Goal: Task Accomplishment & Management: Use online tool/utility

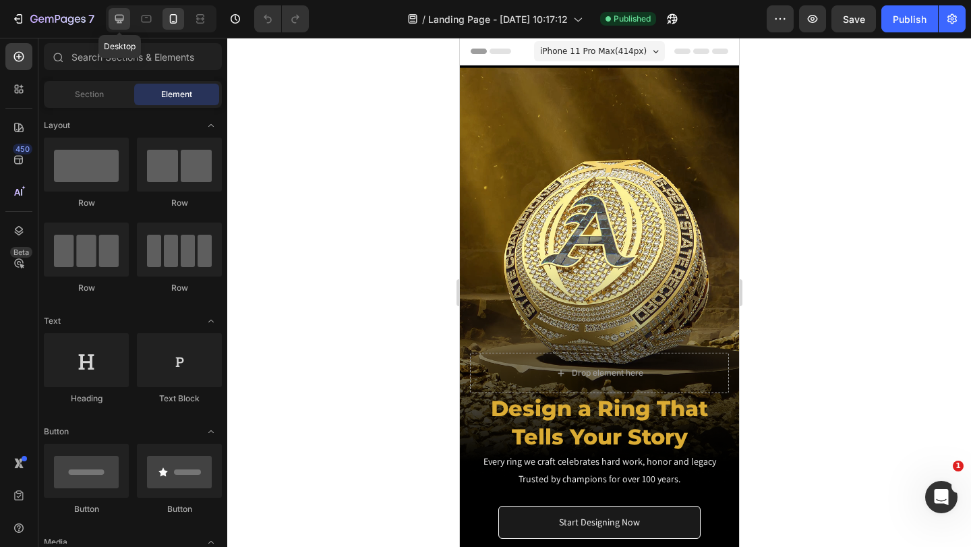
click at [123, 18] on icon at bounding box center [119, 19] width 9 height 9
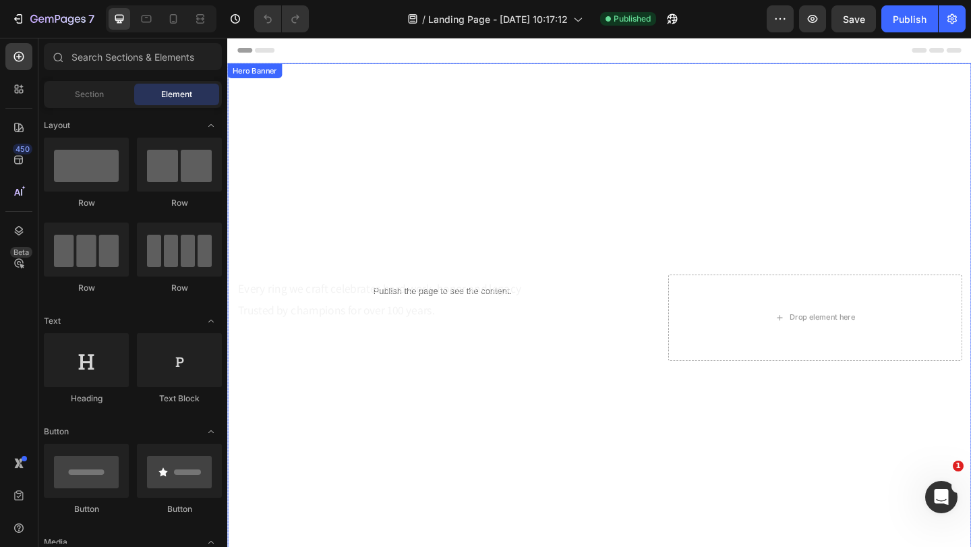
click at [398, 152] on div "Overlay" at bounding box center [631, 342] width 809 height 554
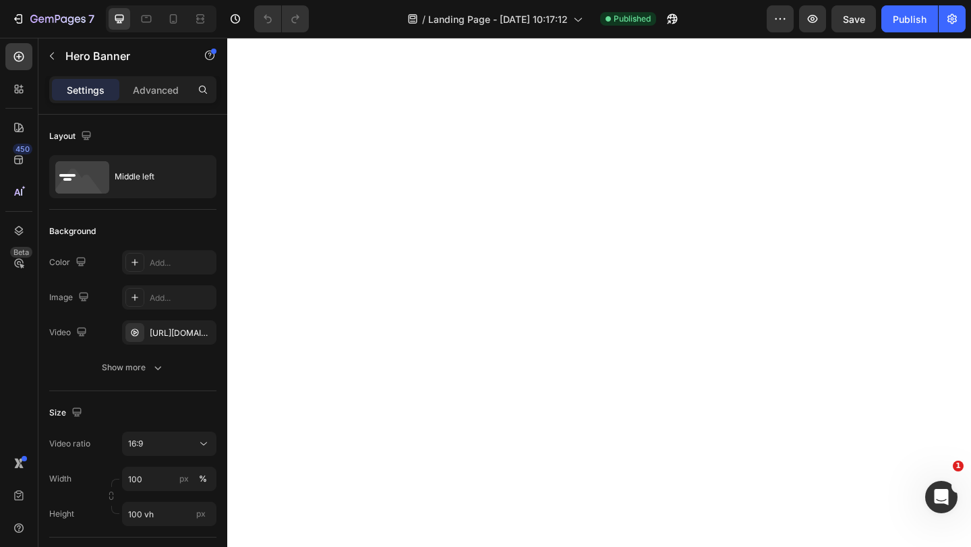
scroll to position [811, 0]
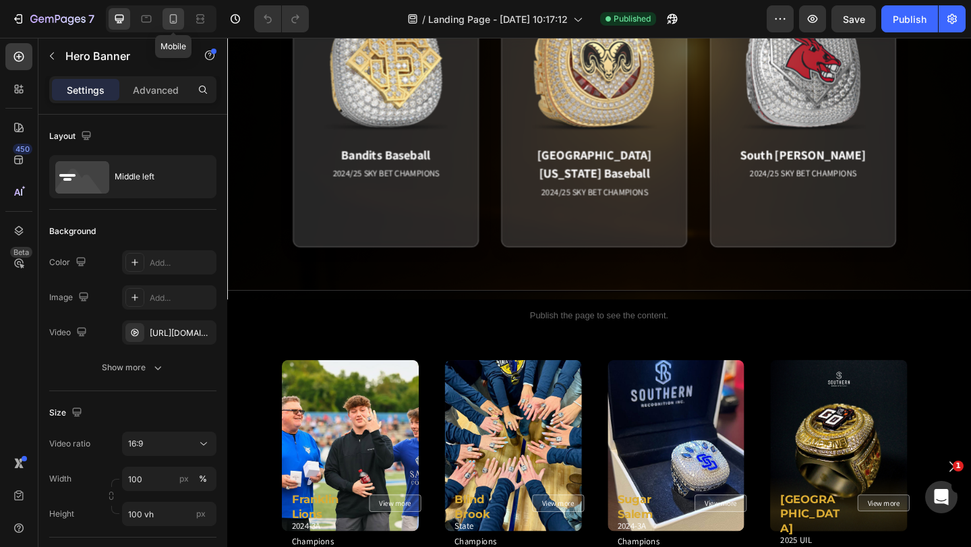
click at [176, 16] on icon at bounding box center [173, 18] width 7 height 9
type input "100%"
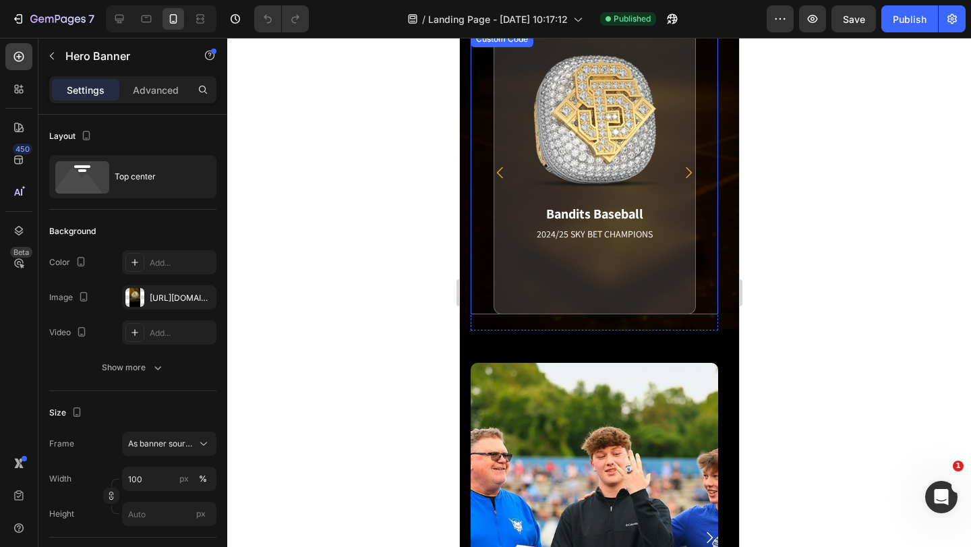
click at [696, 251] on div "Bandits Baseball 2024/25 SKY BET CHAMPIONS Match Highlight America's Team. Pack…" at bounding box center [593, 172] width 247 height 283
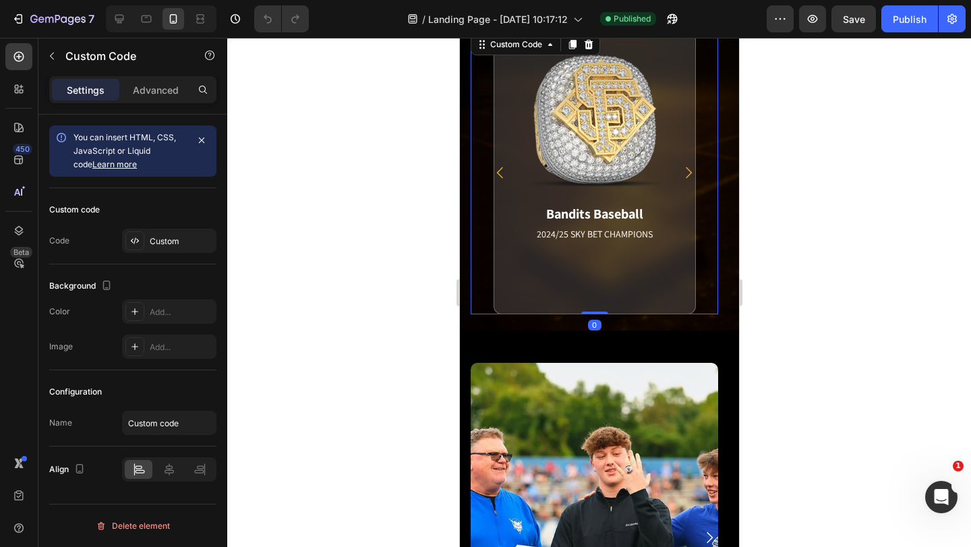
click at [709, 270] on div "Bandits Baseball 2024/25 SKY BET CHAMPIONS Match Highlight America's Team. Pack…" at bounding box center [593, 172] width 247 height 283
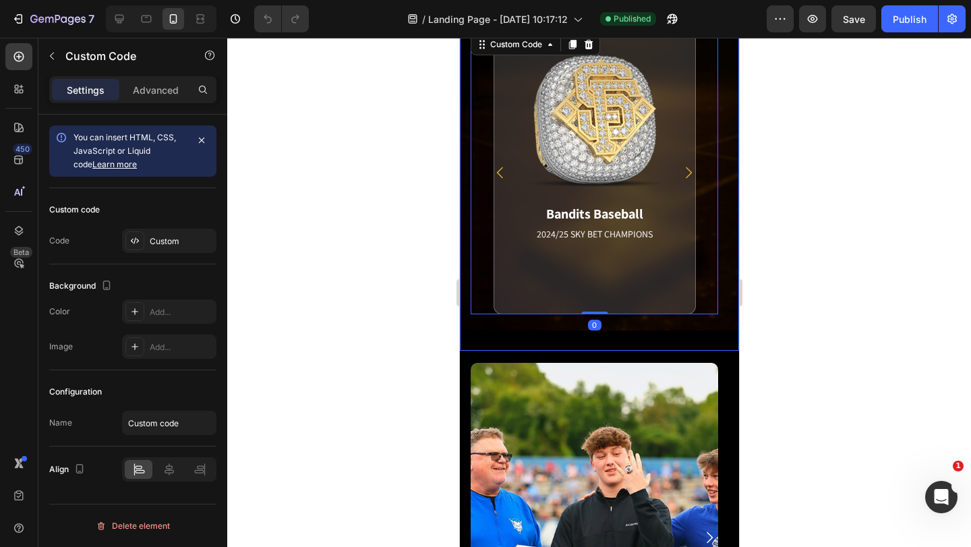
click at [722, 288] on div "Bandits Baseball 2024/25 SKY BET CHAMPIONS Match Highlight America's Team. Pack…" at bounding box center [598, 172] width 279 height 337
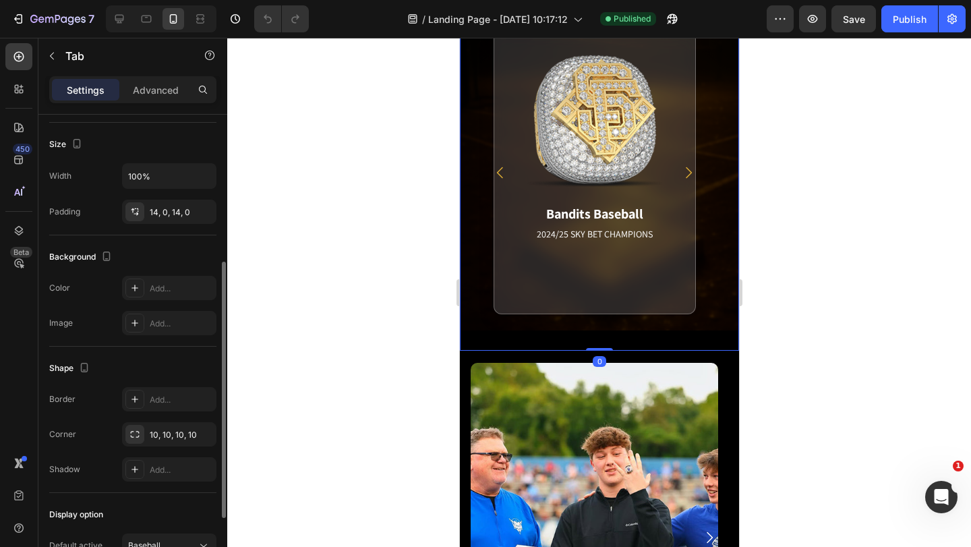
scroll to position [392, 0]
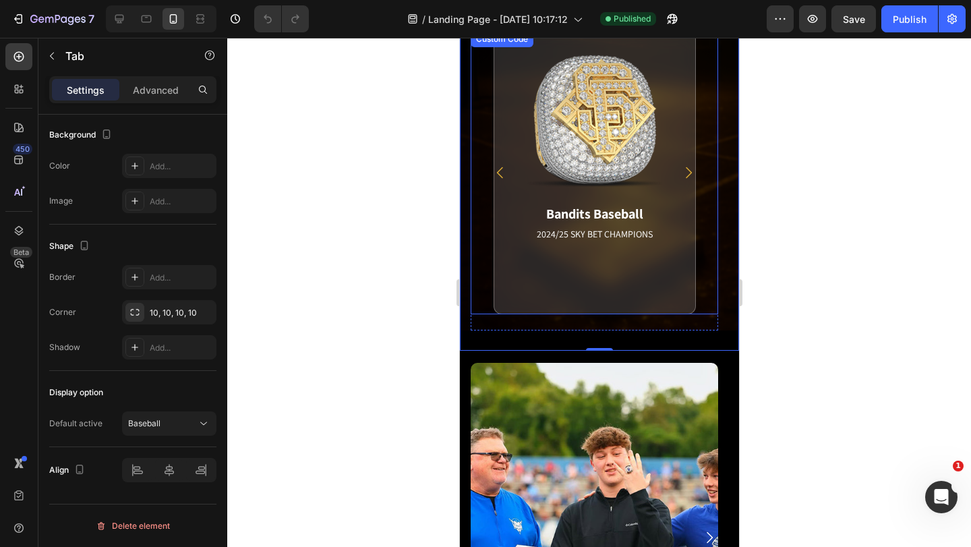
click at [481, 206] on div "Bandits Baseball 2024/25 SKY BET CHAMPIONS Match Highlight America's Team. Pack…" at bounding box center [593, 172] width 247 height 283
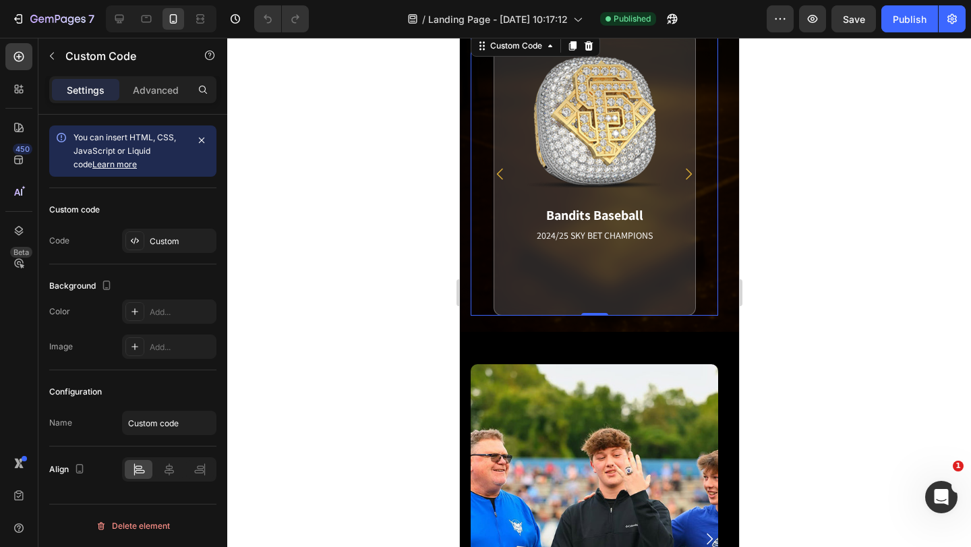
scroll to position [676, 0]
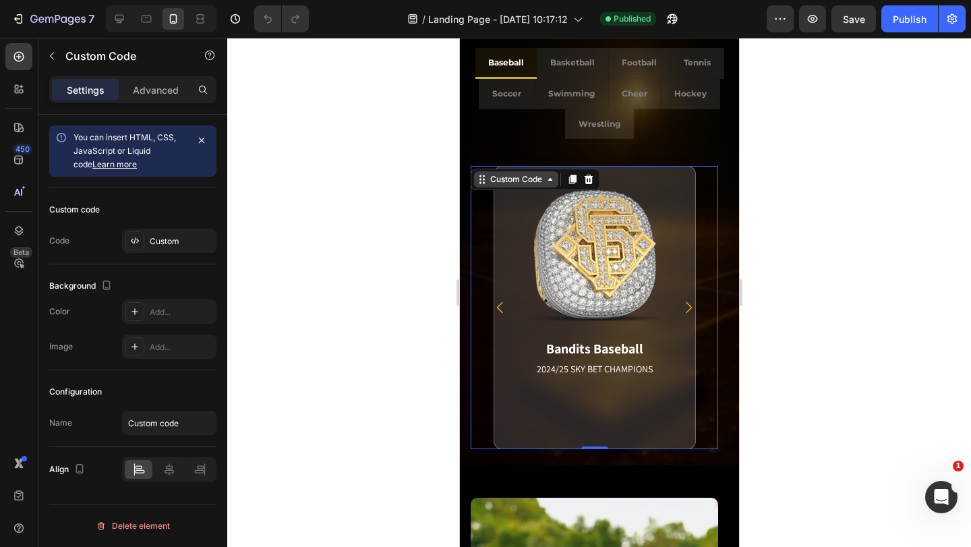
click at [482, 178] on icon at bounding box center [481, 179] width 11 height 11
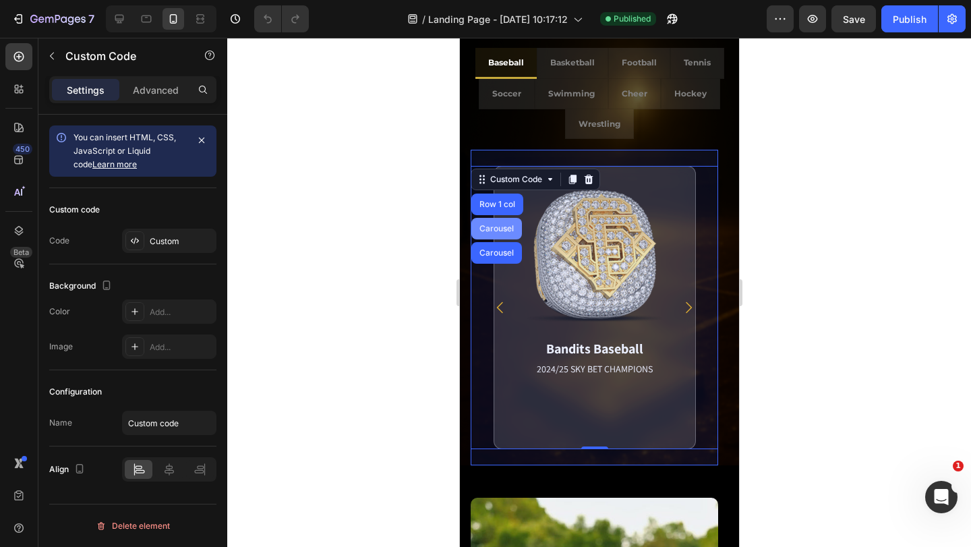
drag, startPoint x: 490, startPoint y: 222, endPoint x: 811, endPoint y: 313, distance: 333.0
click at [490, 222] on div "Carousel" at bounding box center [496, 229] width 51 height 22
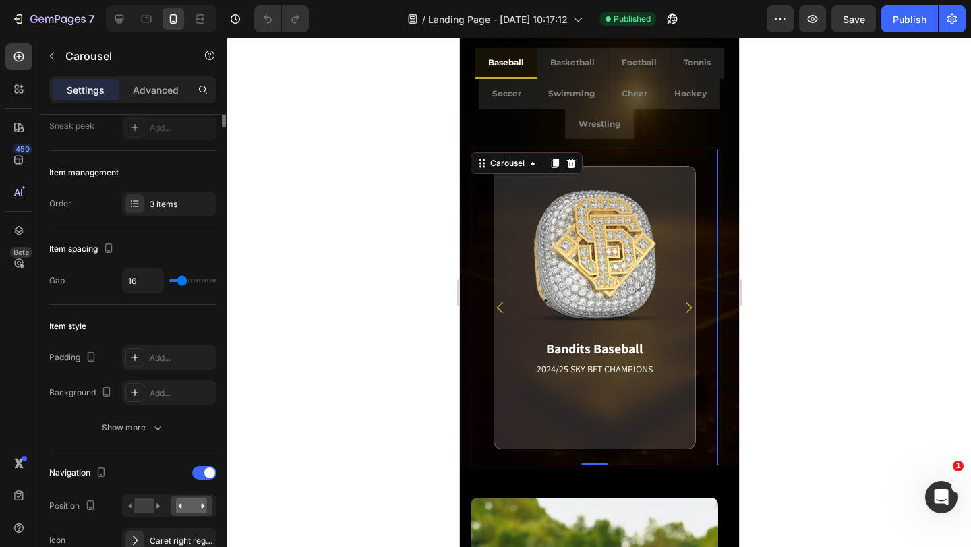
scroll to position [270, 0]
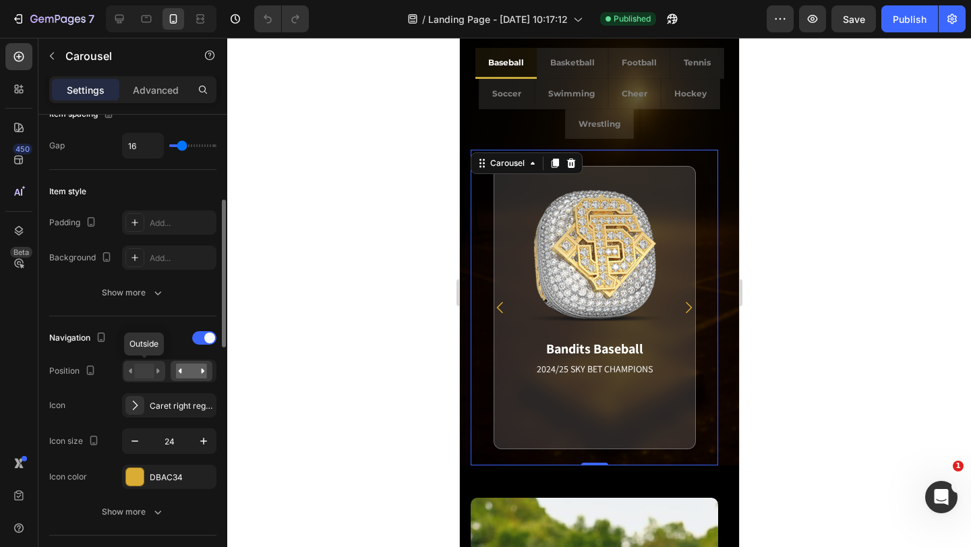
click at [150, 370] on rect at bounding box center [144, 370] width 20 height 15
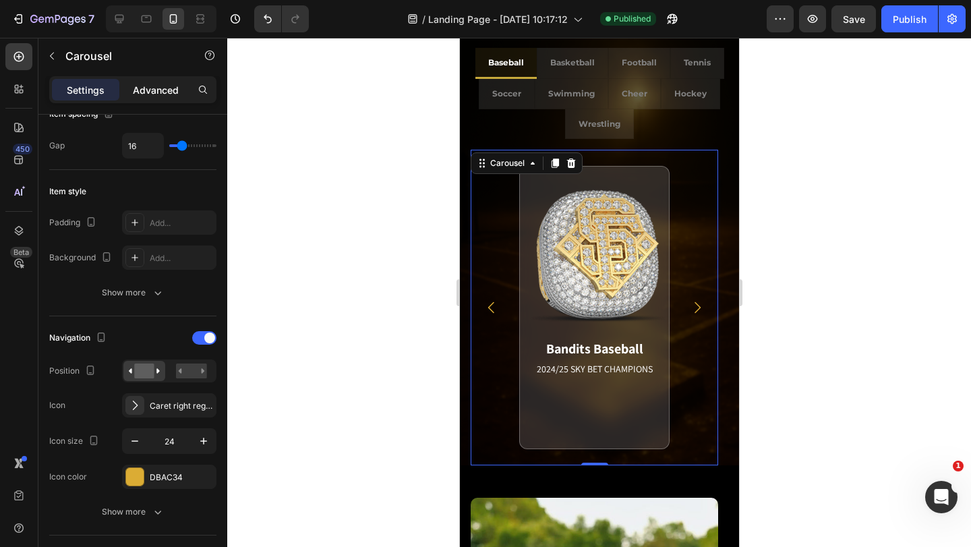
click at [148, 91] on p "Advanced" at bounding box center [156, 90] width 46 height 14
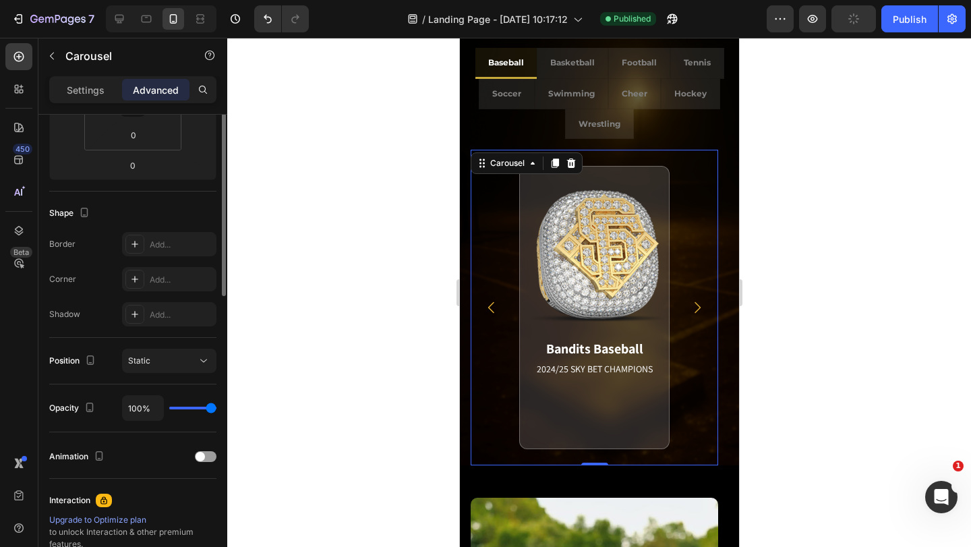
scroll to position [135, 0]
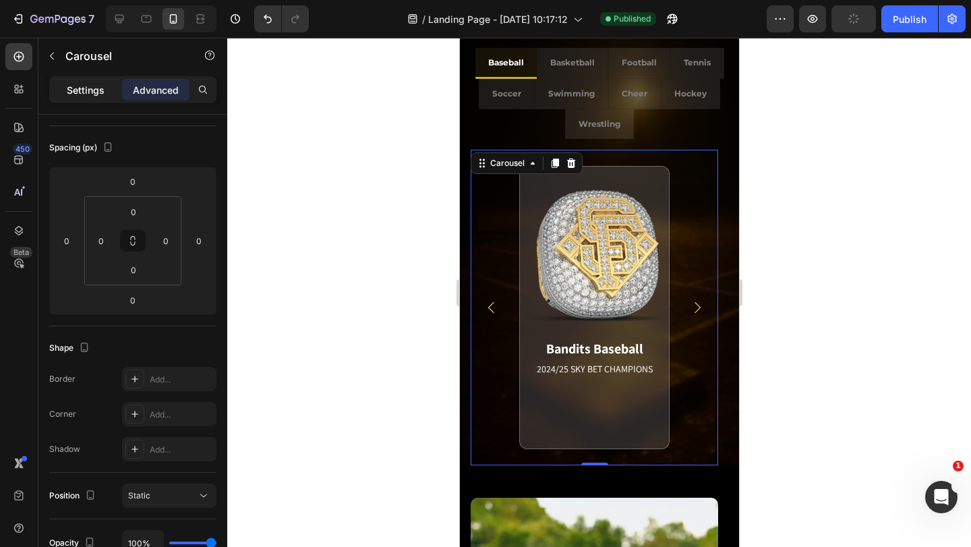
click at [87, 88] on p "Settings" at bounding box center [86, 90] width 38 height 14
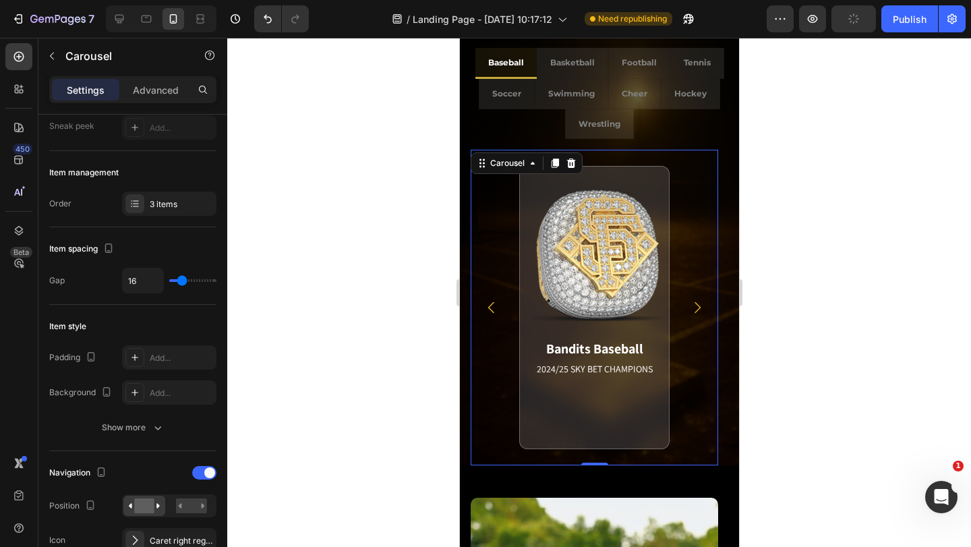
click at [696, 274] on div "Bandits Baseball 2024/25 SKY BET CHAMPIONS Match Highlight America's Team. Pack…" at bounding box center [593, 308] width 247 height 316
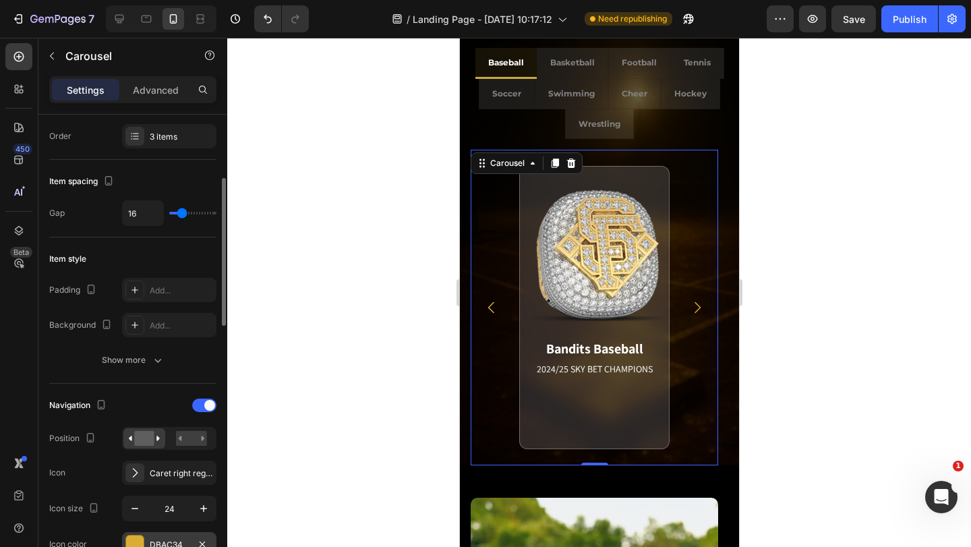
scroll to position [270, 0]
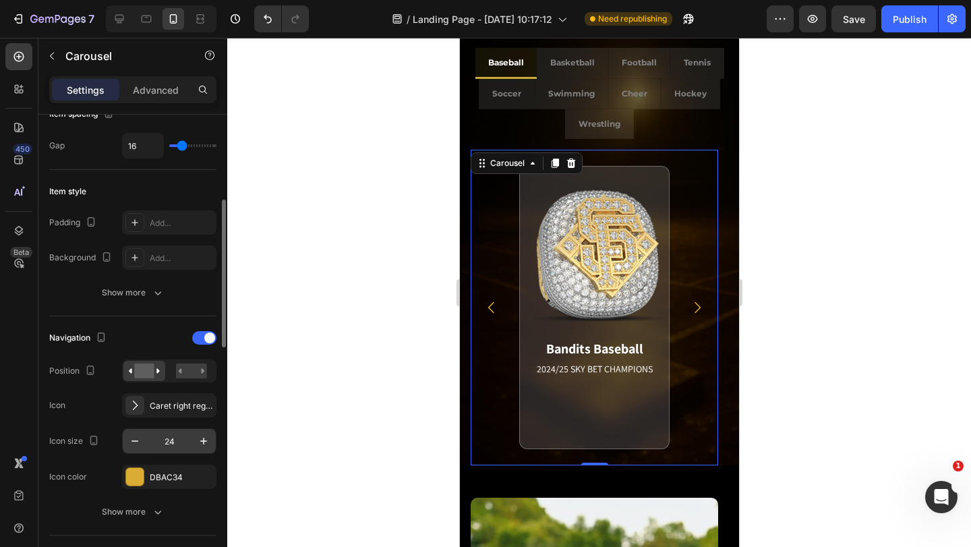
click at [175, 444] on input "24" at bounding box center [169, 441] width 45 height 24
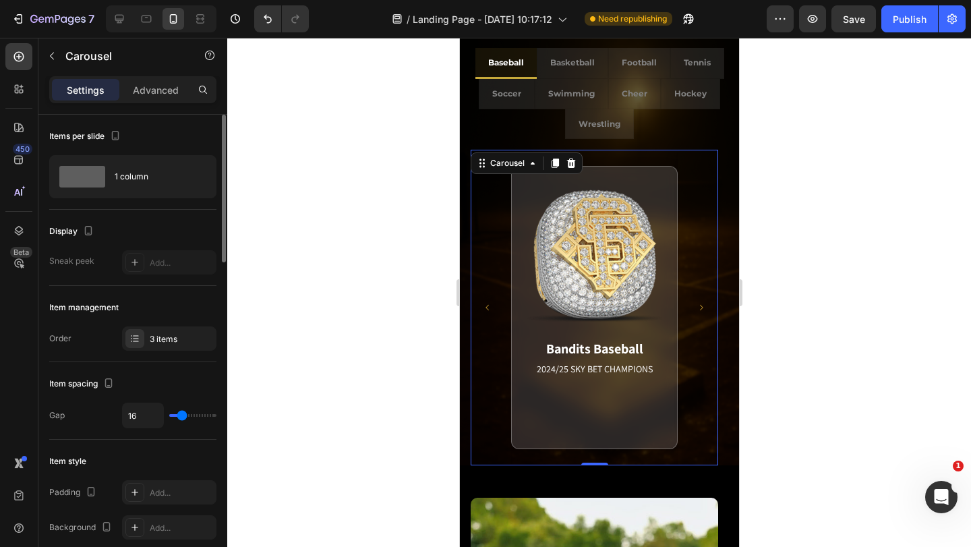
scroll to position [135, 0]
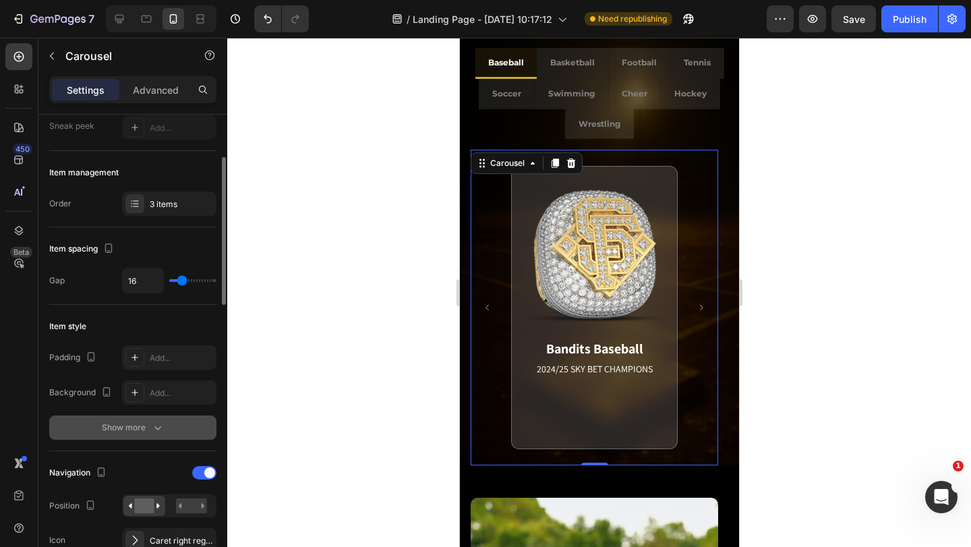
type input "12"
click at [147, 431] on div "Show more" at bounding box center [133, 427] width 63 height 13
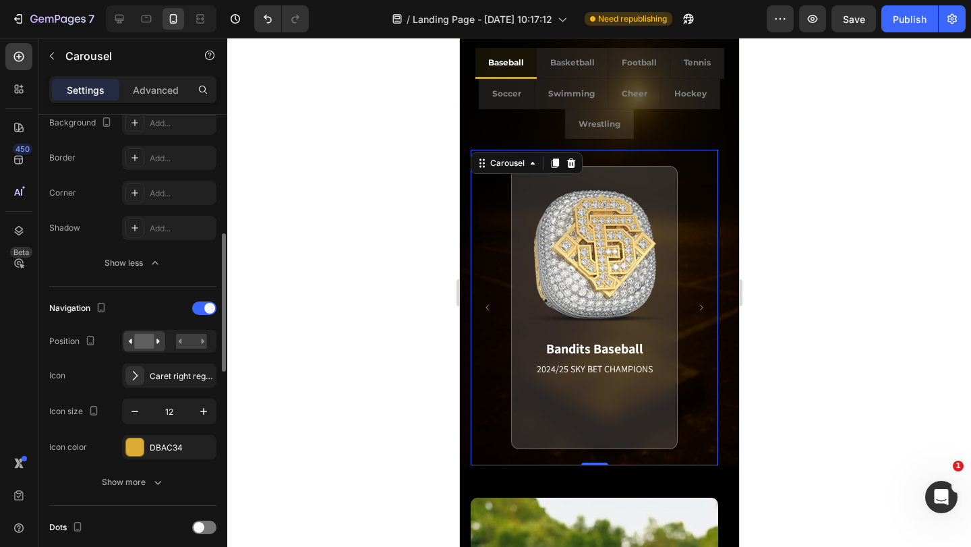
scroll to position [472, 0]
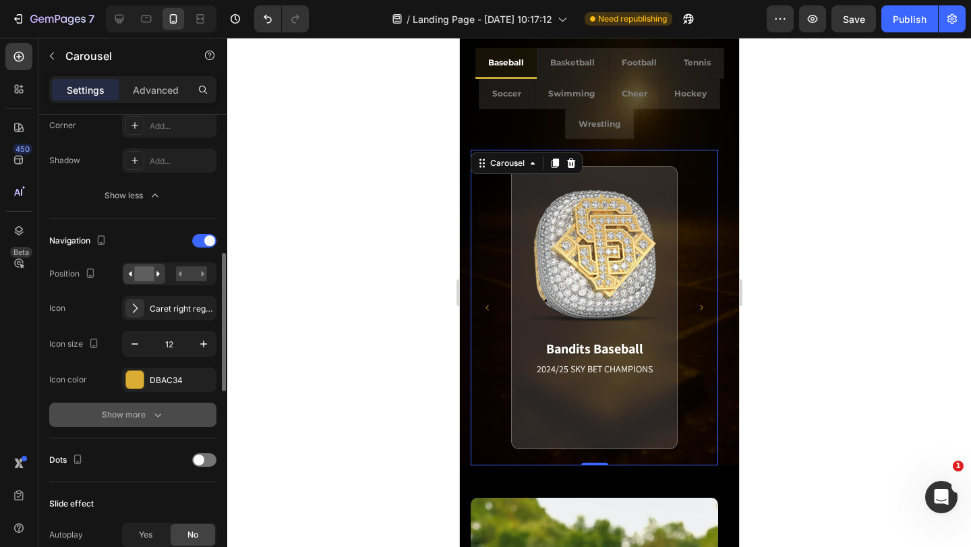
click at [115, 419] on div "Show more" at bounding box center [133, 414] width 63 height 13
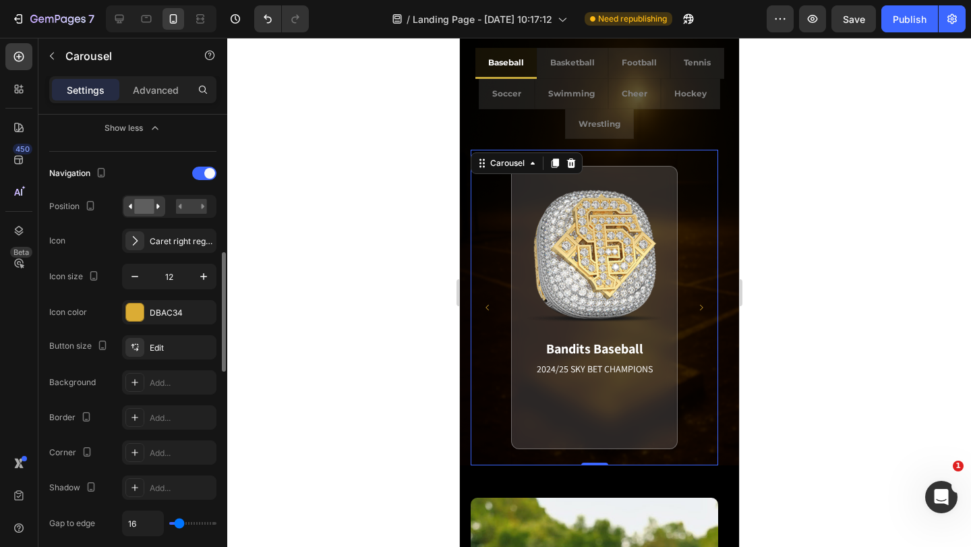
scroll to position [607, 0]
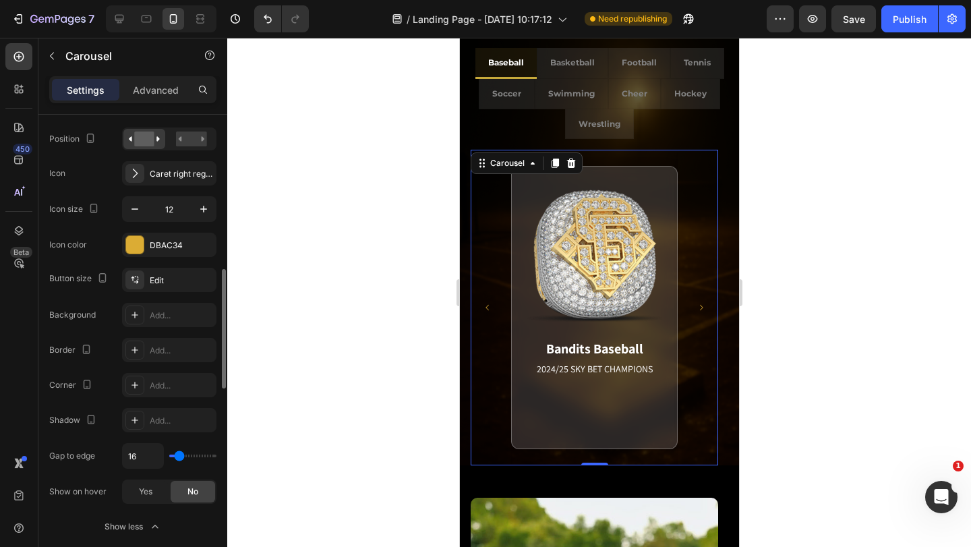
type input "0"
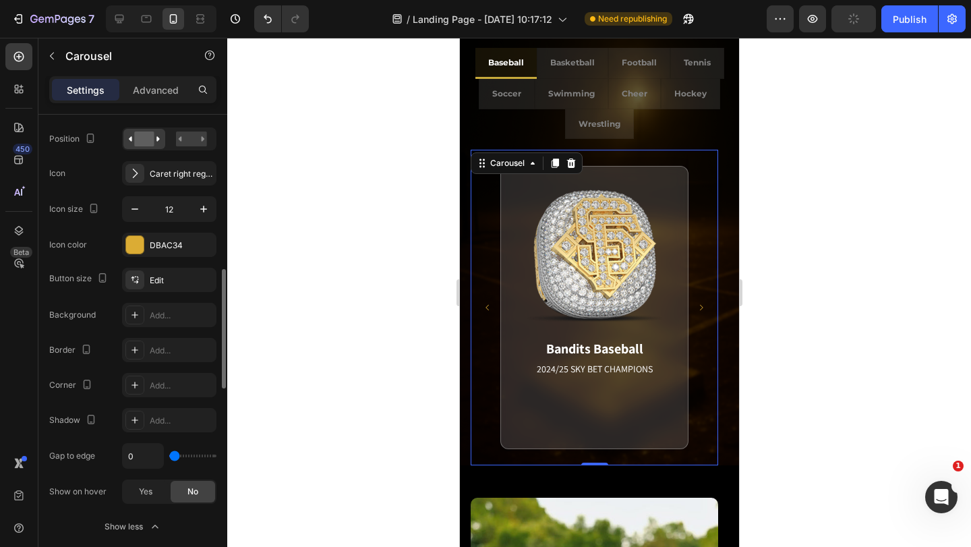
drag, startPoint x: 179, startPoint y: 457, endPoint x: 167, endPoint y: 456, distance: 11.5
type input "0"
click at [169, 456] on input "range" at bounding box center [192, 455] width 47 height 3
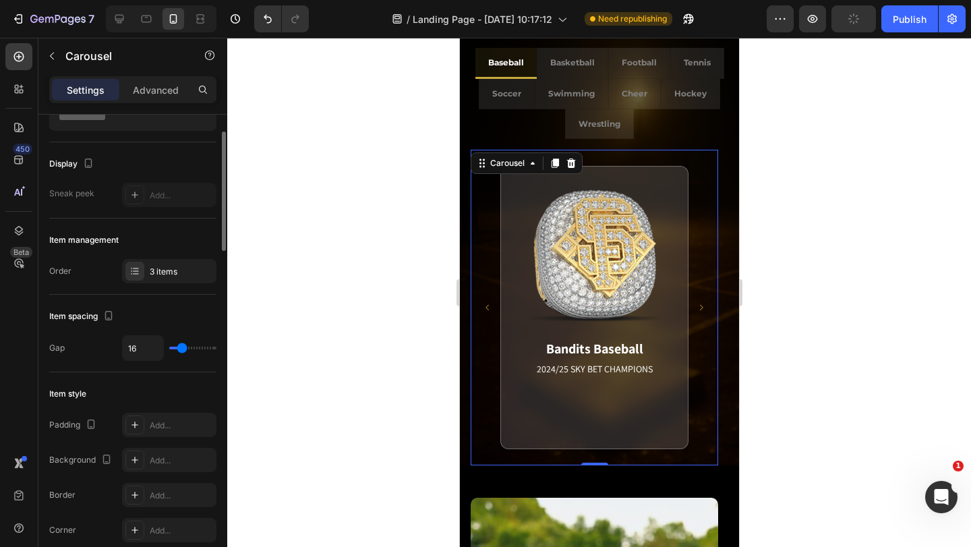
type input "3"
type input "0"
drag, startPoint x: 180, startPoint y: 344, endPoint x: 167, endPoint y: 345, distance: 13.5
type input "0"
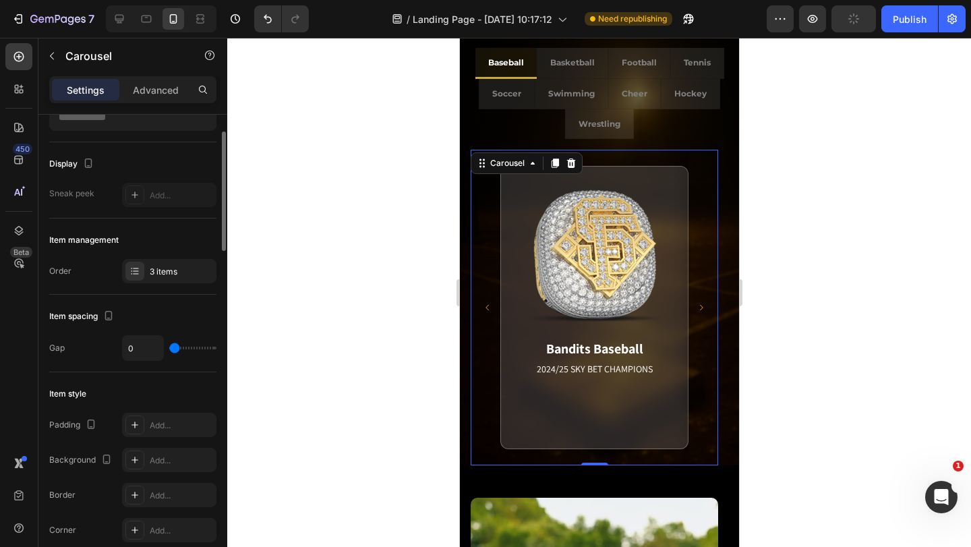
click at [169, 347] on input "range" at bounding box center [192, 348] width 47 height 3
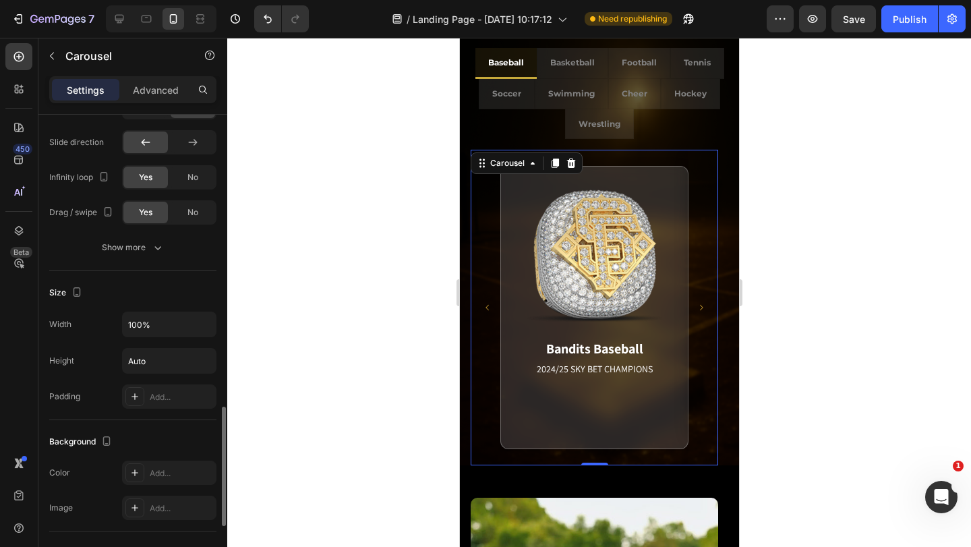
scroll to position [1214, 0]
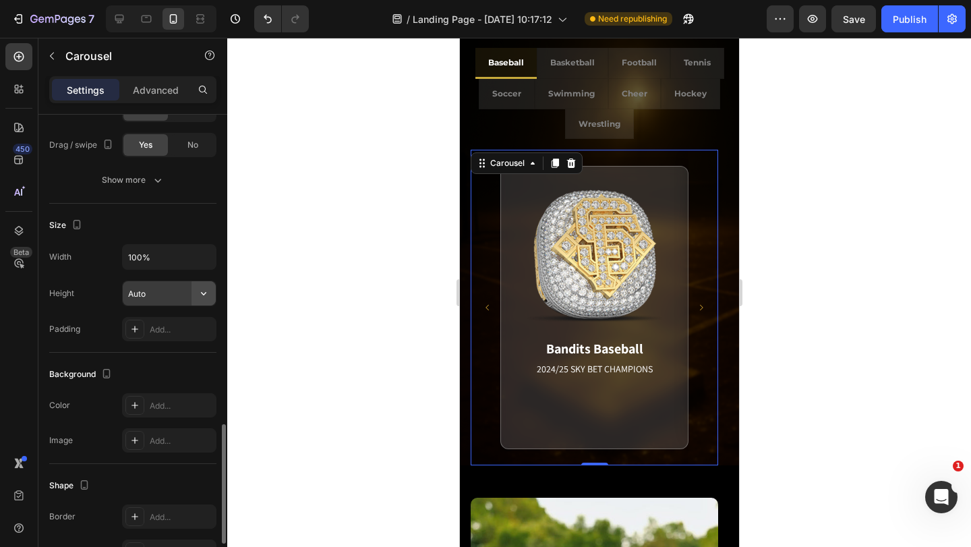
click at [194, 289] on button "button" at bounding box center [204, 293] width 24 height 24
click at [699, 303] on button "Carousel Next Arrow" at bounding box center [701, 308] width 30 height 30
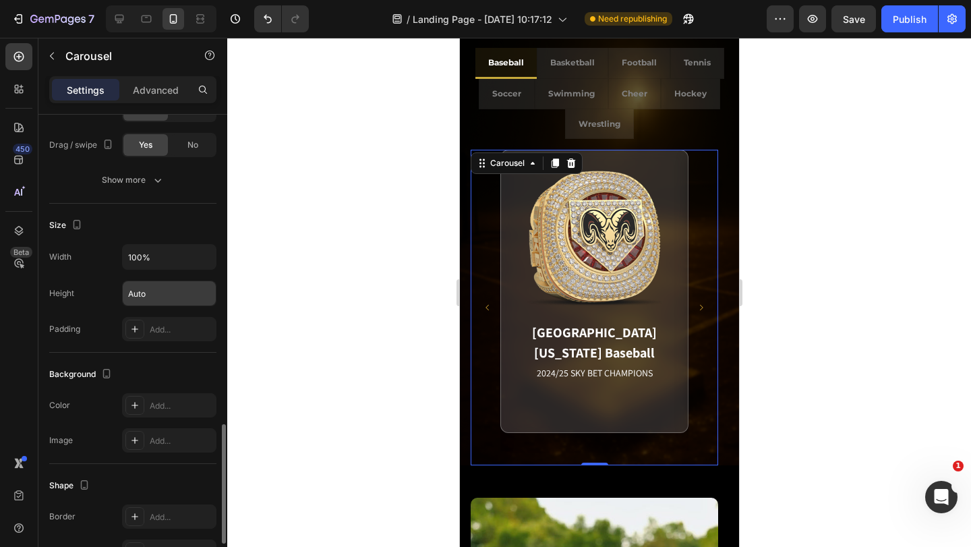
click at [699, 303] on button "Carousel Next Arrow" at bounding box center [701, 308] width 30 height 30
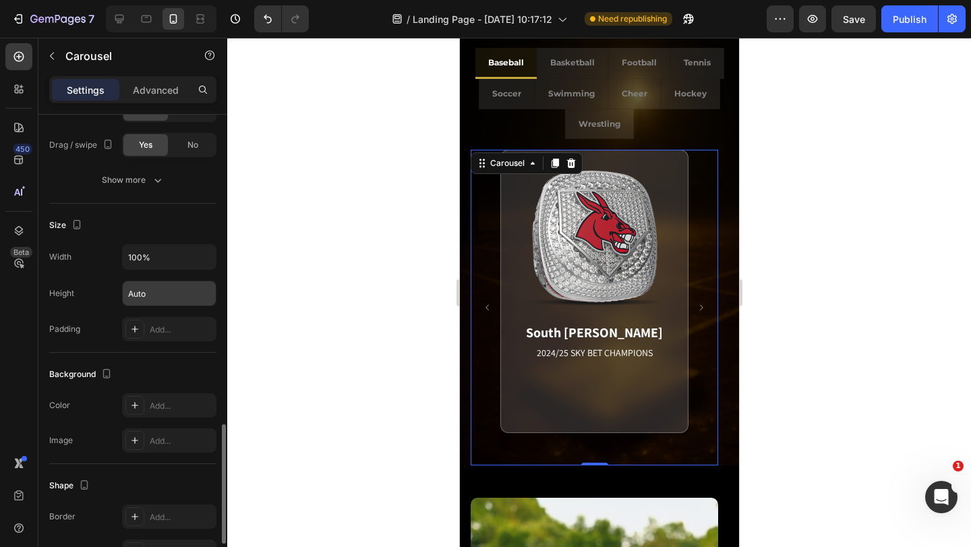
click at [699, 303] on button "Carousel Next Arrow" at bounding box center [701, 308] width 30 height 30
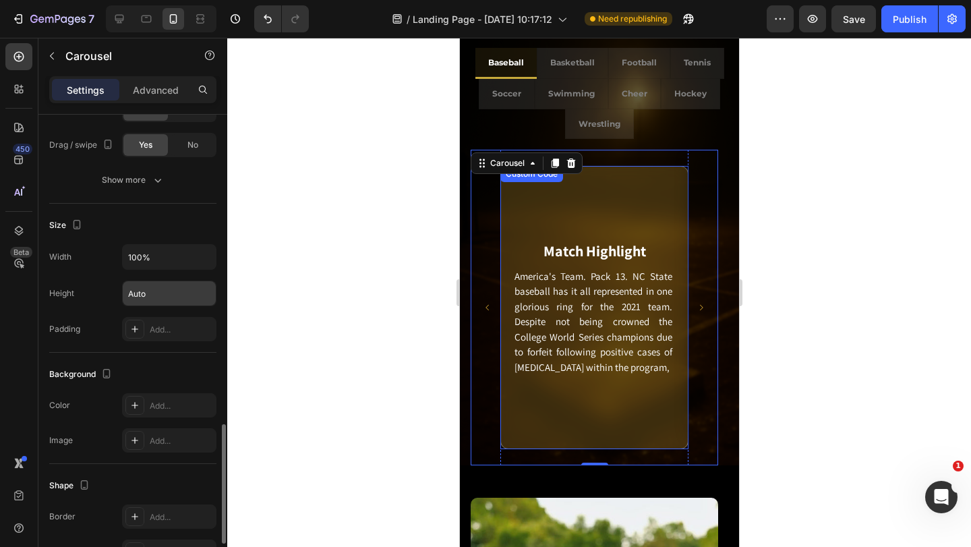
click at [679, 234] on div "Match Highlight America's Team. Pack 13. NC State baseball has it all represent…" at bounding box center [594, 307] width 188 height 283
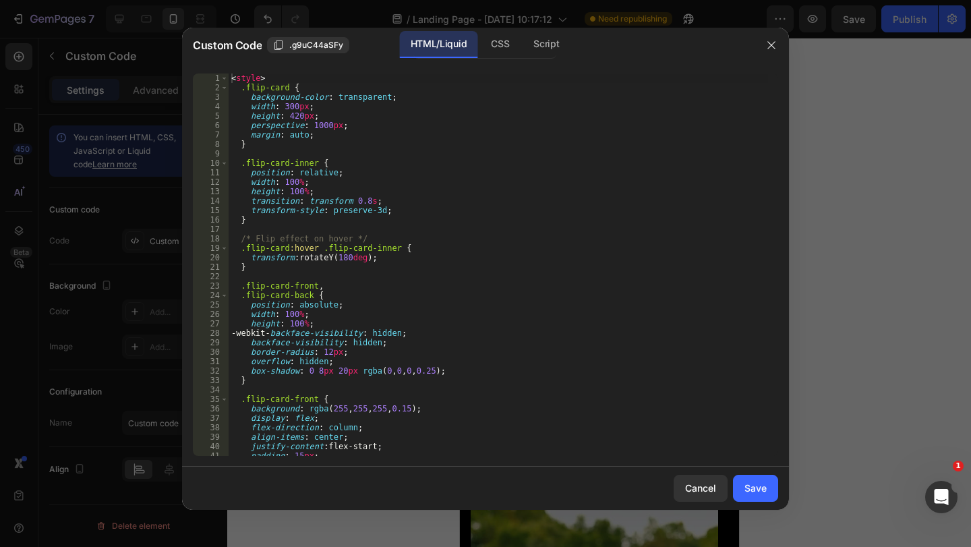
scroll to position [0, 0]
click at [771, 47] on icon "button" at bounding box center [771, 45] width 11 height 11
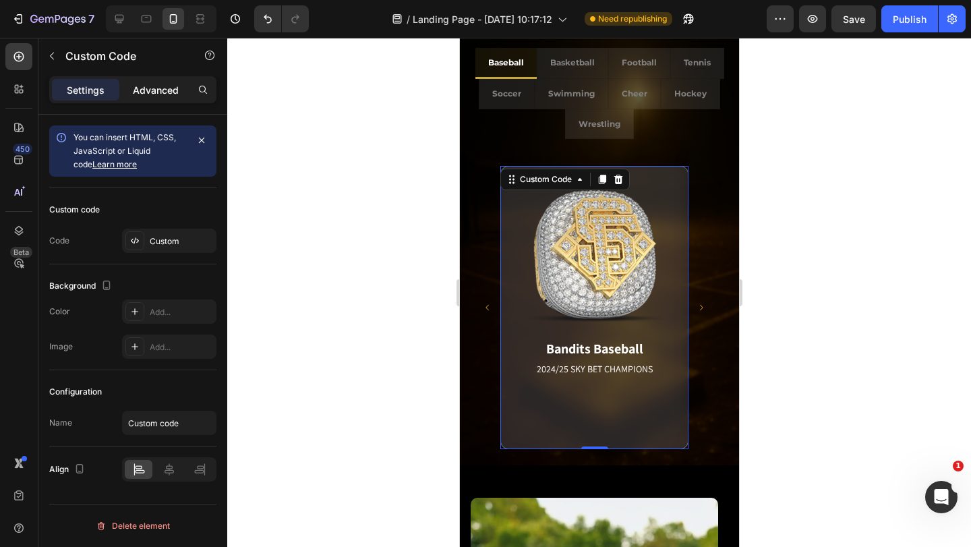
click at [152, 88] on p "Advanced" at bounding box center [156, 90] width 46 height 14
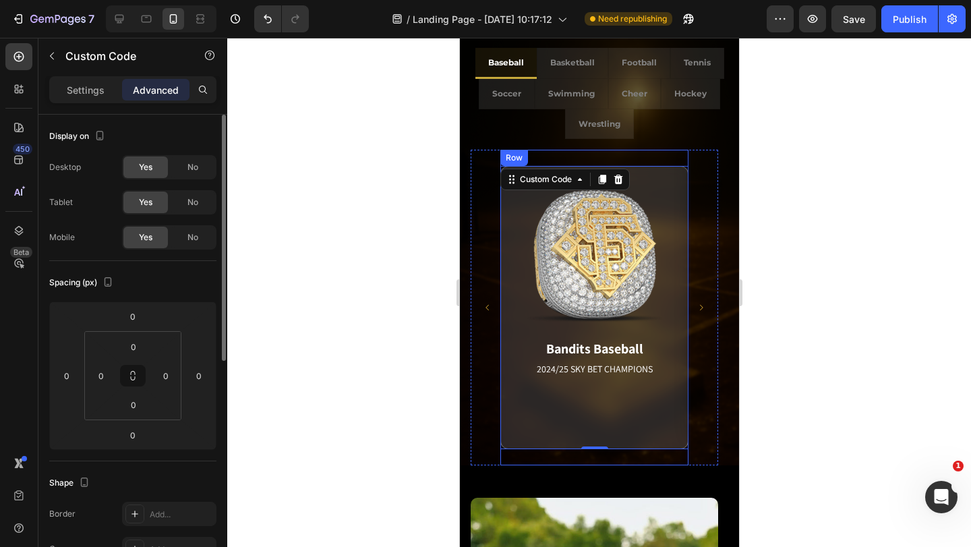
click at [668, 158] on div "Bandits Baseball 2024/25 SKY BET CHAMPIONS Match Highlight America's Team. Pack…" at bounding box center [594, 308] width 188 height 316
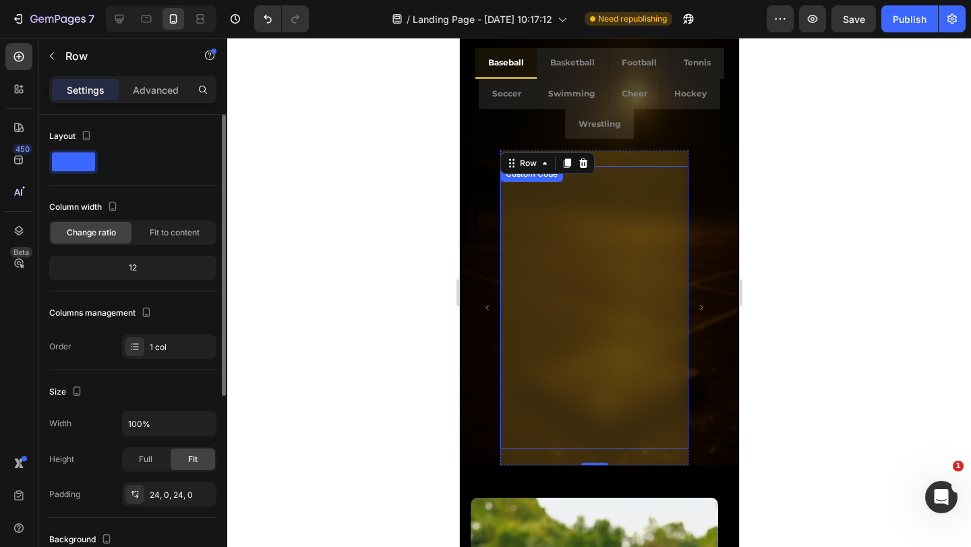
click at [598, 212] on div "Bandits Baseball 2024/25 SKY BET CHAMPIONS Match Highlight America's Team. Pack…" at bounding box center [594, 307] width 188 height 283
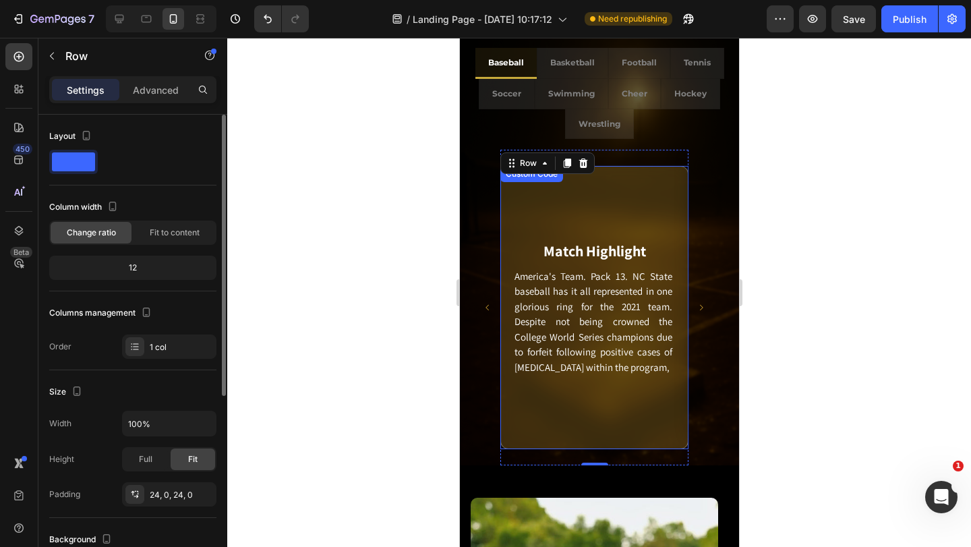
click at [598, 212] on div "Match Highlight America's Team. Pack 13. NC State baseball has it all represent…" at bounding box center [594, 307] width 188 height 283
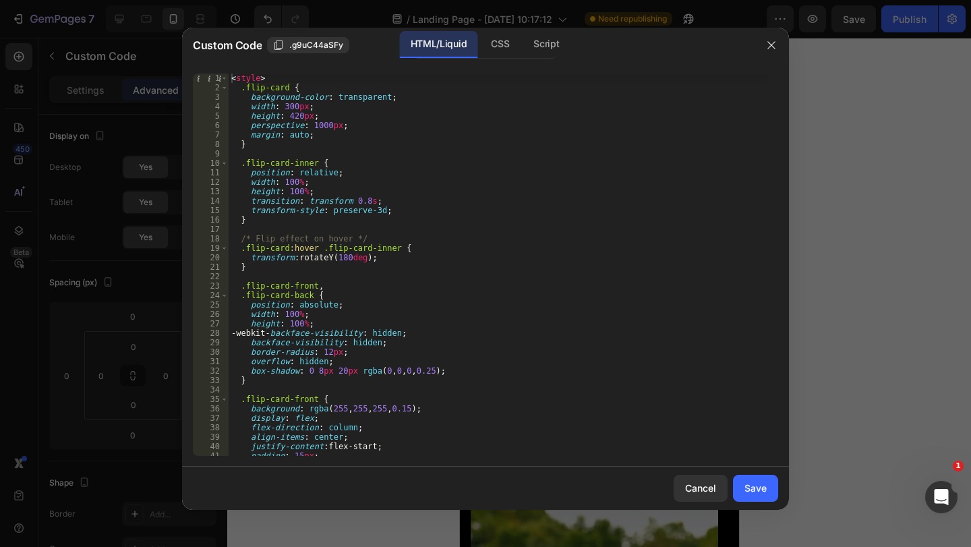
scroll to position [40, 0]
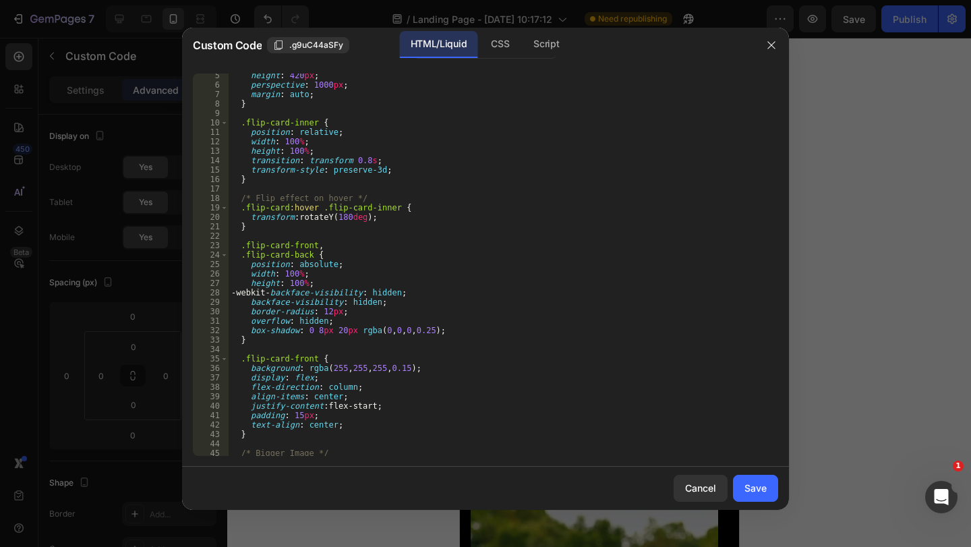
click at [773, 46] on icon "button" at bounding box center [771, 45] width 11 height 11
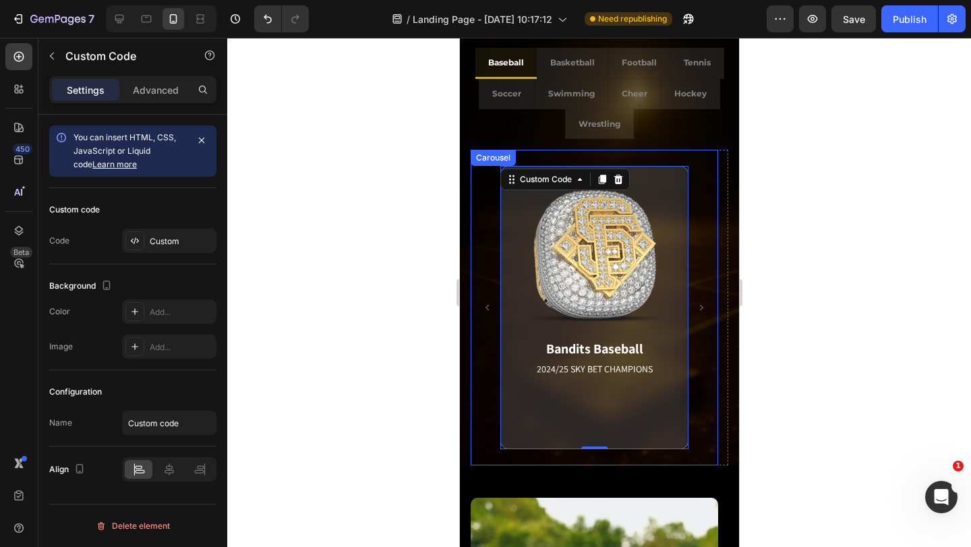
click at [486, 305] on icon "Carousel Back Arrow" at bounding box center [487, 307] width 8 height 8
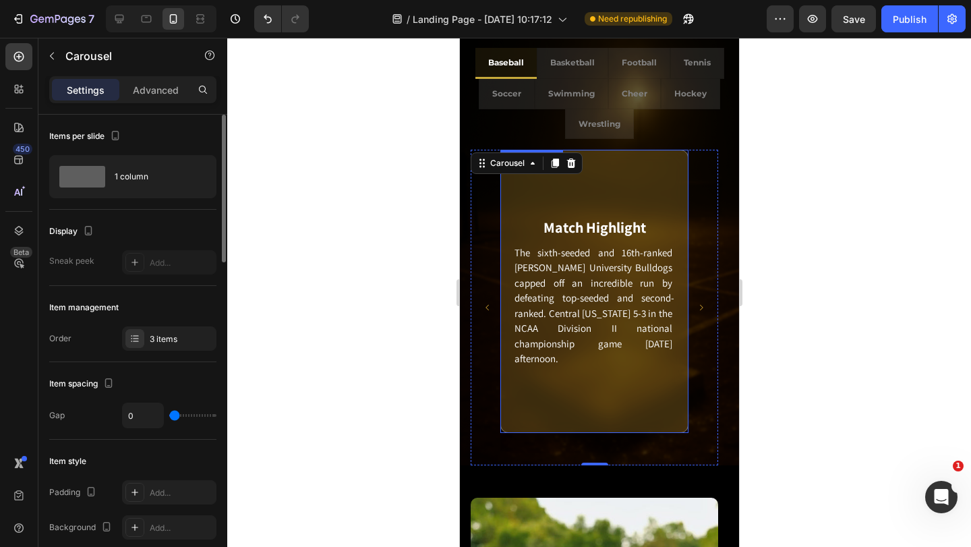
click at [682, 341] on div "Match Highlight The sixth-seeded and 16th-ranked [PERSON_NAME] University Bulld…" at bounding box center [594, 291] width 188 height 283
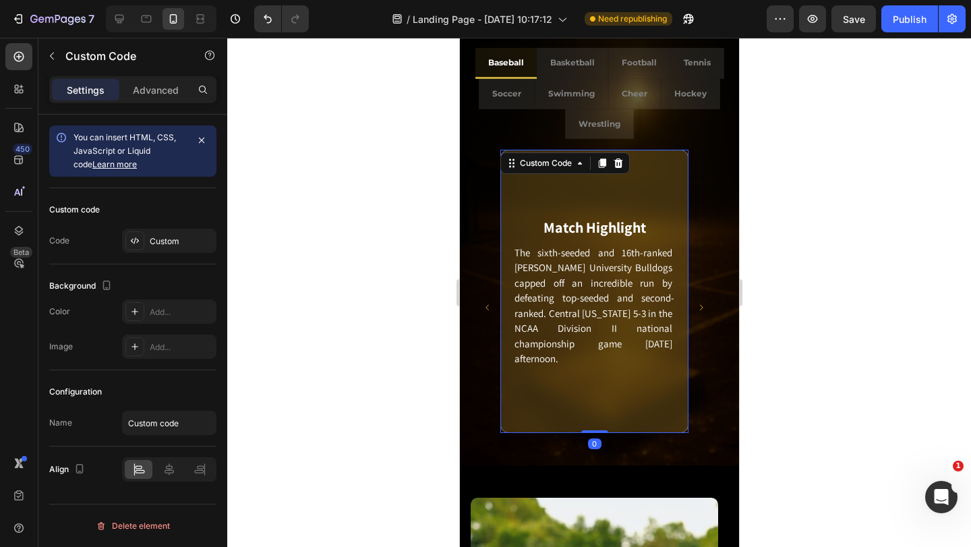
click at [637, 324] on p "The sixth-seeded and 16th-ranked [PERSON_NAME] University Bulldogs capped off a…" at bounding box center [594, 305] width 160 height 121
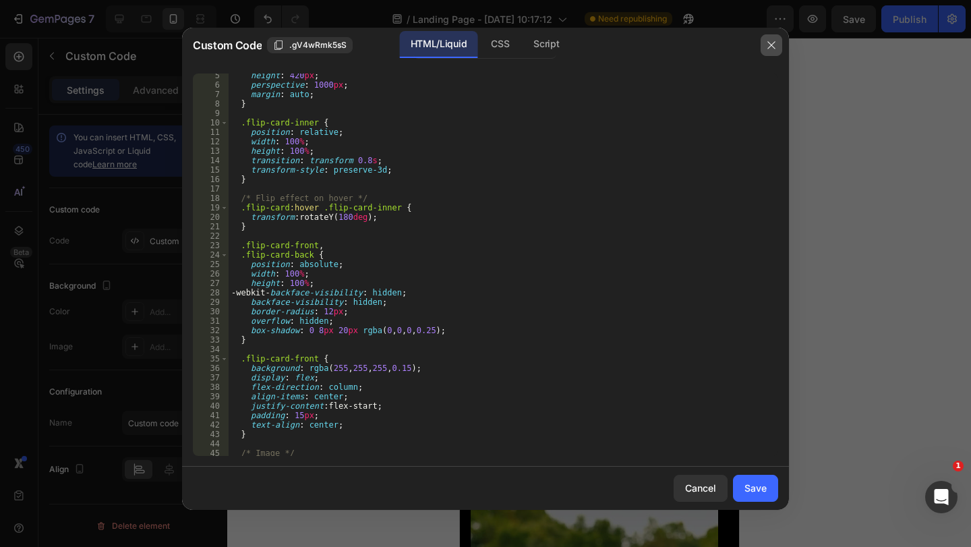
click at [774, 47] on icon "button" at bounding box center [770, 44] width 7 height 7
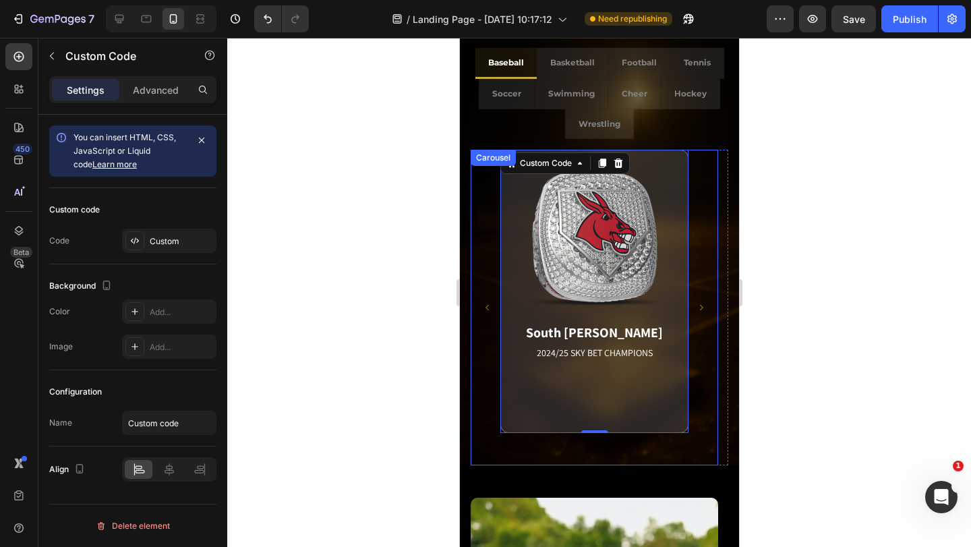
click at [486, 307] on icon "Carousel Back Arrow" at bounding box center [487, 307] width 8 height 8
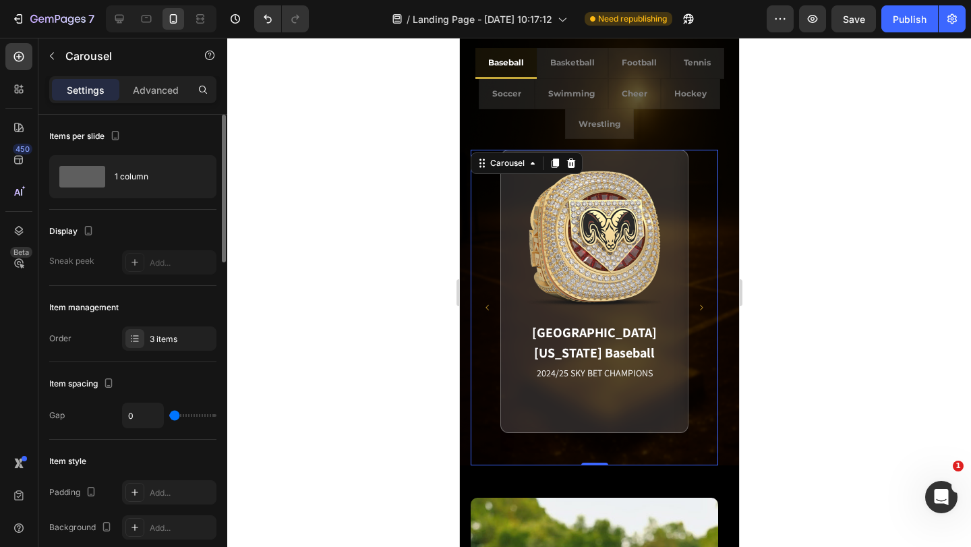
click at [485, 306] on icon "Carousel Back Arrow" at bounding box center [487, 307] width 8 height 8
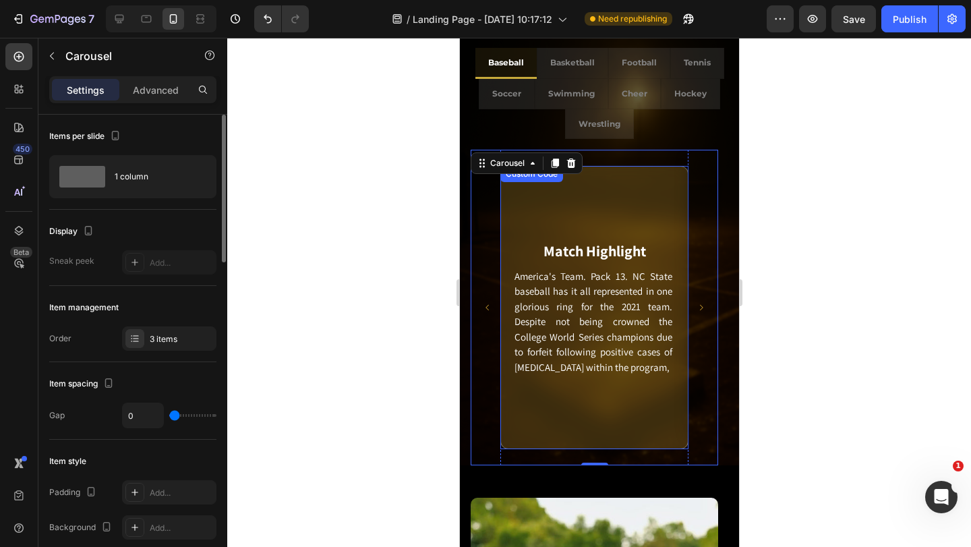
click at [647, 293] on p "America's Team. Pack 13. NC State baseball has it all represented in one glorio…" at bounding box center [594, 322] width 160 height 107
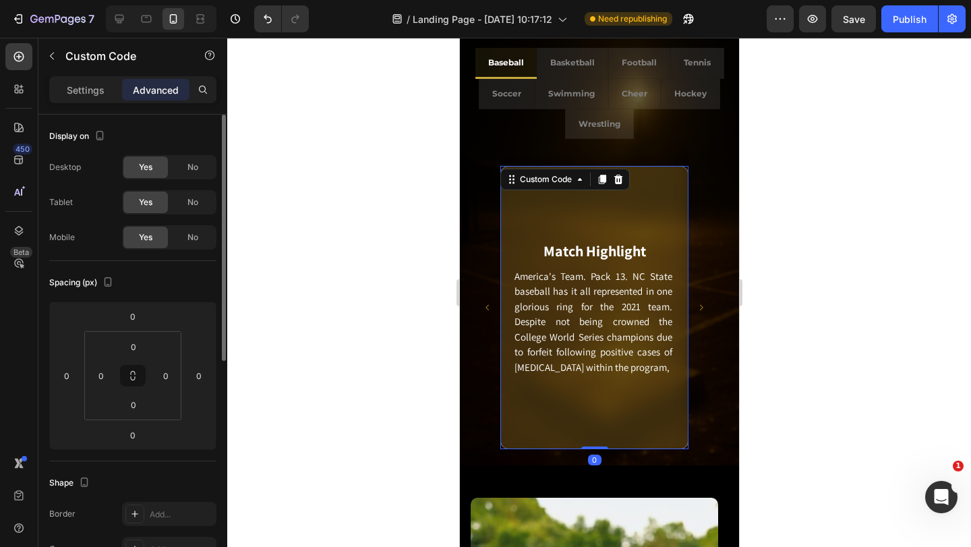
click at [622, 299] on p "America's Team. Pack 13. NC State baseball has it all represented in one glorio…" at bounding box center [594, 322] width 160 height 107
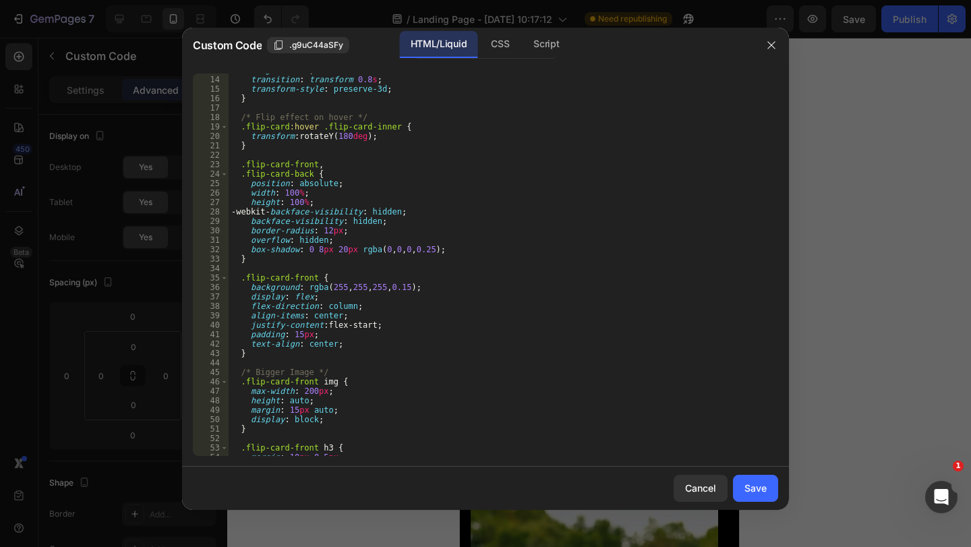
scroll to position [121, 0]
click at [778, 47] on button "button" at bounding box center [772, 45] width 22 height 22
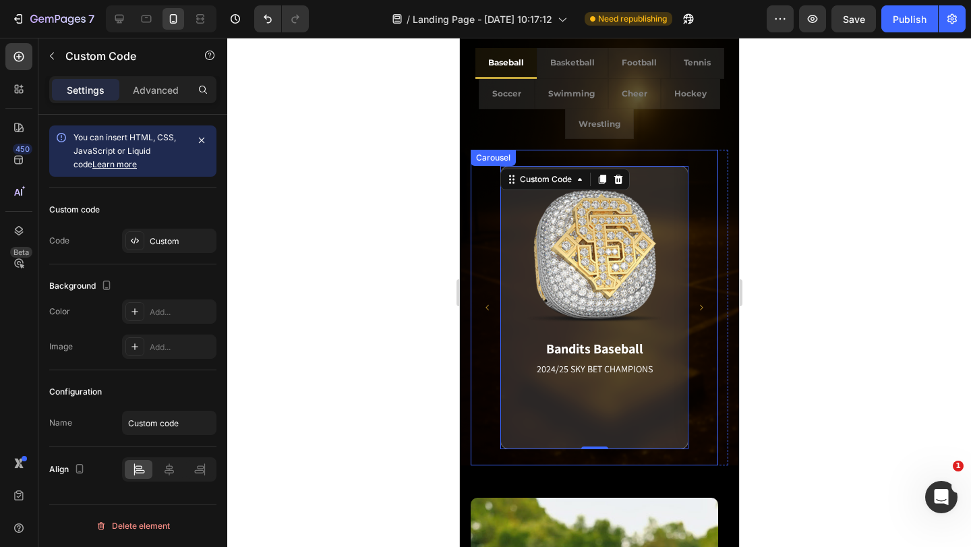
click at [703, 305] on icon "Carousel Next Arrow" at bounding box center [701, 307] width 8 height 8
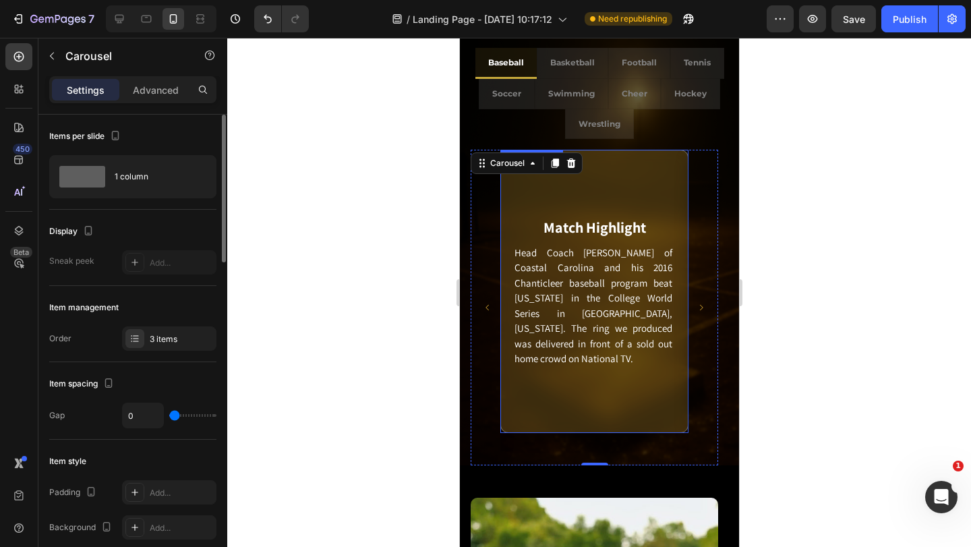
click at [659, 413] on div "Match Highlight Head Coach [PERSON_NAME] of Coastal Carolina and his 2016 Chant…" at bounding box center [594, 291] width 188 height 283
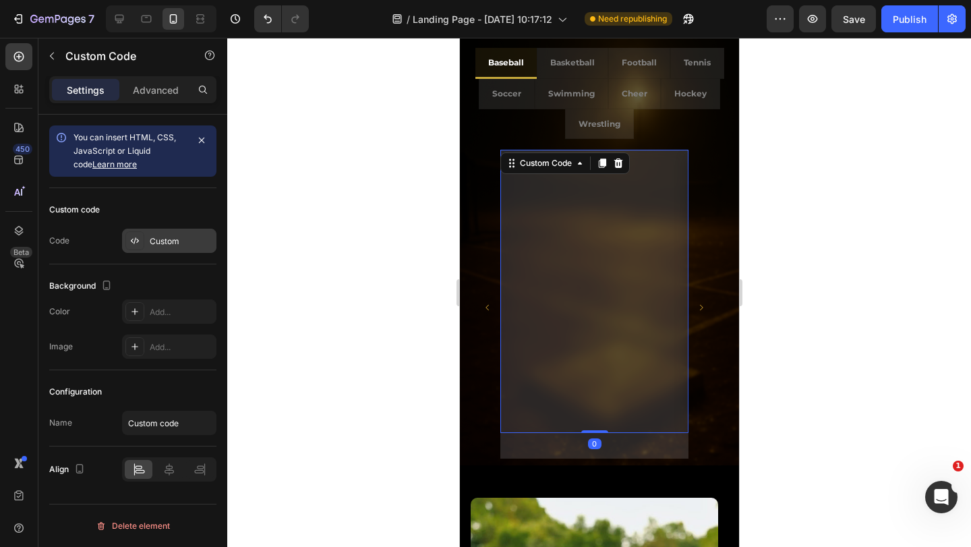
click at [150, 232] on div "Custom" at bounding box center [169, 241] width 94 height 24
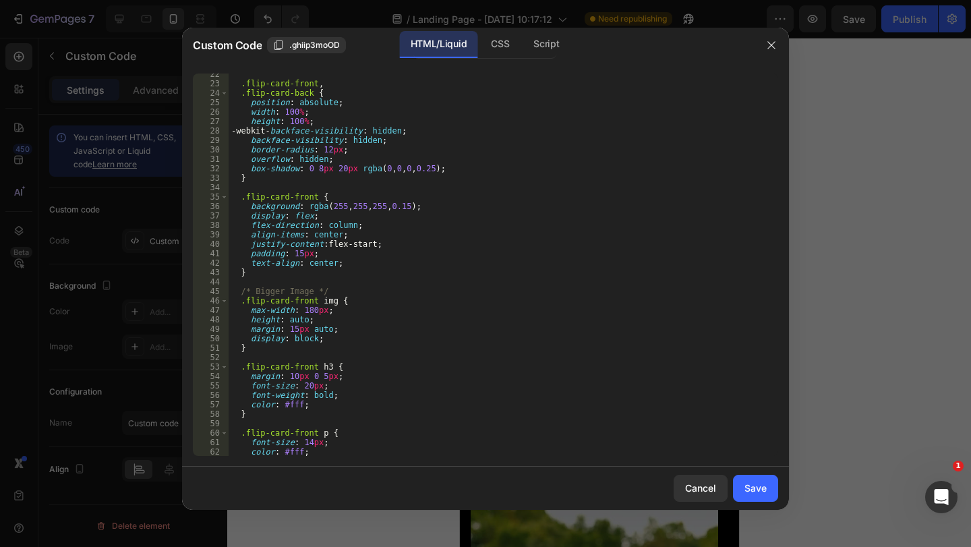
scroll to position [202, 0]
click at [768, 43] on icon "button" at bounding box center [771, 45] width 11 height 11
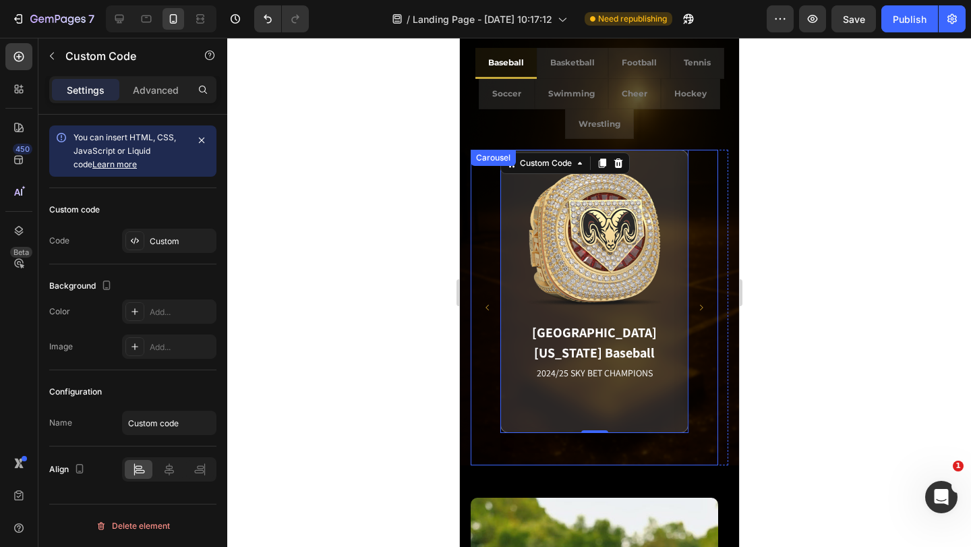
click at [703, 306] on icon "Carousel Next Arrow" at bounding box center [701, 307] width 8 height 8
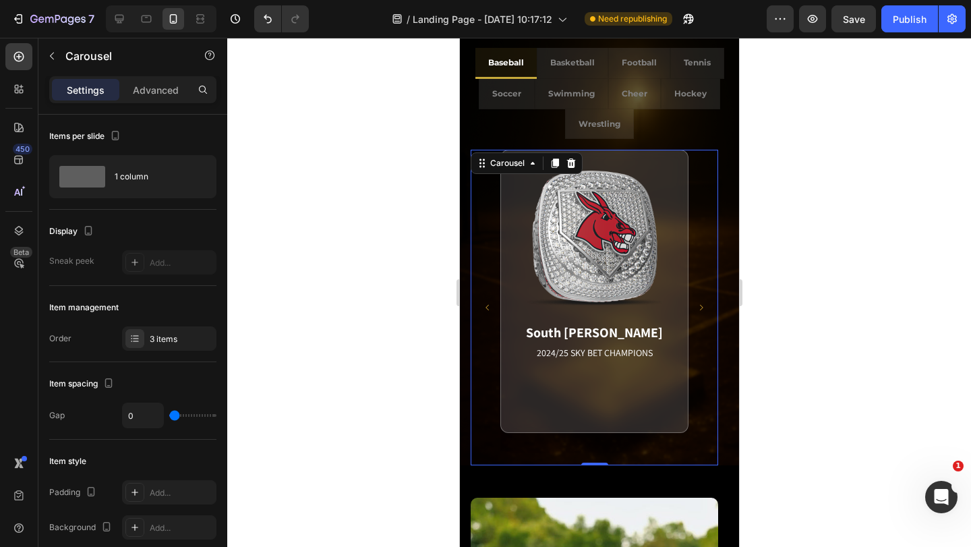
click at [694, 301] on button "Carousel Next Arrow" at bounding box center [701, 308] width 30 height 30
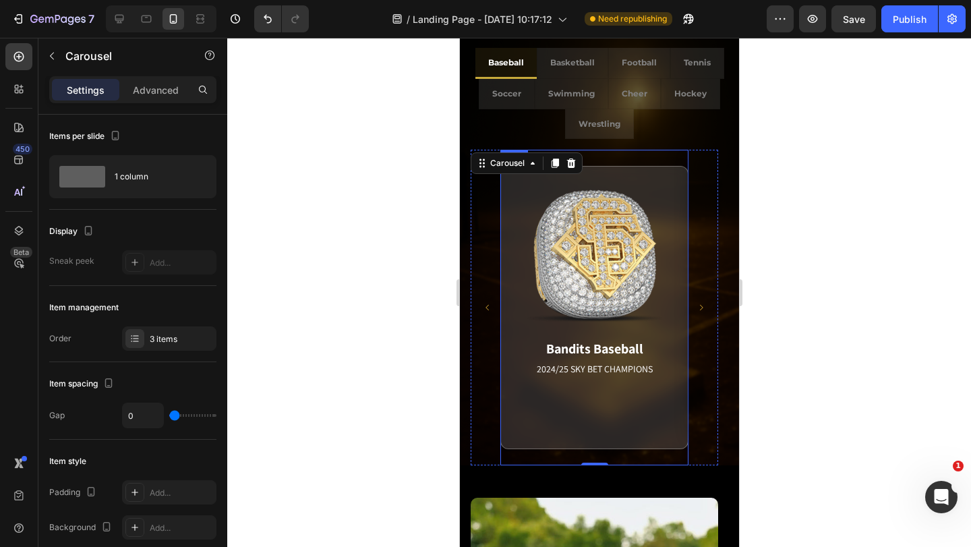
click at [506, 454] on div "Bandits Baseball 2024/25 SKY BET CHAMPIONS Match Highlight America's Team. Pack…" at bounding box center [594, 308] width 188 height 316
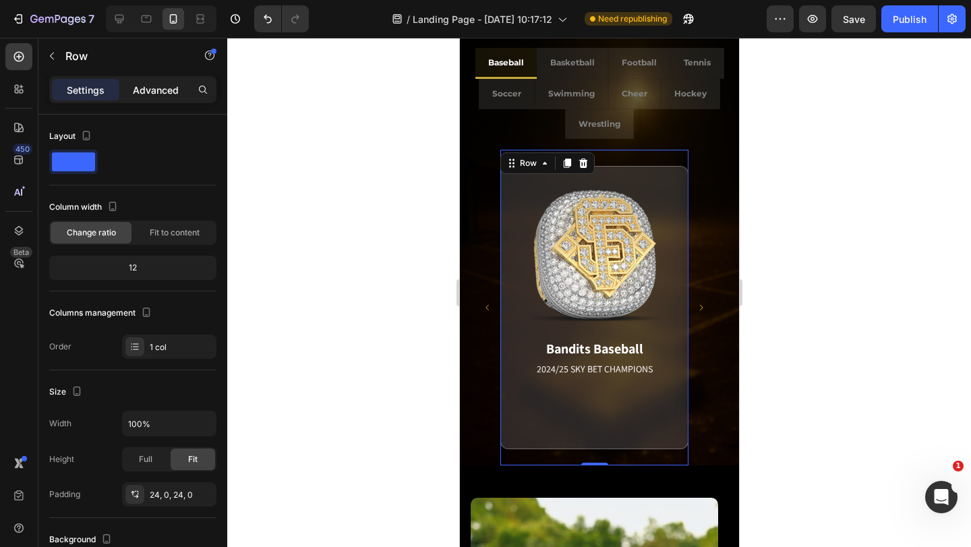
click at [163, 94] on p "Advanced" at bounding box center [156, 90] width 46 height 14
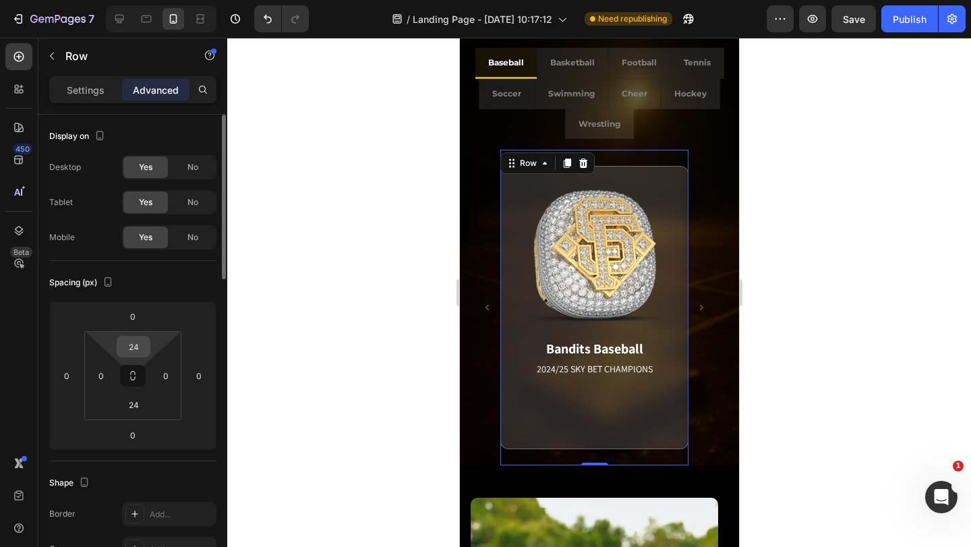
click at [142, 351] on input "24" at bounding box center [133, 346] width 27 height 20
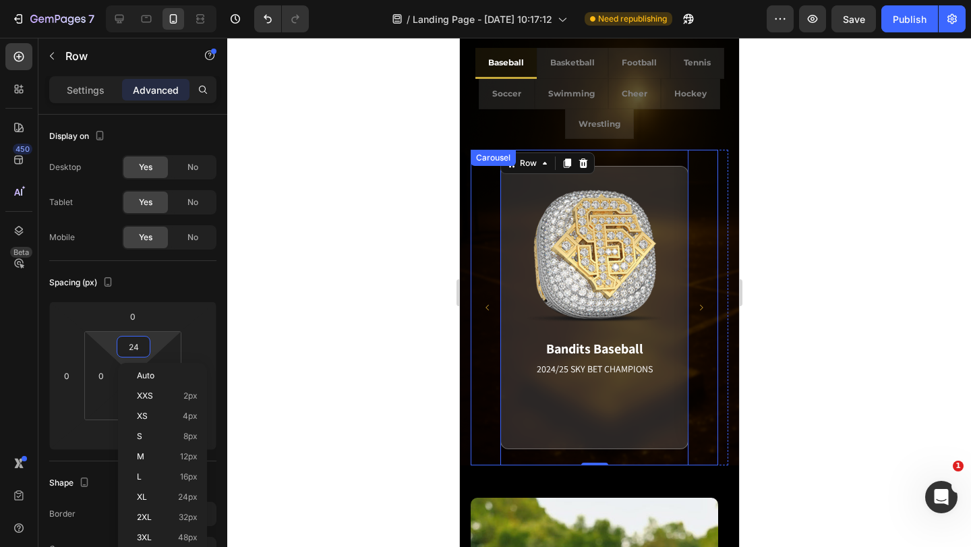
click at [486, 305] on icon "Carousel Back Arrow" at bounding box center [487, 307] width 8 height 8
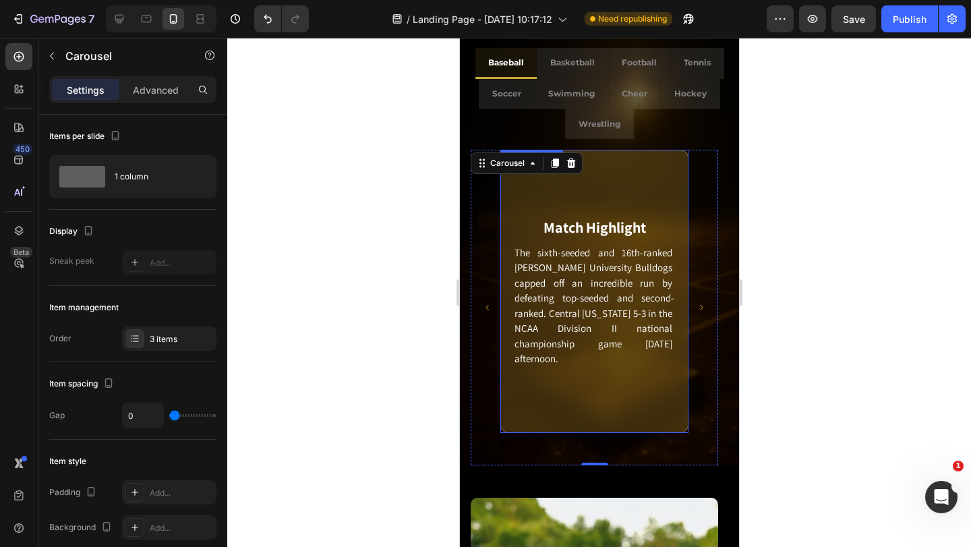
click at [519, 430] on div "Match Highlight The sixth-seeded and 16th-ranked [PERSON_NAME] University Bulld…" at bounding box center [594, 291] width 188 height 283
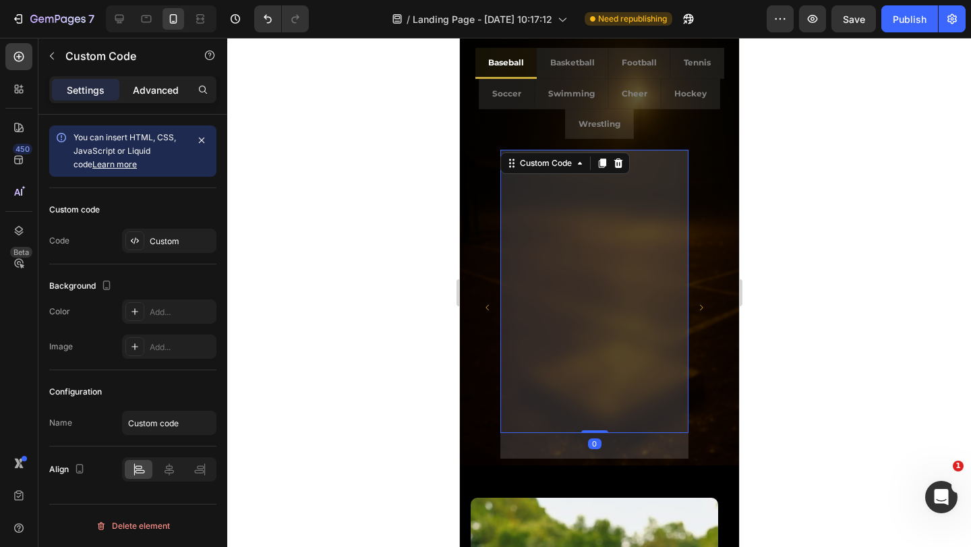
click at [152, 89] on p "Advanced" at bounding box center [156, 90] width 46 height 14
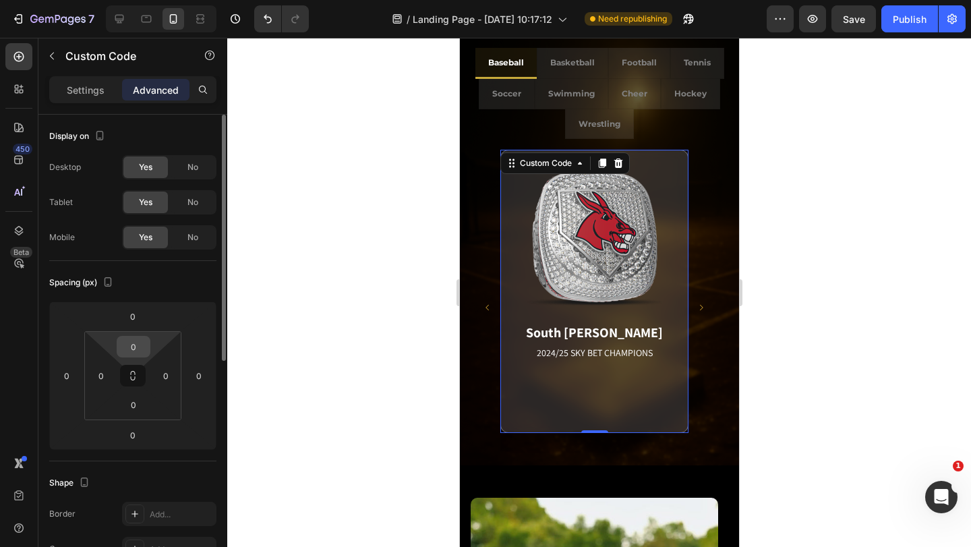
click at [142, 355] on input "0" at bounding box center [133, 346] width 27 height 20
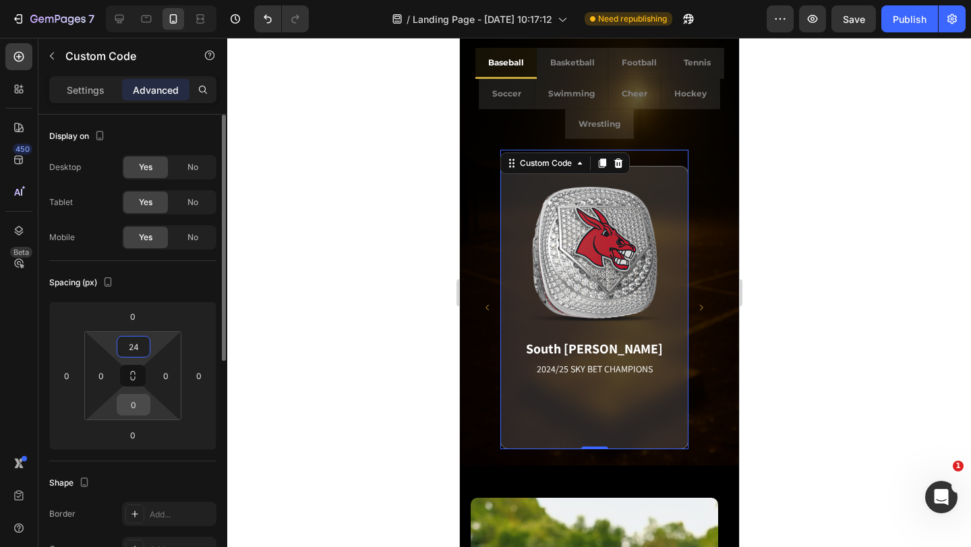
type input "24"
click at [142, 406] on input "0" at bounding box center [133, 404] width 27 height 20
type input "24"
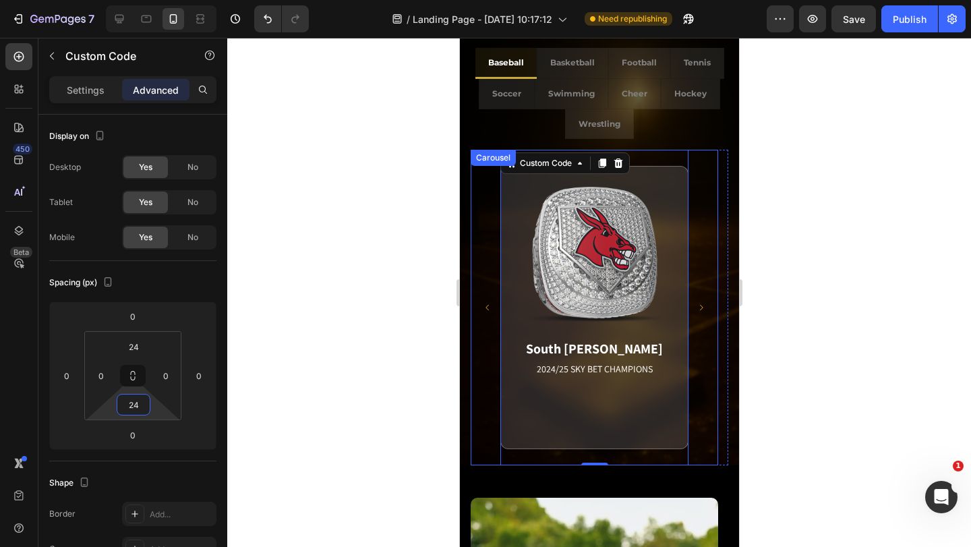
click at [699, 304] on icon "Carousel Next Arrow" at bounding box center [701, 307] width 8 height 8
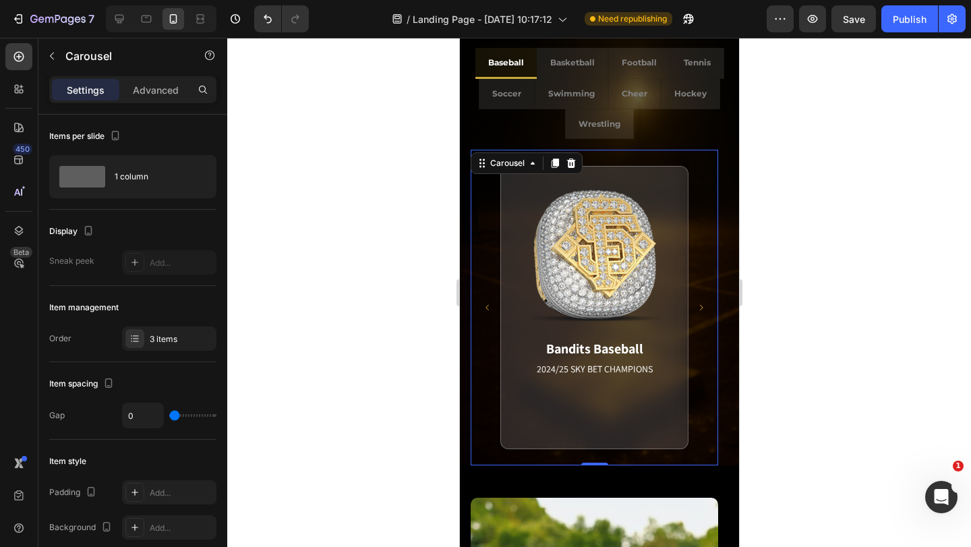
click at [699, 304] on icon "Carousel Next Arrow" at bounding box center [701, 307] width 8 height 8
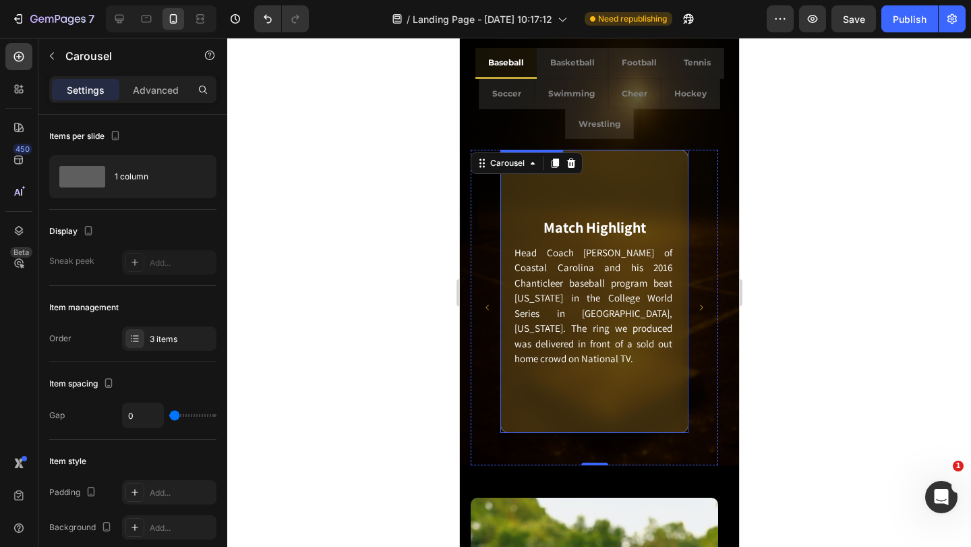
click at [650, 430] on div "Match Highlight Head Coach [PERSON_NAME] of Coastal Carolina and his 2016 Chant…" at bounding box center [594, 291] width 188 height 283
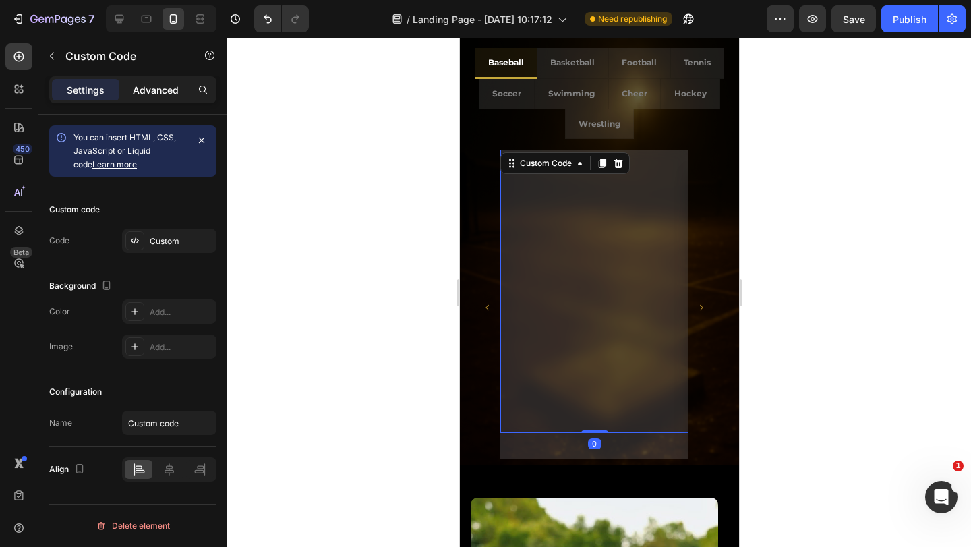
click at [151, 93] on p "Advanced" at bounding box center [156, 90] width 46 height 14
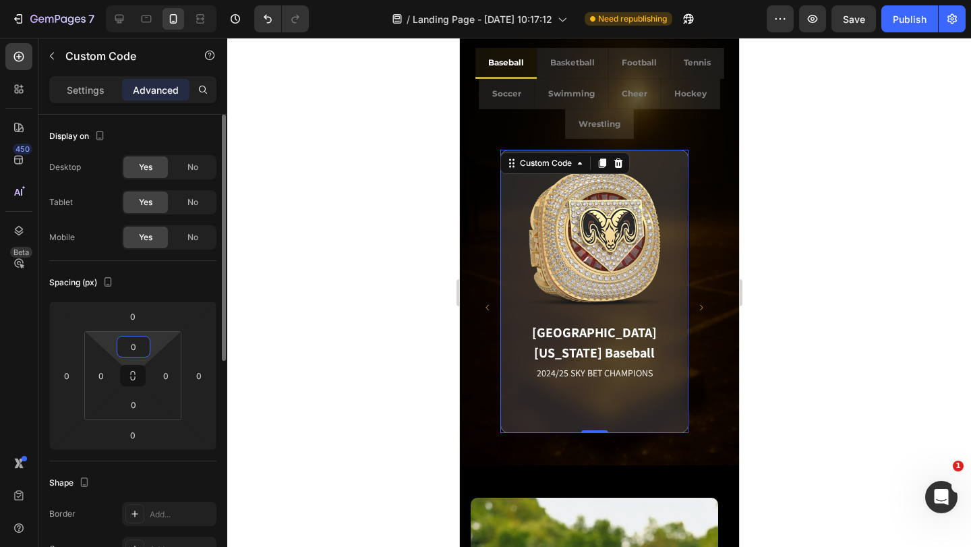
click at [134, 349] on input "0" at bounding box center [133, 346] width 27 height 20
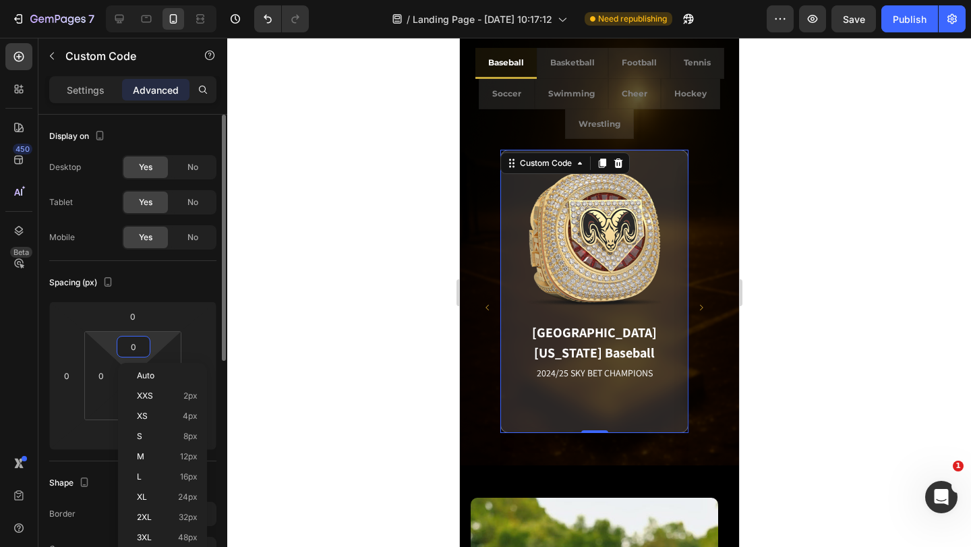
type input "4"
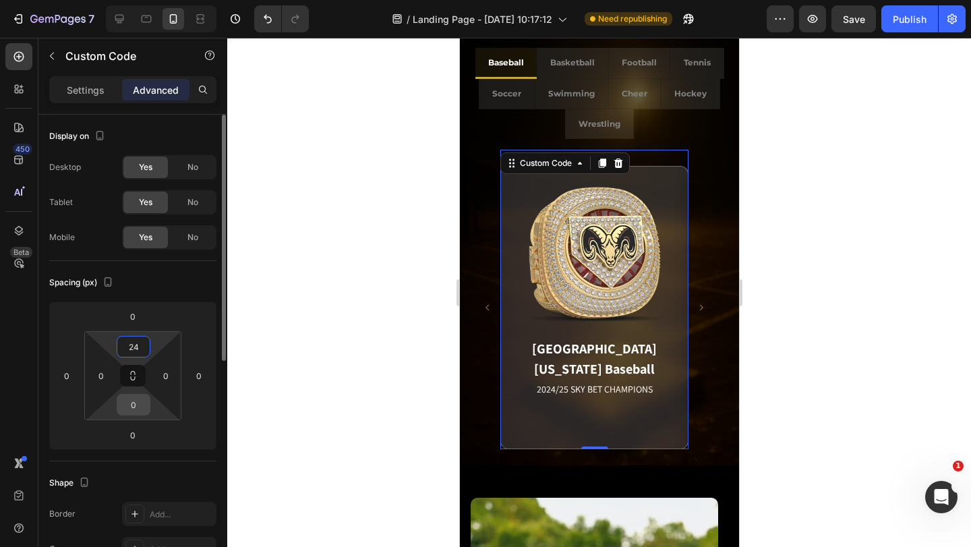
type input "24"
click at [143, 405] on input "0" at bounding box center [133, 404] width 27 height 20
type input "24"
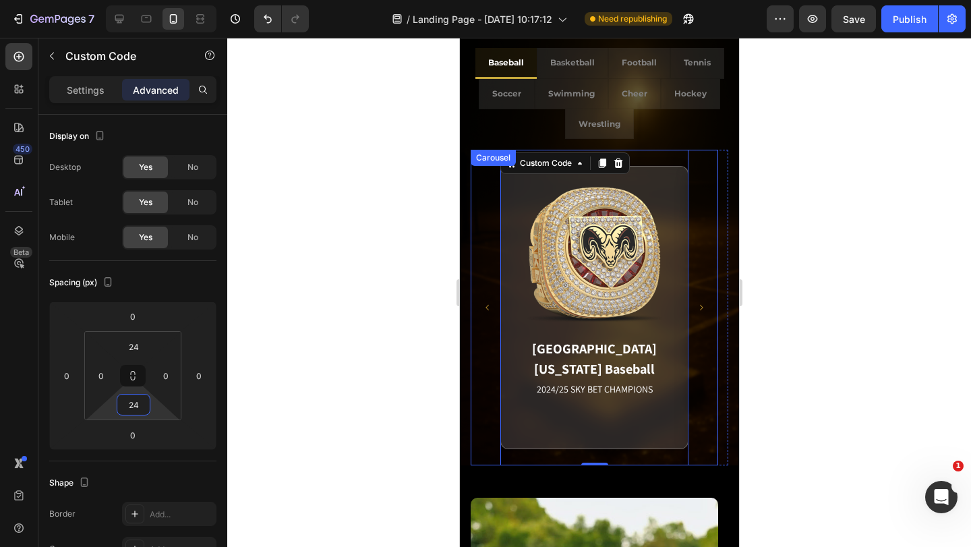
click at [701, 305] on icon "Carousel Next Arrow" at bounding box center [701, 307] width 8 height 8
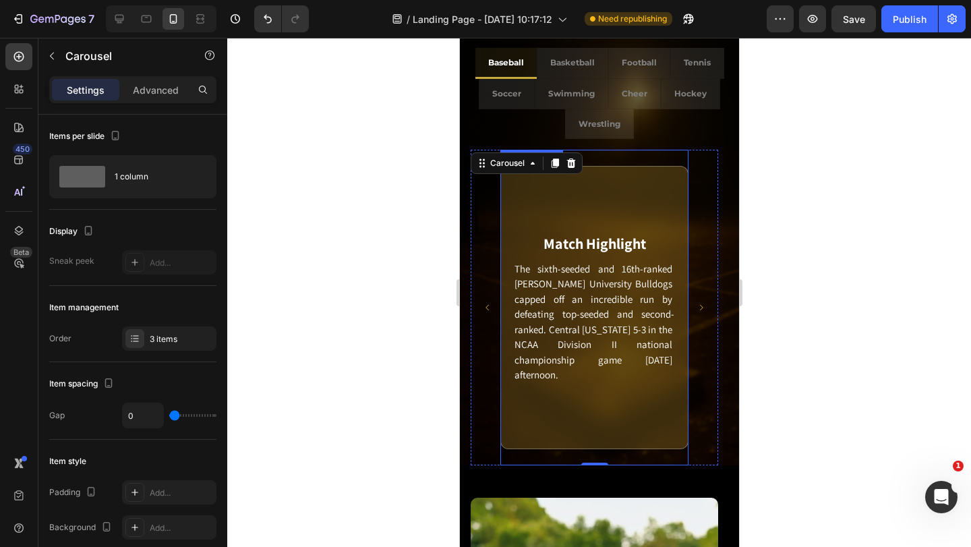
click at [686, 194] on div "Match Highlight The sixth-seeded and 16th-ranked [PERSON_NAME] University Bulld…" at bounding box center [594, 307] width 188 height 283
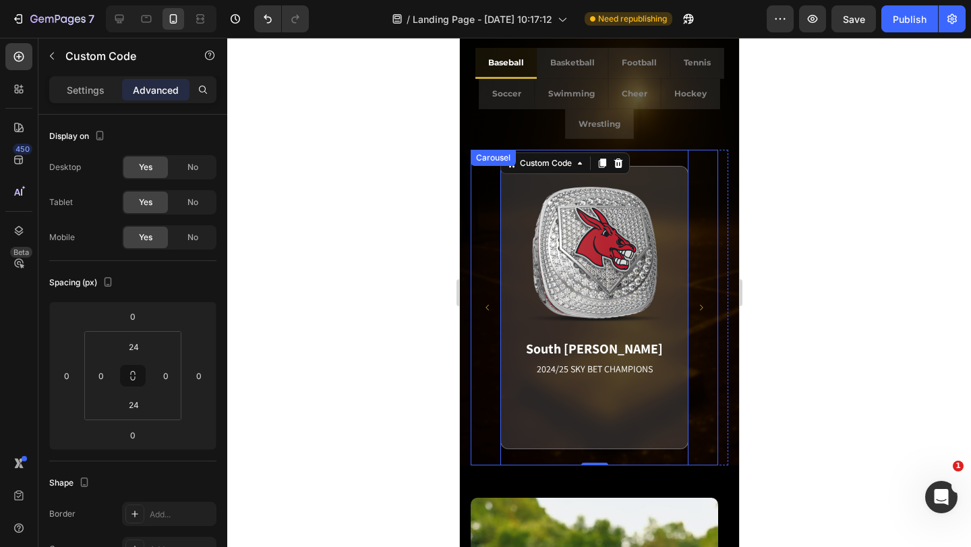
click at [701, 305] on icon "Carousel Next Arrow" at bounding box center [701, 307] width 8 height 8
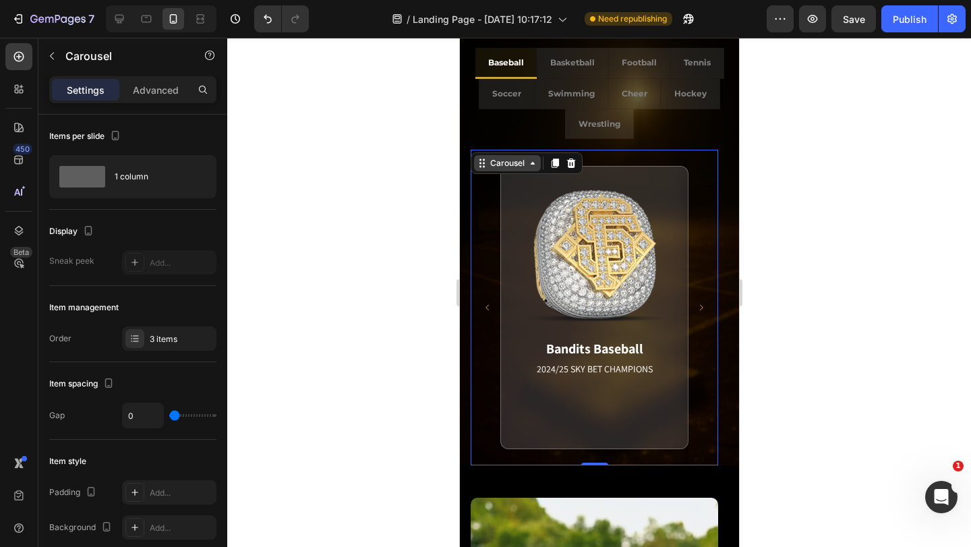
click at [480, 162] on icon at bounding box center [481, 163] width 11 height 11
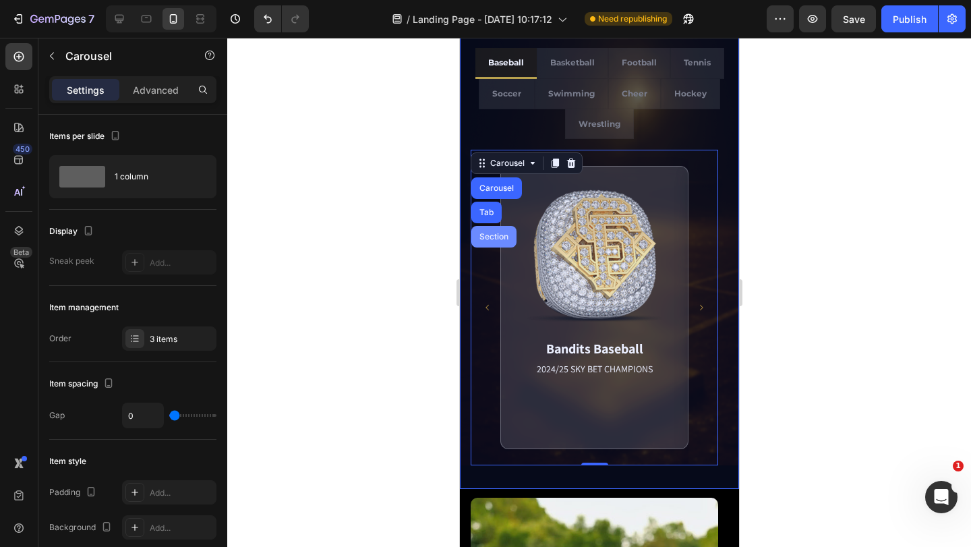
click at [485, 233] on div "Section" at bounding box center [493, 237] width 34 height 8
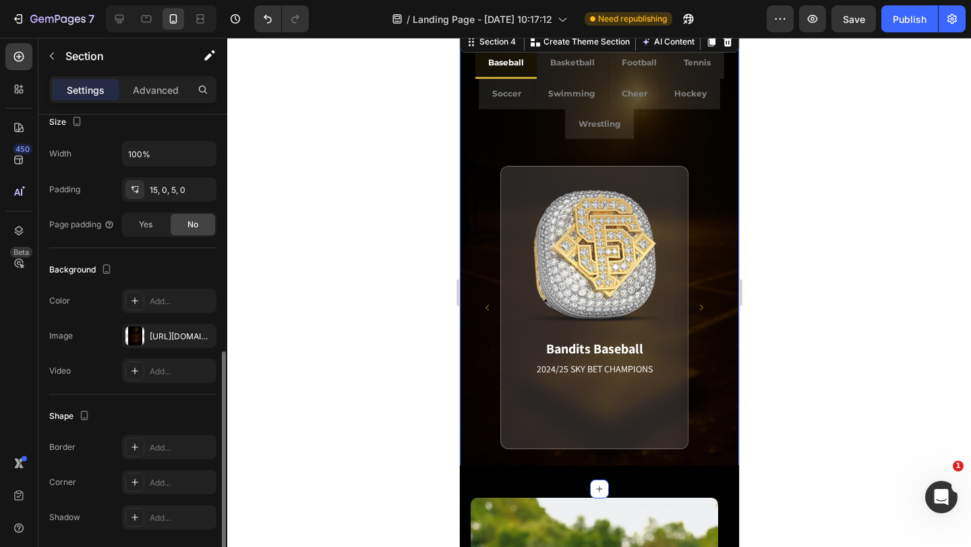
scroll to position [317, 0]
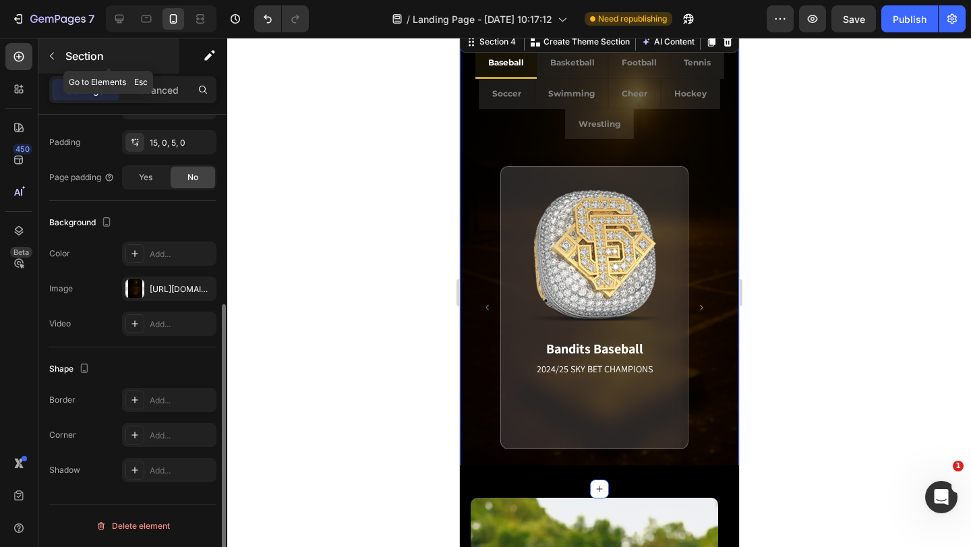
click at [42, 49] on button "button" at bounding box center [52, 56] width 22 height 22
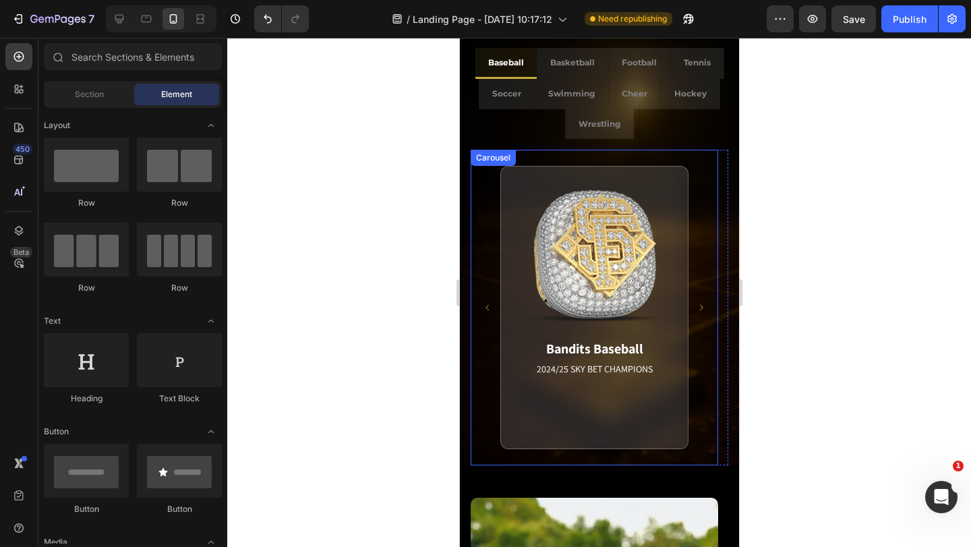
click at [712, 309] on button "Carousel Next Arrow" at bounding box center [701, 308] width 30 height 30
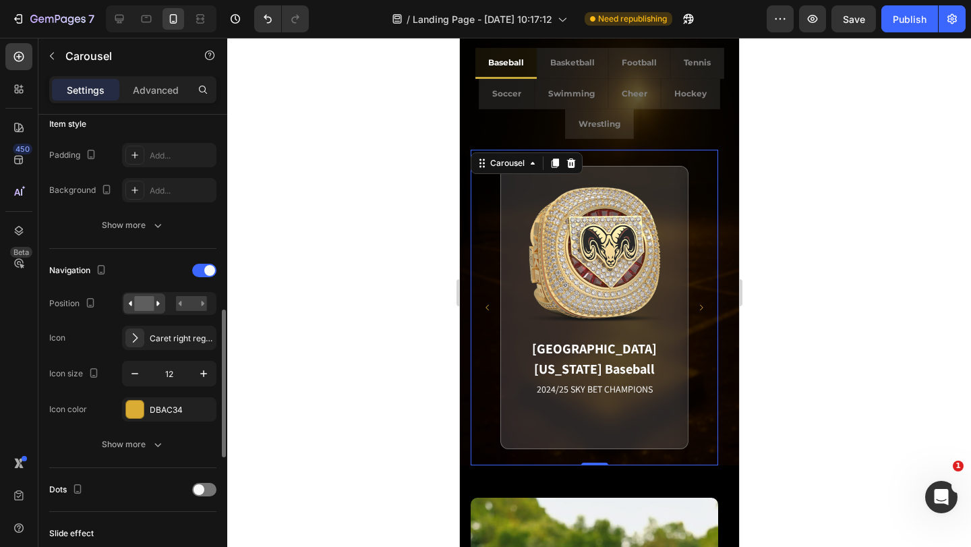
scroll to position [405, 0]
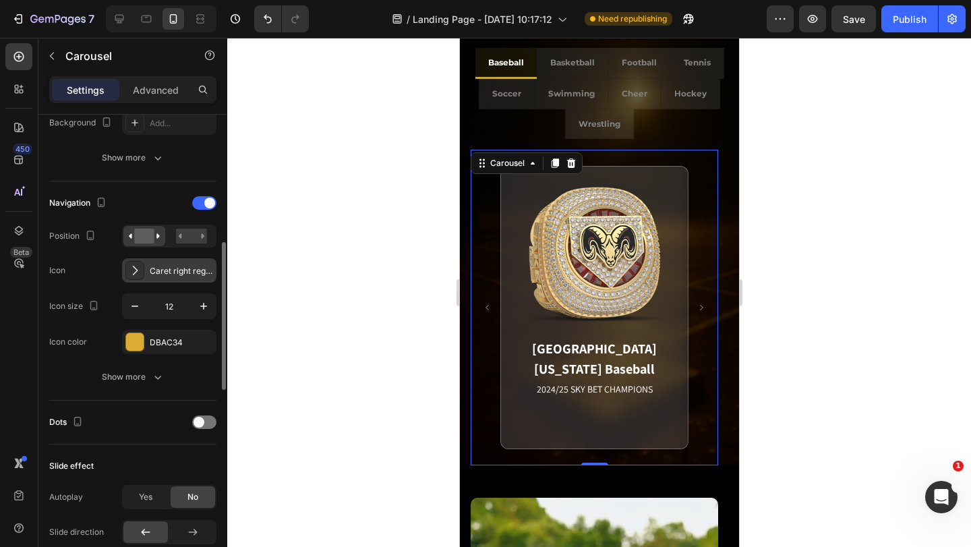
click at [135, 269] on icon at bounding box center [134, 270] width 13 height 13
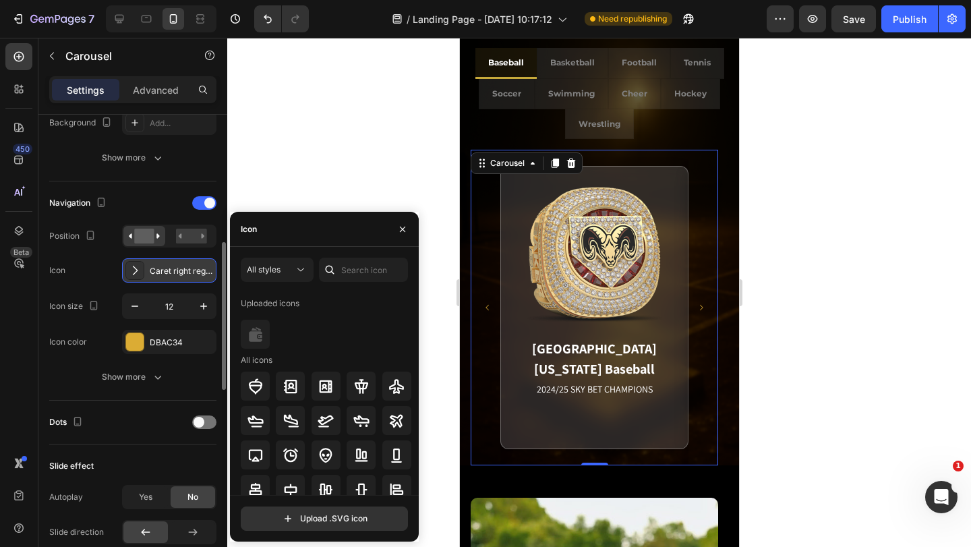
click at [135, 269] on icon at bounding box center [134, 270] width 13 height 13
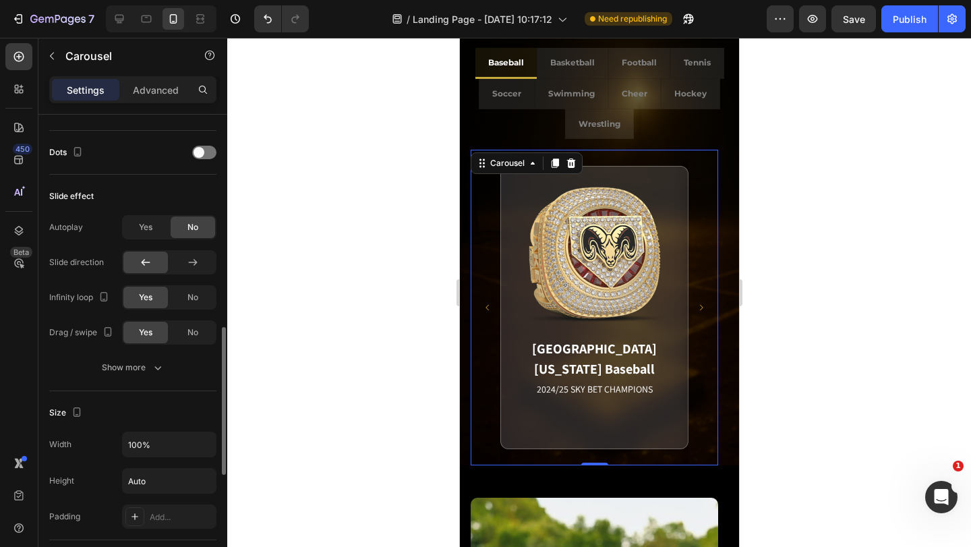
scroll to position [809, 0]
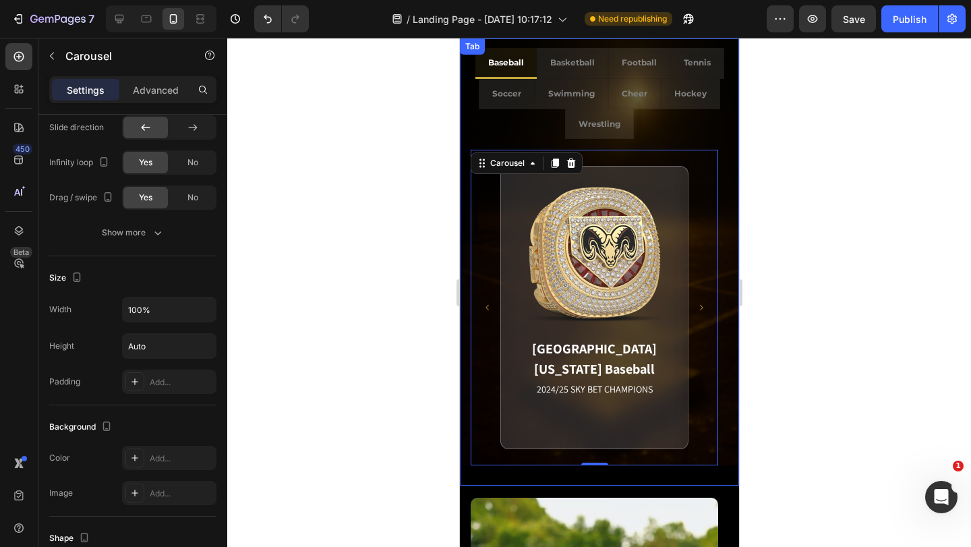
click at [722, 314] on div "Bandits Baseball 2024/25 SKY BET CHAMPIONS Match Highlight America's Team. Pack…" at bounding box center [598, 307] width 279 height 337
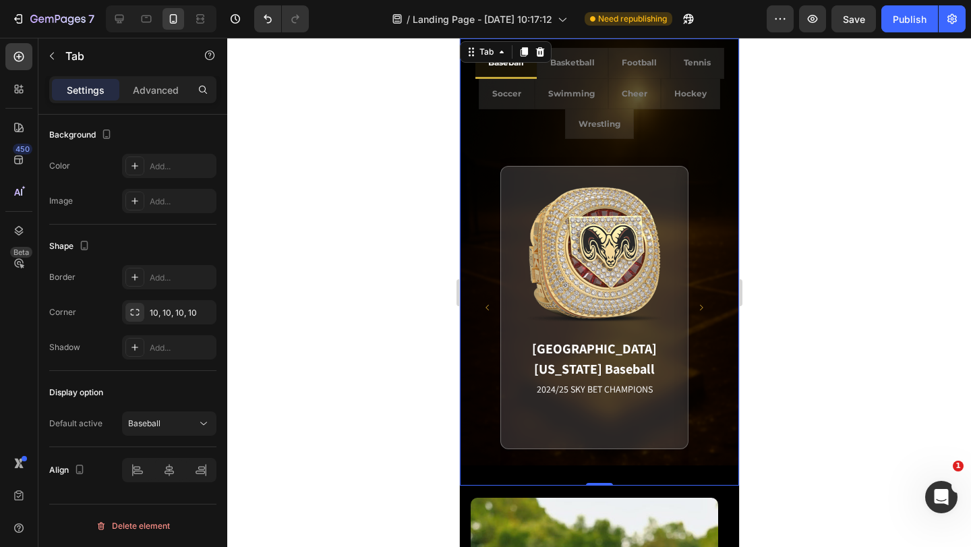
scroll to position [0, 0]
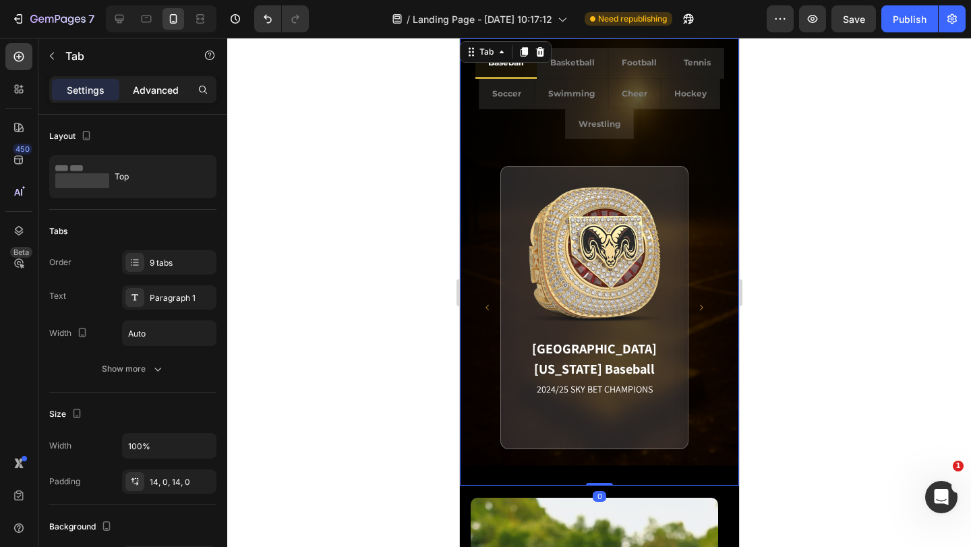
click at [163, 86] on p "Advanced" at bounding box center [156, 90] width 46 height 14
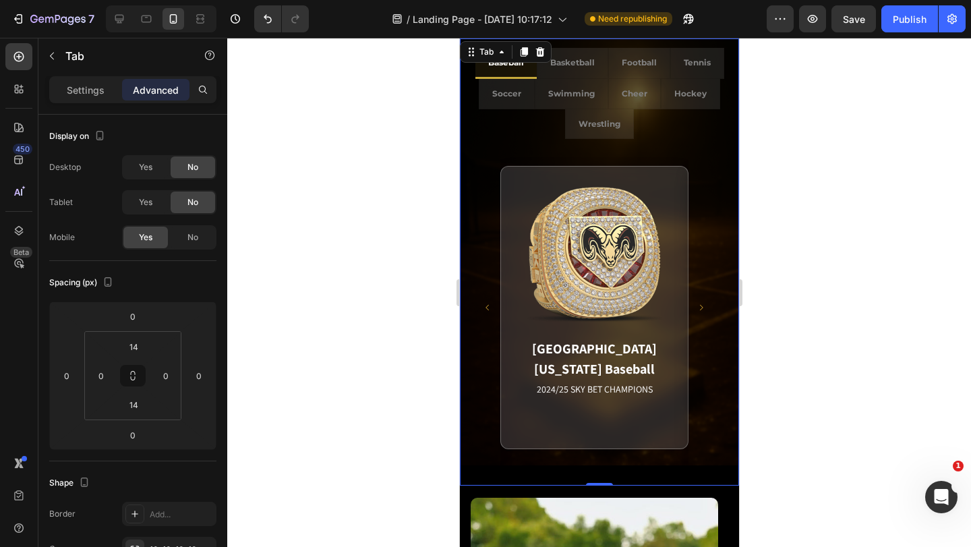
click at [469, 347] on div "Bandits Baseball 2024/25 SKY BET CHAMPIONS Match Highlight America's Team. Pack…" at bounding box center [598, 307] width 279 height 337
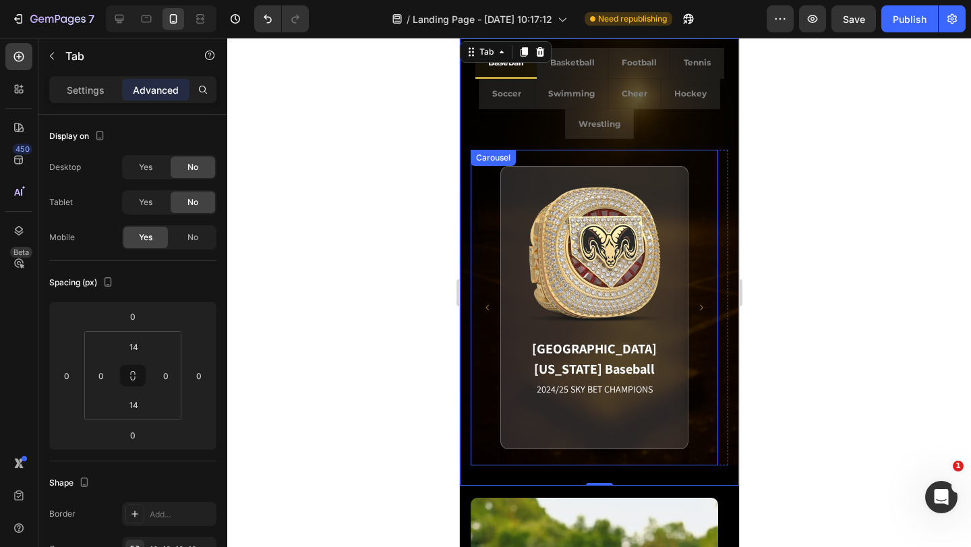
click at [480, 160] on div "Carousel" at bounding box center [493, 158] width 40 height 12
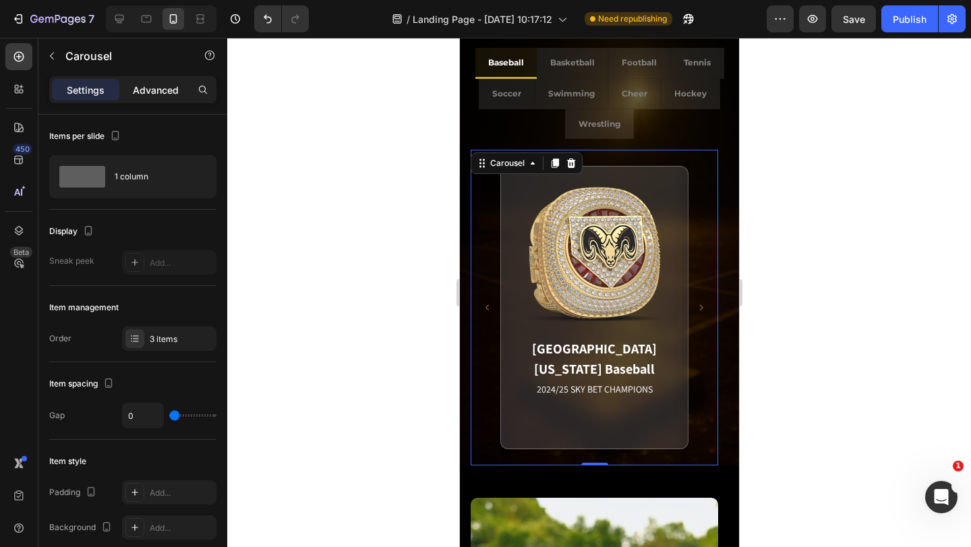
click at [140, 84] on p "Advanced" at bounding box center [156, 90] width 46 height 14
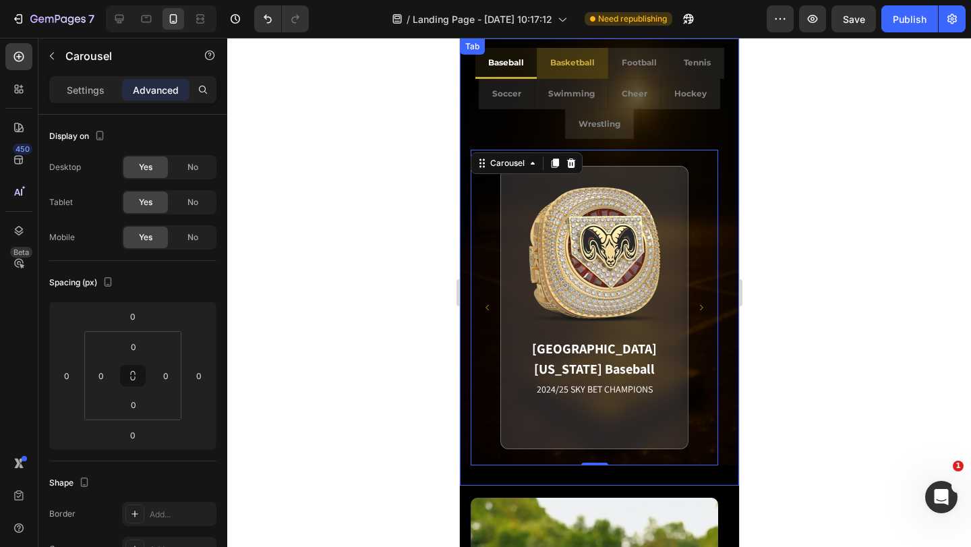
click at [577, 70] on div "Basketball" at bounding box center [572, 62] width 49 height 19
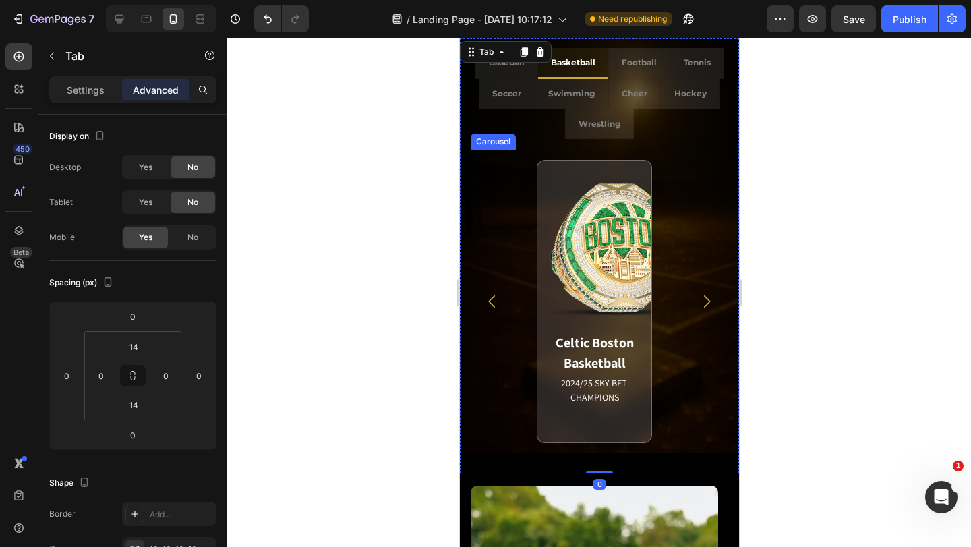
click at [484, 264] on div "Celtic Boston Basketball 2024/25 SKY BET CHAMPIONS Match Highlight [PERSON_NAME…" at bounding box center [599, 301] width 258 height 303
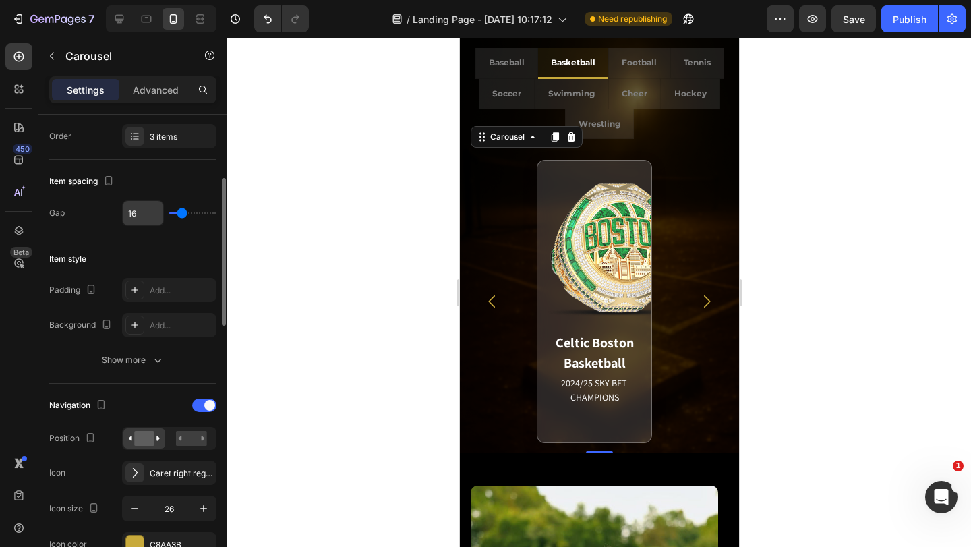
scroll to position [270, 0]
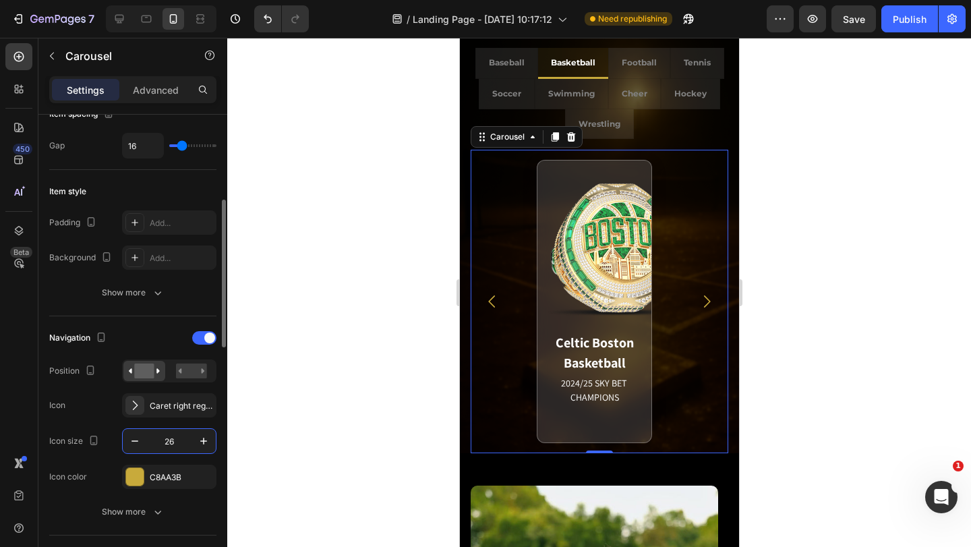
click at [174, 438] on input "26" at bounding box center [169, 441] width 45 height 24
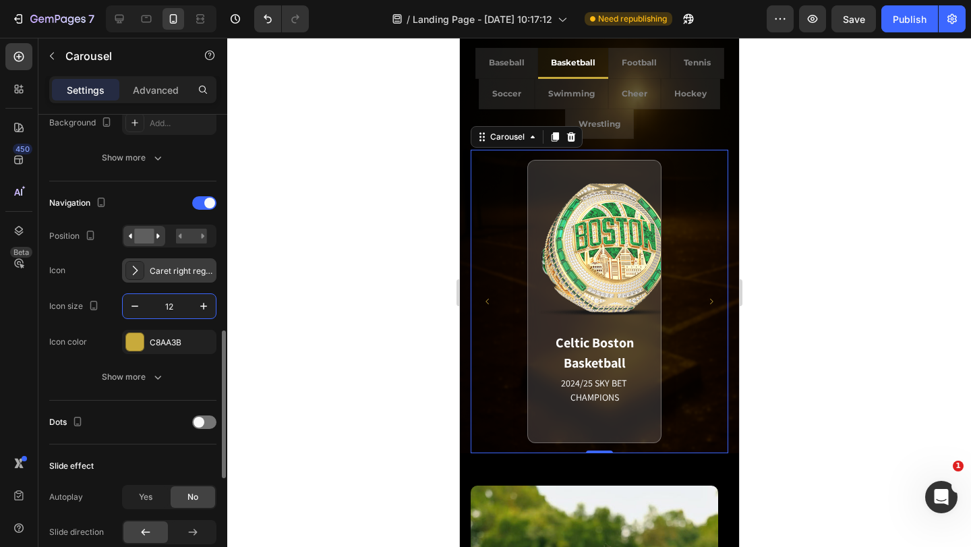
scroll to position [472, 0]
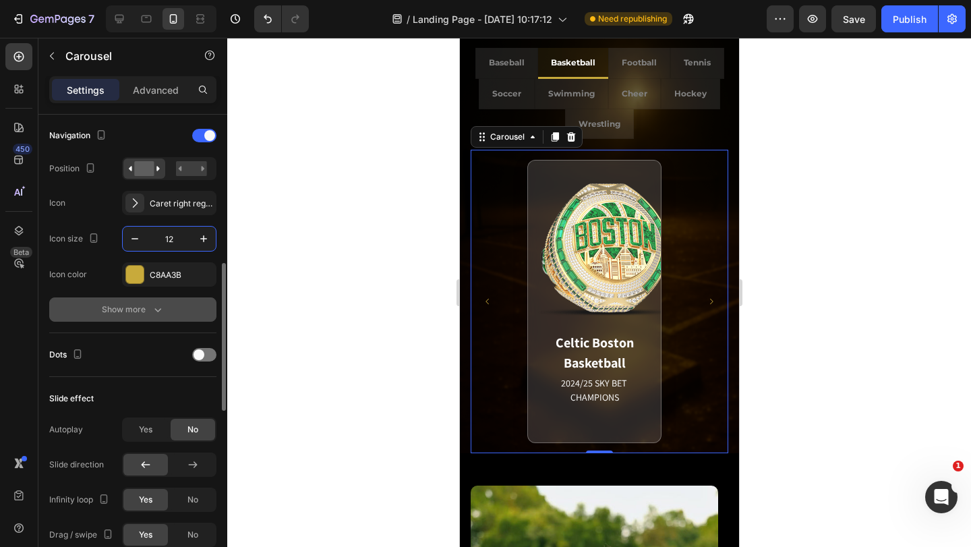
type input "12"
click at [130, 305] on div "Show more" at bounding box center [133, 309] width 63 height 13
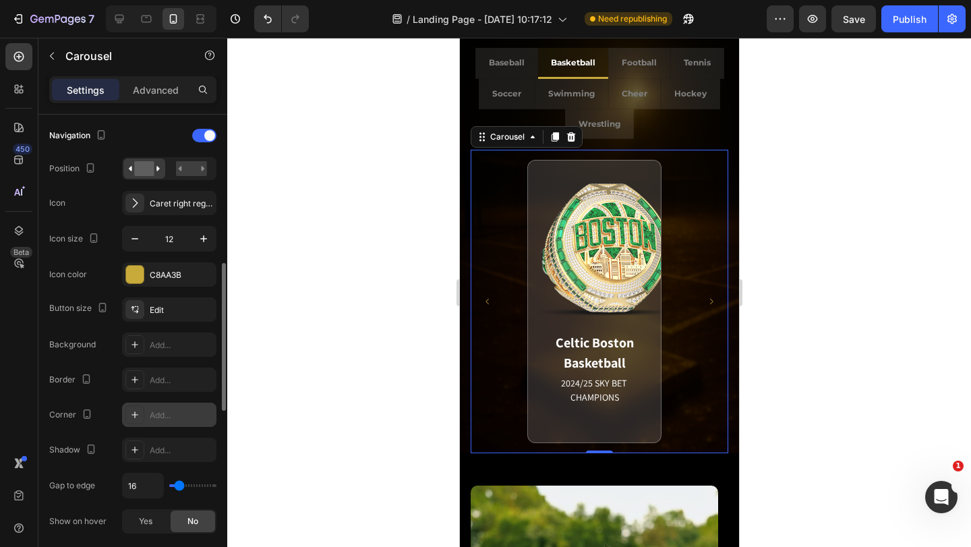
scroll to position [539, 0]
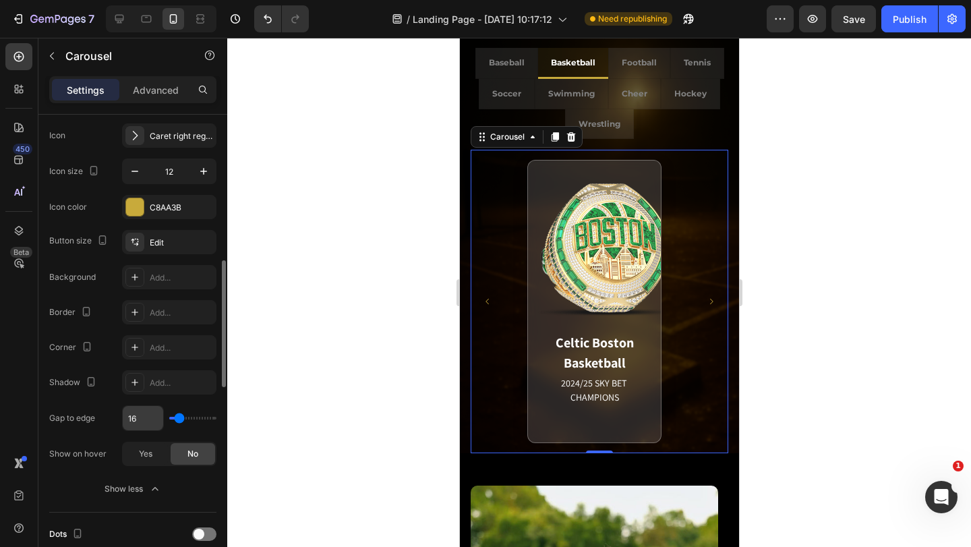
drag, startPoint x: 177, startPoint y: 417, endPoint x: 134, endPoint y: 417, distance: 43.2
type input "0"
click at [169, 419] on input "range" at bounding box center [192, 418] width 47 height 3
type input "0"
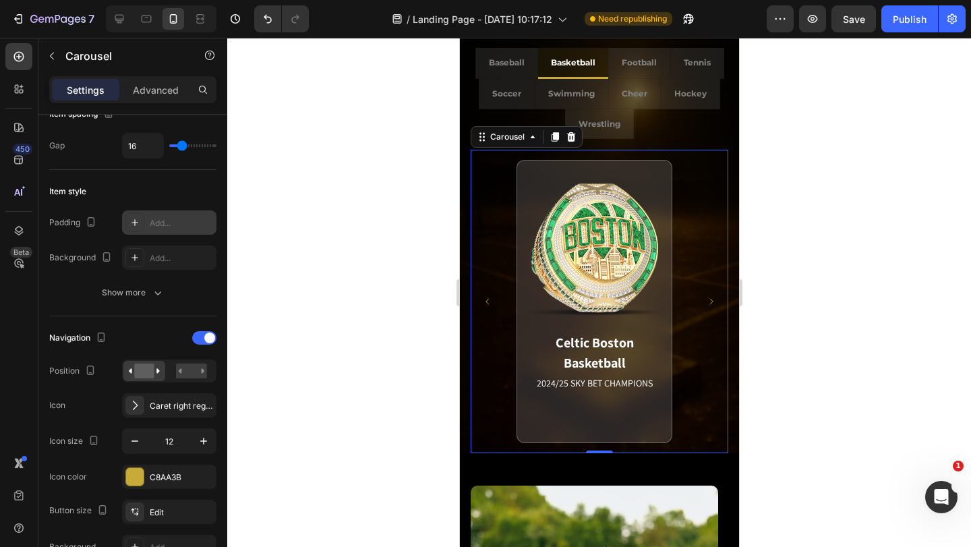
scroll to position [0, 0]
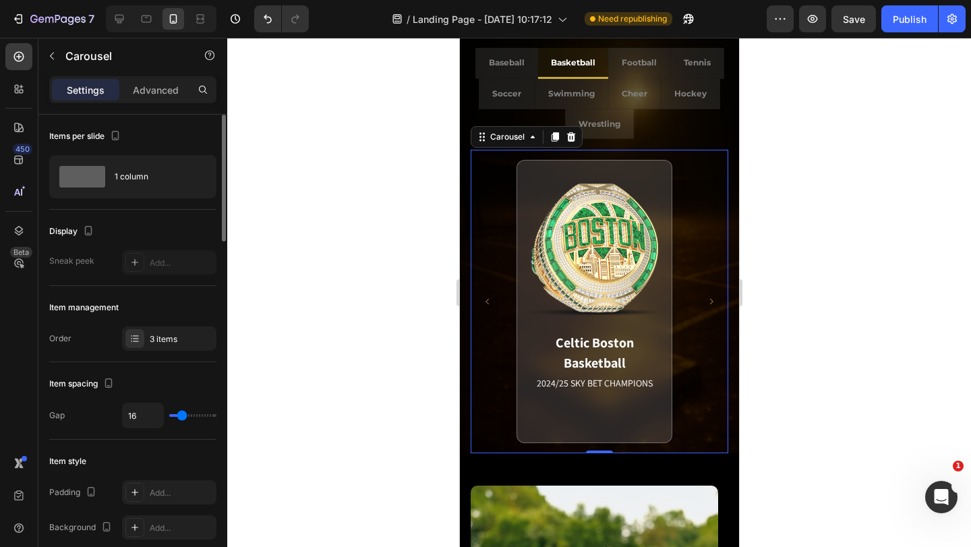
drag, startPoint x: 180, startPoint y: 414, endPoint x: 138, endPoint y: 417, distance: 41.9
type input "0"
click at [169, 417] on input "range" at bounding box center [192, 415] width 47 height 3
type input "0"
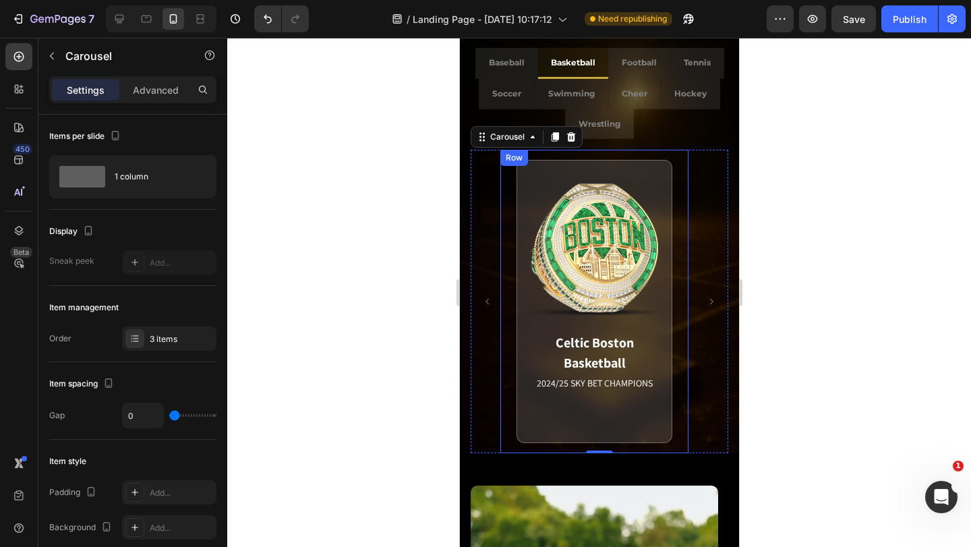
click at [512, 390] on div "Celtic Boston Basketball 2024/25 SKY BET CHAMPIONS Match Highlight [PERSON_NAME…" at bounding box center [594, 301] width 188 height 303
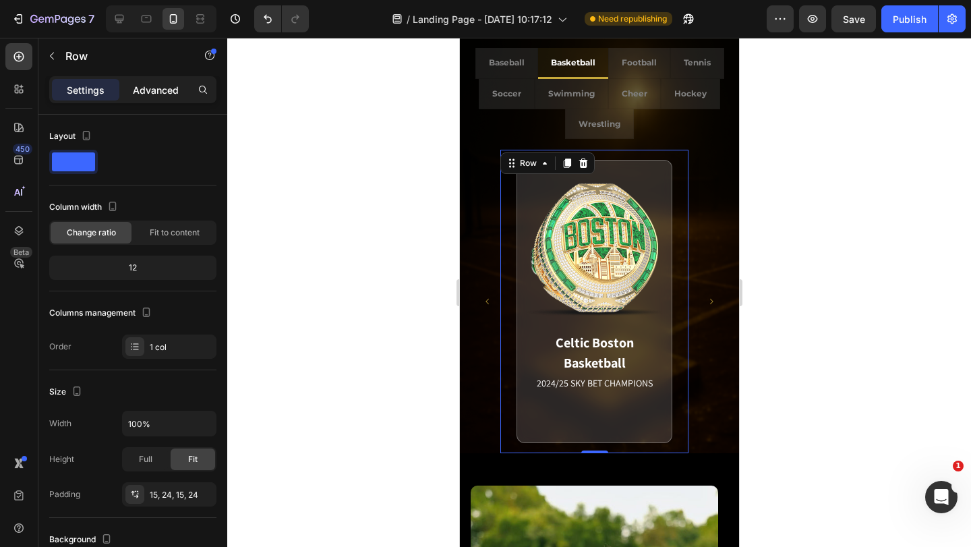
click at [156, 92] on p "Advanced" at bounding box center [156, 90] width 46 height 14
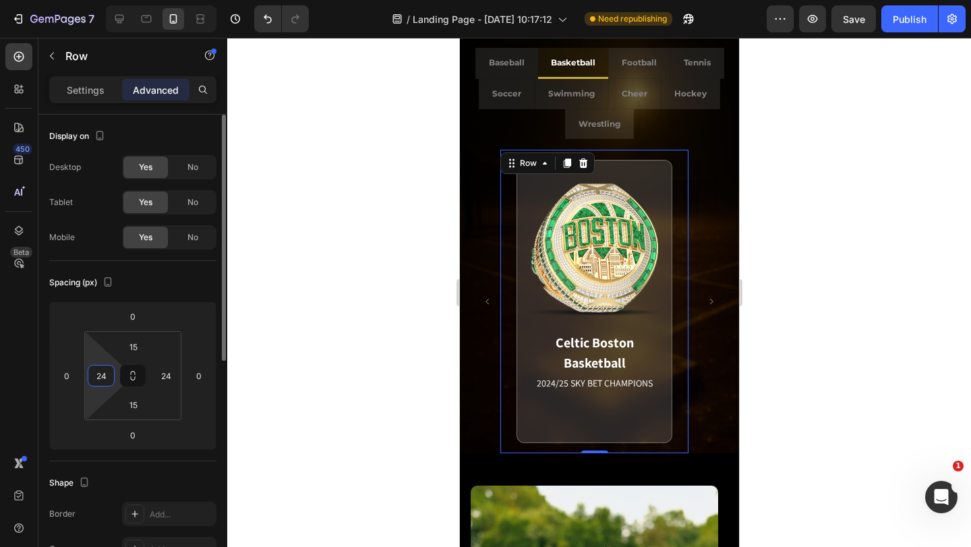
click at [105, 379] on input "24" at bounding box center [101, 375] width 20 height 20
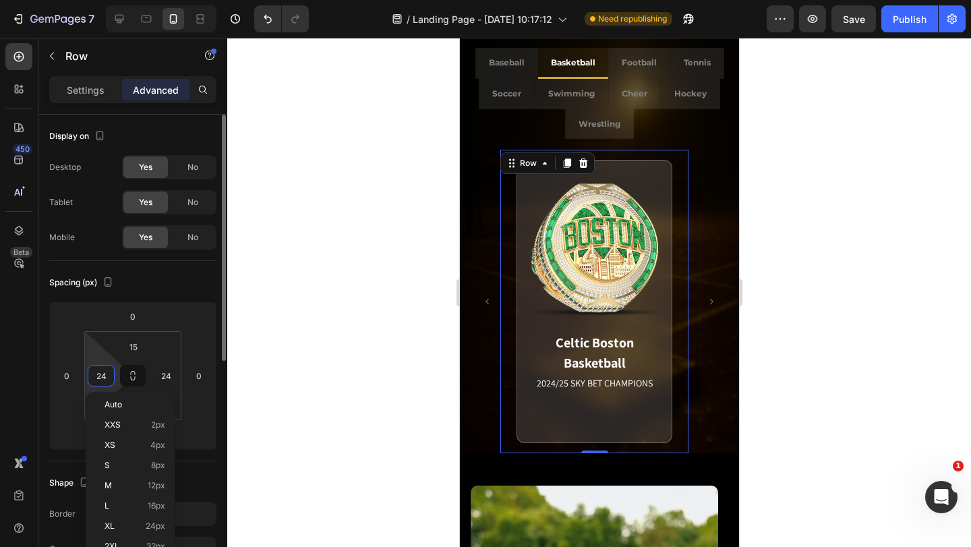
click at [105, 379] on input "24" at bounding box center [101, 375] width 20 height 20
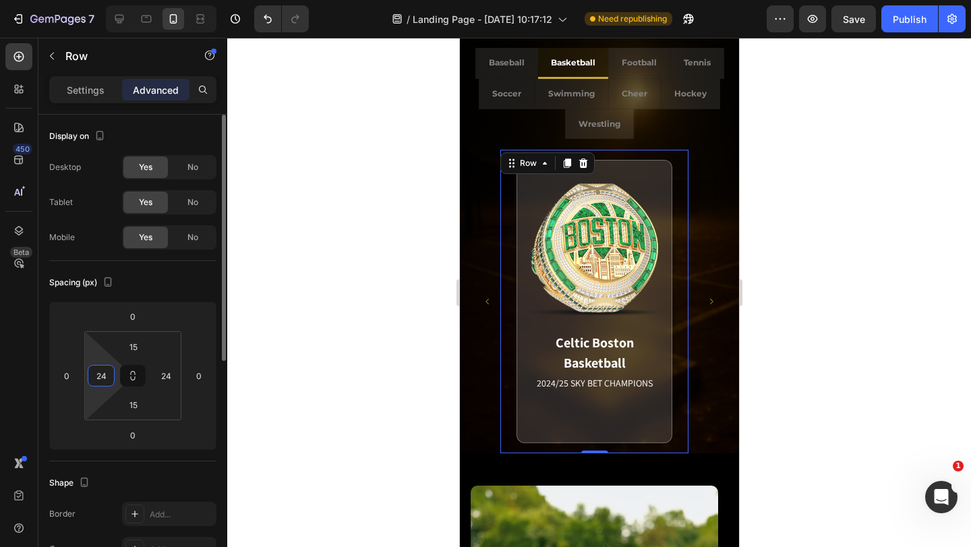
click at [105, 379] on input "24" at bounding box center [101, 375] width 20 height 20
type input "0"
click at [142, 347] on input "15" at bounding box center [133, 346] width 27 height 20
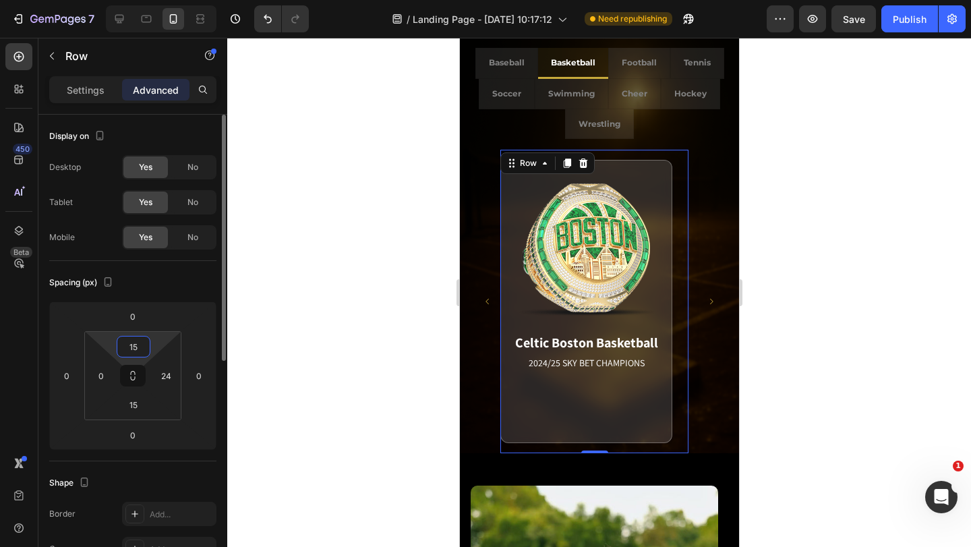
click at [140, 347] on input "15" at bounding box center [133, 346] width 27 height 20
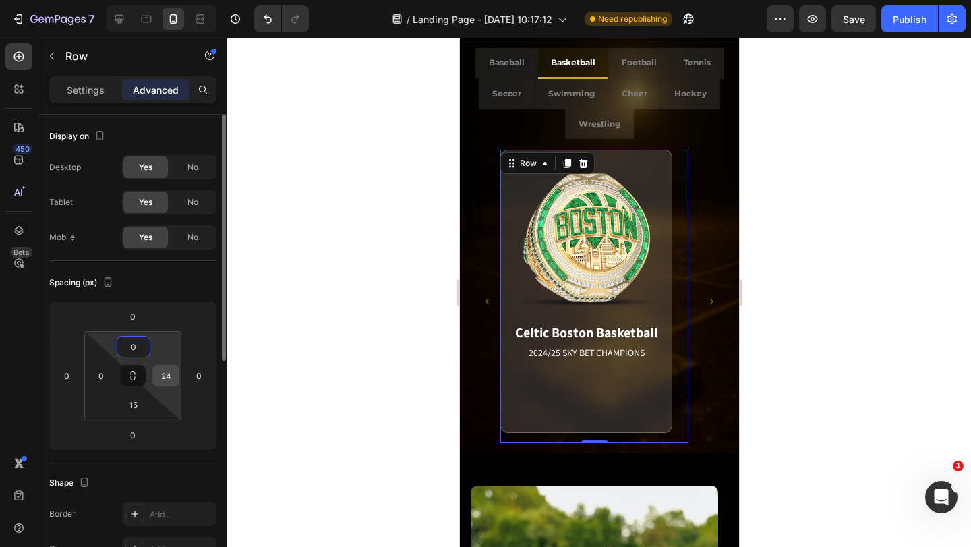
type input "0"
click at [169, 374] on input "24" at bounding box center [166, 375] width 20 height 20
type input "0"
click at [130, 408] on input "15" at bounding box center [133, 404] width 27 height 20
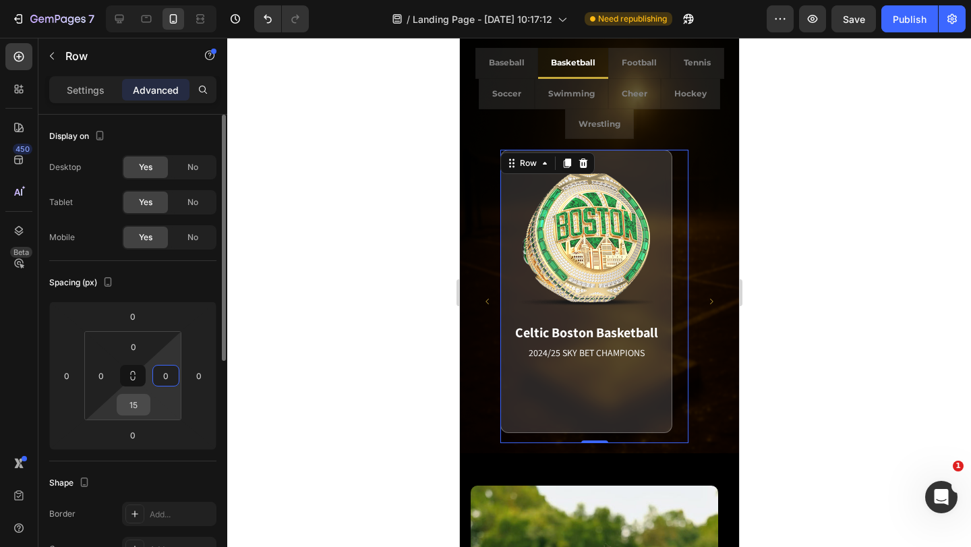
click at [130, 408] on input "15" at bounding box center [133, 404] width 27 height 20
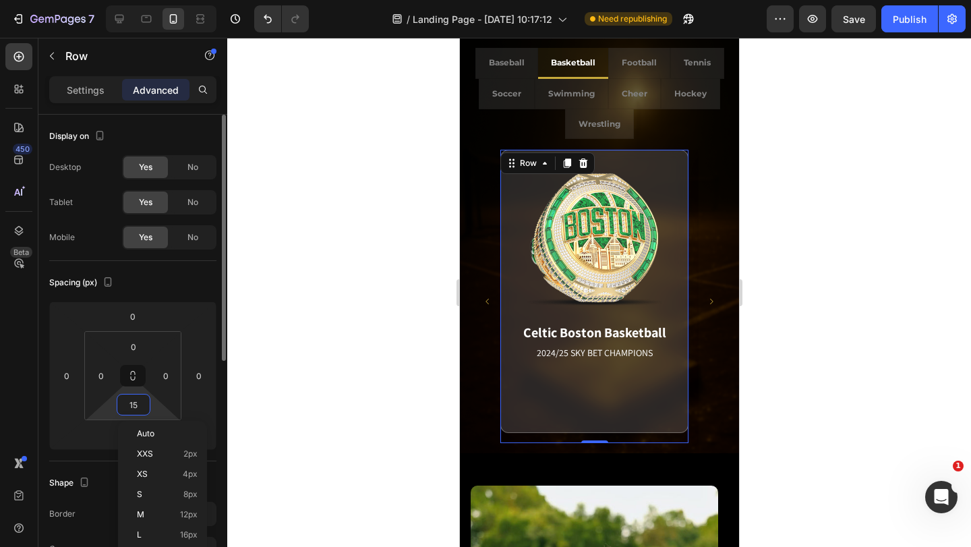
type input "0"
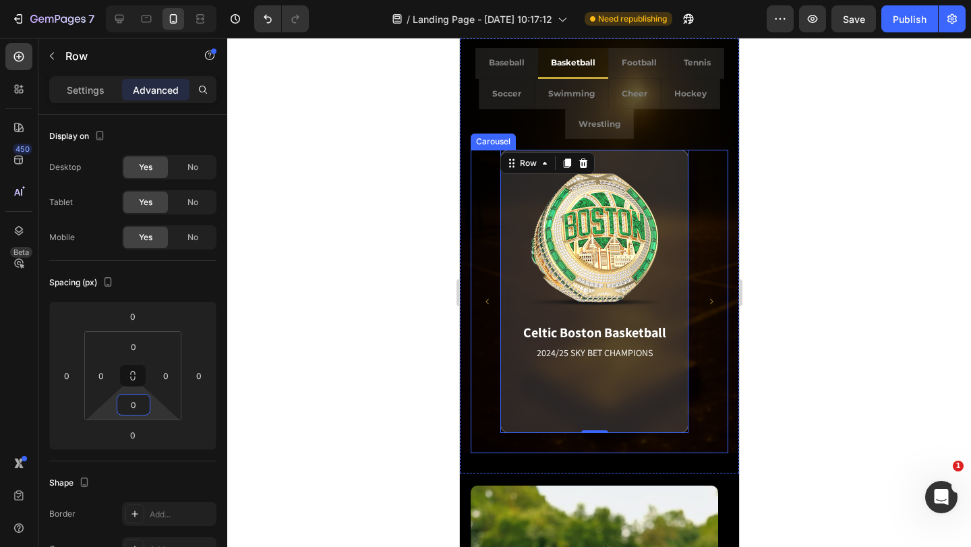
click at [707, 299] on icon "Carousel Next Arrow" at bounding box center [711, 301] width 8 height 8
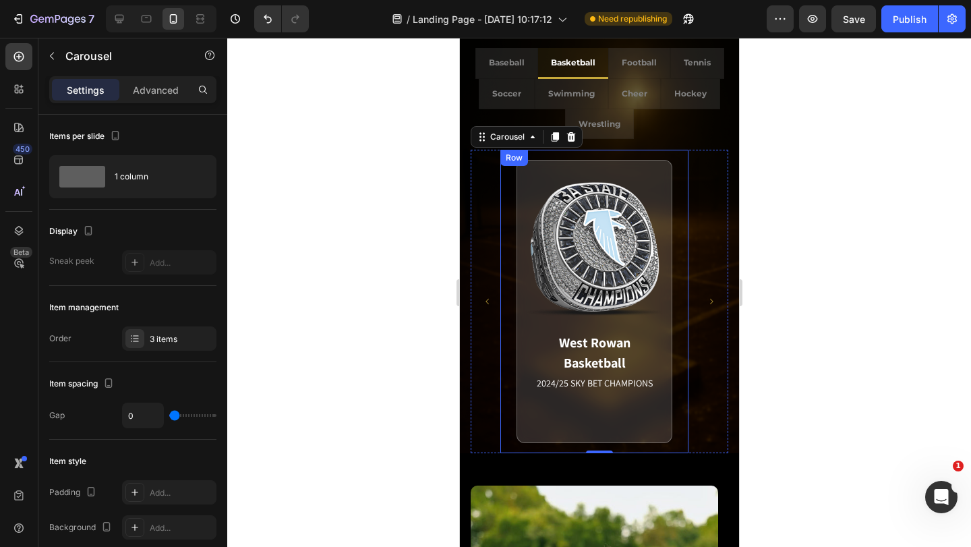
click at [676, 309] on div "West Rowan Basketball 2024/25 SKY BET CHAMPIONS Match Highlight “FROM RUNNER-UP…" at bounding box center [594, 301] width 188 height 303
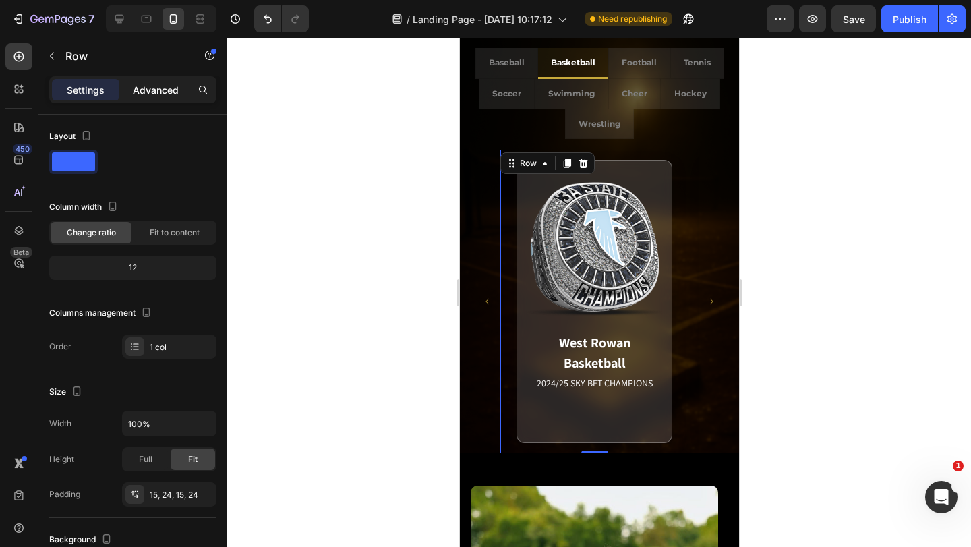
click at [150, 80] on div "Advanced" at bounding box center [155, 90] width 67 height 22
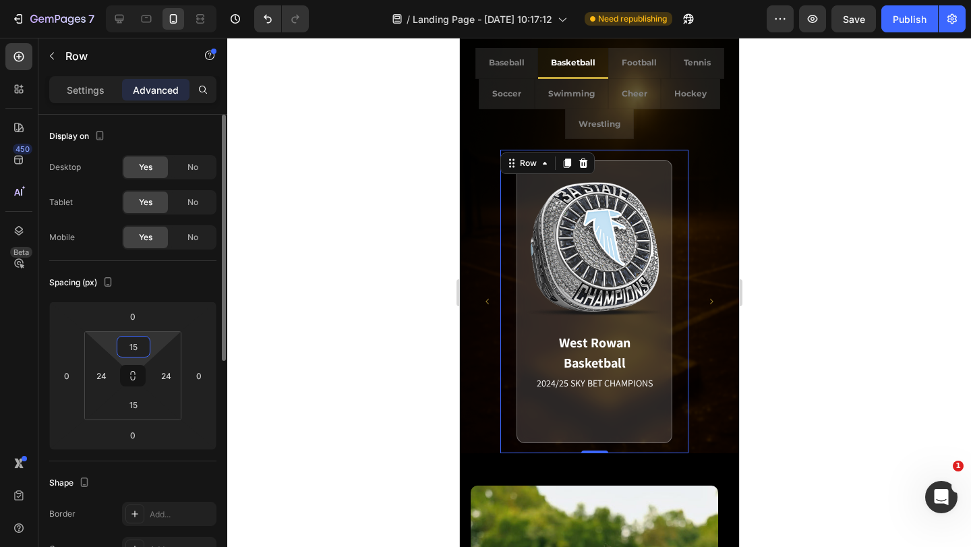
click at [135, 347] on input "15" at bounding box center [133, 346] width 27 height 20
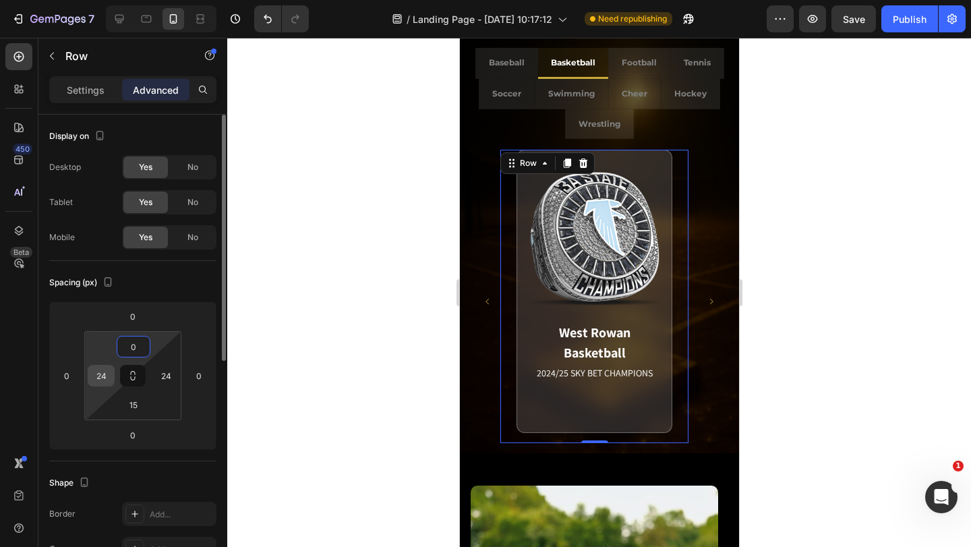
type input "0"
click at [109, 376] on input "24" at bounding box center [101, 375] width 20 height 20
click at [108, 376] on input "24" at bounding box center [101, 375] width 20 height 20
type input "0"
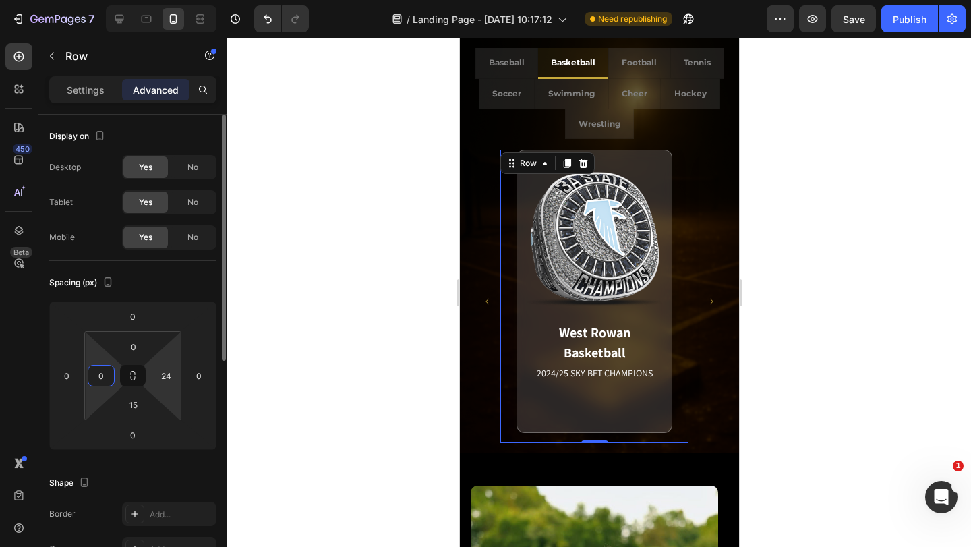
click at [158, 376] on input "24" at bounding box center [166, 375] width 20 height 20
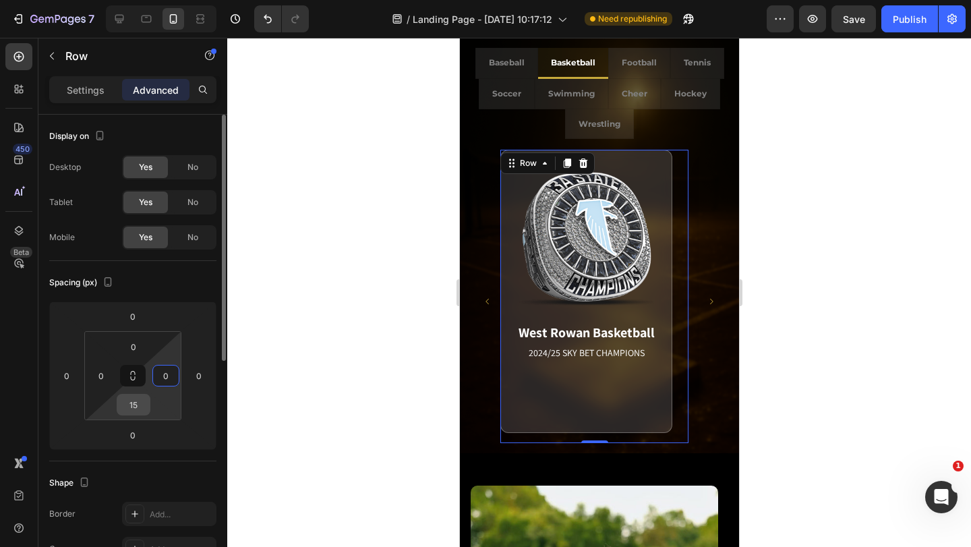
type input "0"
click at [140, 399] on input "15" at bounding box center [133, 404] width 27 height 20
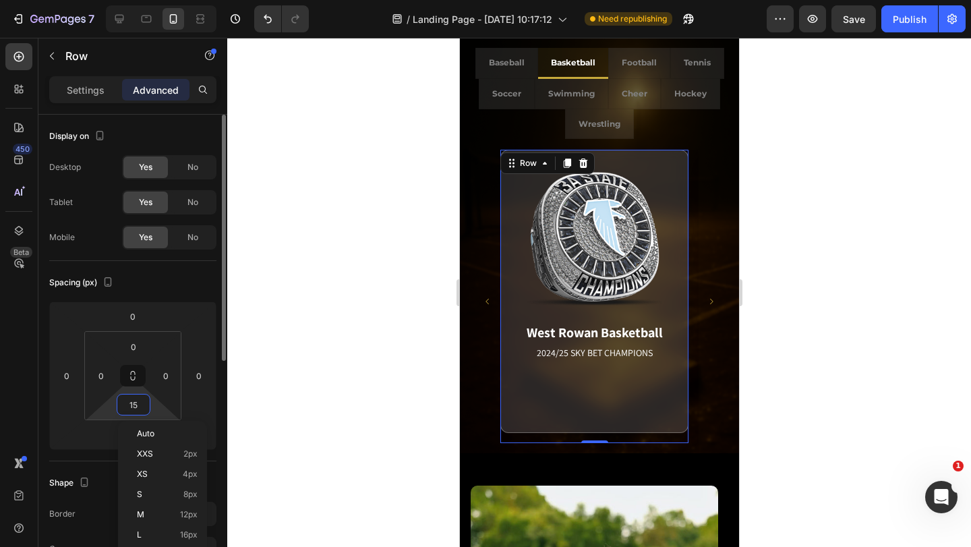
type input "0"
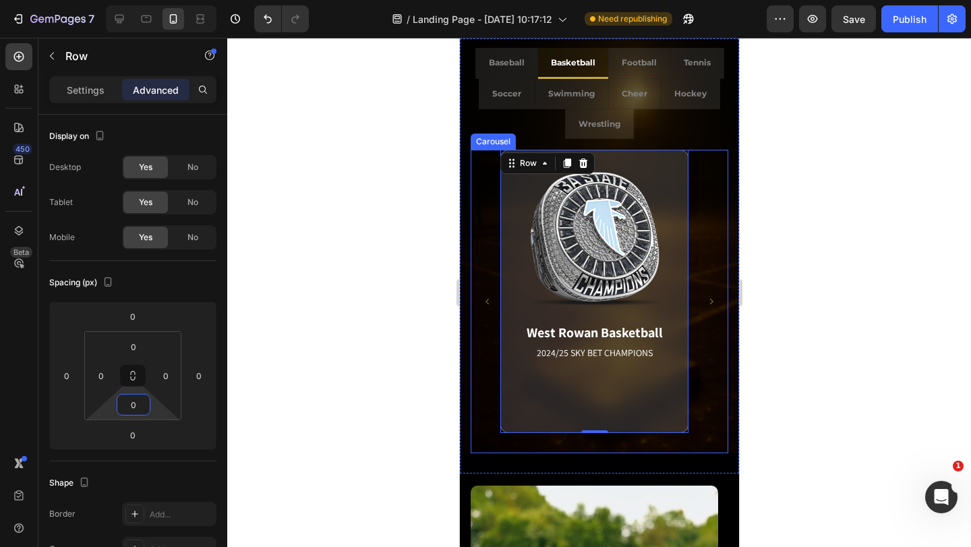
click at [707, 298] on icon "Carousel Next Arrow" at bounding box center [711, 301] width 8 height 8
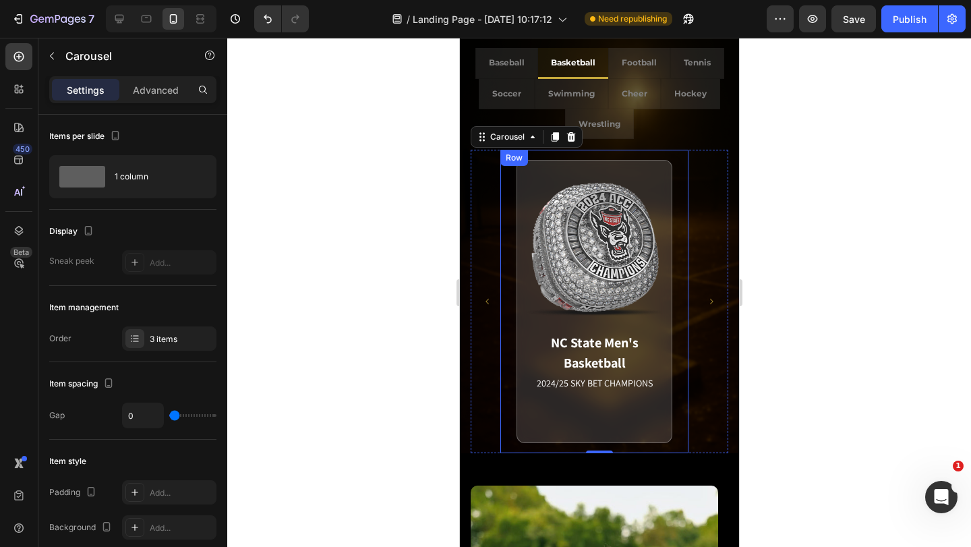
click at [677, 318] on div "NC State Men's Basketball 2024/25 SKY BET CHAMPIONS Match Highlight The cry of …" at bounding box center [594, 301] width 188 height 303
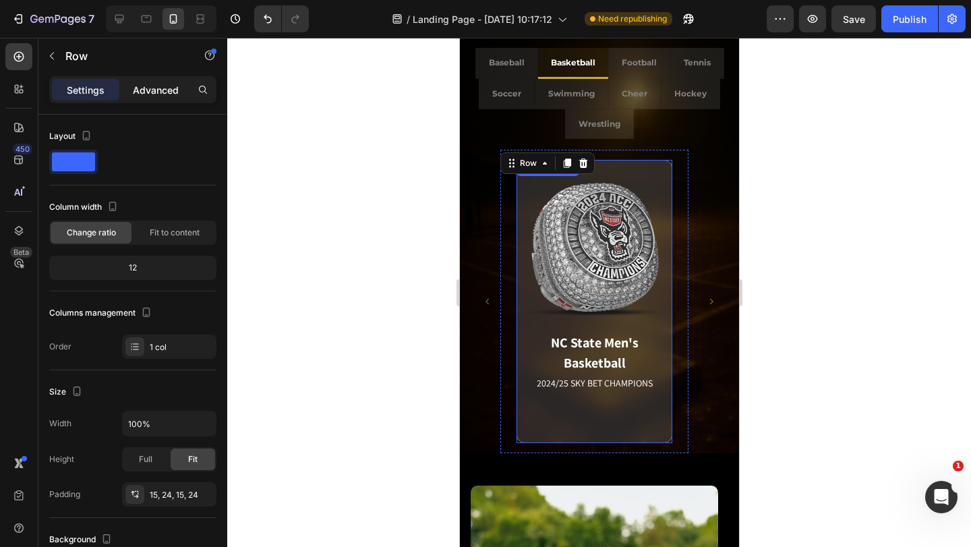
click at [169, 92] on p "Advanced" at bounding box center [156, 90] width 46 height 14
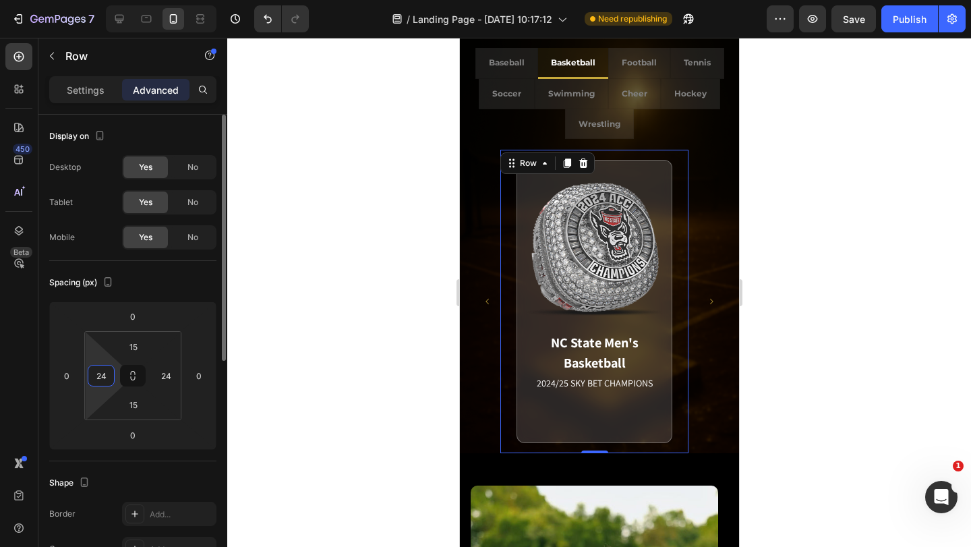
click at [106, 374] on input "24" at bounding box center [101, 375] width 20 height 20
type input "0"
click at [165, 375] on input "24" at bounding box center [166, 375] width 20 height 20
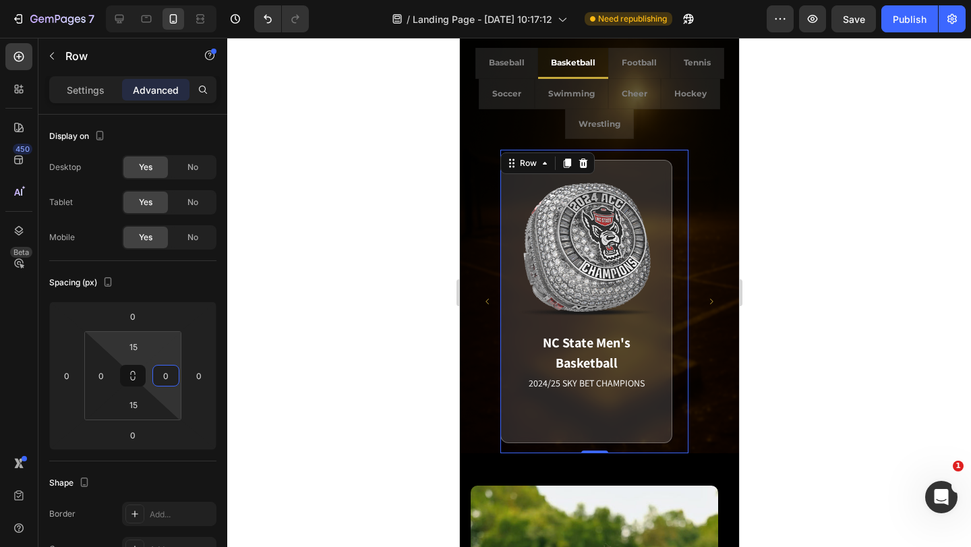
type input "0"
click at [138, 350] on input "15" at bounding box center [133, 346] width 27 height 20
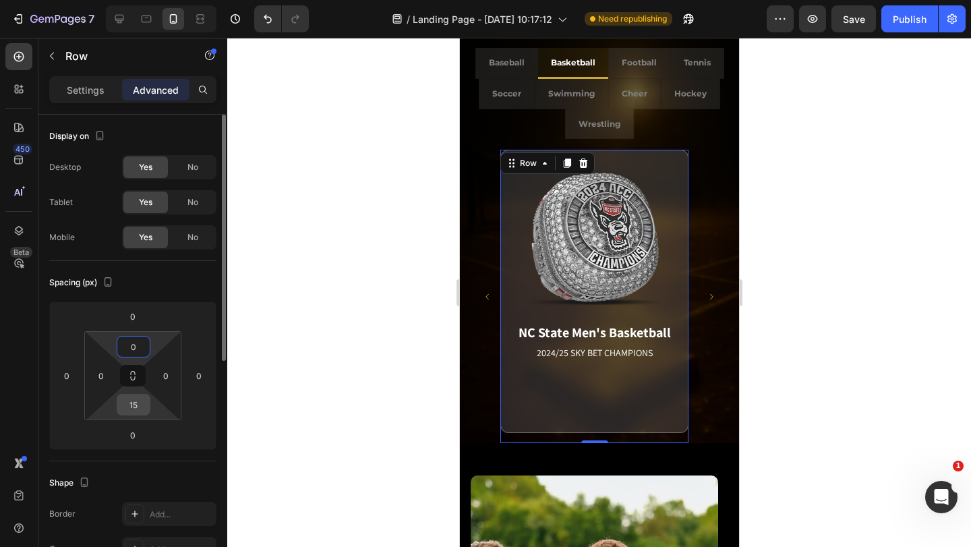
type input "0"
click at [129, 397] on input "15" at bounding box center [133, 404] width 27 height 20
click at [130, 397] on input "15" at bounding box center [133, 404] width 27 height 20
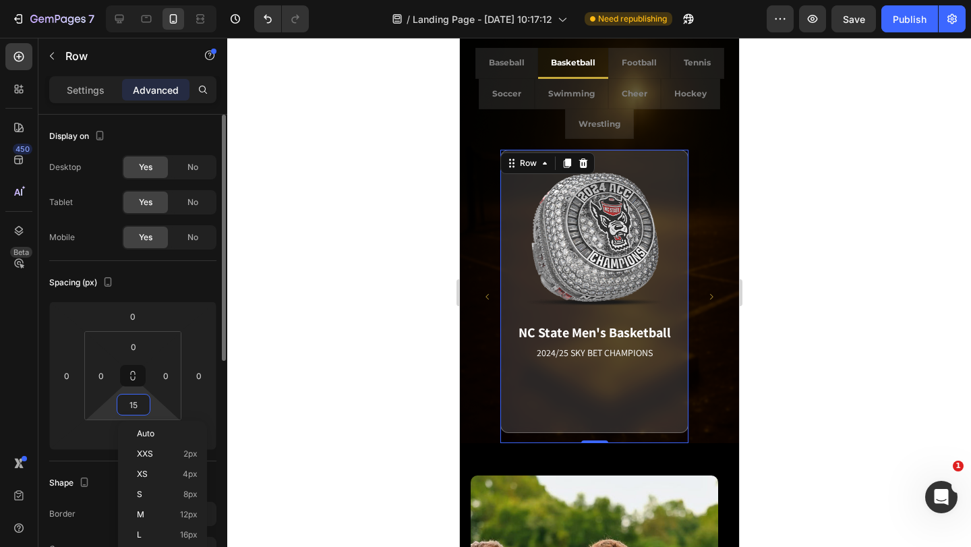
type input "0"
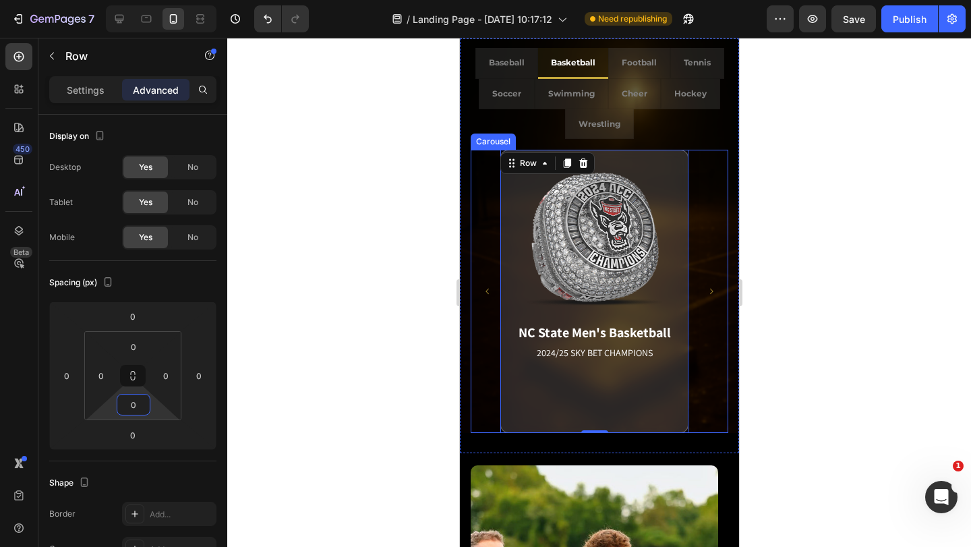
click at [707, 289] on icon "Carousel Next Arrow" at bounding box center [711, 291] width 8 height 8
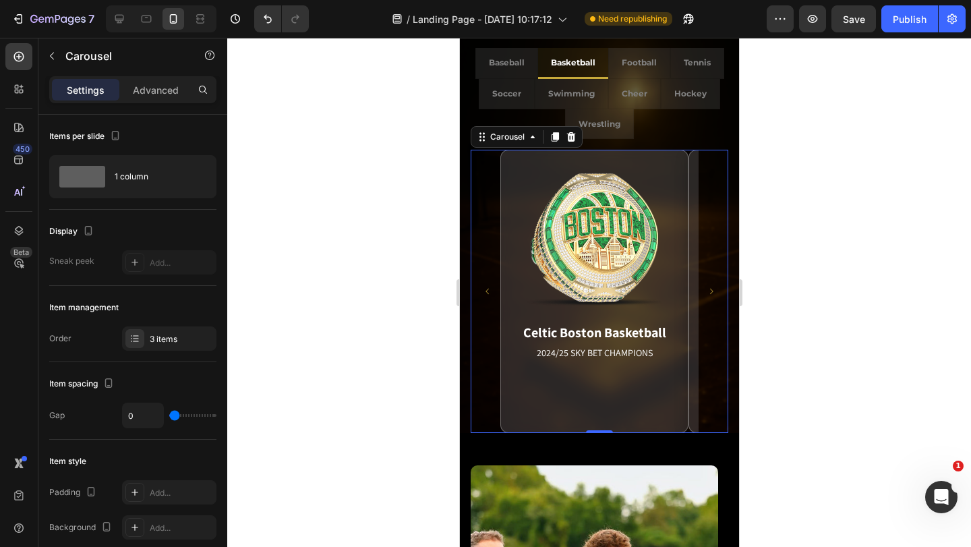
click at [707, 289] on icon "Carousel Next Arrow" at bounding box center [711, 291] width 8 height 8
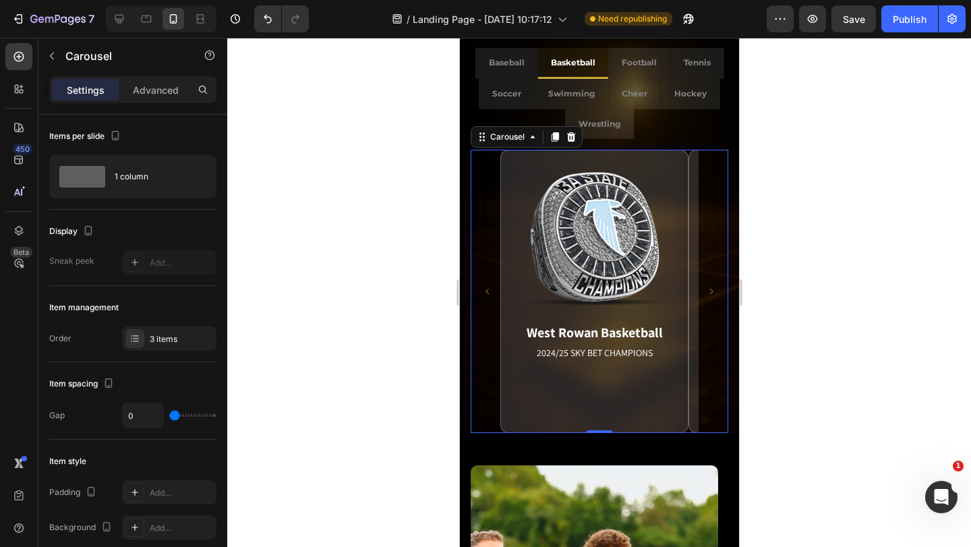
click at [707, 289] on icon "Carousel Next Arrow" at bounding box center [711, 291] width 8 height 8
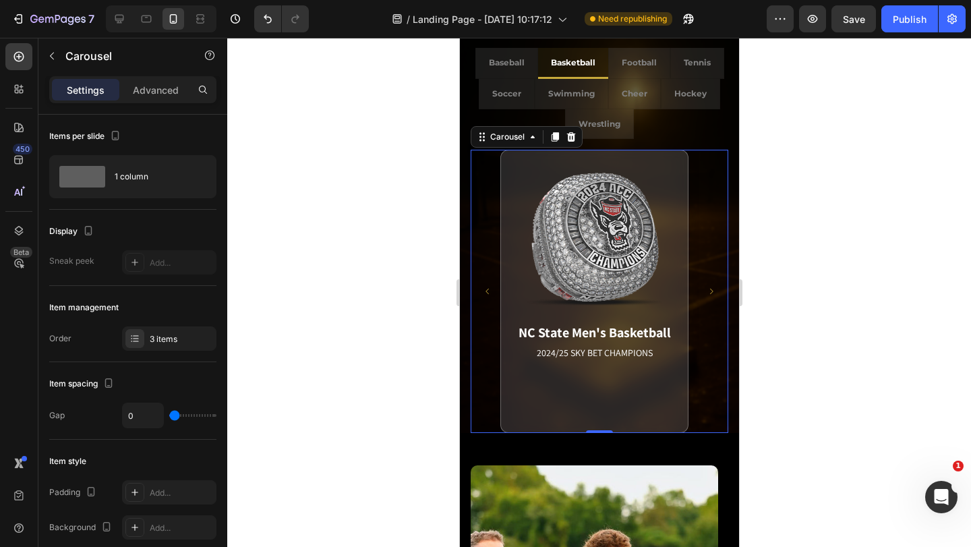
click at [707, 289] on icon "Carousel Next Arrow" at bounding box center [711, 291] width 8 height 8
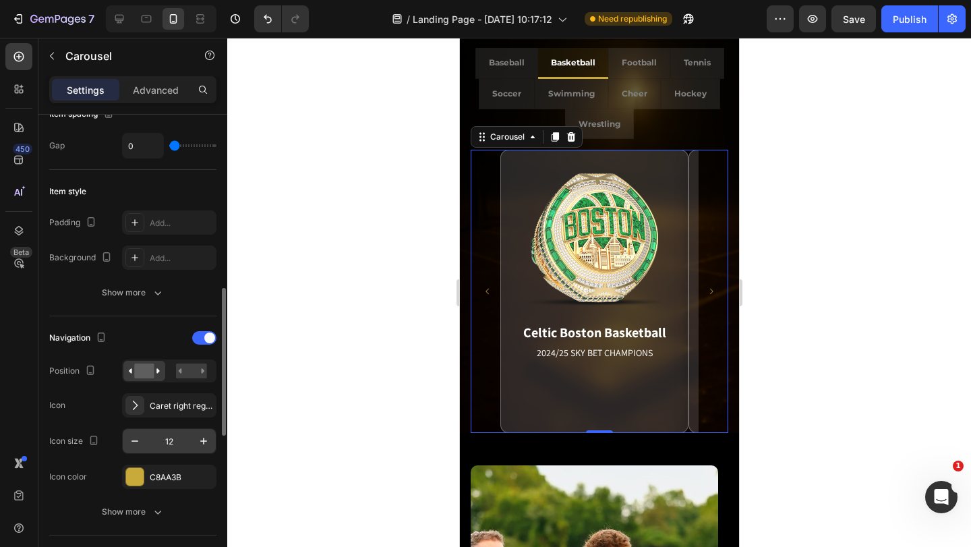
scroll to position [405, 0]
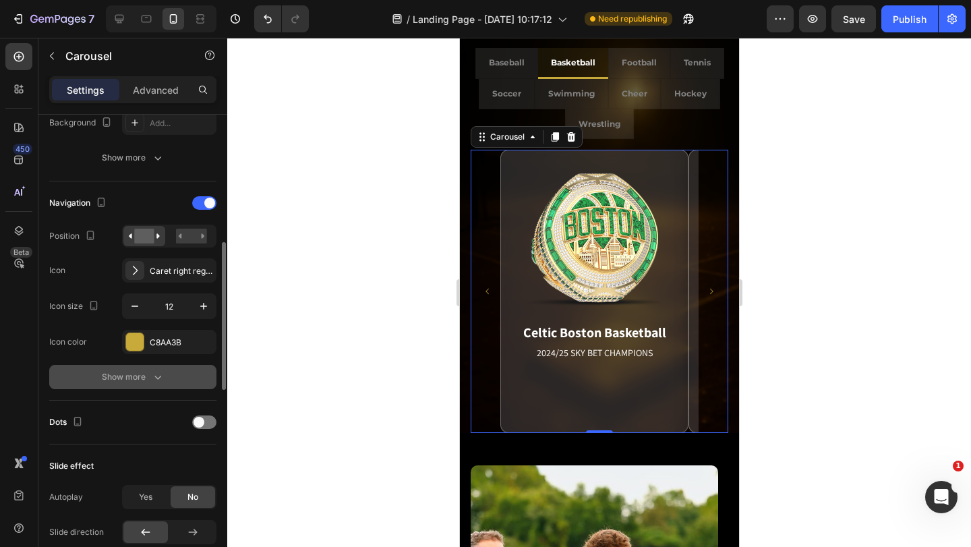
click at [152, 371] on icon "button" at bounding box center [157, 376] width 13 height 13
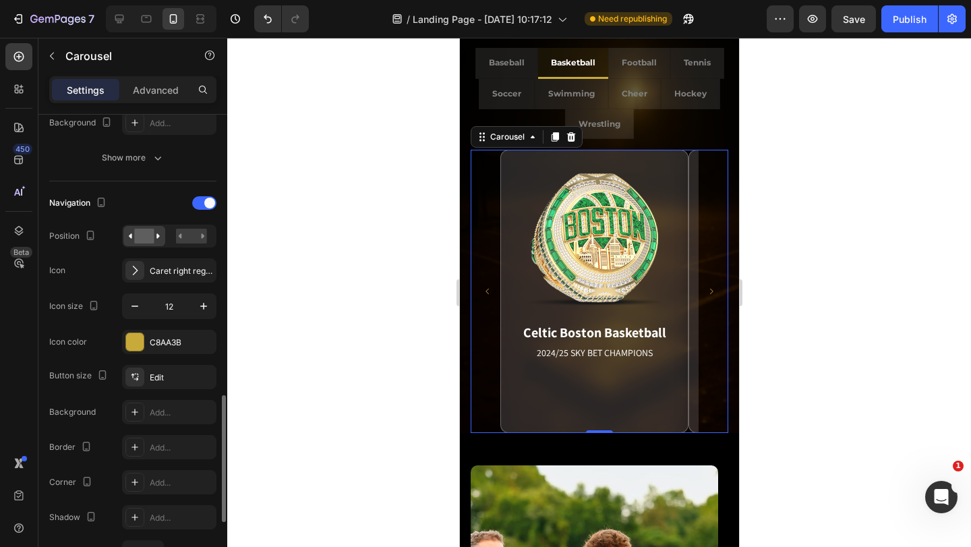
scroll to position [539, 0]
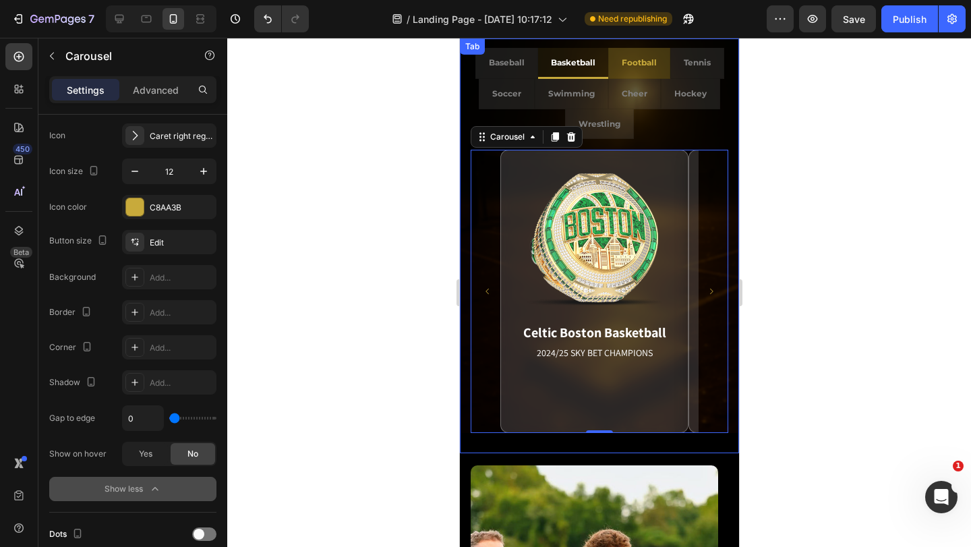
click at [631, 74] on li "Football" at bounding box center [639, 64] width 62 height 32
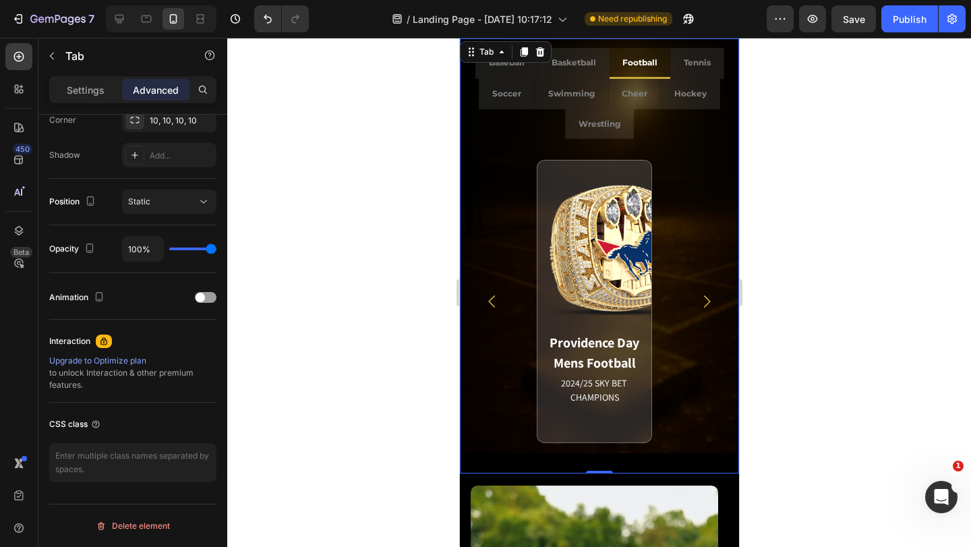
scroll to position [0, 0]
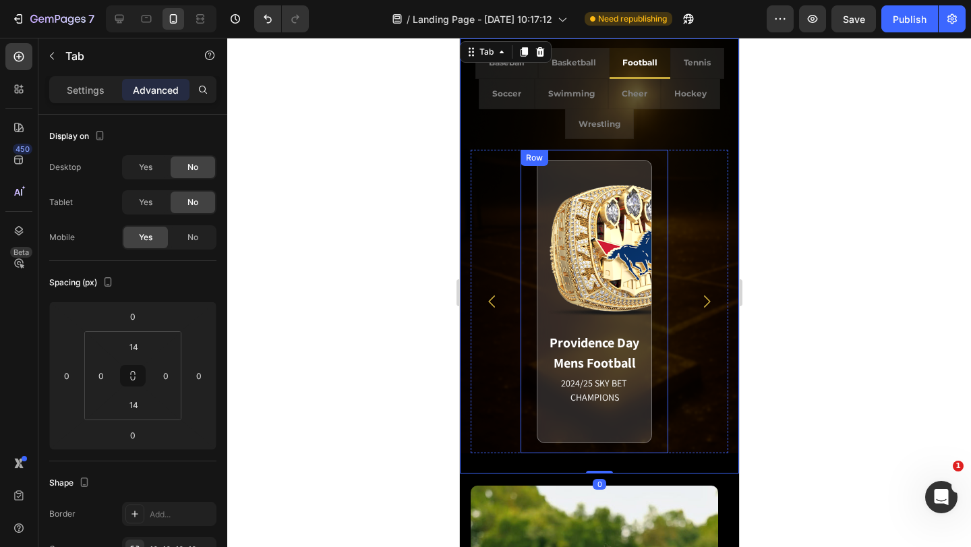
click at [664, 289] on div "Providence Day Mens Football 2024/25 SKY BET CHAMPIONS Match Highlight The [US_…" at bounding box center [594, 301] width 148 height 303
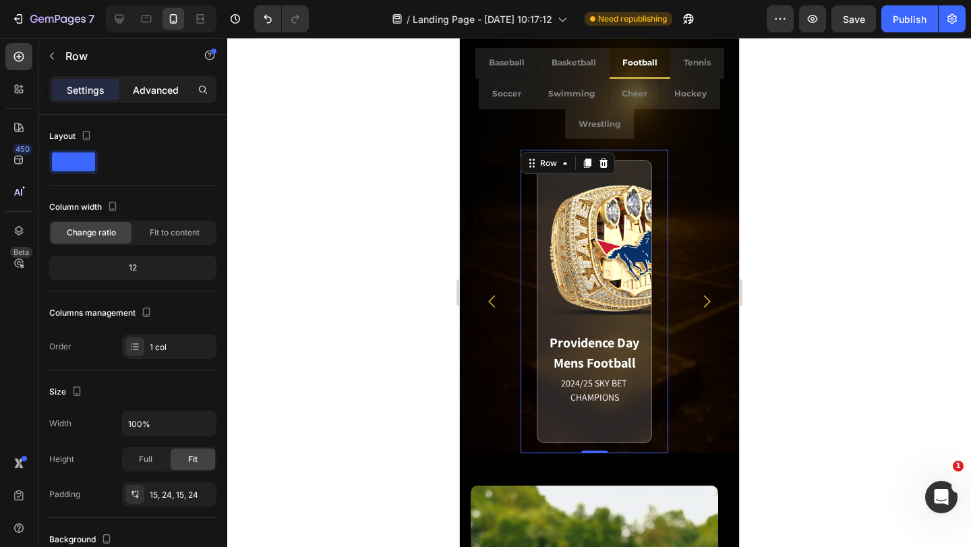
click at [163, 88] on p "Advanced" at bounding box center [156, 90] width 46 height 14
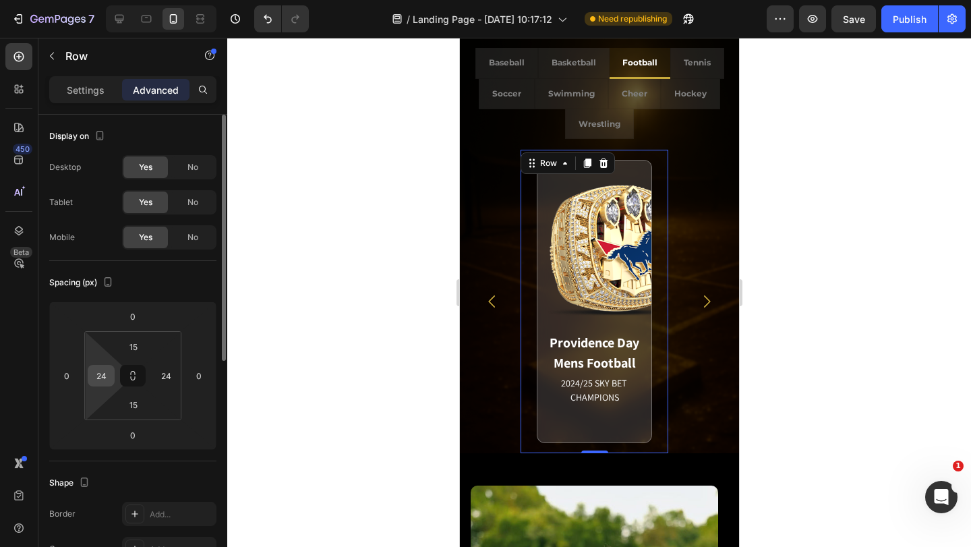
click at [105, 380] on input "24" at bounding box center [101, 375] width 20 height 20
type input "0"
click at [139, 344] on input "15" at bounding box center [133, 346] width 27 height 20
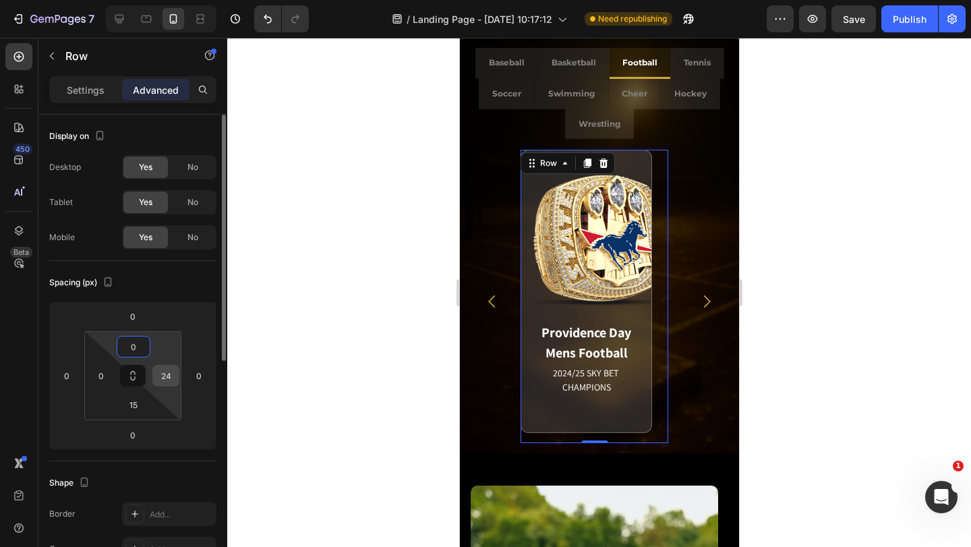
type input "0"
click at [169, 373] on input "24" at bounding box center [166, 375] width 20 height 20
type input "0"
click at [139, 399] on input "15" at bounding box center [133, 404] width 27 height 20
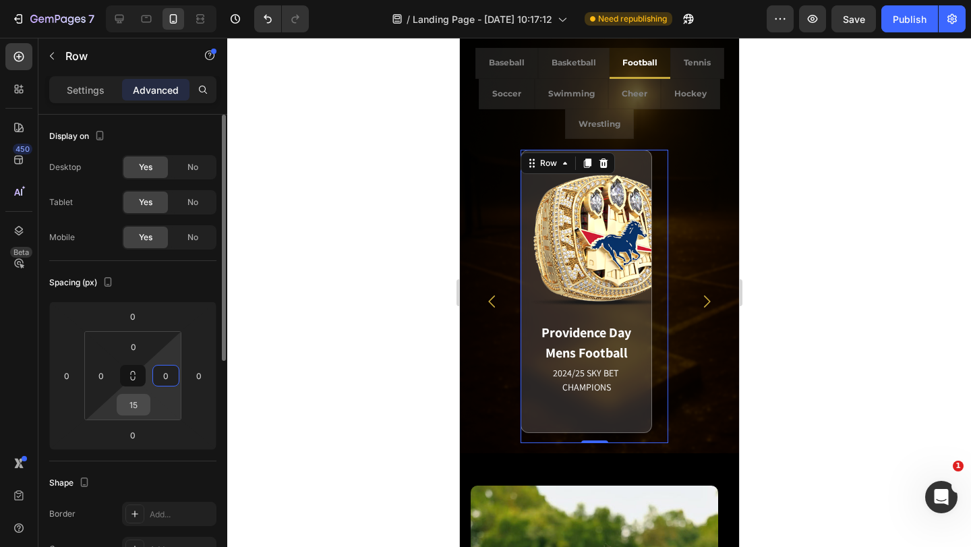
click at [139, 399] on input "15" at bounding box center [133, 404] width 27 height 20
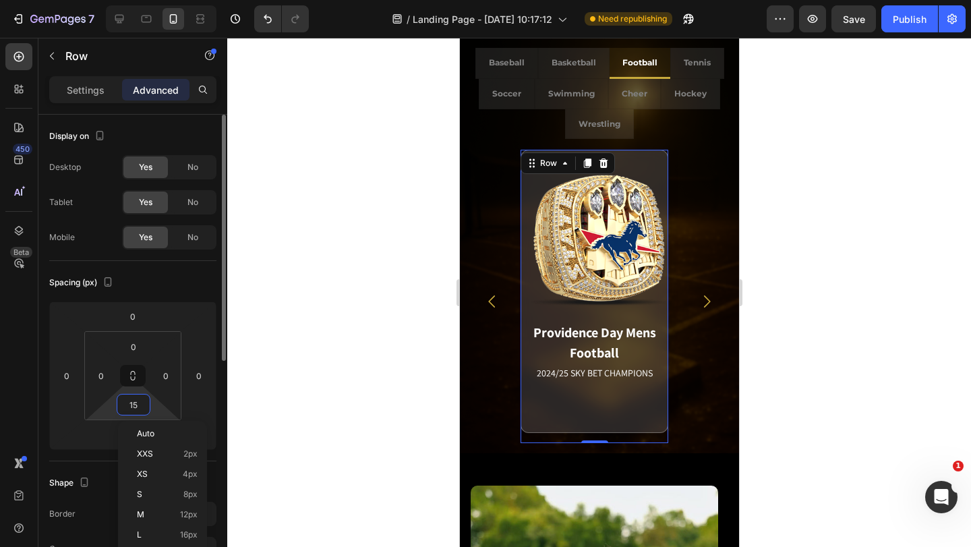
type input "0"
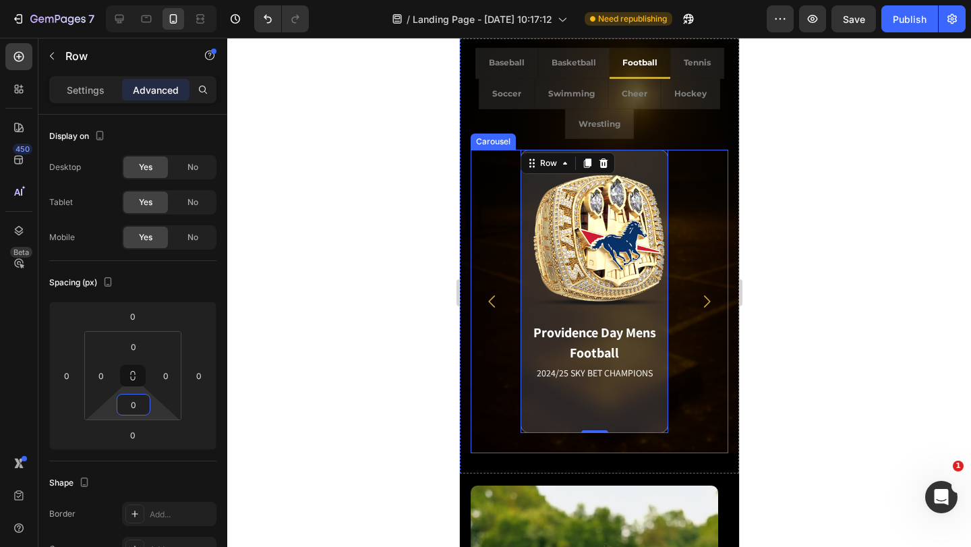
click at [683, 351] on div "Providence Day Mens Football 2024/25 SKY BET CHAMPIONS Match Highlight The [US_…" at bounding box center [599, 301] width 258 height 303
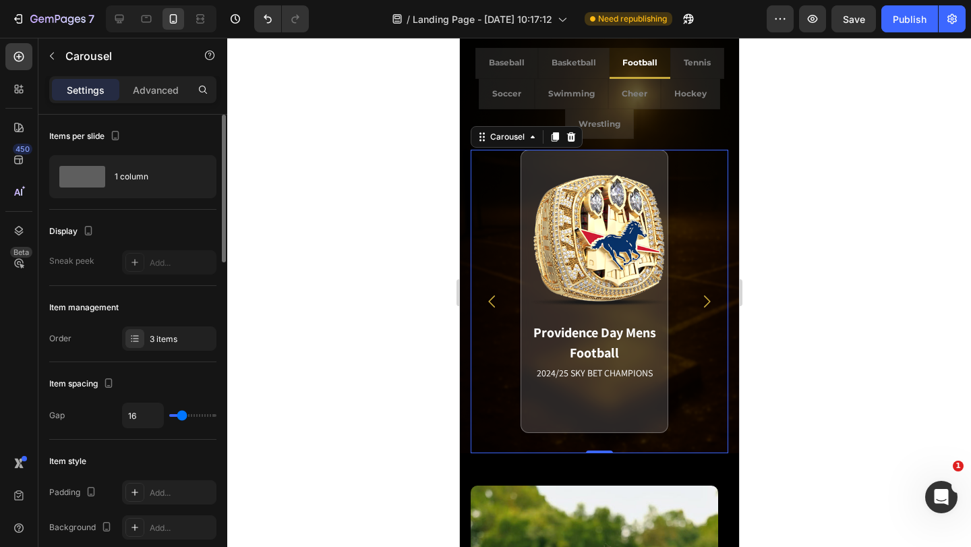
scroll to position [67, 0]
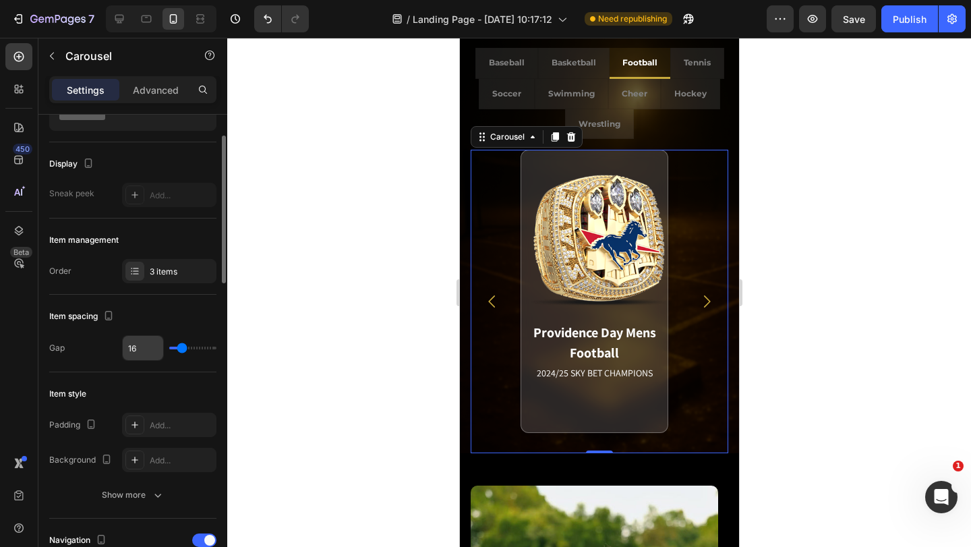
drag, startPoint x: 180, startPoint y: 346, endPoint x: 148, endPoint y: 355, distance: 33.7
type input "0"
click at [169, 349] on input "range" at bounding box center [192, 348] width 47 height 3
type input "0"
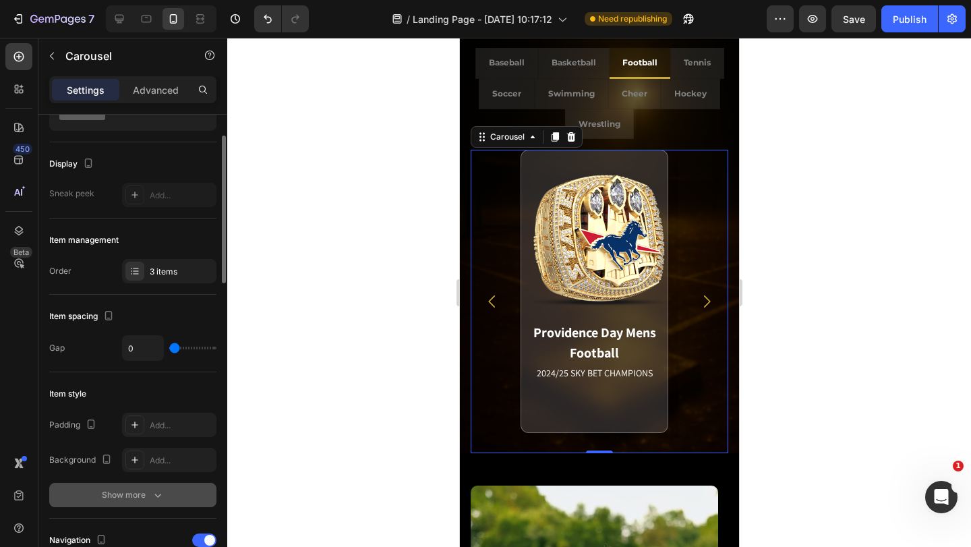
click at [127, 494] on div "Show more" at bounding box center [133, 494] width 63 height 13
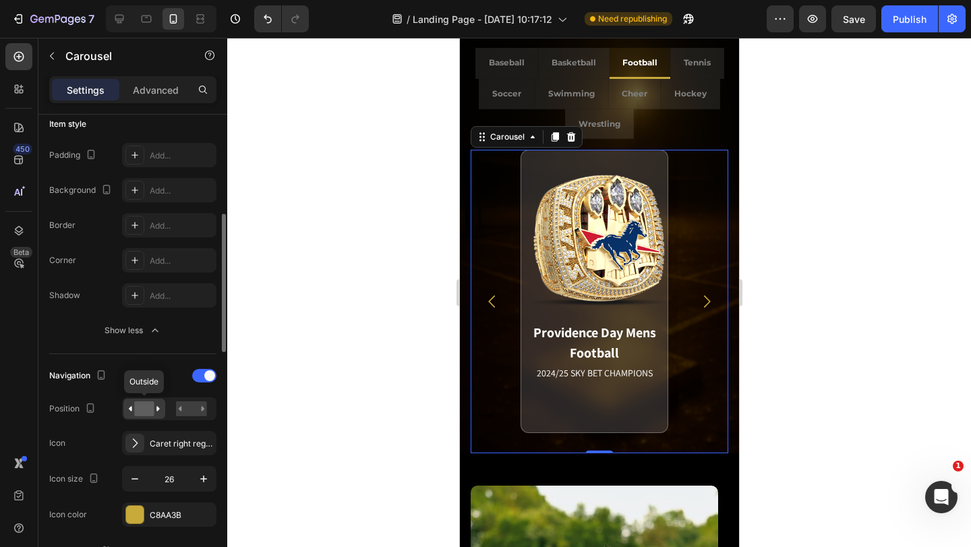
scroll to position [472, 0]
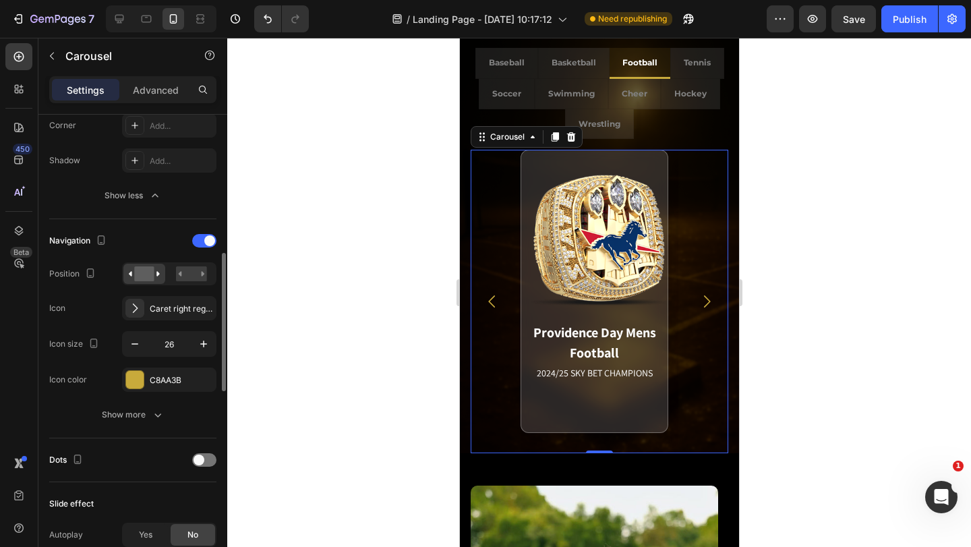
click at [146, 398] on div "Navigation Position Icon Caret right regular Icon size 26 Icon color C8AA3B Sho…" at bounding box center [132, 328] width 167 height 197
click at [144, 411] on div "Show more" at bounding box center [133, 414] width 63 height 13
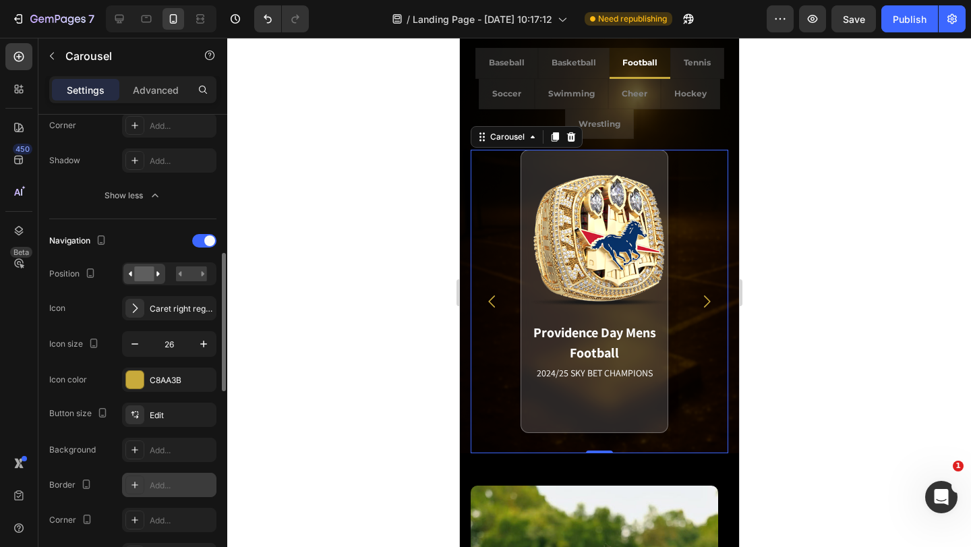
scroll to position [607, 0]
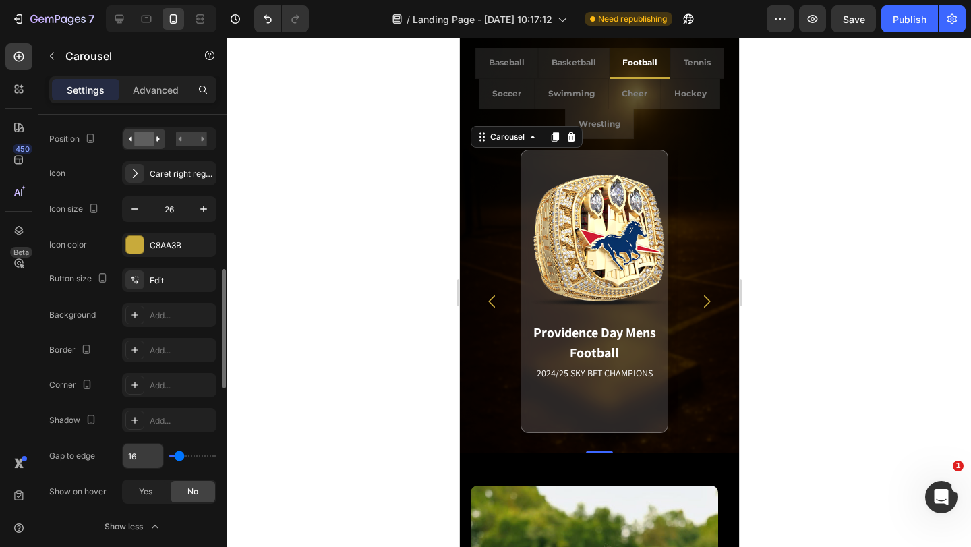
drag, startPoint x: 179, startPoint y: 452, endPoint x: 140, endPoint y: 443, distance: 40.9
type input "0"
click at [169, 454] on input "range" at bounding box center [192, 455] width 47 height 3
type input "0"
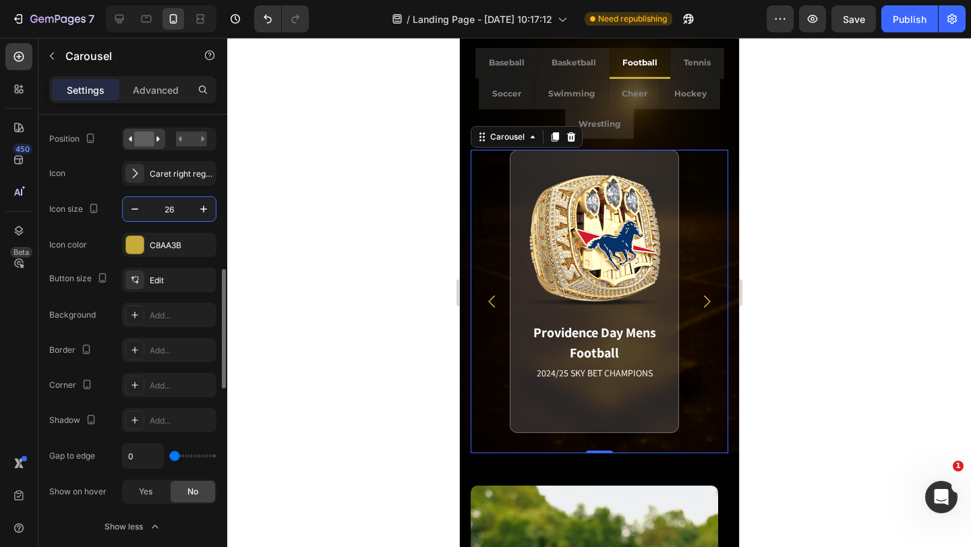
click at [171, 205] on input "26" at bounding box center [169, 209] width 45 height 24
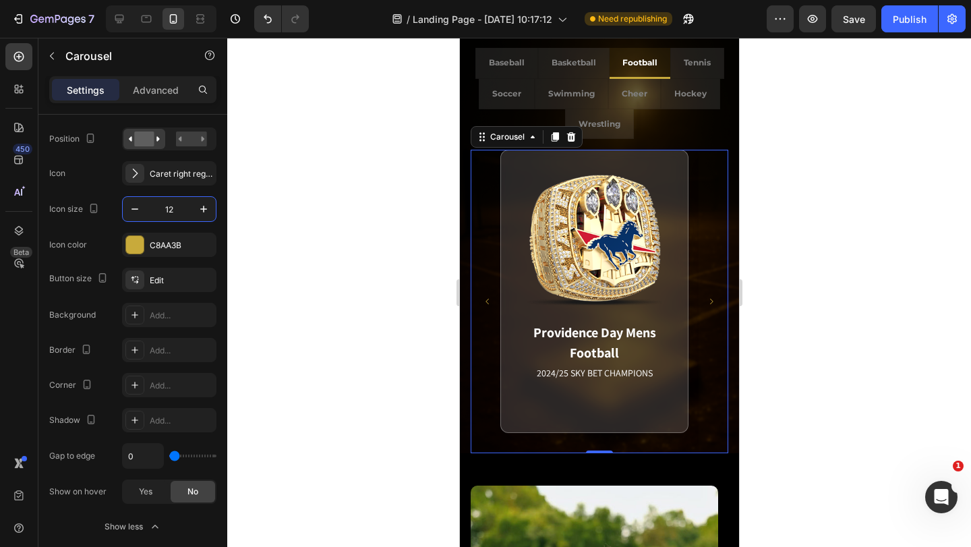
type input "12"
click at [707, 297] on icon "Carousel Next Arrow" at bounding box center [711, 301] width 8 height 8
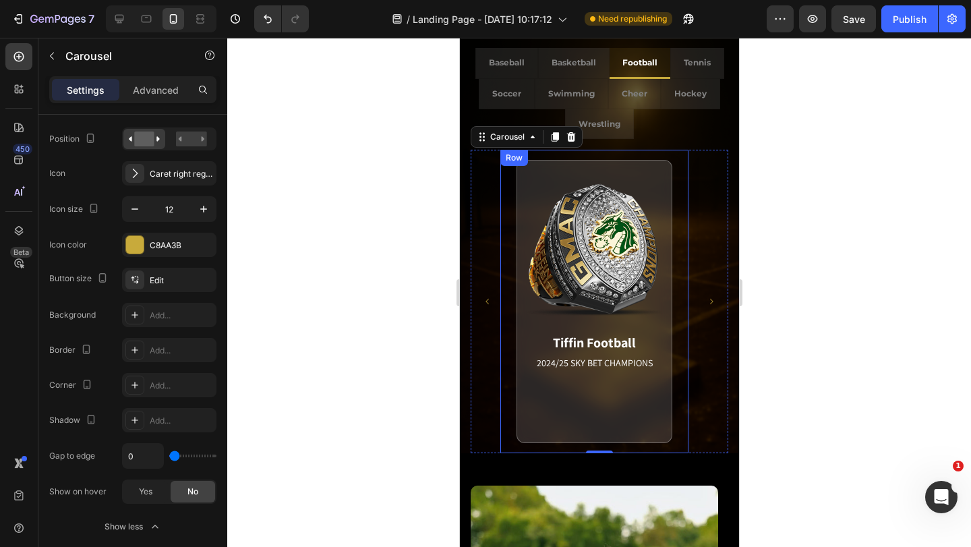
click at [674, 272] on div "Tiffin Football 2024/25 SKY BET CHAMPIONS Match Highlight South Pointe is led b…" at bounding box center [594, 301] width 188 height 303
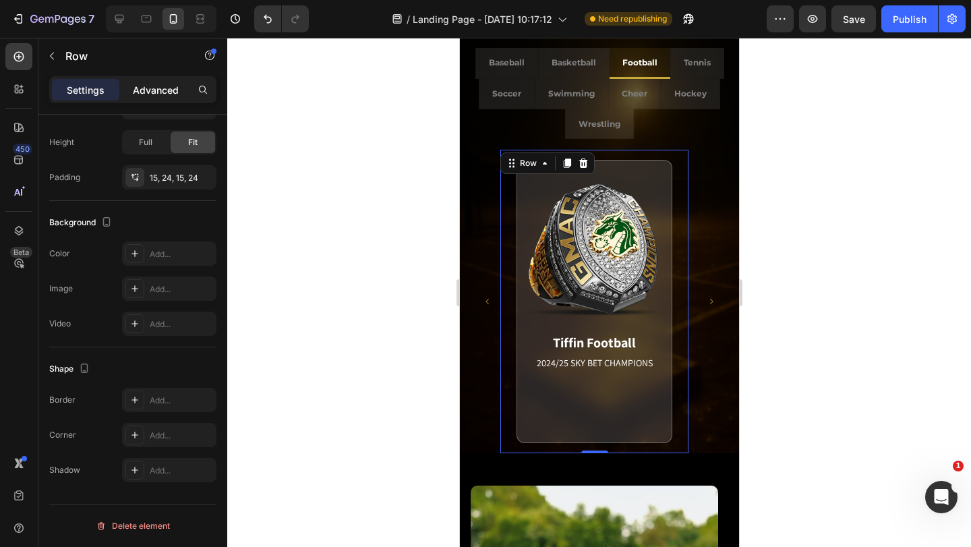
scroll to position [0, 0]
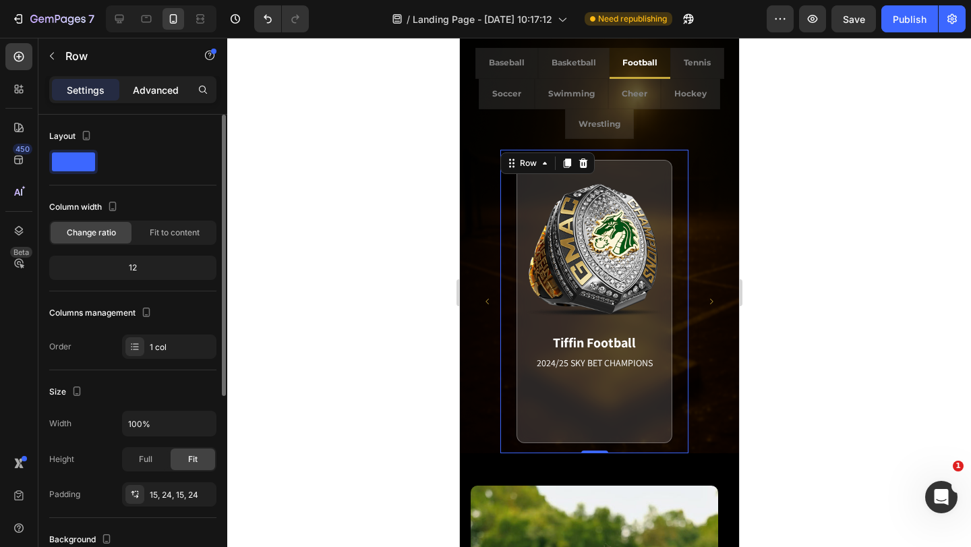
click at [177, 95] on p "Advanced" at bounding box center [156, 90] width 46 height 14
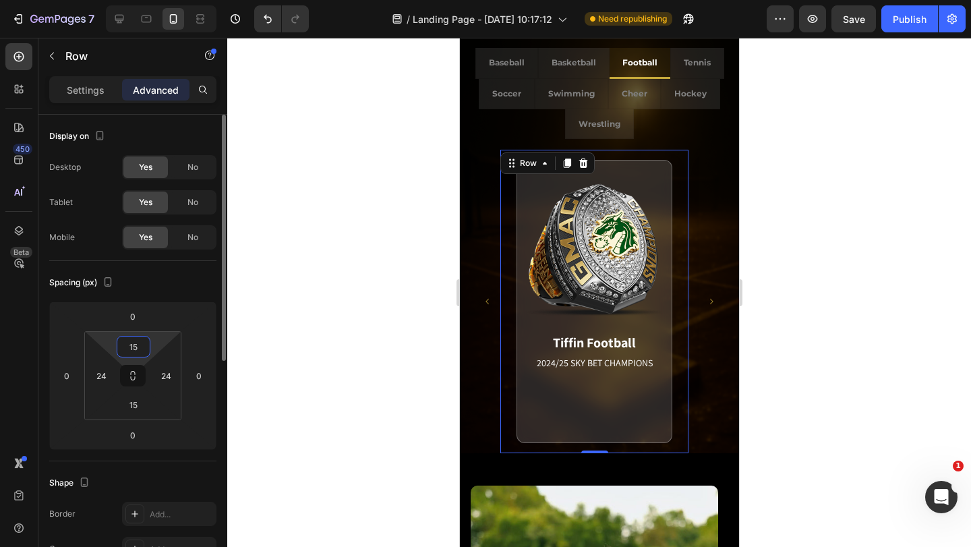
click at [144, 345] on input "15" at bounding box center [133, 346] width 27 height 20
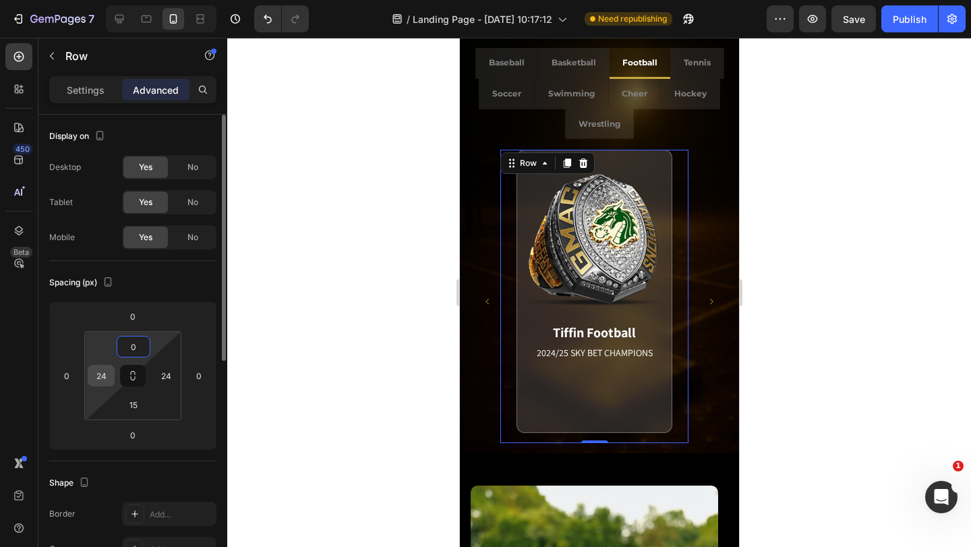
type input "0"
click at [98, 370] on input "24" at bounding box center [101, 375] width 20 height 20
click at [98, 372] on input "24" at bounding box center [101, 375] width 20 height 20
type input "0"
click at [163, 372] on input "24" at bounding box center [166, 375] width 20 height 20
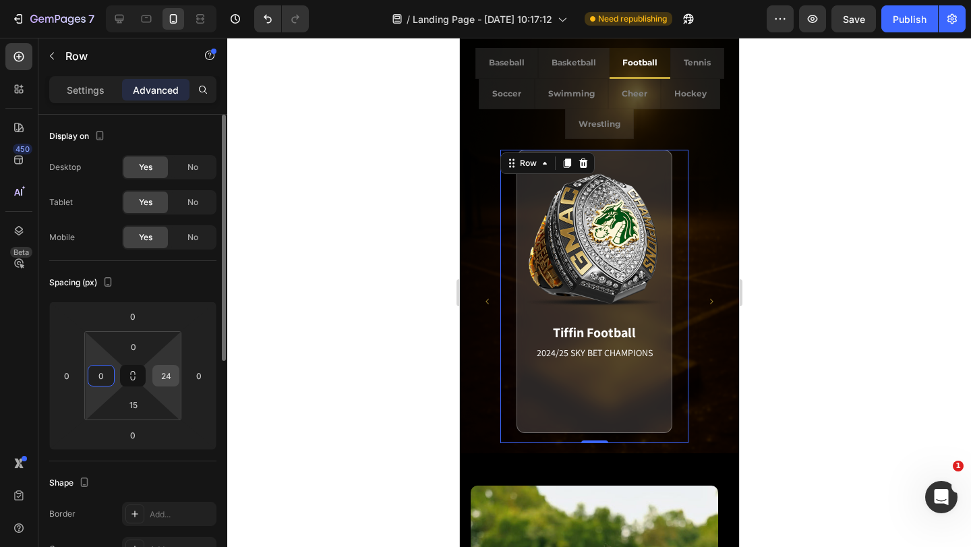
click at [163, 372] on input "24" at bounding box center [166, 375] width 20 height 20
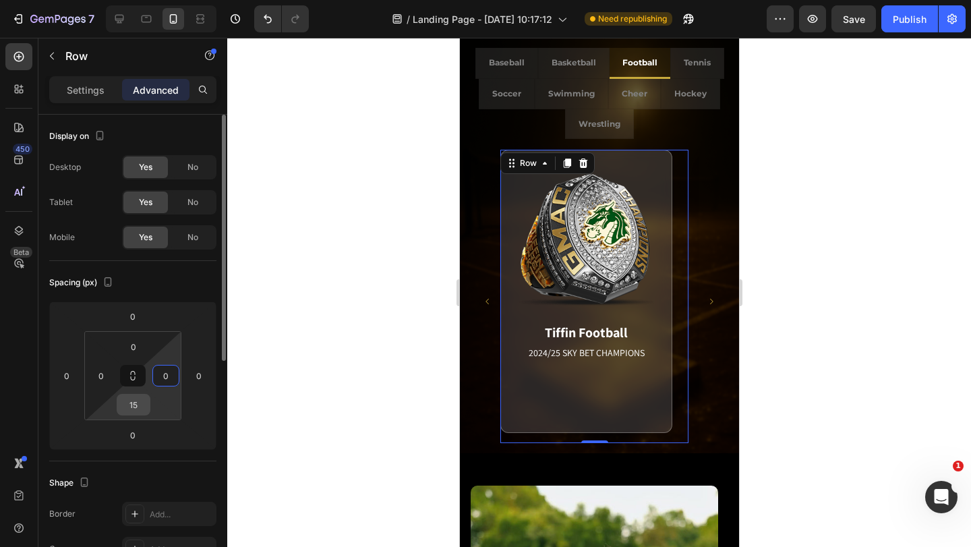
type input "0"
click at [134, 405] on input "15" at bounding box center [133, 404] width 27 height 20
click at [134, 404] on input "15" at bounding box center [133, 404] width 27 height 20
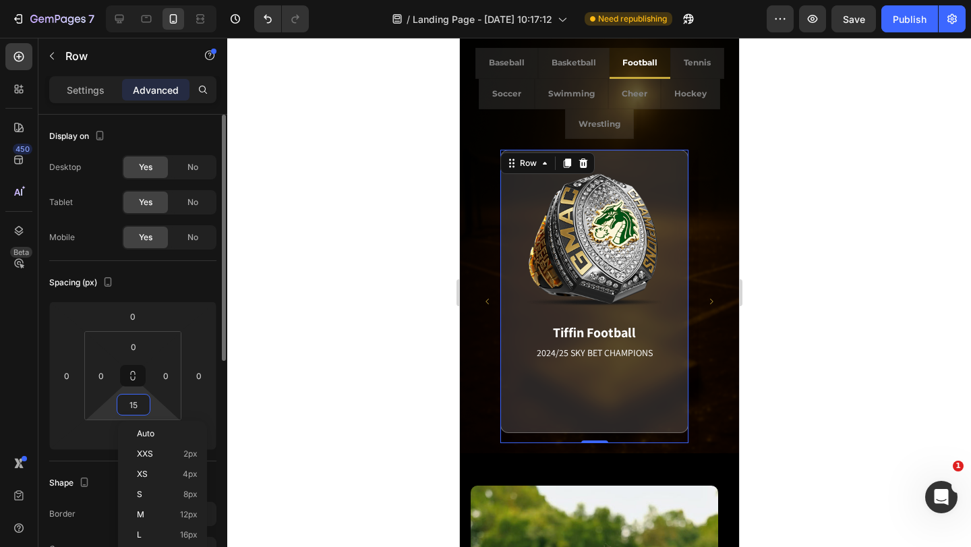
type input "0"
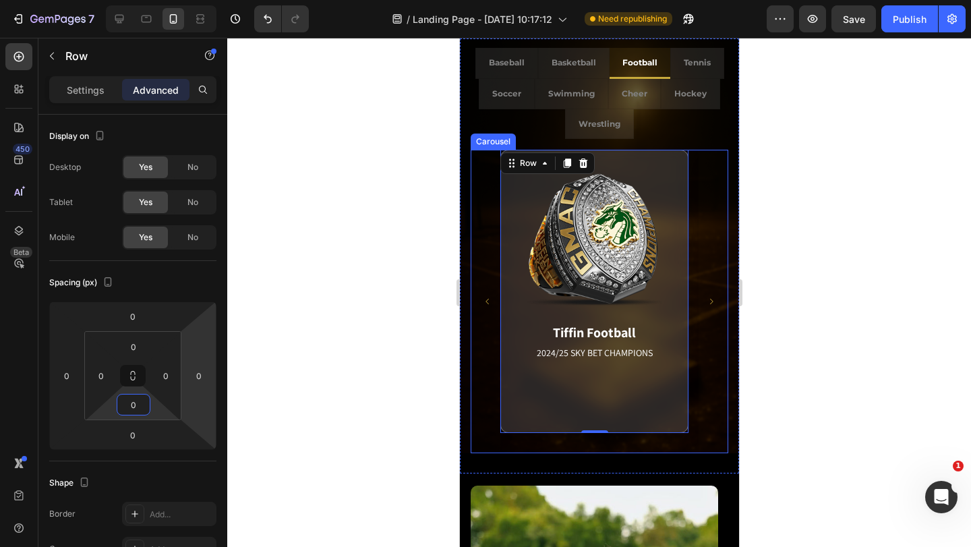
click at [707, 299] on icon "Carousel Next Arrow" at bounding box center [711, 301] width 8 height 8
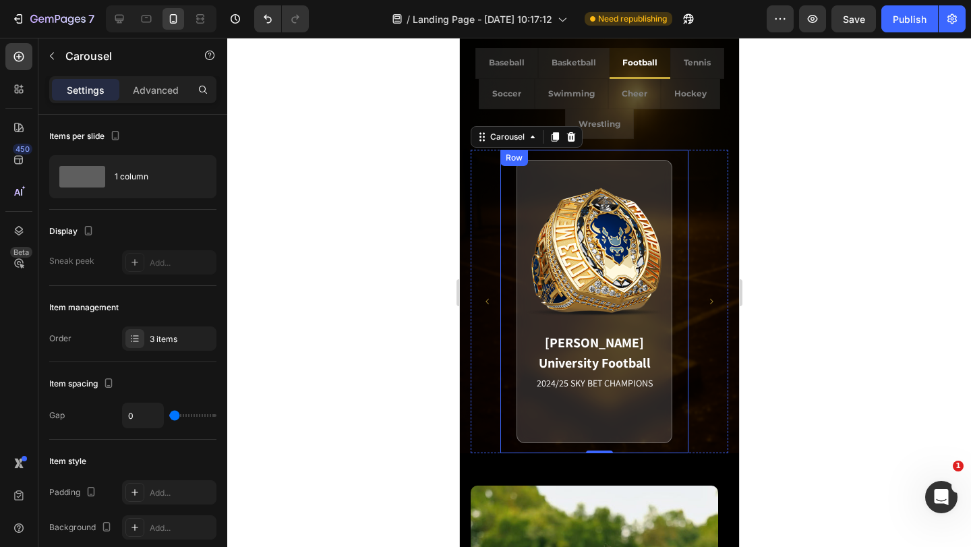
click at [680, 303] on div "[PERSON_NAME] University Football 2024/25 SKY BET CHAMPIONS Match Highlight [PE…" at bounding box center [594, 301] width 188 height 303
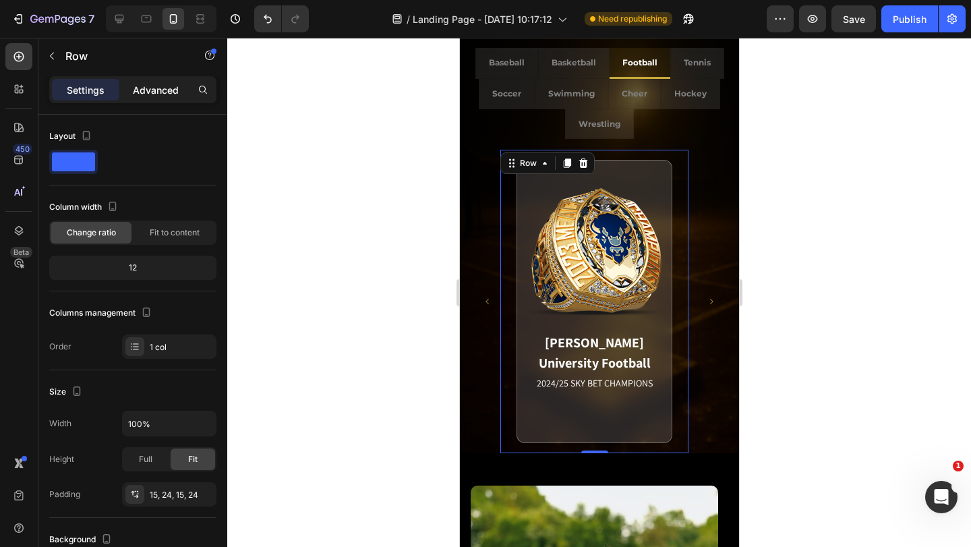
click at [152, 86] on p "Advanced" at bounding box center [156, 90] width 46 height 14
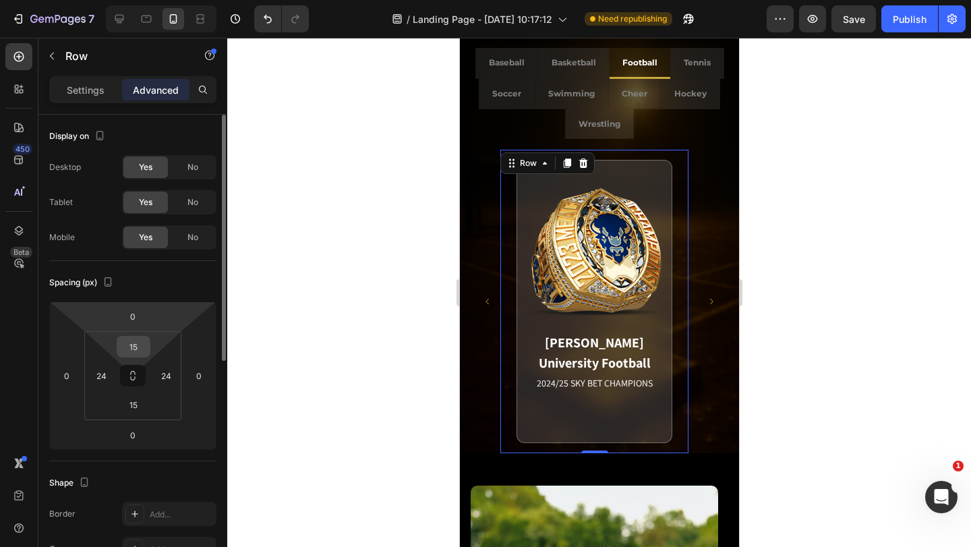
click at [144, 342] on input "15" at bounding box center [133, 346] width 27 height 20
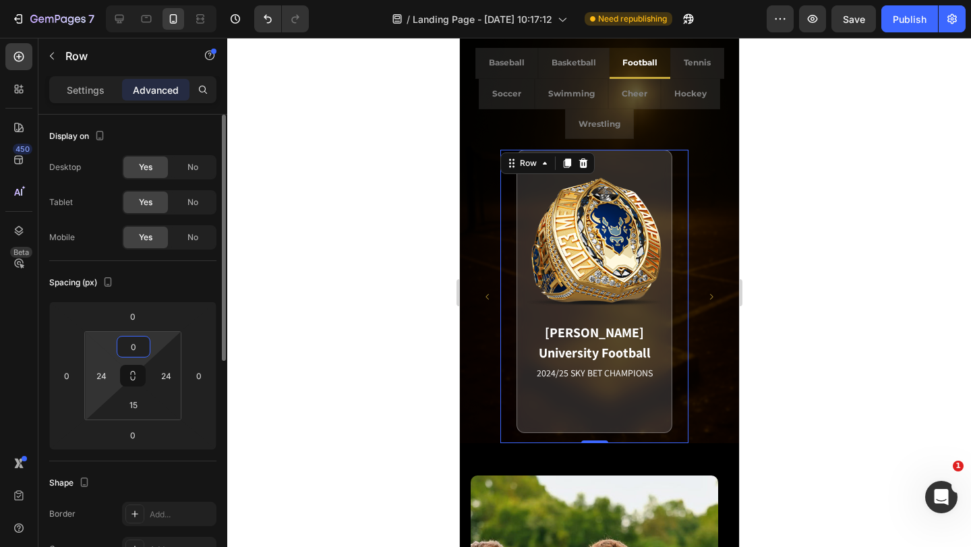
type input "0"
click at [105, 375] on input "24" at bounding box center [101, 375] width 20 height 20
type input "0"
click at [169, 374] on input "24" at bounding box center [166, 375] width 20 height 20
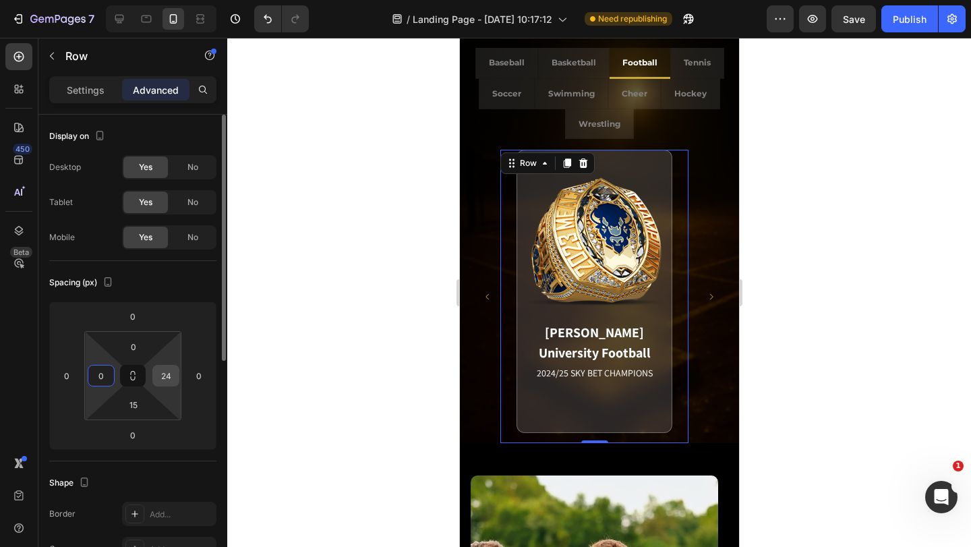
click at [169, 373] on input "24" at bounding box center [166, 375] width 20 height 20
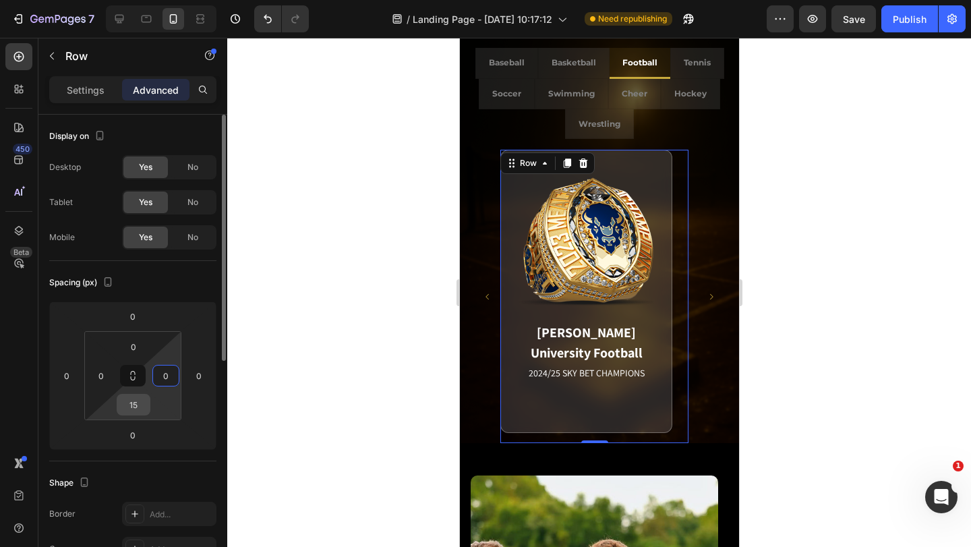
type input "0"
click at [138, 405] on input "15" at bounding box center [133, 404] width 27 height 20
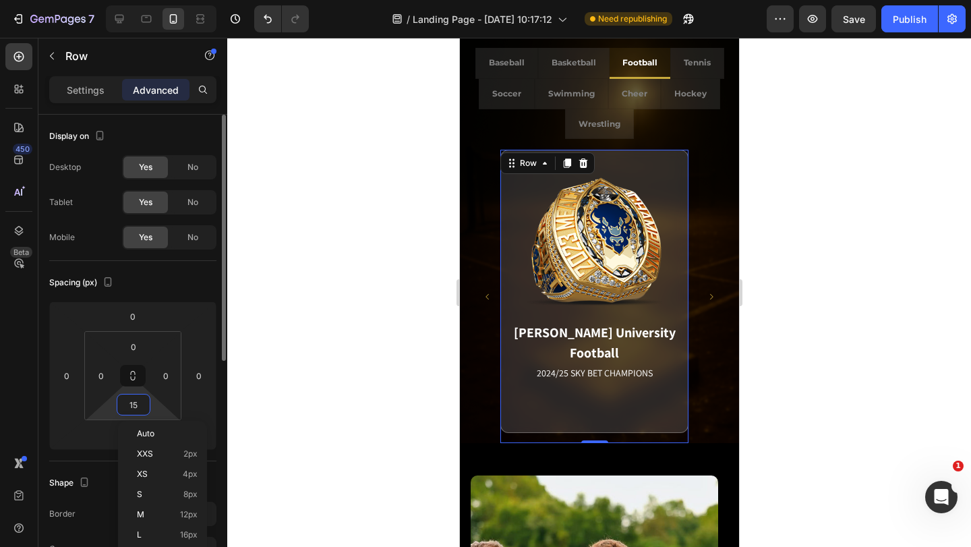
type input "0"
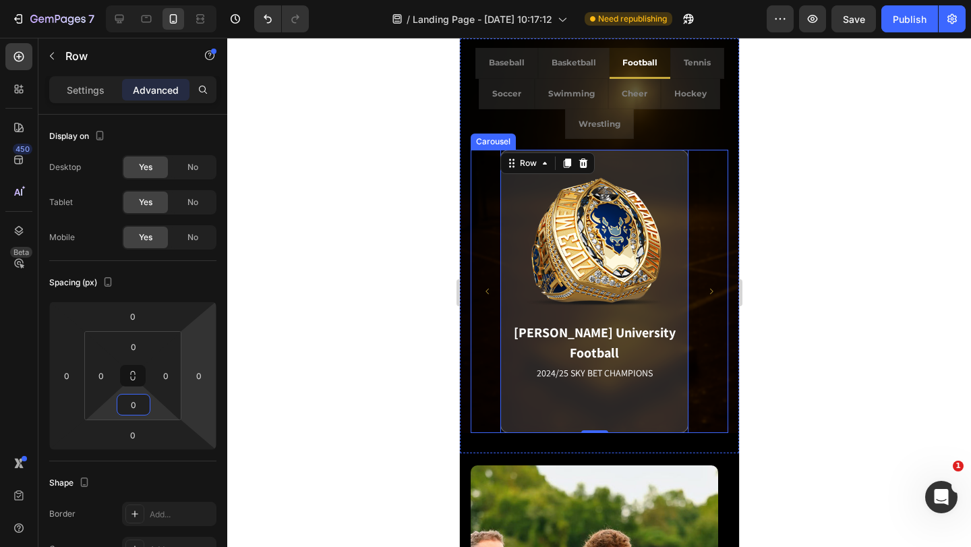
click at [707, 291] on icon "Carousel Next Arrow" at bounding box center [711, 291] width 8 height 8
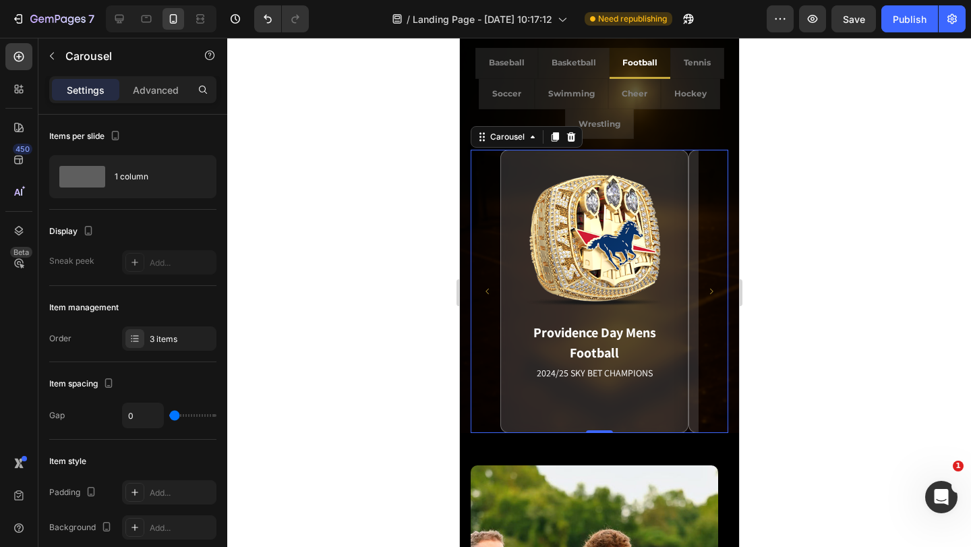
click at [707, 291] on icon "Carousel Next Arrow" at bounding box center [711, 291] width 8 height 8
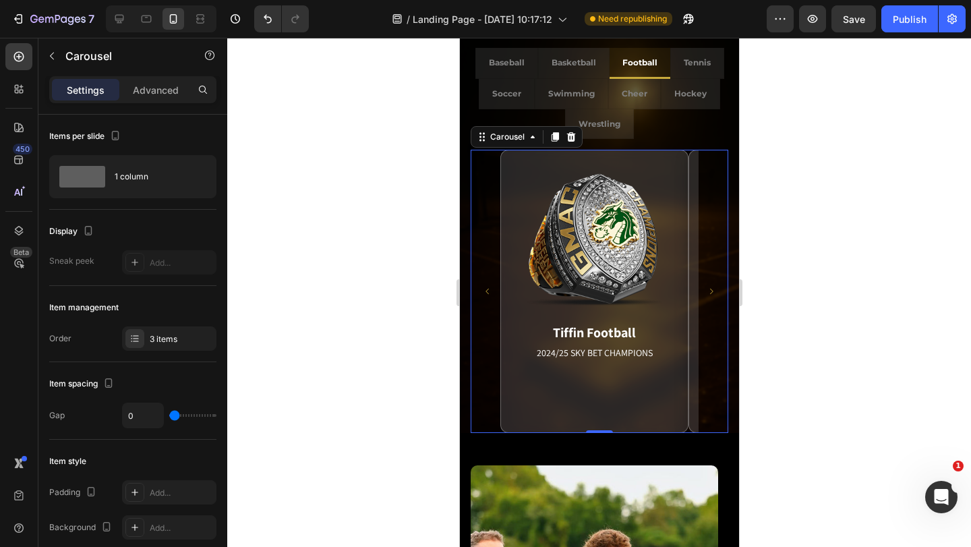
click at [707, 291] on icon "Carousel Next Arrow" at bounding box center [711, 291] width 8 height 8
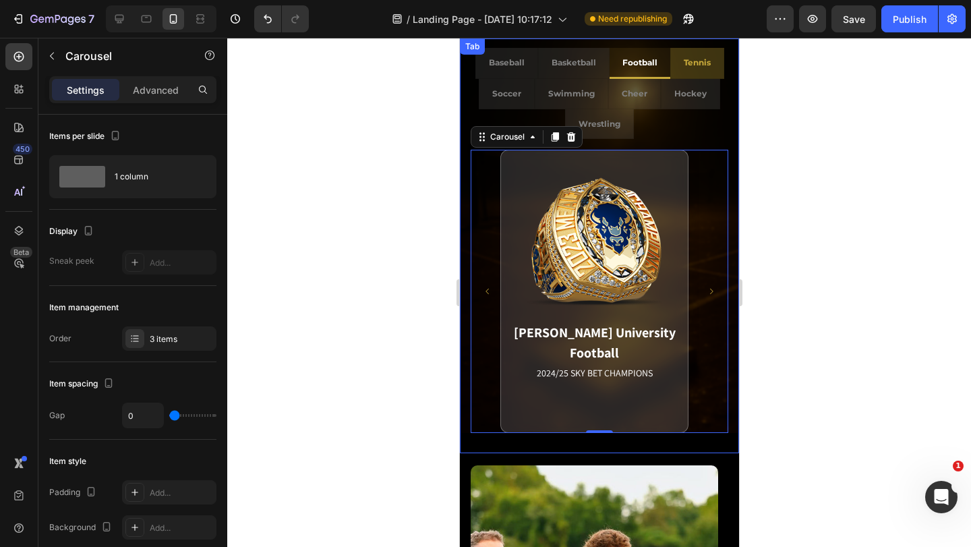
click at [698, 76] on li "Tennis" at bounding box center [697, 64] width 54 height 32
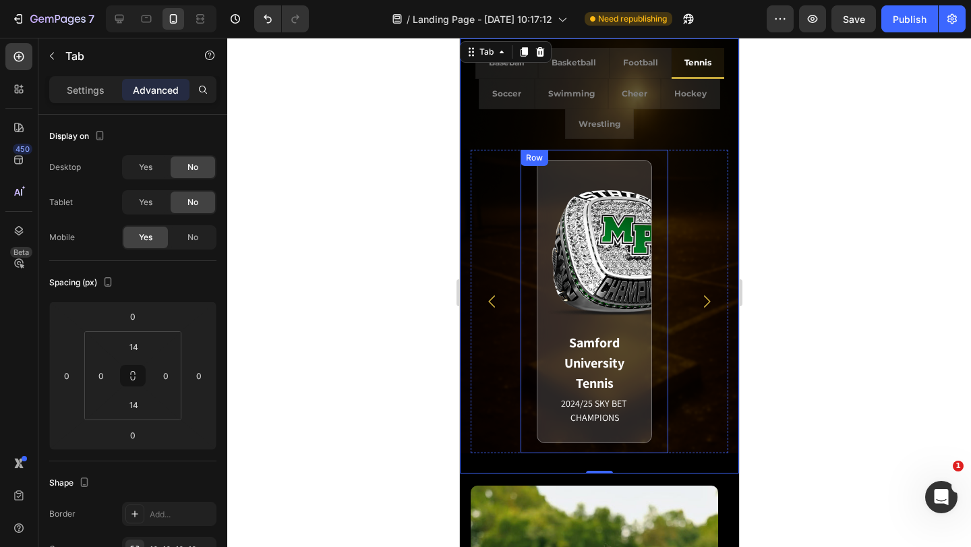
click at [659, 164] on div "Samford University Tennis 2024/25 SKY BET CHAMPIONS Match Highlight The Coastal…" at bounding box center [594, 301] width 148 height 303
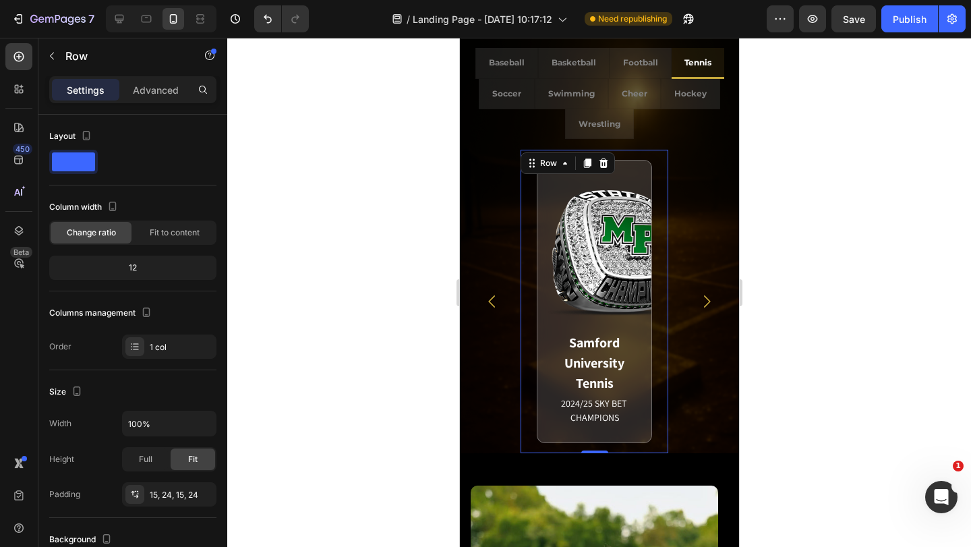
click at [150, 105] on div "Settings Advanced" at bounding box center [132, 95] width 189 height 38
click at [148, 96] on p "Advanced" at bounding box center [156, 90] width 46 height 14
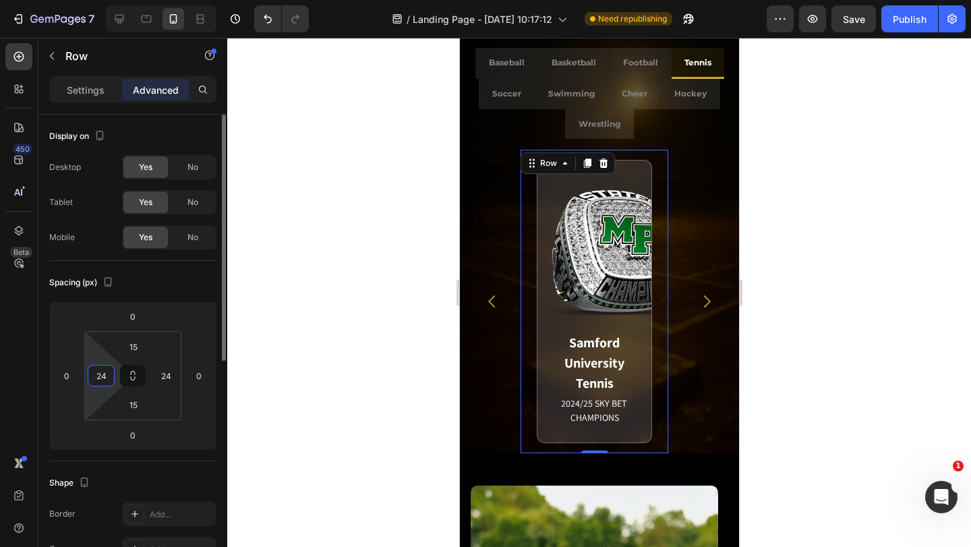
click at [102, 376] on input "24" at bounding box center [101, 375] width 20 height 20
type input "0"
click at [169, 384] on input "24" at bounding box center [166, 375] width 20 height 20
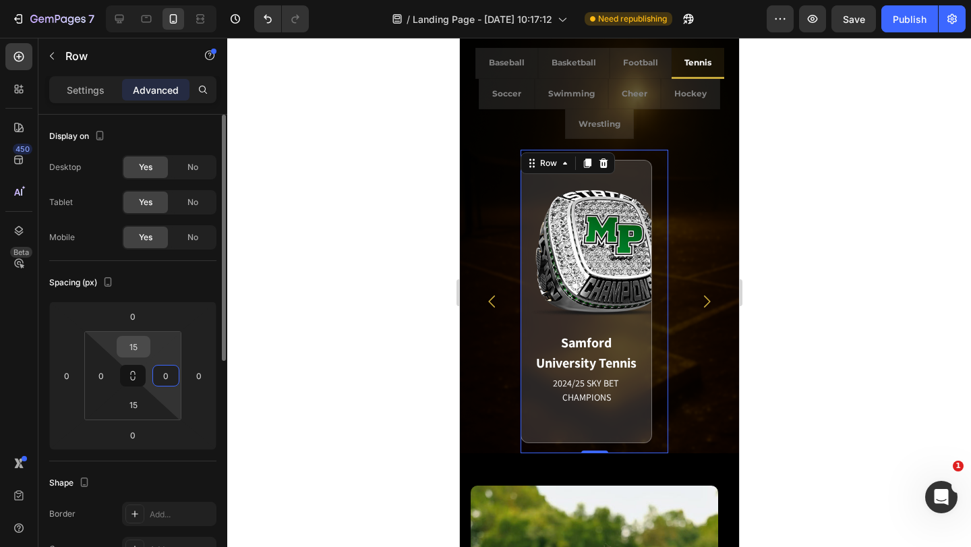
type input "0"
click at [140, 351] on input "15" at bounding box center [133, 346] width 27 height 20
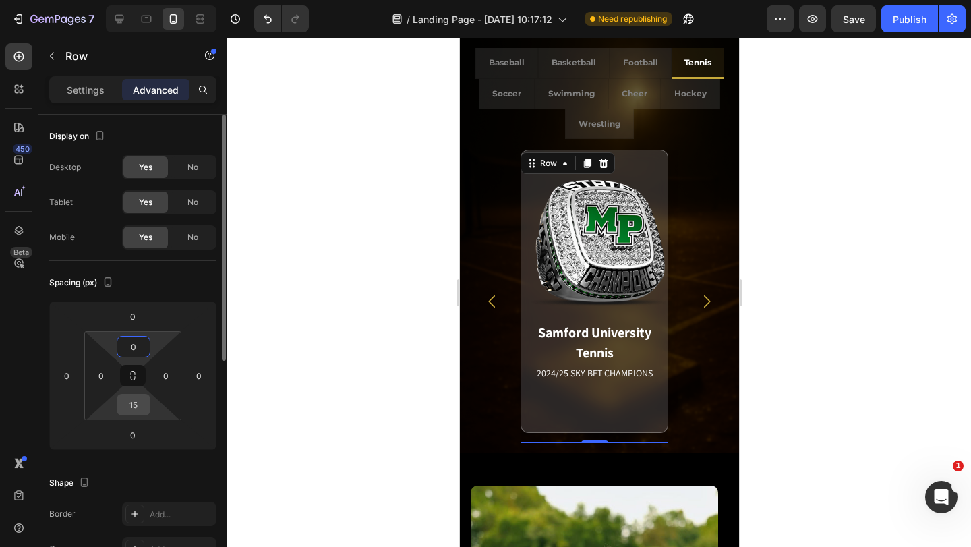
type input "0"
click at [136, 409] on input "15" at bounding box center [133, 404] width 27 height 20
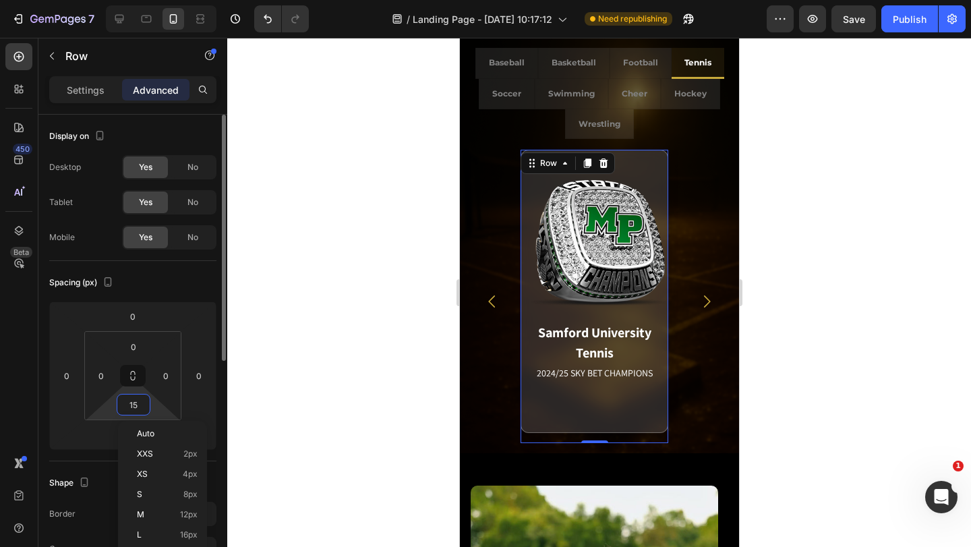
type input "0"
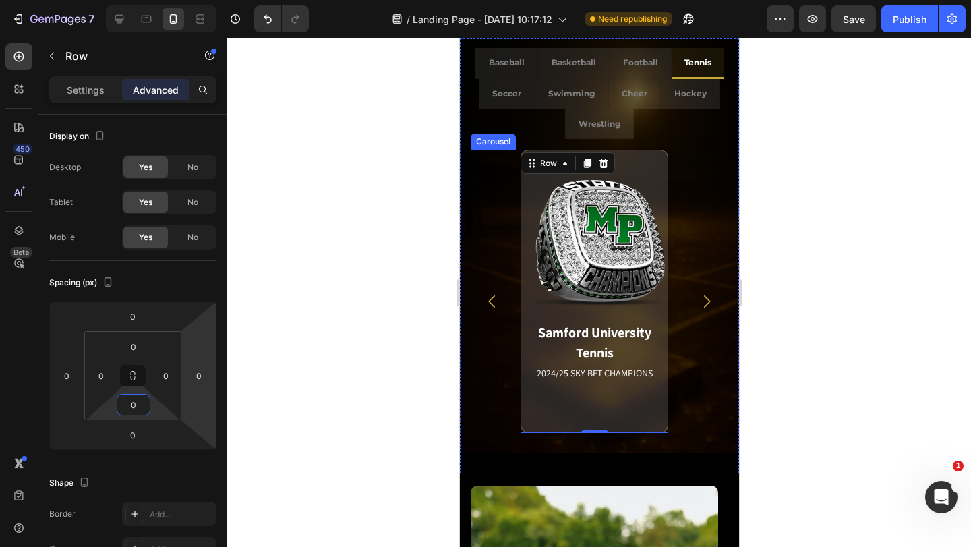
click at [675, 310] on div "Samford University Tennis 2024/25 SKY BET CHAMPIONS Match Highlight The Coastal…" at bounding box center [599, 301] width 258 height 303
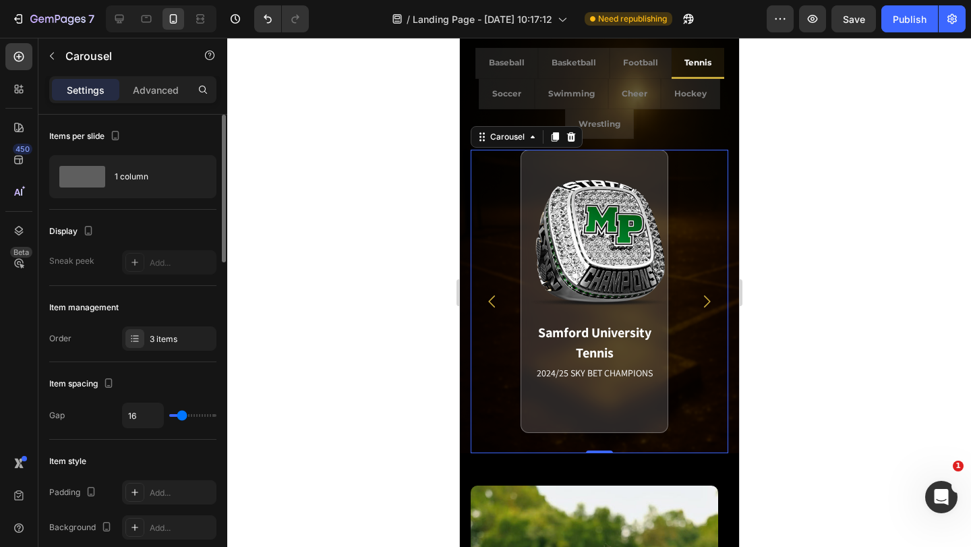
scroll to position [67, 0]
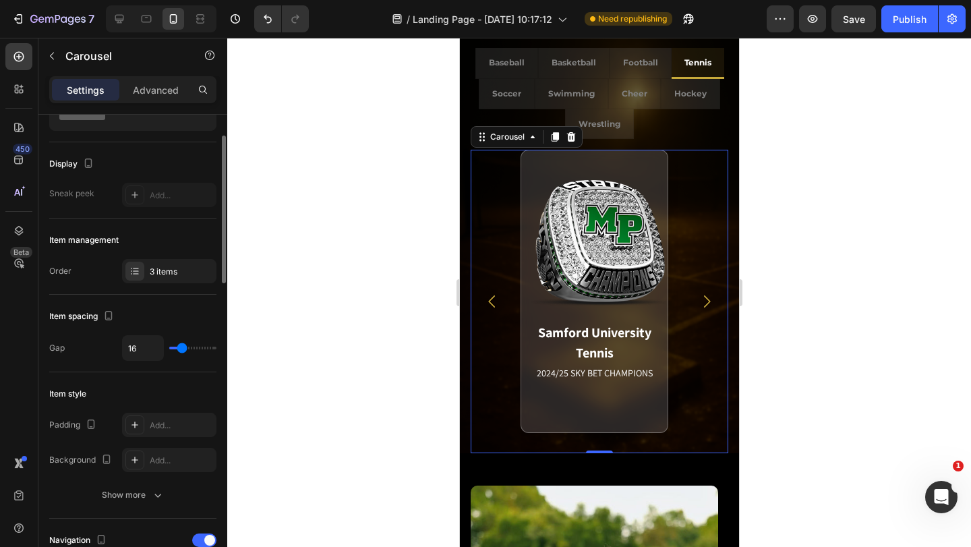
type input "0"
drag, startPoint x: 179, startPoint y: 345, endPoint x: 160, endPoint y: 374, distance: 34.2
type input "0"
click at [169, 349] on input "range" at bounding box center [192, 348] width 47 height 3
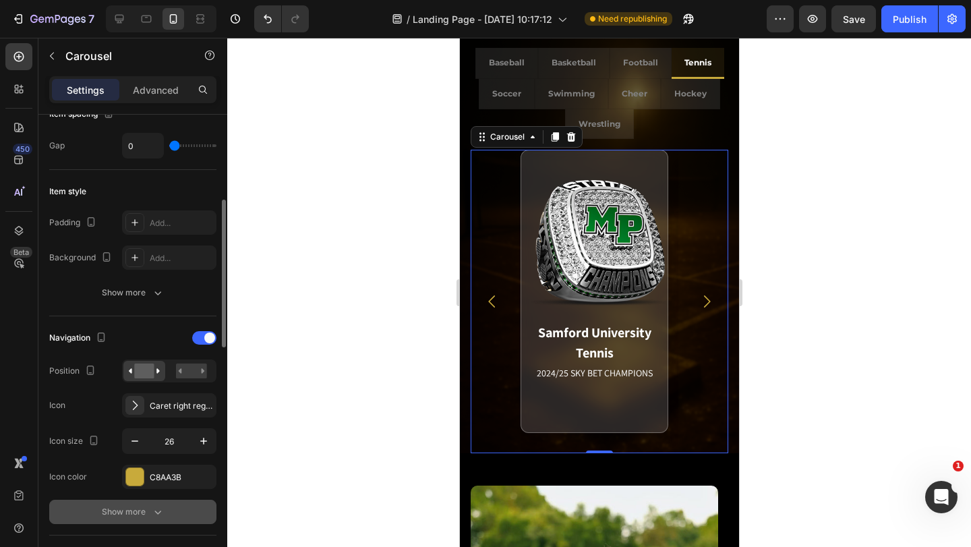
click at [150, 505] on div "Show more" at bounding box center [133, 511] width 63 height 13
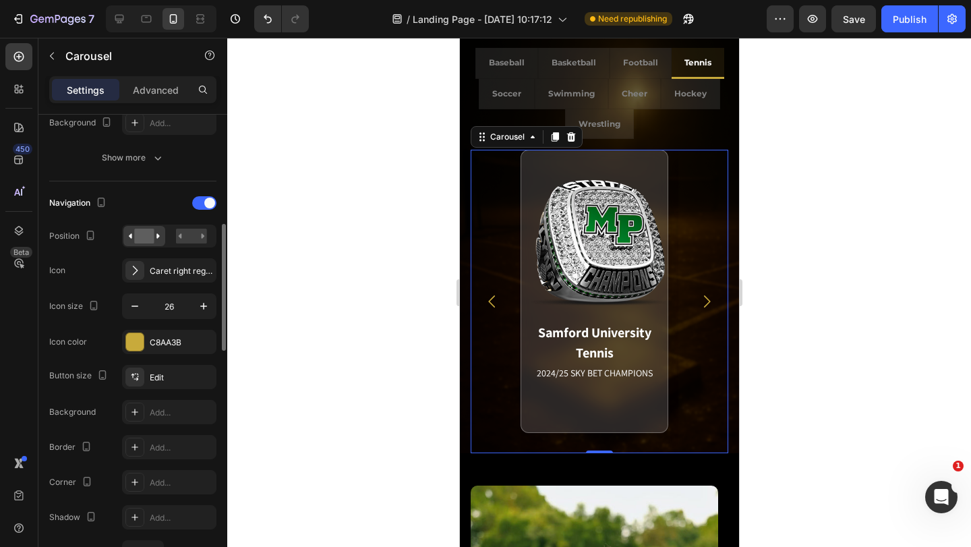
scroll to position [607, 0]
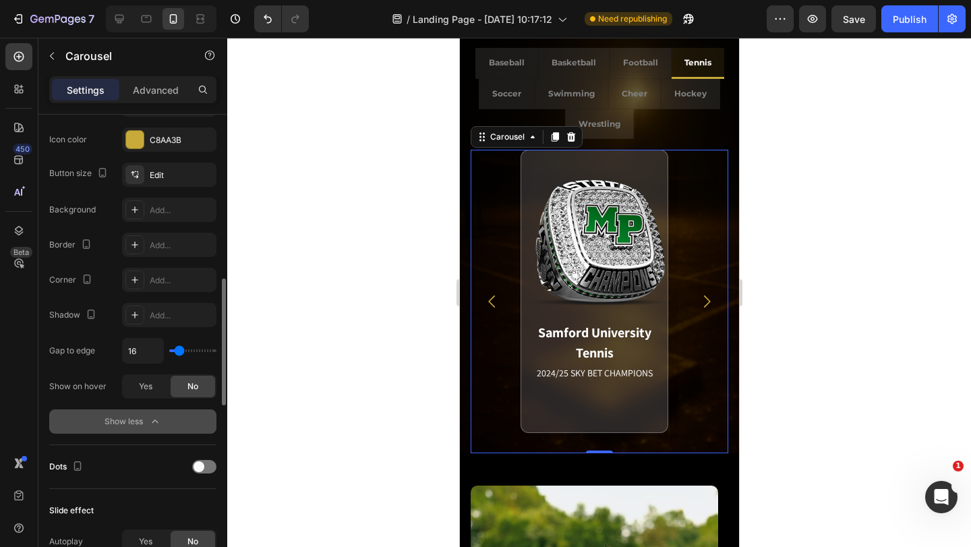
drag, startPoint x: 176, startPoint y: 349, endPoint x: 164, endPoint y: 161, distance: 188.5
type input "0"
click at [169, 352] on input "range" at bounding box center [192, 350] width 47 height 3
type input "0"
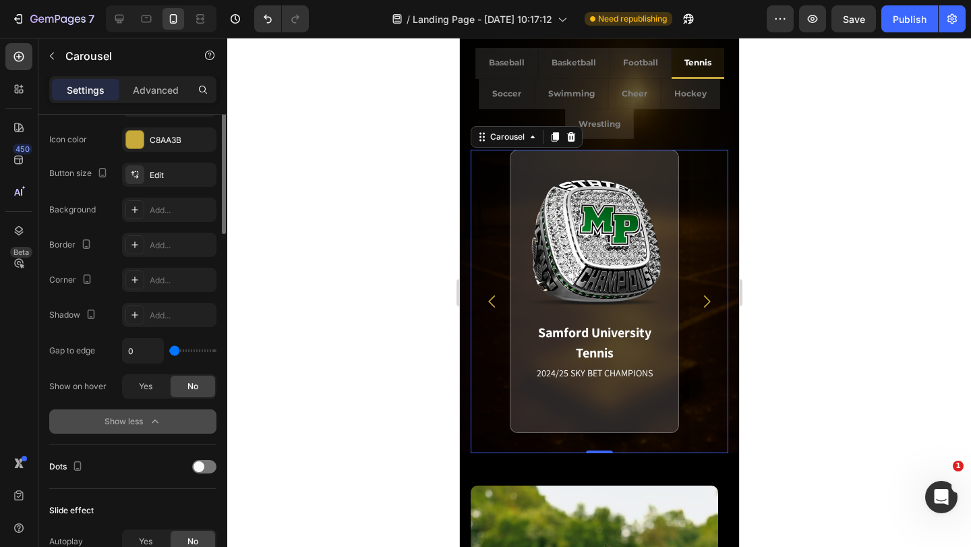
scroll to position [472, 0]
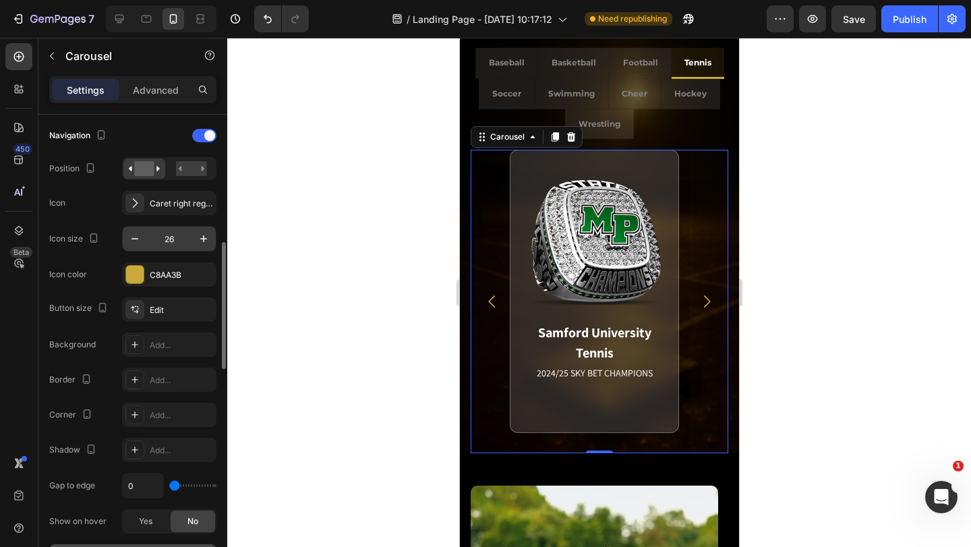
click at [165, 231] on input "26" at bounding box center [169, 239] width 45 height 24
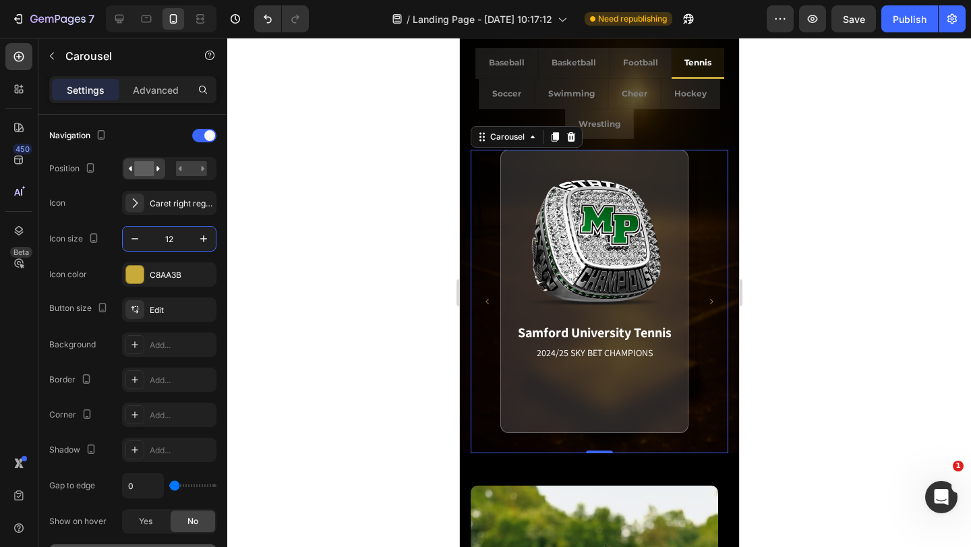
type input "12"
click at [701, 295] on button "Carousel Next Arrow" at bounding box center [711, 302] width 30 height 30
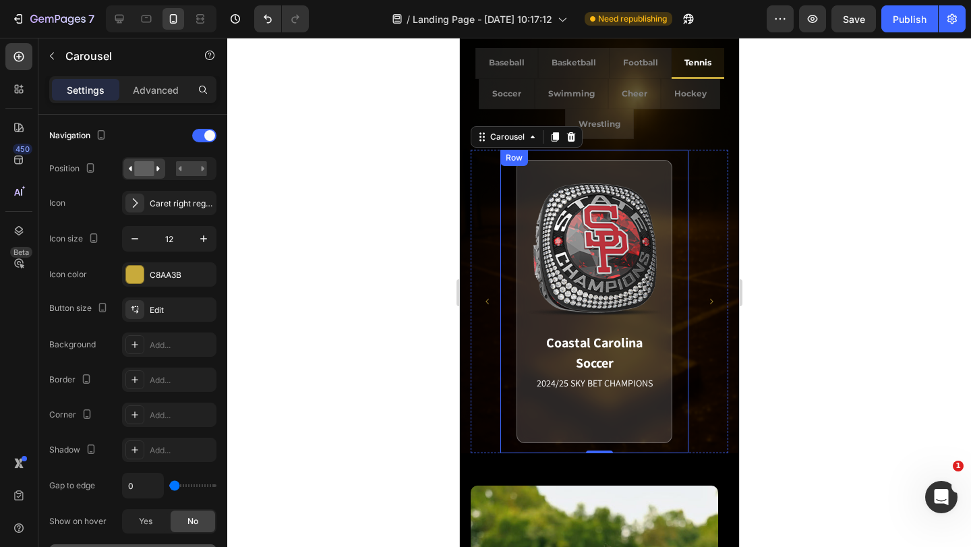
click at [683, 295] on div "Coastal Carolina Soccer 2024/25 SKY BET CHAMPIONS Match Highlight The Coastal C…" at bounding box center [594, 301] width 188 height 303
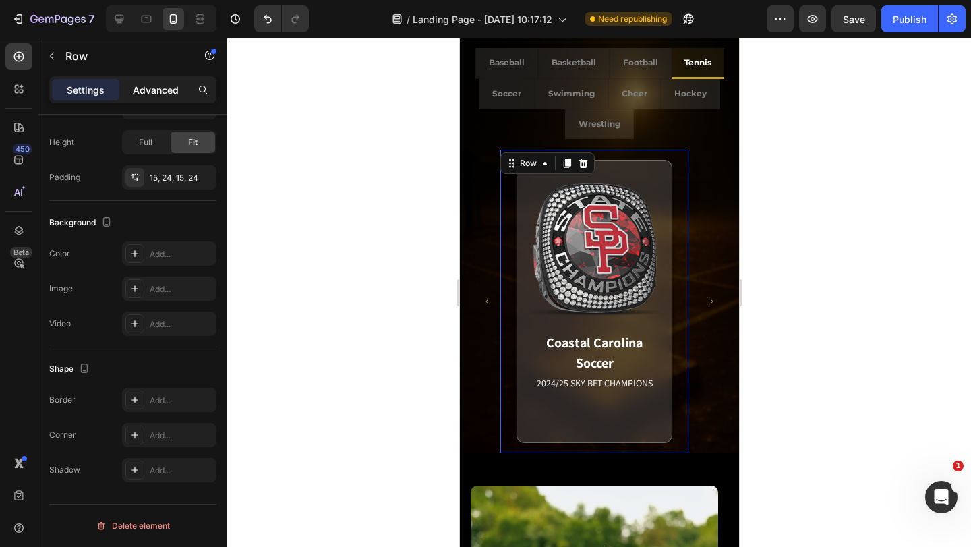
click at [154, 88] on p "Advanced" at bounding box center [156, 90] width 46 height 14
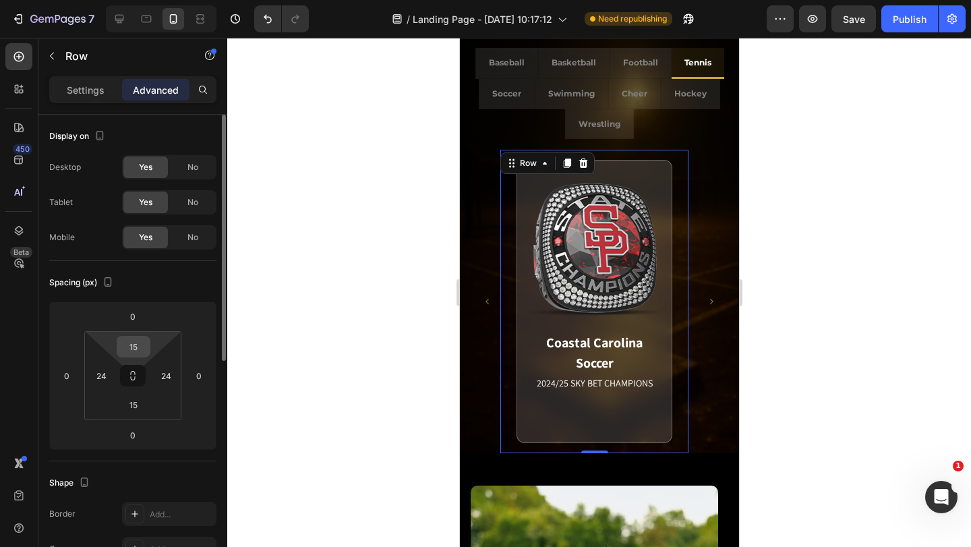
click at [141, 336] on div "15" at bounding box center [134, 347] width 34 height 22
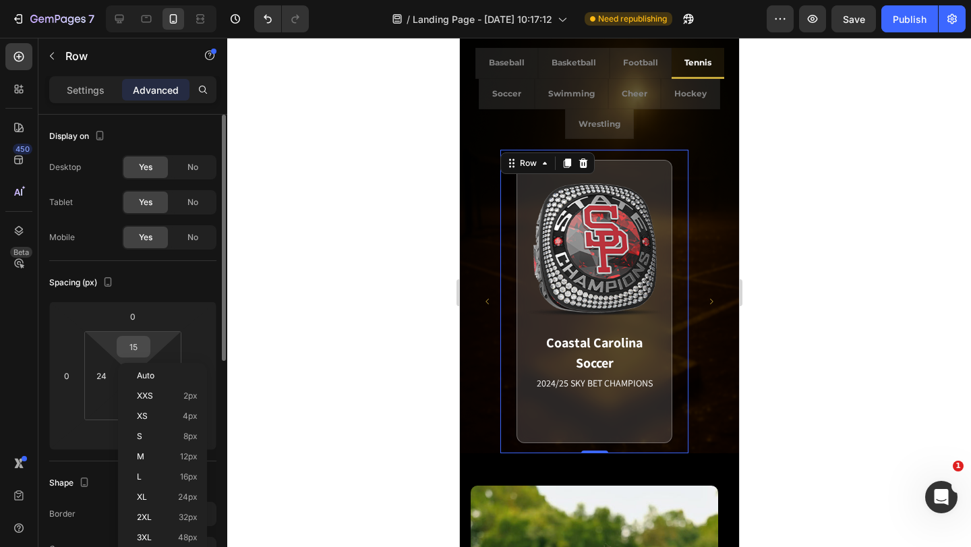
click at [138, 349] on input "15" at bounding box center [133, 346] width 27 height 20
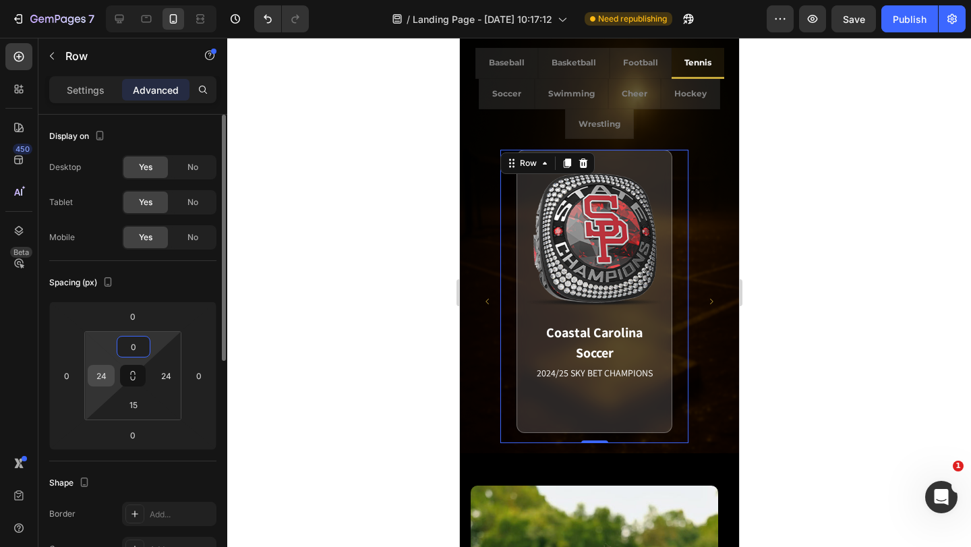
type input "0"
click at [107, 376] on input "24" at bounding box center [101, 375] width 20 height 20
type input "0"
click at [171, 376] on input "24" at bounding box center [166, 375] width 20 height 20
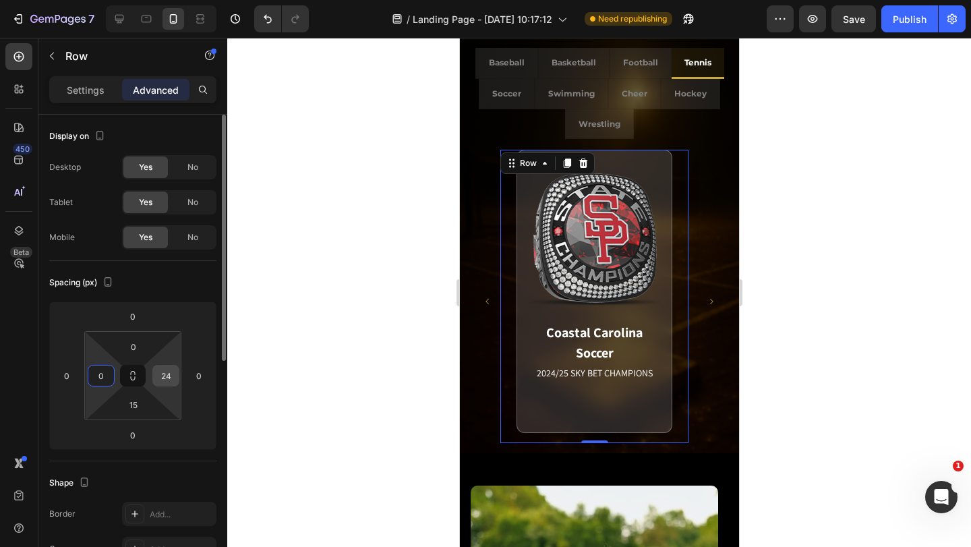
click at [171, 376] on input "24" at bounding box center [166, 375] width 20 height 20
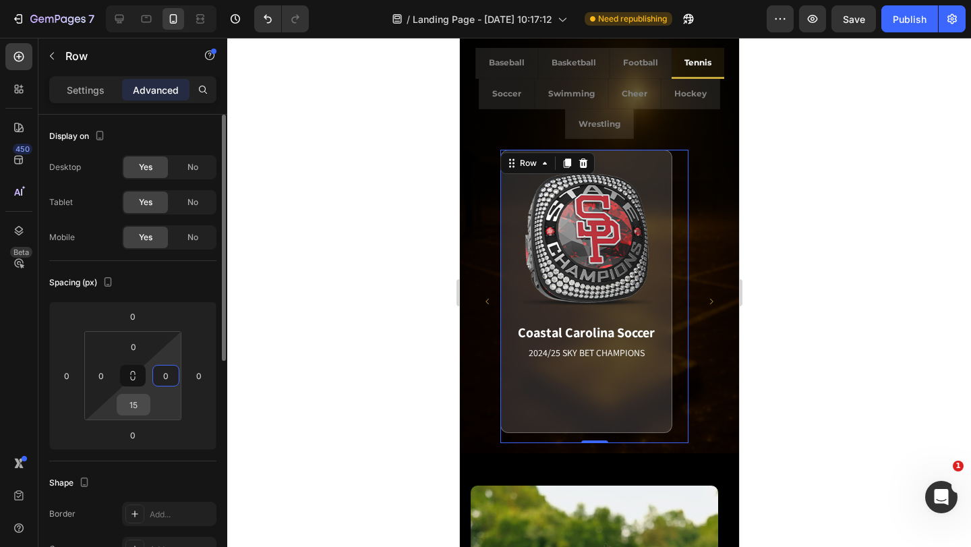
type input "0"
click at [139, 404] on input "15" at bounding box center [133, 404] width 27 height 20
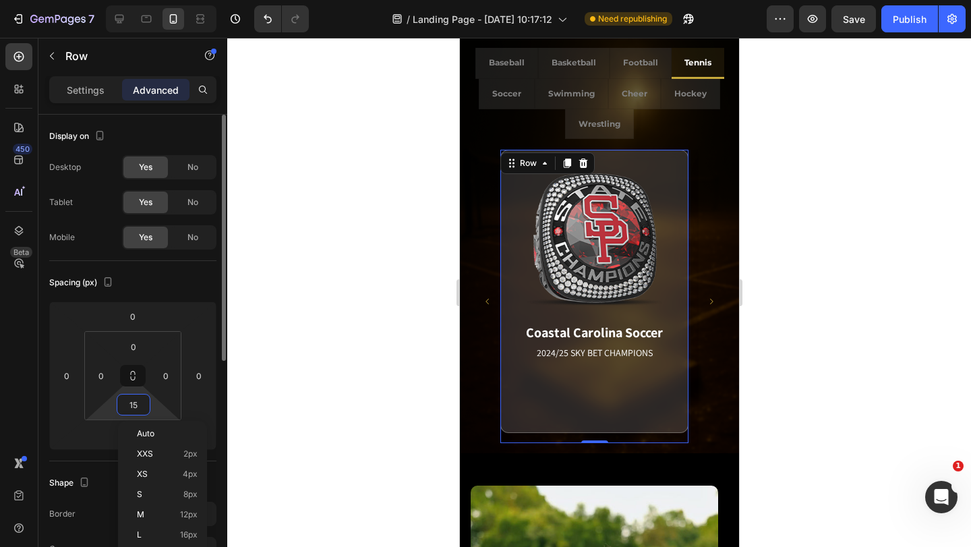
type input "0"
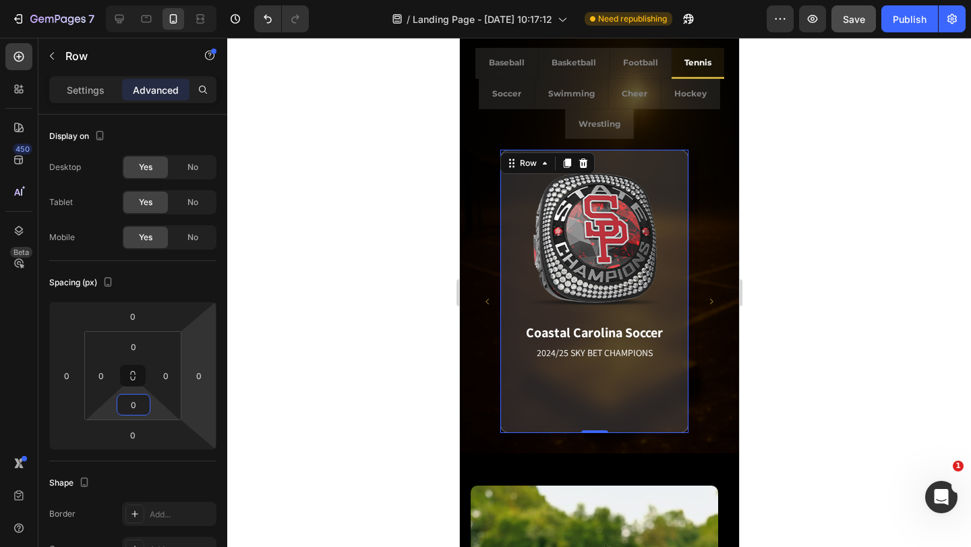
click at [860, 31] on button "Save" at bounding box center [853, 18] width 45 height 27
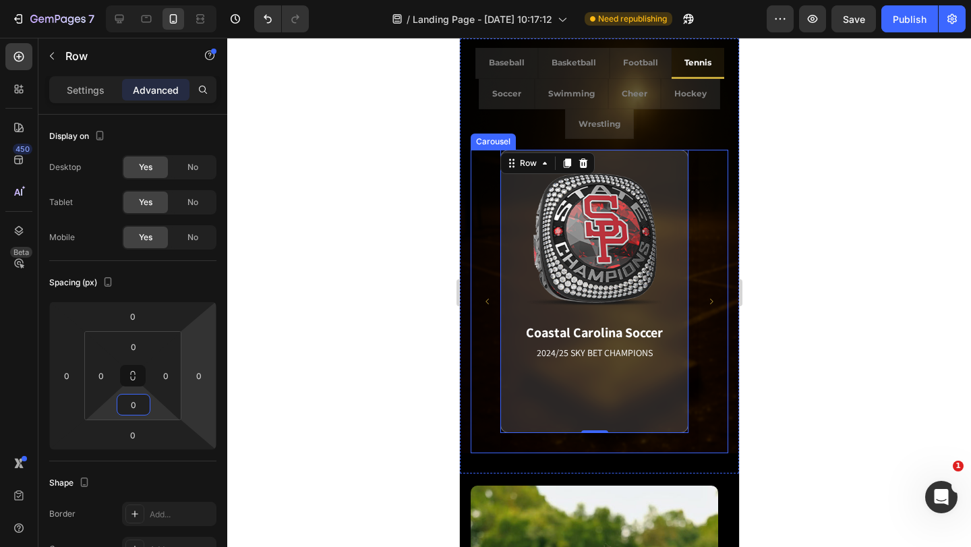
click at [707, 298] on icon "Carousel Next Arrow" at bounding box center [711, 301] width 8 height 8
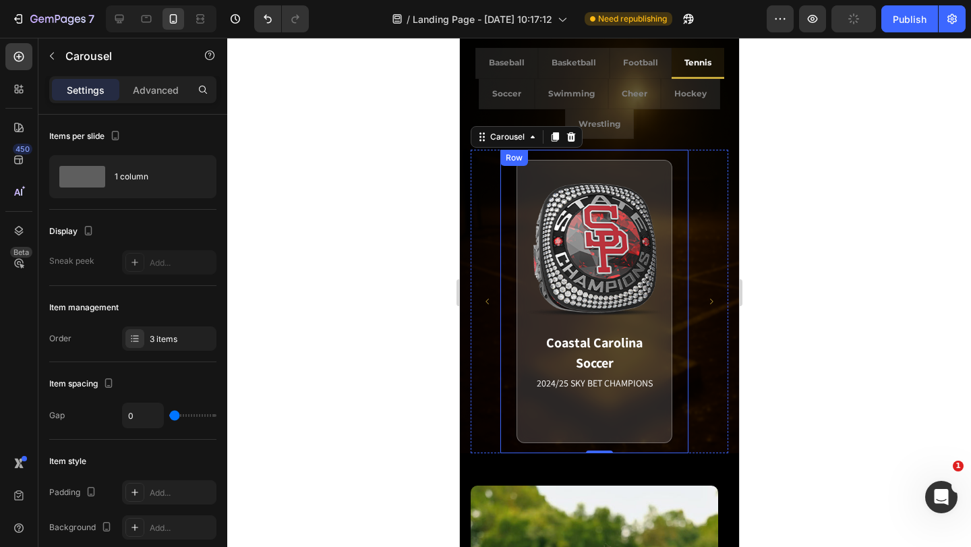
click at [679, 286] on div "Coastal Carolina Soccer 2024/25 SKY BET CHAMPIONS Match Highlight The Coastal C…" at bounding box center [594, 301] width 188 height 303
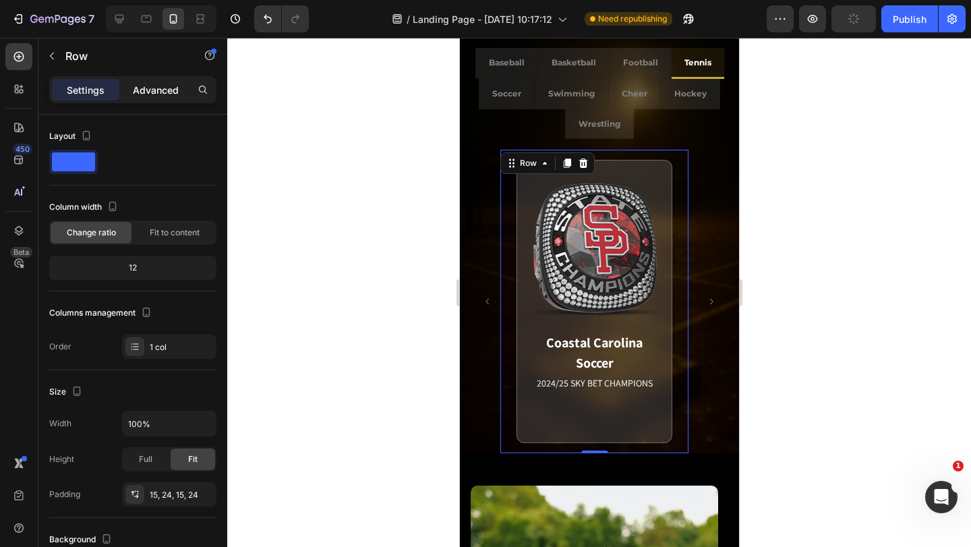
click at [154, 96] on p "Advanced" at bounding box center [156, 90] width 46 height 14
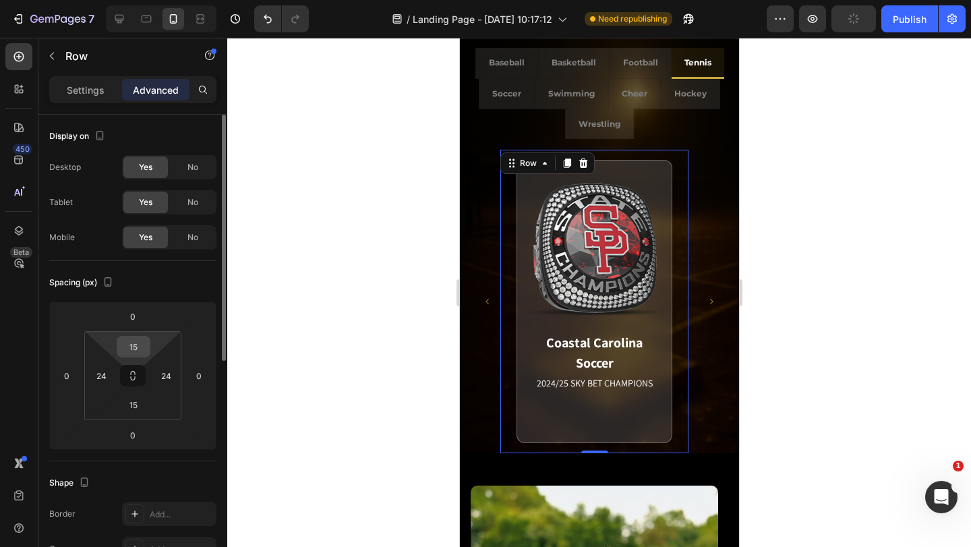
click at [147, 337] on div "15" at bounding box center [134, 347] width 34 height 22
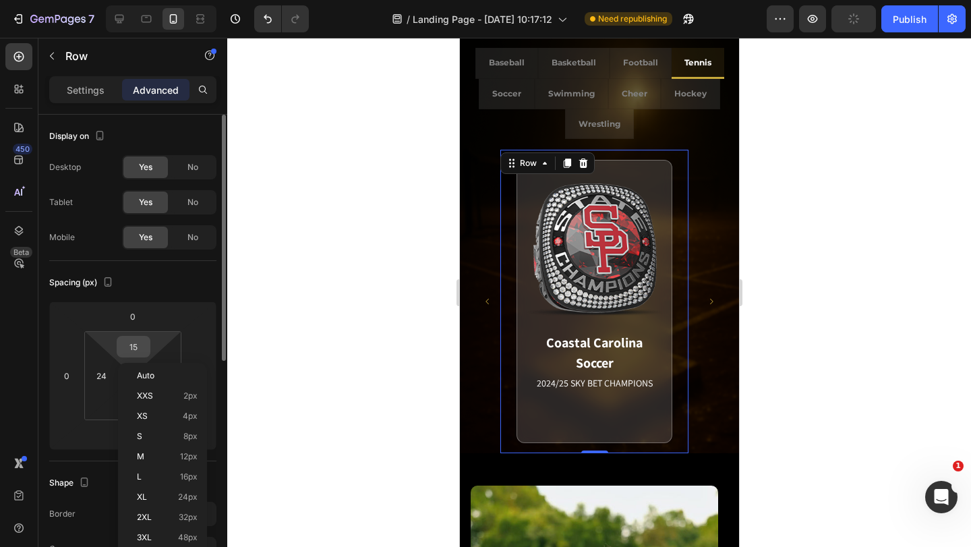
click at [131, 345] on input "15" at bounding box center [133, 346] width 27 height 20
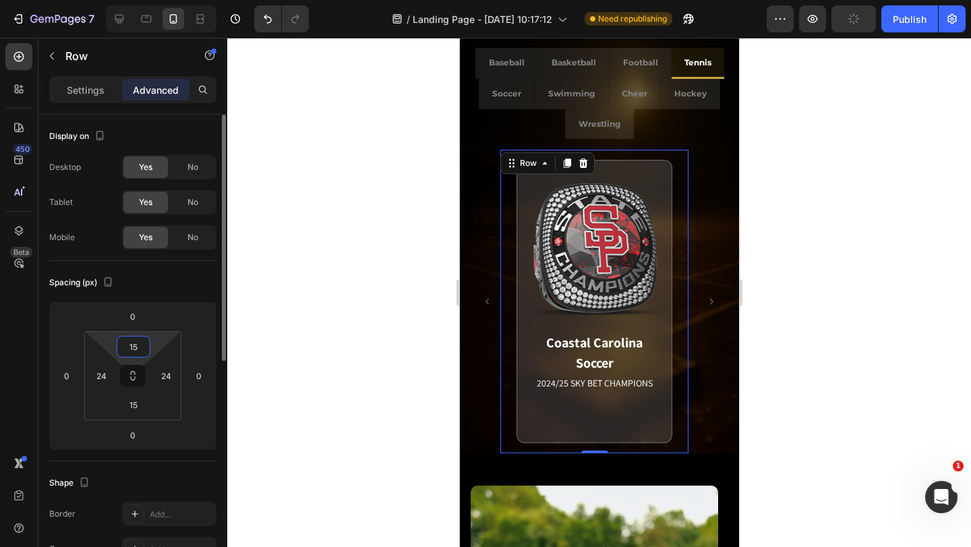
click at [131, 345] on input "15" at bounding box center [133, 346] width 27 height 20
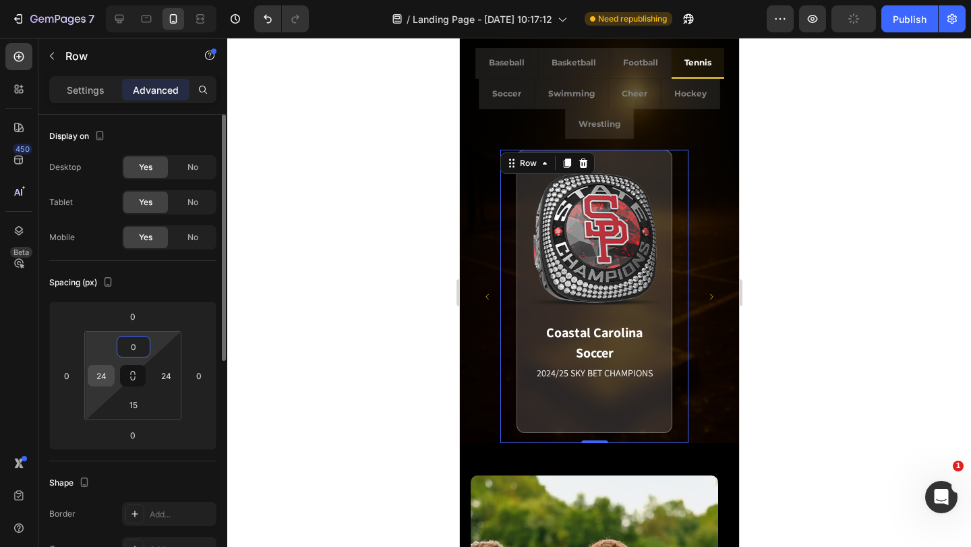
type input "0"
click at [108, 372] on input "24" at bounding box center [101, 375] width 20 height 20
type input "0"
click at [172, 374] on input "24" at bounding box center [166, 375] width 20 height 20
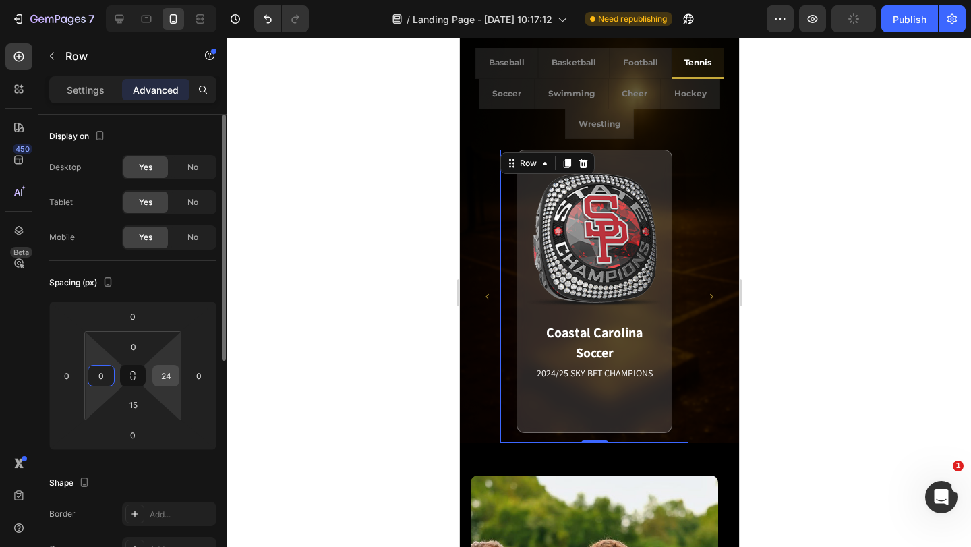
click at [172, 374] on input "24" at bounding box center [166, 375] width 20 height 20
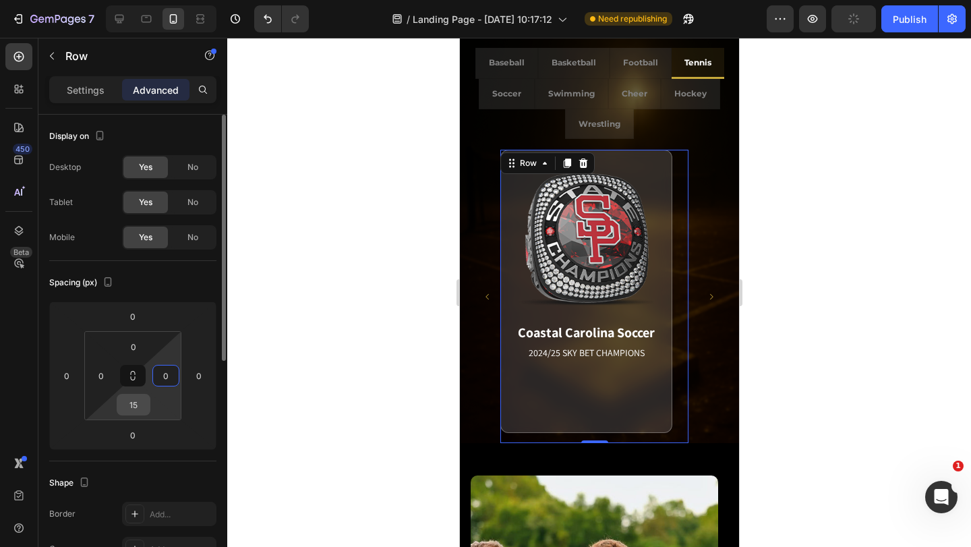
type input "0"
click at [142, 400] on input "15" at bounding box center [133, 404] width 27 height 20
type input "0"
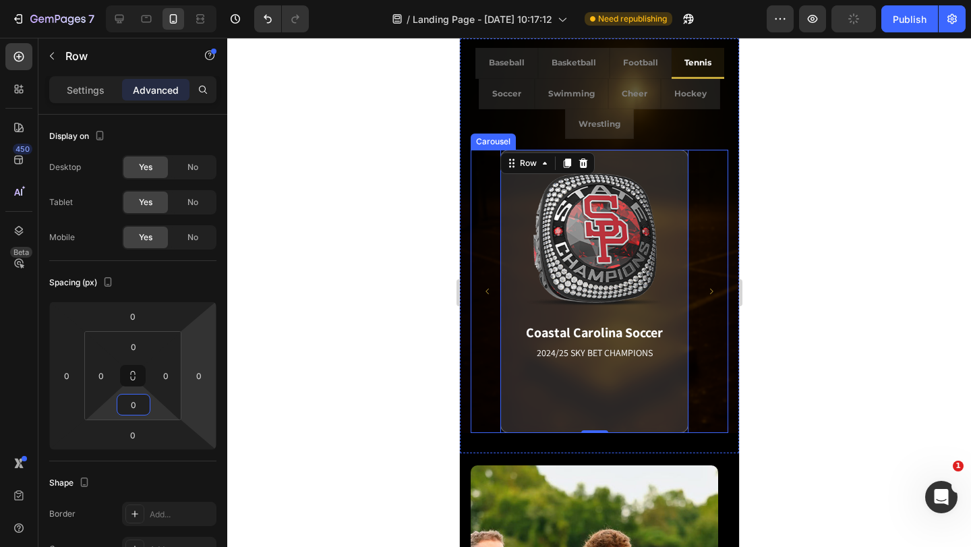
click at [707, 294] on icon "Carousel Next Arrow" at bounding box center [711, 291] width 8 height 8
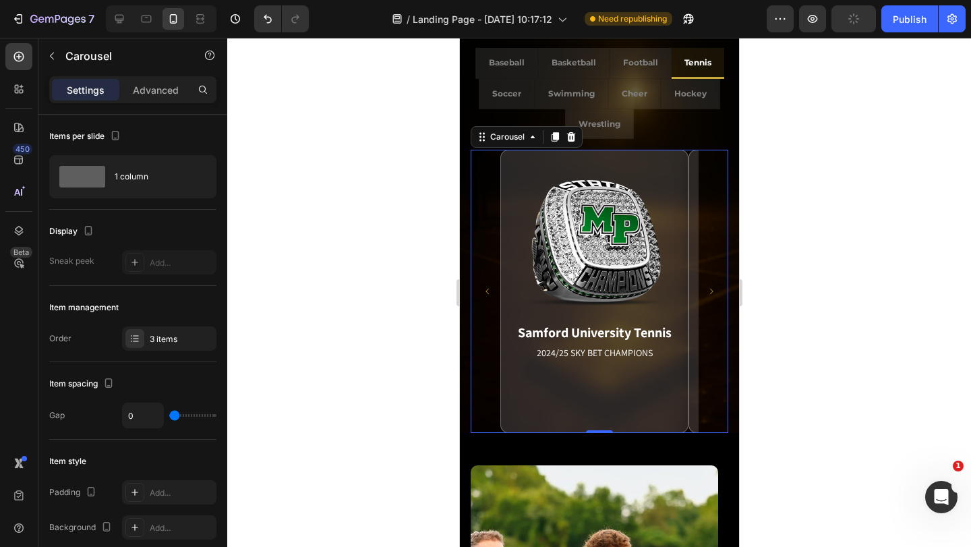
click at [707, 294] on icon "Carousel Next Arrow" at bounding box center [711, 291] width 8 height 8
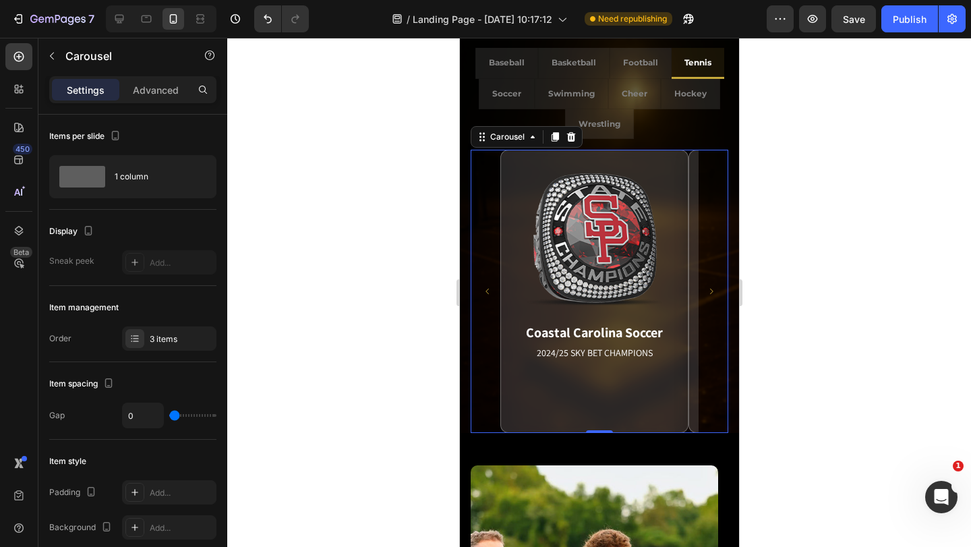
click at [707, 294] on icon "Carousel Next Arrow" at bounding box center [711, 291] width 8 height 8
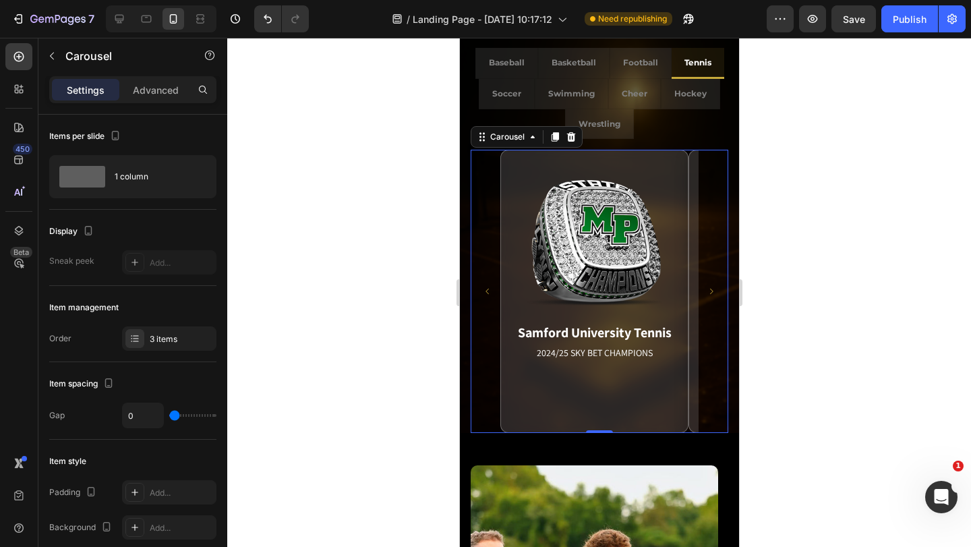
click at [707, 288] on icon "Carousel Next Arrow" at bounding box center [711, 291] width 8 height 8
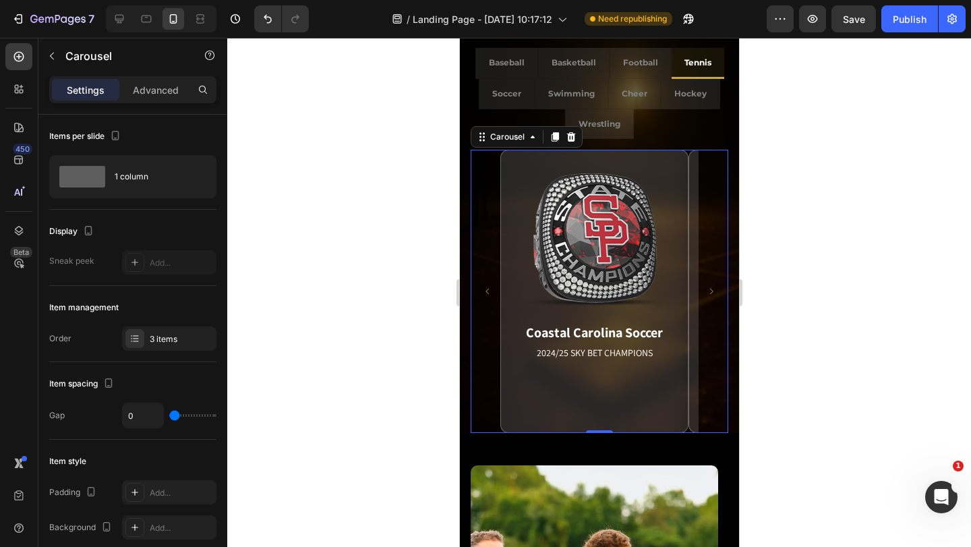
click at [707, 288] on icon "Carousel Next Arrow" at bounding box center [711, 291] width 8 height 8
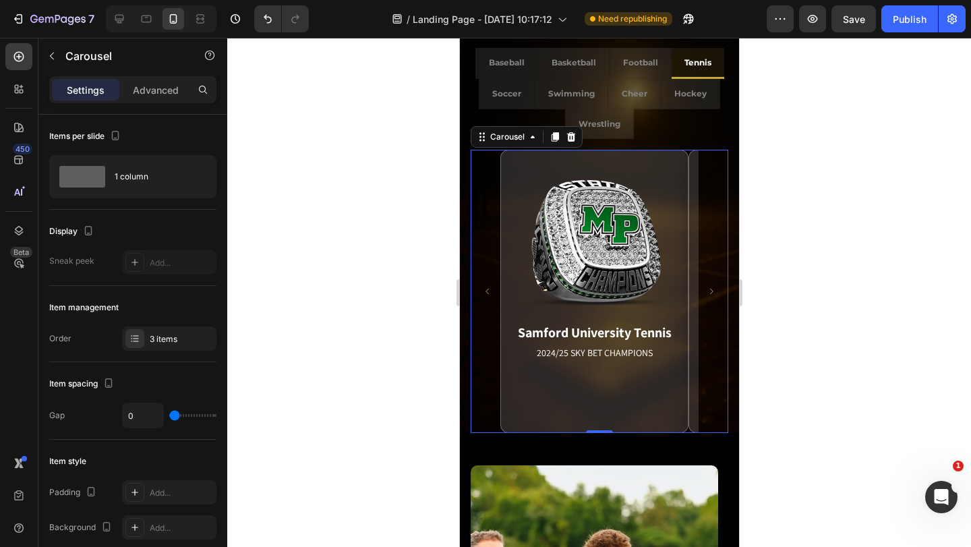
click at [707, 288] on icon "Carousel Next Arrow" at bounding box center [711, 291] width 8 height 8
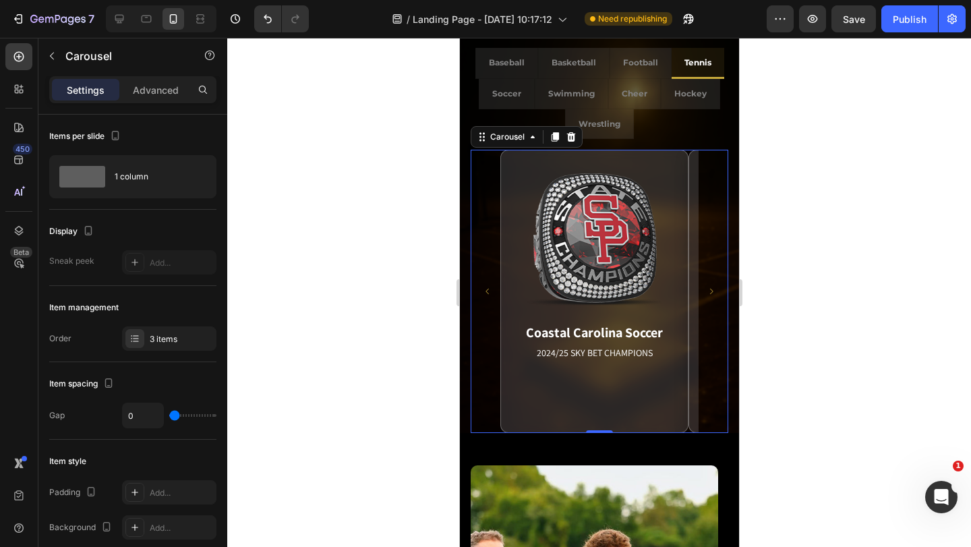
click at [707, 288] on icon "Carousel Next Arrow" at bounding box center [711, 291] width 8 height 8
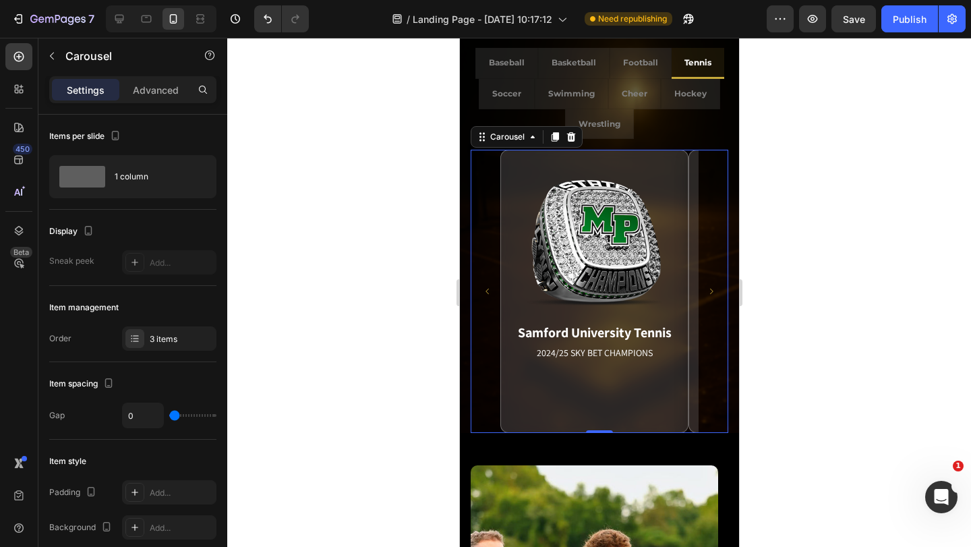
click at [707, 288] on icon "Carousel Next Arrow" at bounding box center [711, 291] width 8 height 8
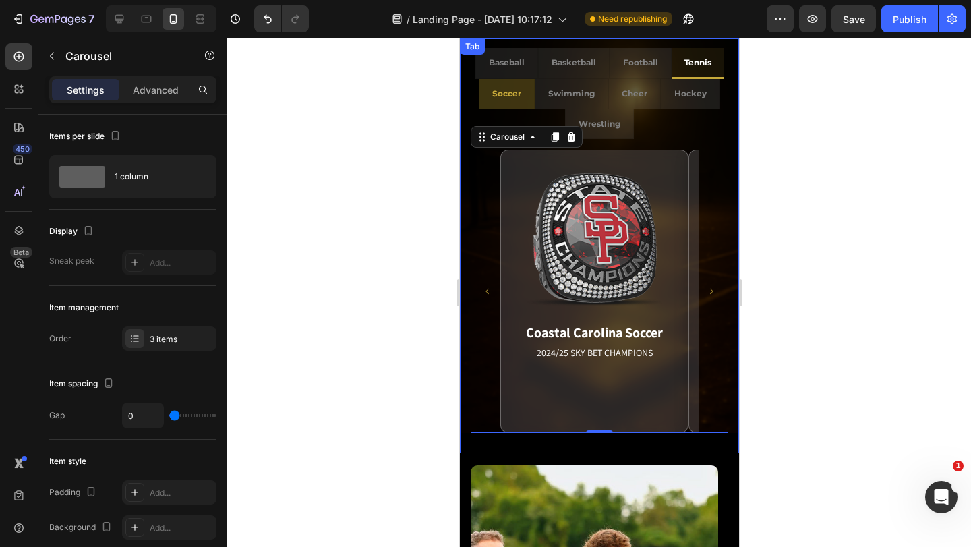
click at [499, 98] on p "Soccer" at bounding box center [506, 93] width 29 height 15
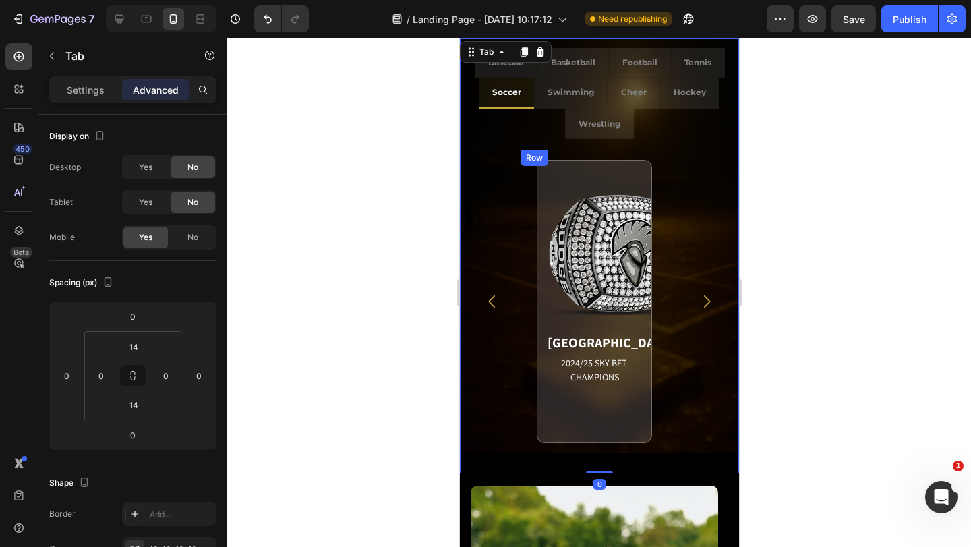
click at [662, 235] on div "[GEOGRAPHIC_DATA] 2024/25 SKY BET CHAMPIONS Match Highlight The Coastal Carolin…" at bounding box center [594, 301] width 148 height 303
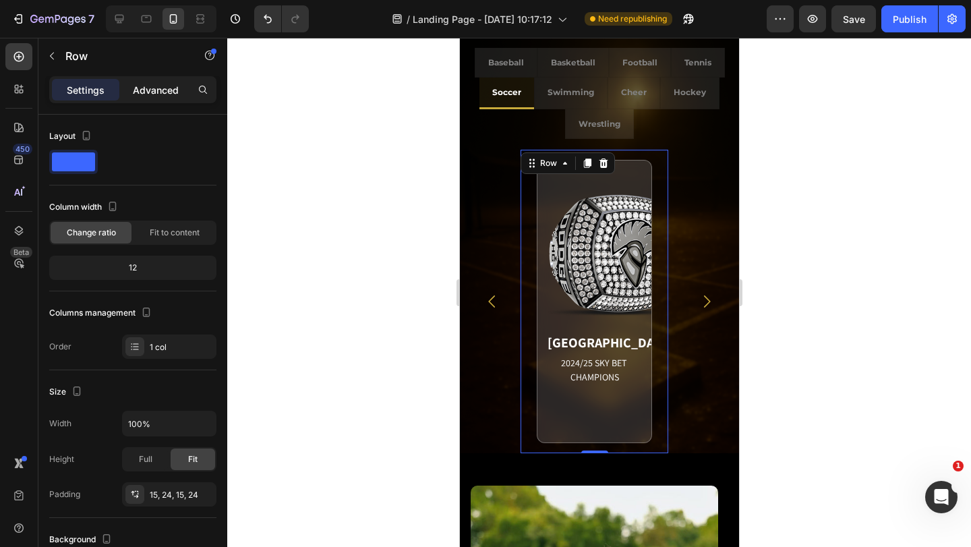
click at [155, 95] on p "Advanced" at bounding box center [156, 90] width 46 height 14
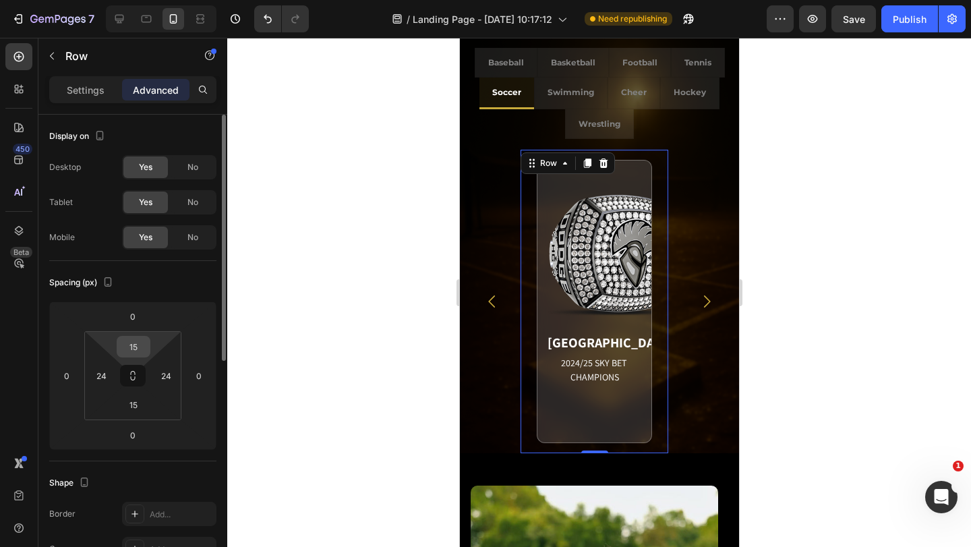
click at [136, 347] on input "15" at bounding box center [133, 346] width 27 height 20
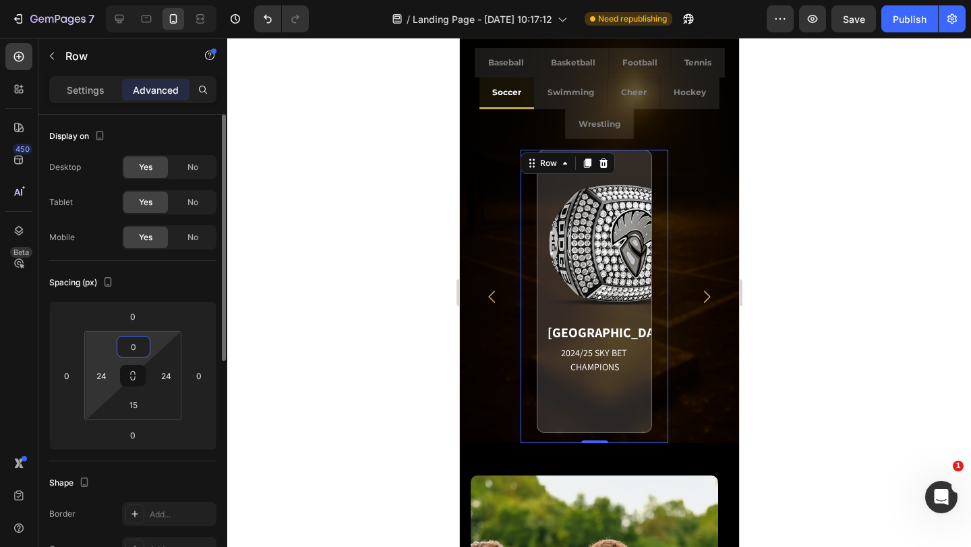
type input "0"
click at [108, 376] on input "24" at bounding box center [101, 375] width 20 height 20
type input "0"
click at [166, 380] on input "24" at bounding box center [166, 375] width 20 height 20
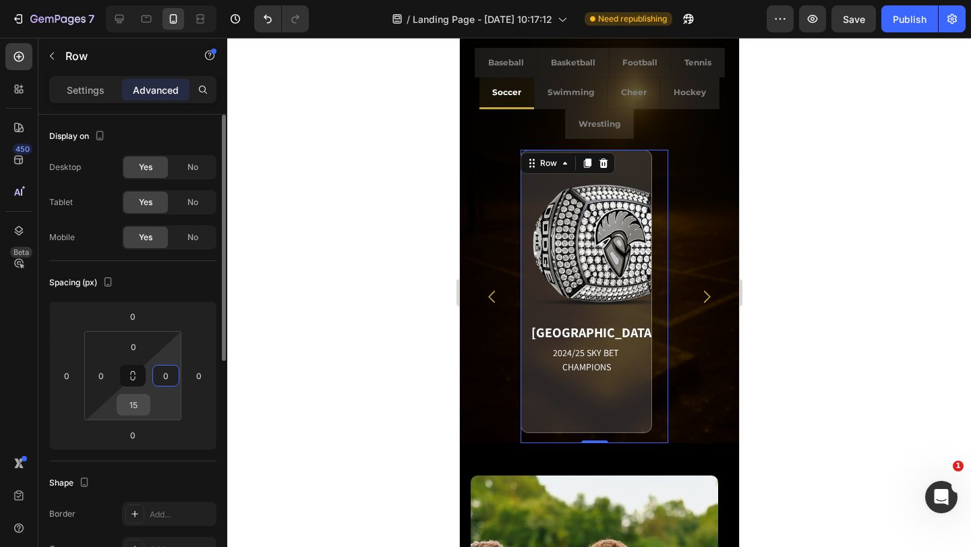
type input "0"
click at [134, 409] on input "15" at bounding box center [133, 404] width 27 height 20
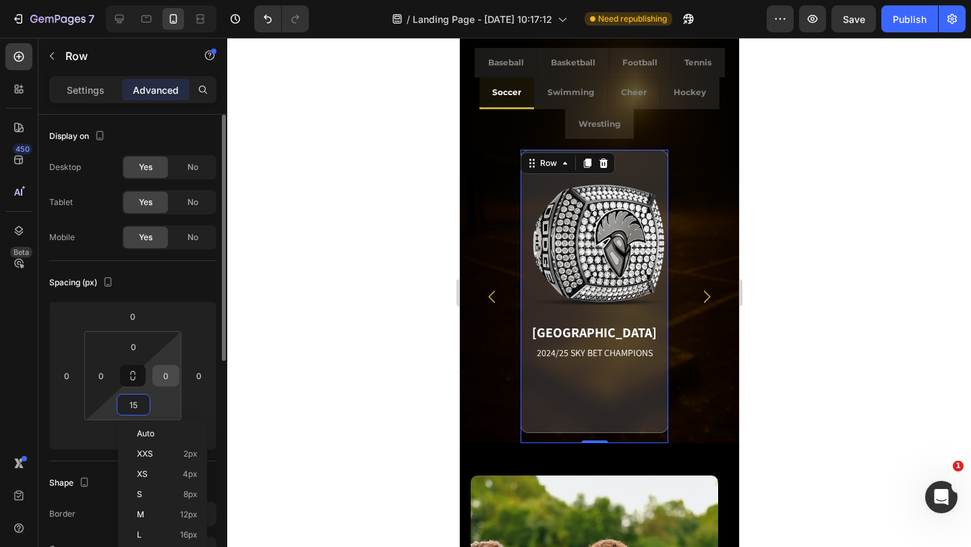
type input "0"
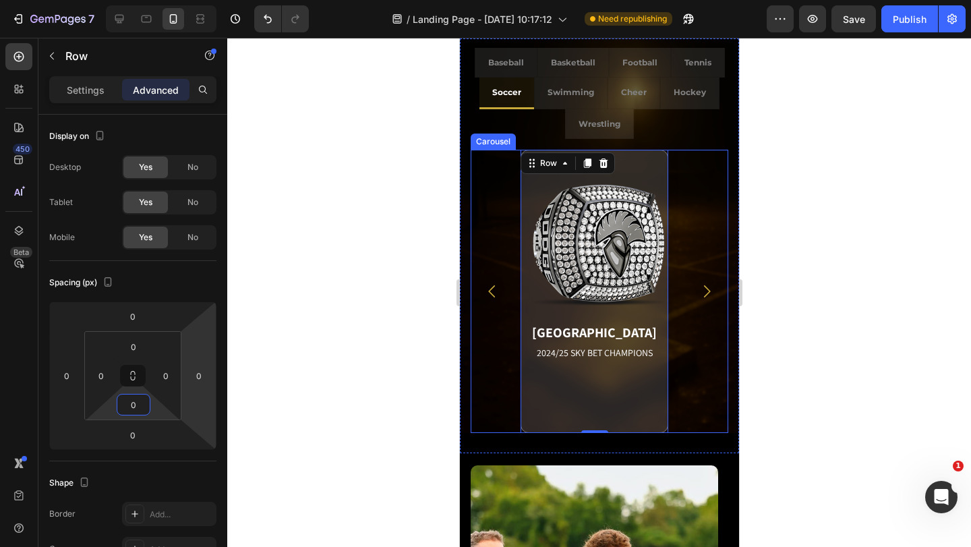
click at [686, 300] on button "Carousel Next Arrow" at bounding box center [705, 291] width 39 height 39
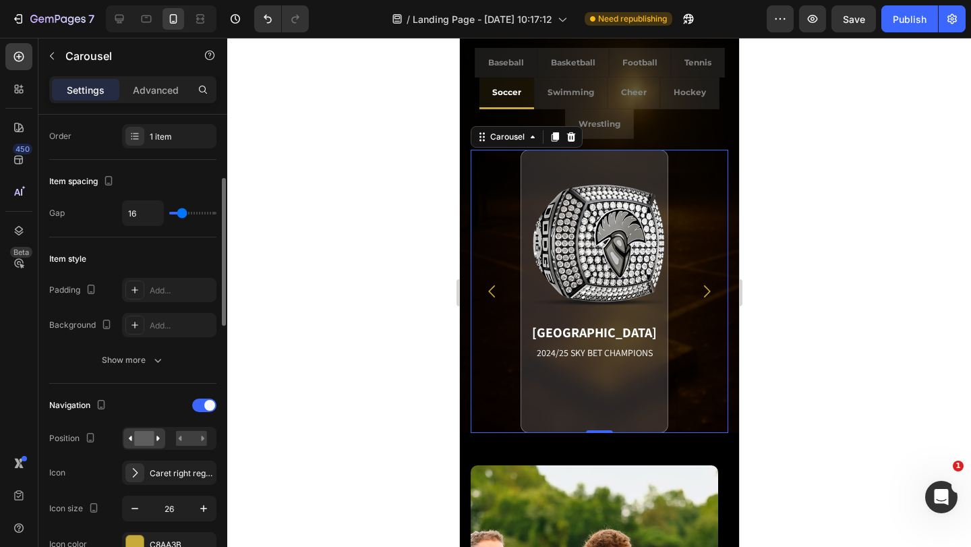
scroll to position [337, 0]
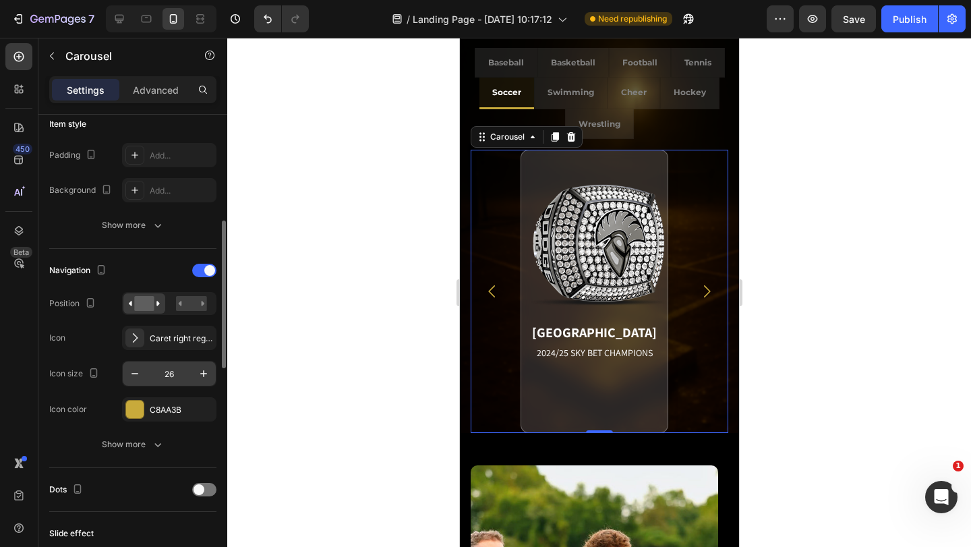
click at [167, 376] on input "26" at bounding box center [169, 373] width 45 height 24
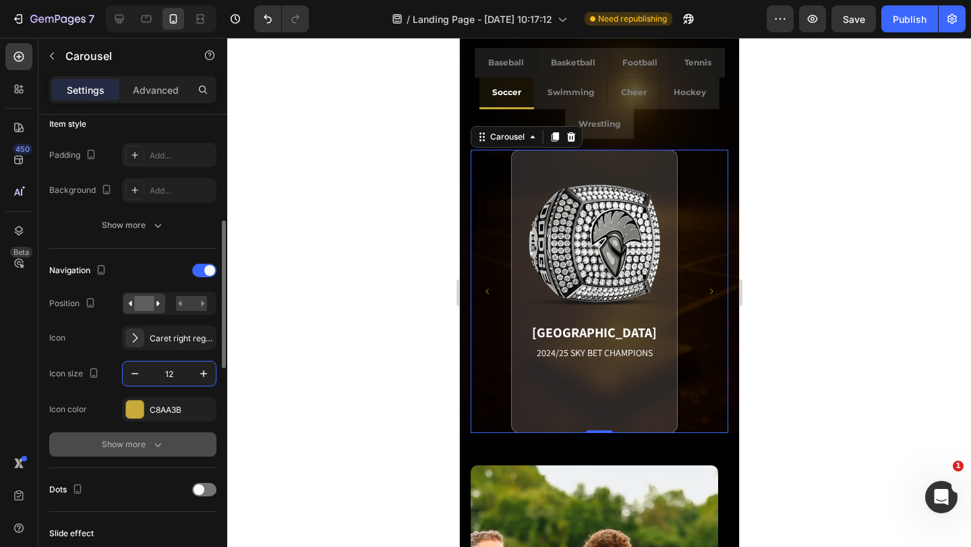
type input "12"
click at [153, 436] on button "Show more" at bounding box center [132, 444] width 167 height 24
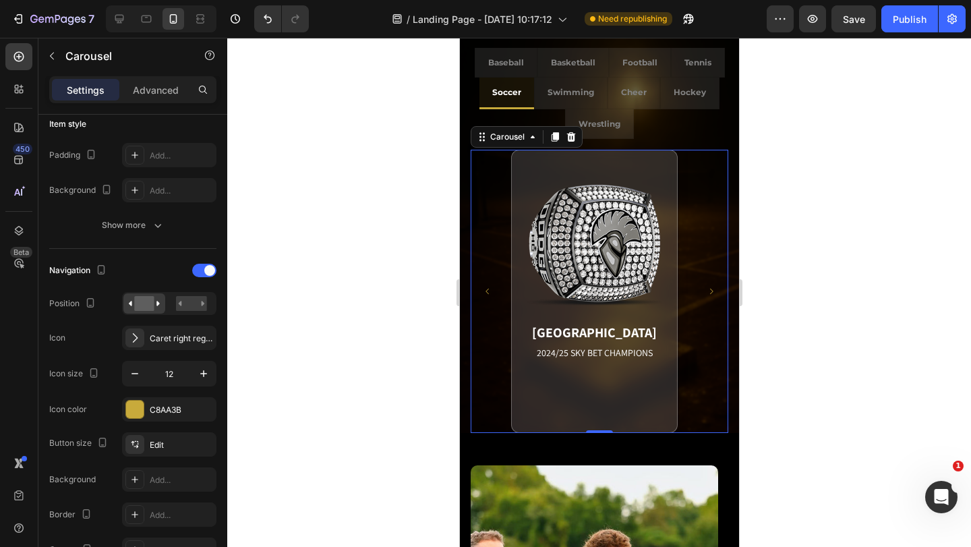
scroll to position [607, 0]
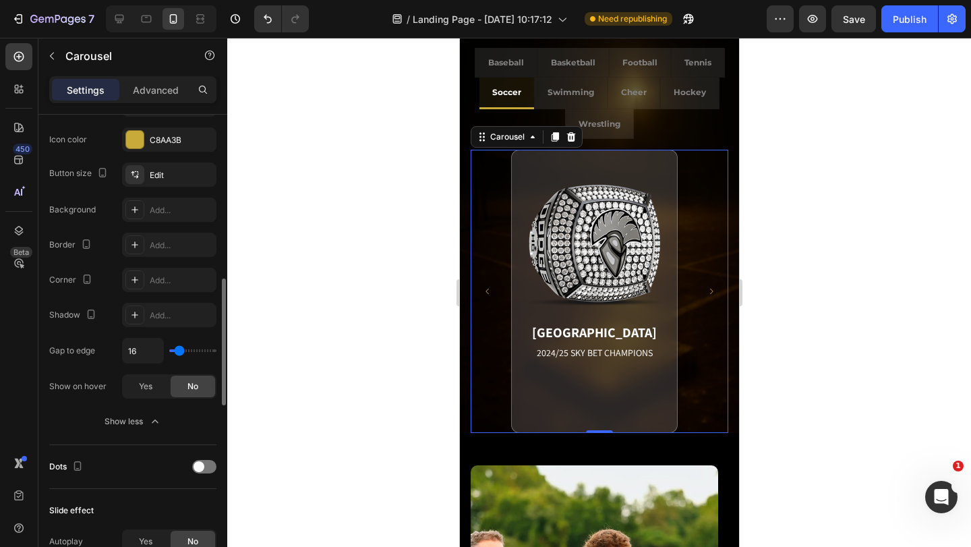
type input "0"
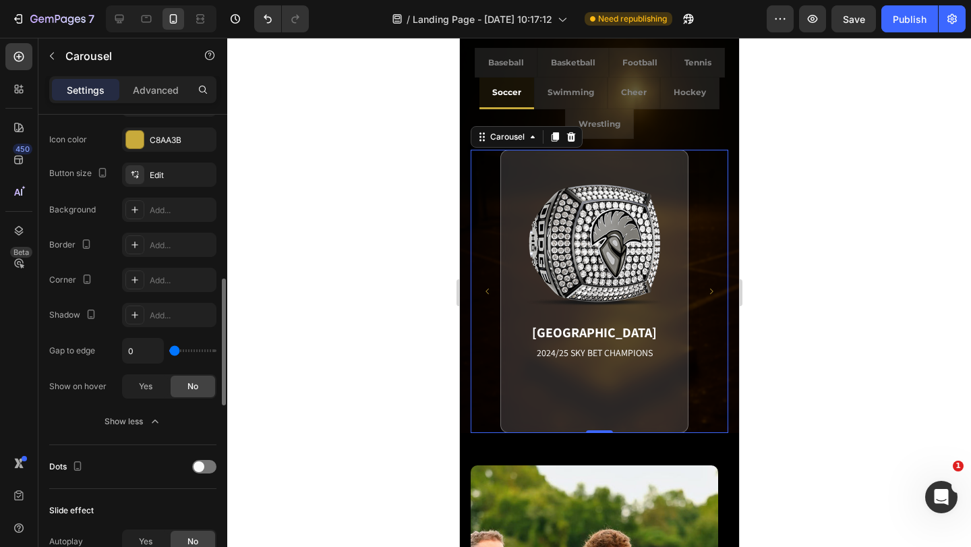
drag, startPoint x: 179, startPoint y: 349, endPoint x: 156, endPoint y: 352, distance: 23.1
type input "0"
click at [169, 352] on input "range" at bounding box center [192, 350] width 47 height 3
click at [707, 292] on icon "Carousel Next Arrow" at bounding box center [711, 291] width 8 height 8
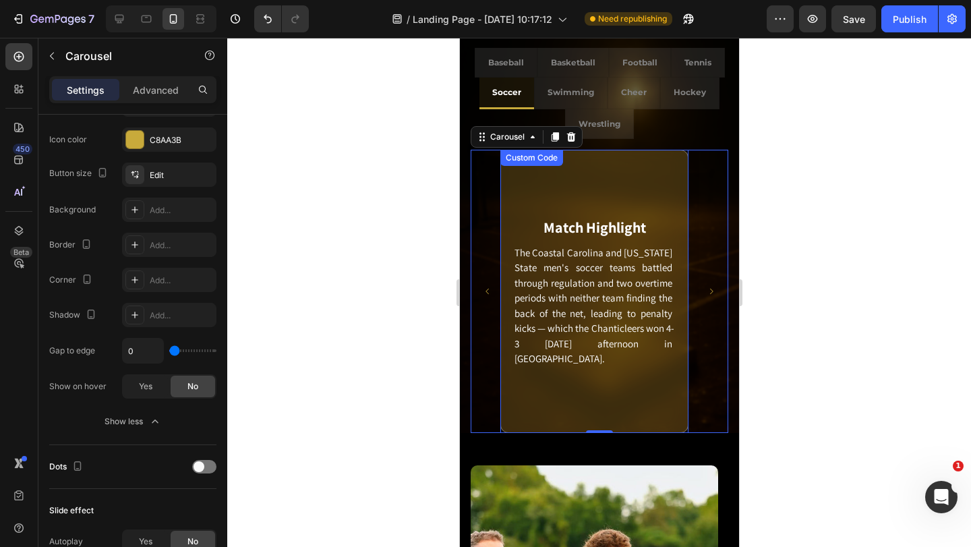
click at [672, 295] on div "Match Highlight The Coastal Carolina and [US_STATE] State men's soccer teams ba…" at bounding box center [594, 291] width 188 height 283
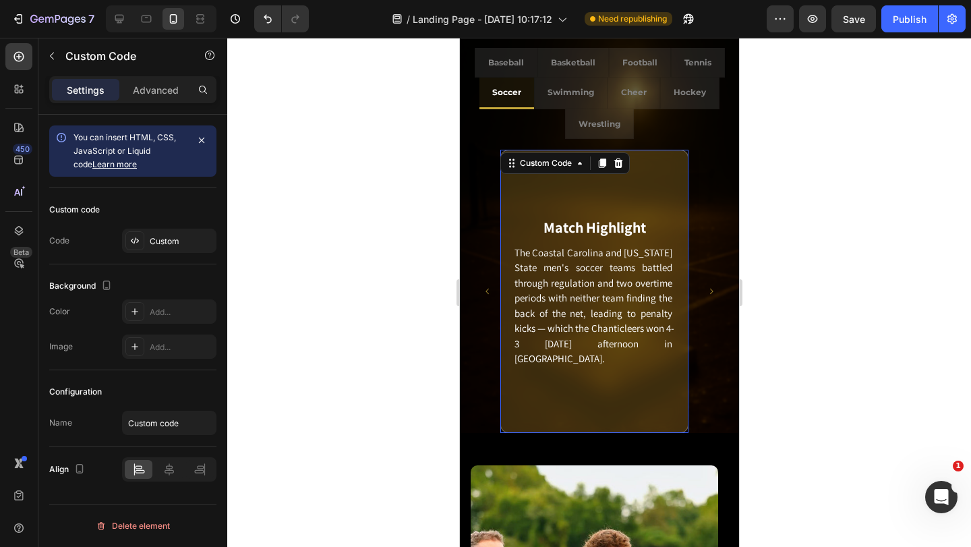
scroll to position [0, 0]
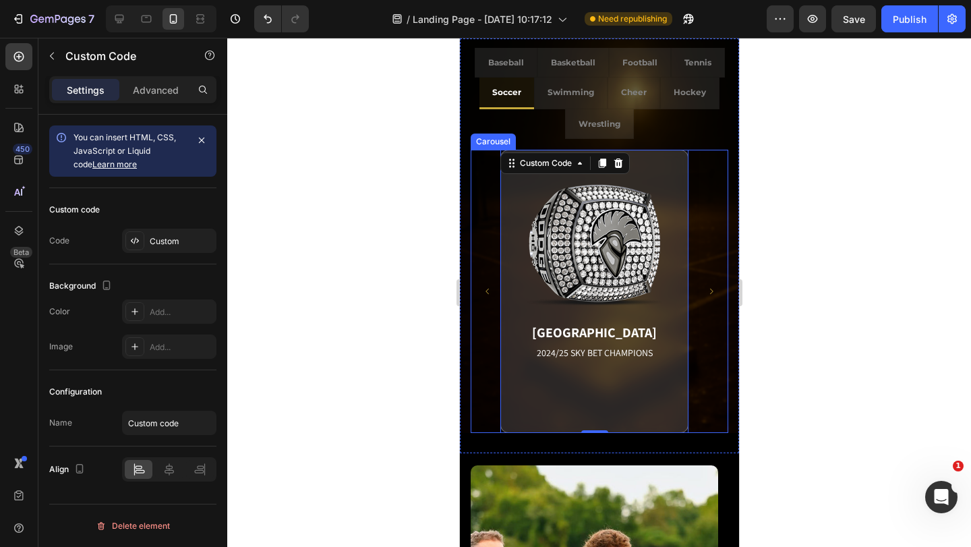
click at [707, 289] on icon "Carousel Next Arrow" at bounding box center [711, 291] width 8 height 8
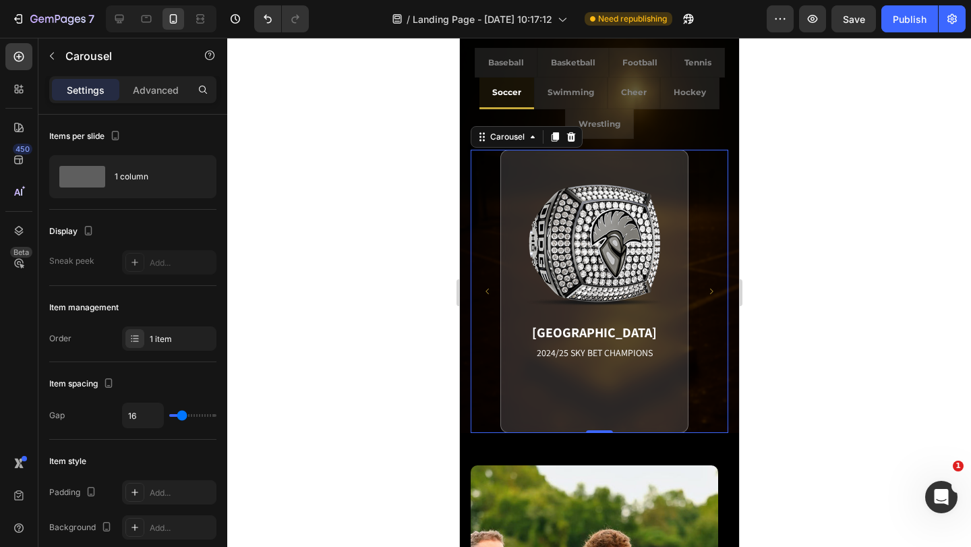
click at [707, 291] on icon "Carousel Next Arrow" at bounding box center [711, 291] width 8 height 8
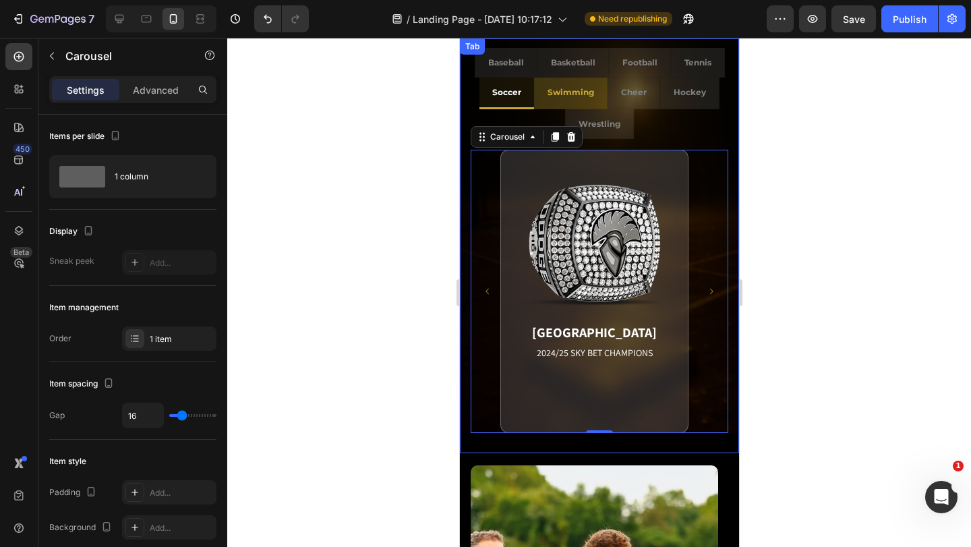
click at [577, 102] on div "Swimming" at bounding box center [570, 93] width 51 height 20
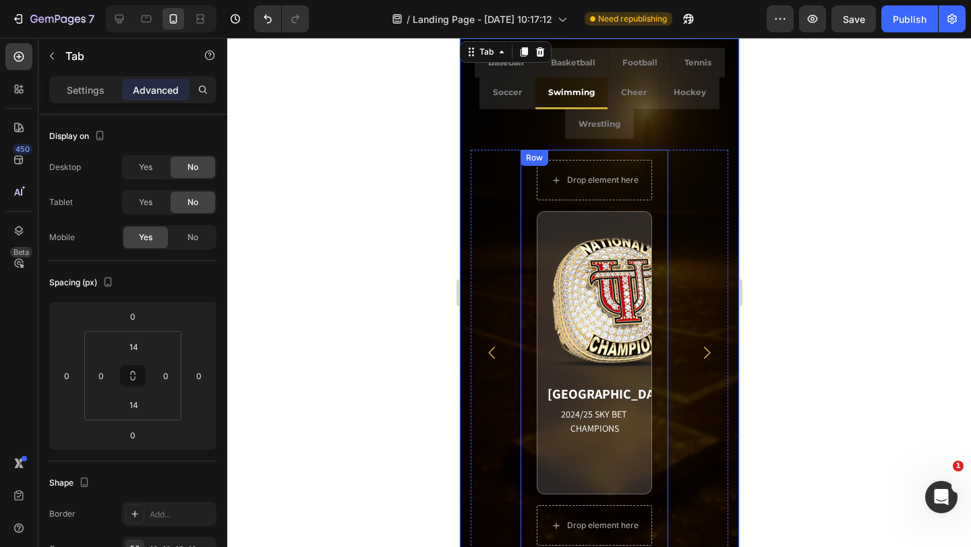
click at [661, 203] on div "Drop element here University of Tampa 2024/25 SKY BET CHAMPIONS Match Highlight…" at bounding box center [594, 353] width 148 height 406
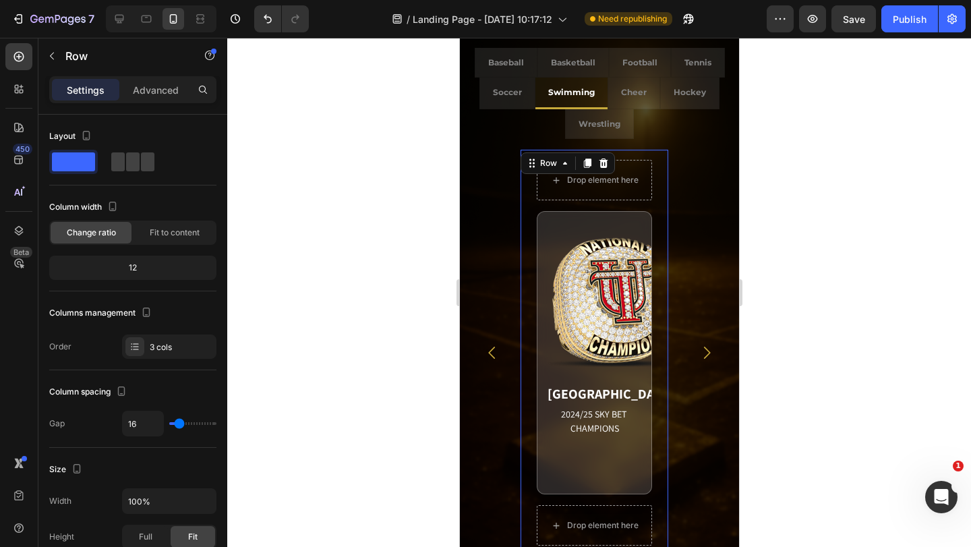
scroll to position [811, 0]
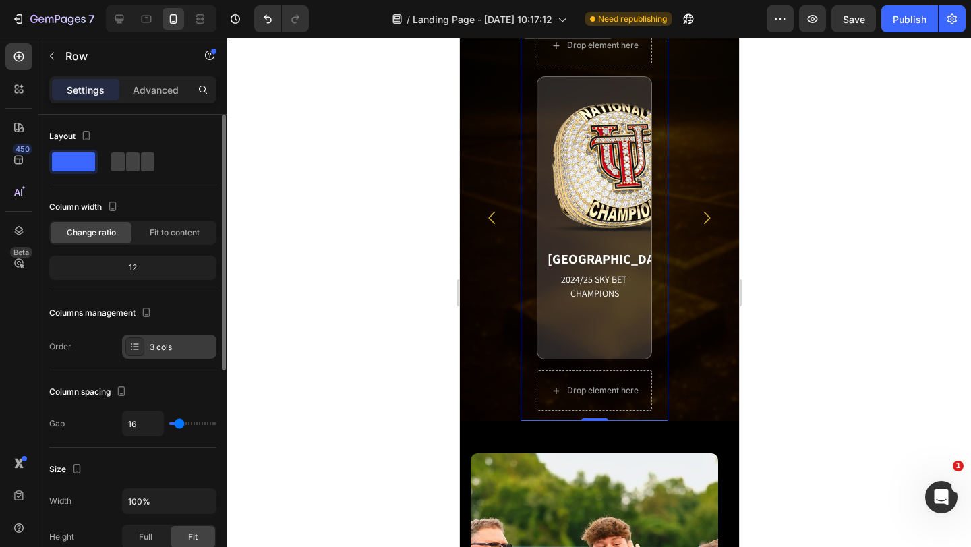
click at [160, 351] on div "3 cols" at bounding box center [181, 347] width 63 height 12
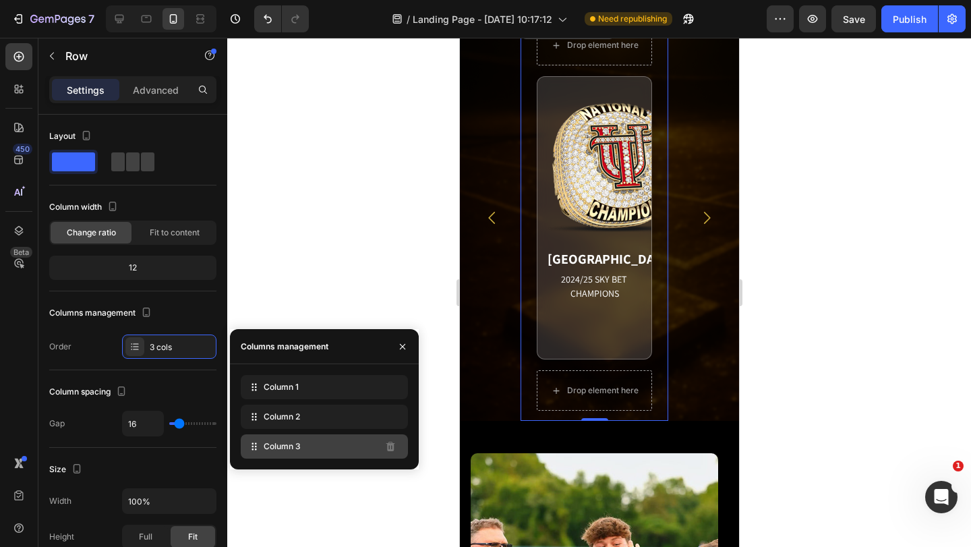
click at [312, 445] on div "Column 3" at bounding box center [324, 446] width 167 height 24
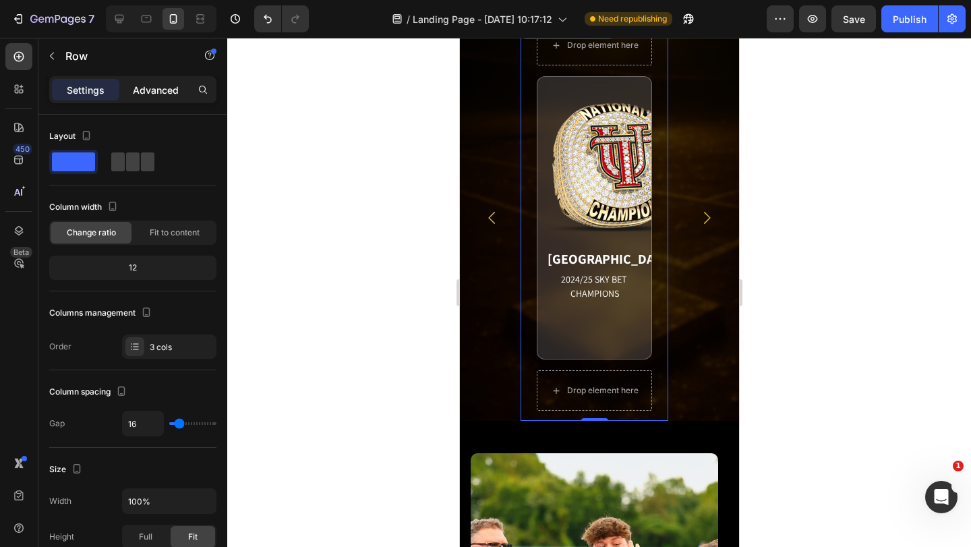
click at [136, 95] on p "Advanced" at bounding box center [156, 90] width 46 height 14
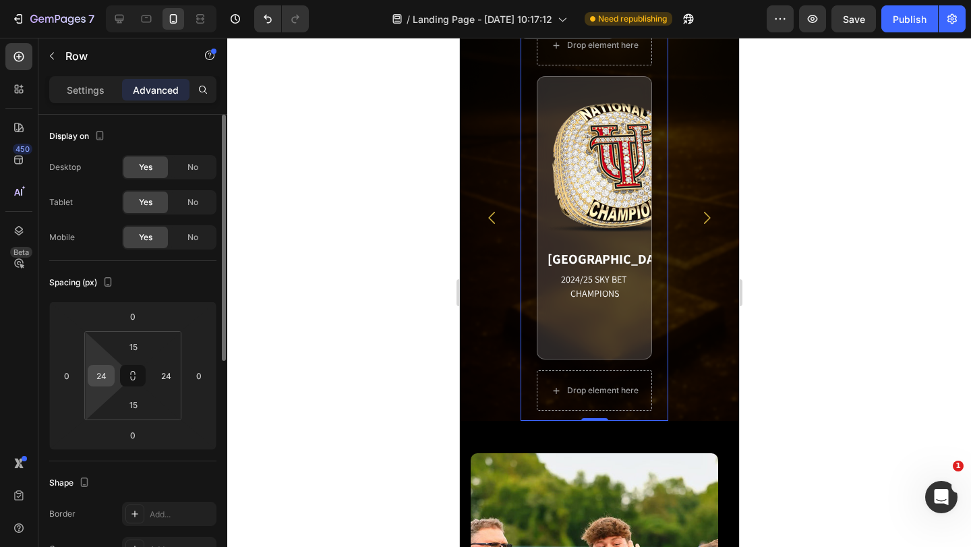
click at [113, 371] on div "24" at bounding box center [101, 376] width 27 height 22
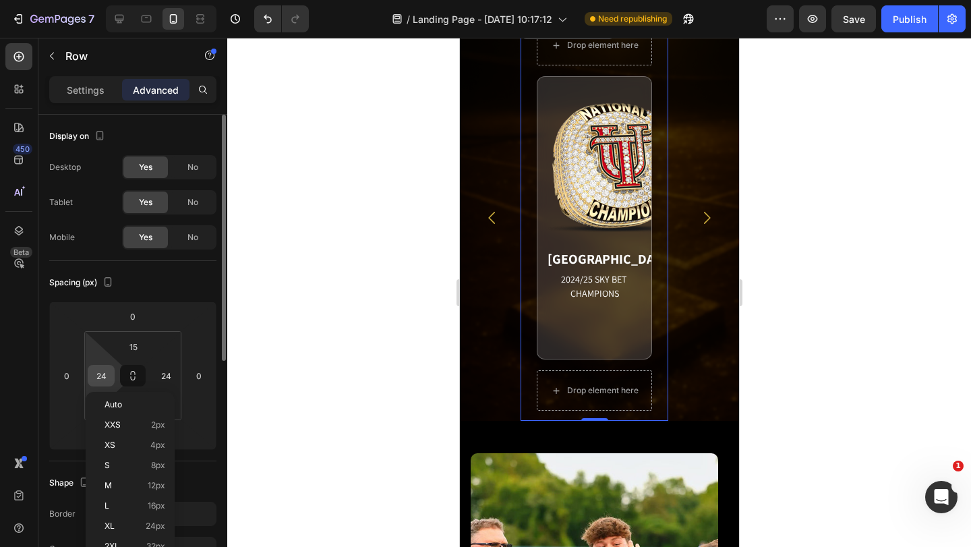
click at [108, 376] on input "24" at bounding box center [101, 375] width 20 height 20
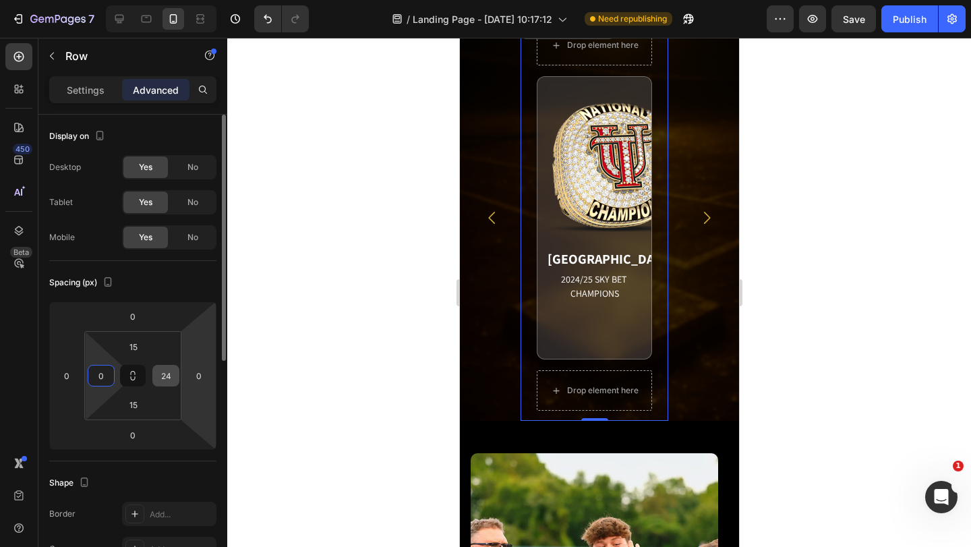
type input "0"
click at [186, 370] on div "0" at bounding box center [198, 376] width 27 height 22
click at [167, 370] on input "24" at bounding box center [166, 375] width 20 height 20
click at [167, 374] on input "24" at bounding box center [166, 375] width 20 height 20
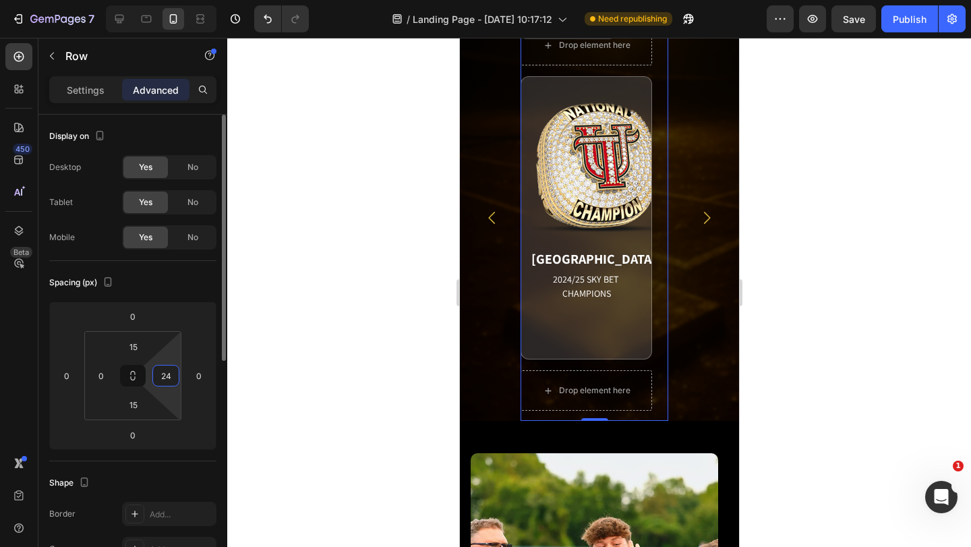
click at [167, 374] on input "24" at bounding box center [166, 375] width 20 height 20
type input "0"
click at [136, 353] on input "15" at bounding box center [133, 346] width 27 height 20
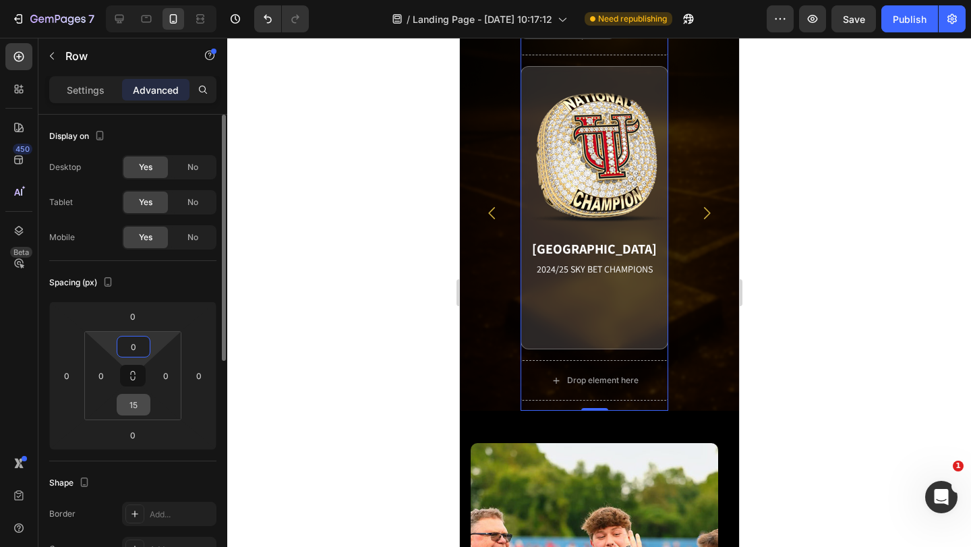
scroll to position [806, 0]
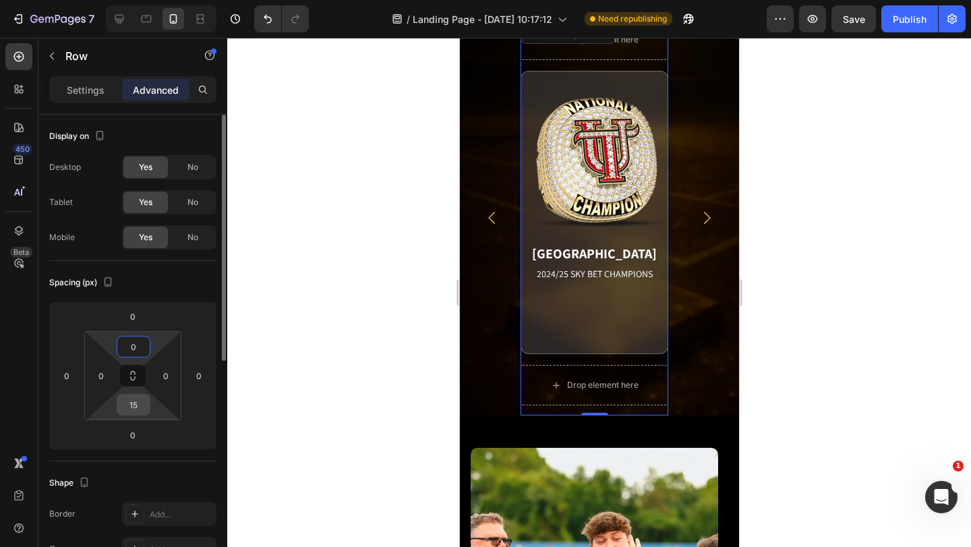
type input "0"
click at [138, 403] on input "15" at bounding box center [133, 404] width 27 height 20
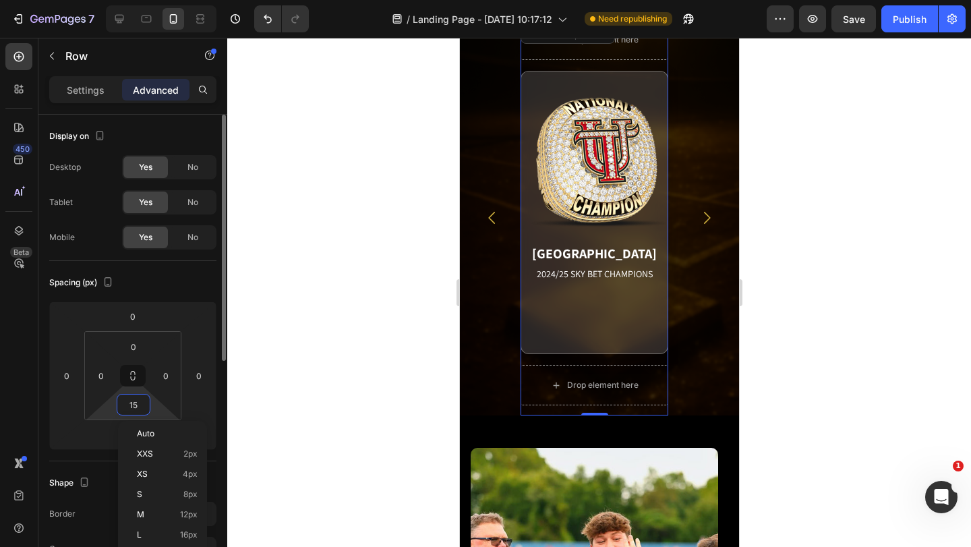
type input "0"
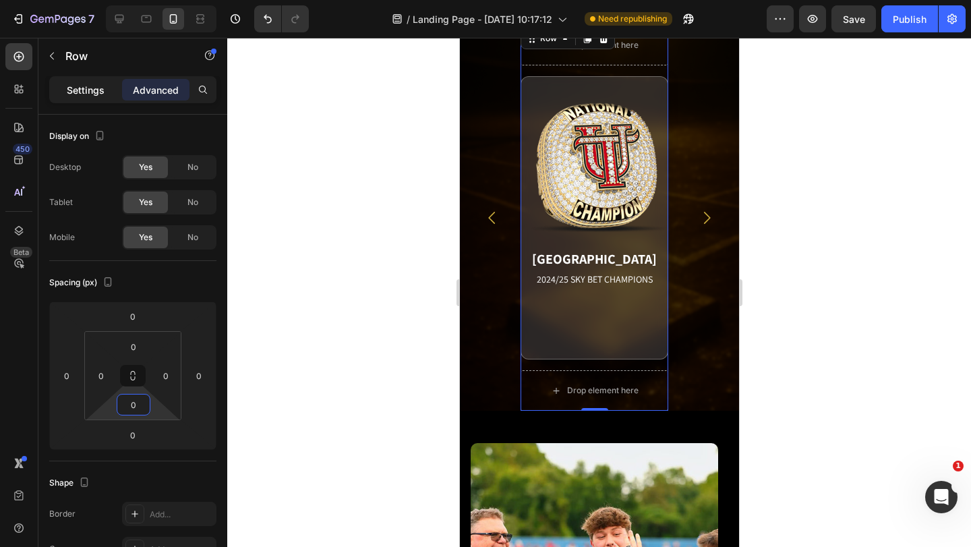
click at [69, 86] on p "Settings" at bounding box center [86, 90] width 38 height 14
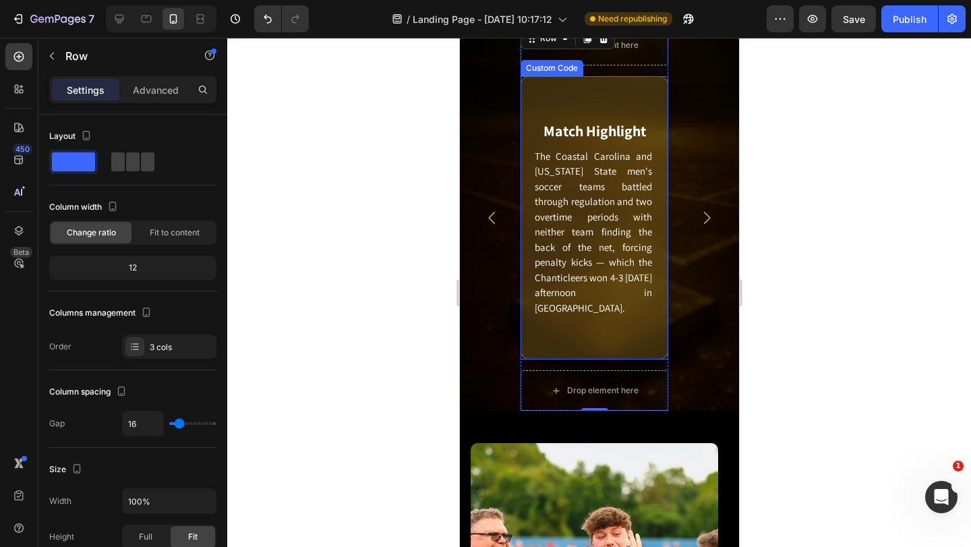
scroll to position [733, 0]
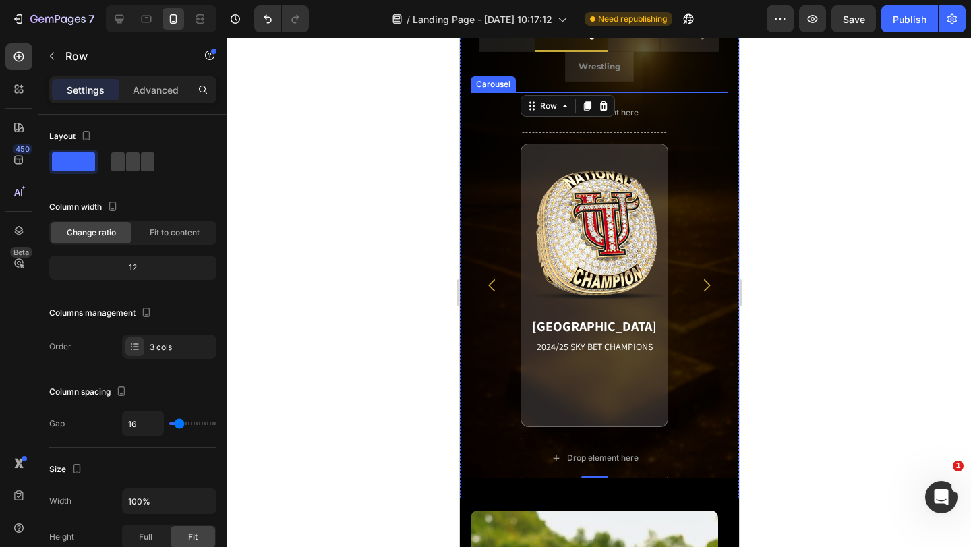
click at [693, 341] on div "Drop element here University of Tampa 2024/25 SKY BET CHAMPIONS Match Highlight…" at bounding box center [599, 285] width 258 height 386
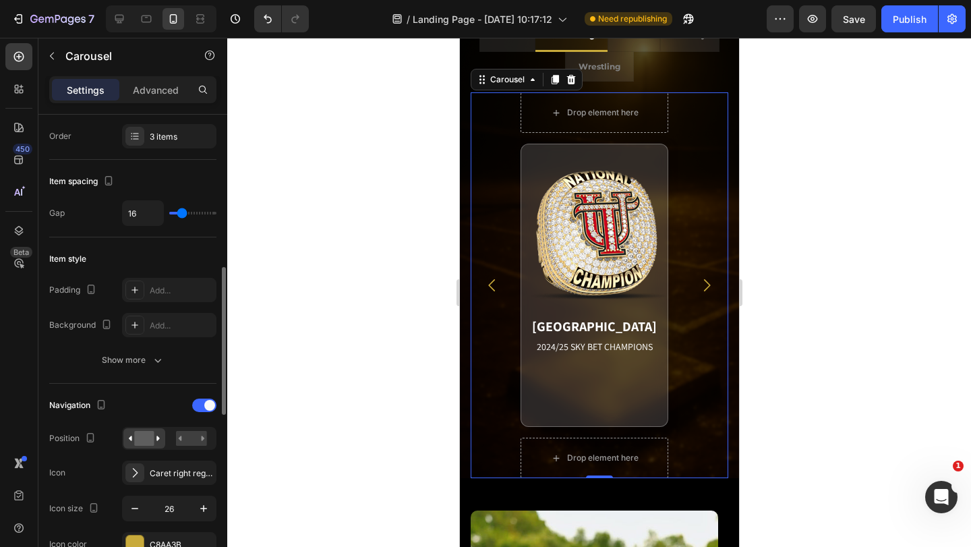
scroll to position [337, 0]
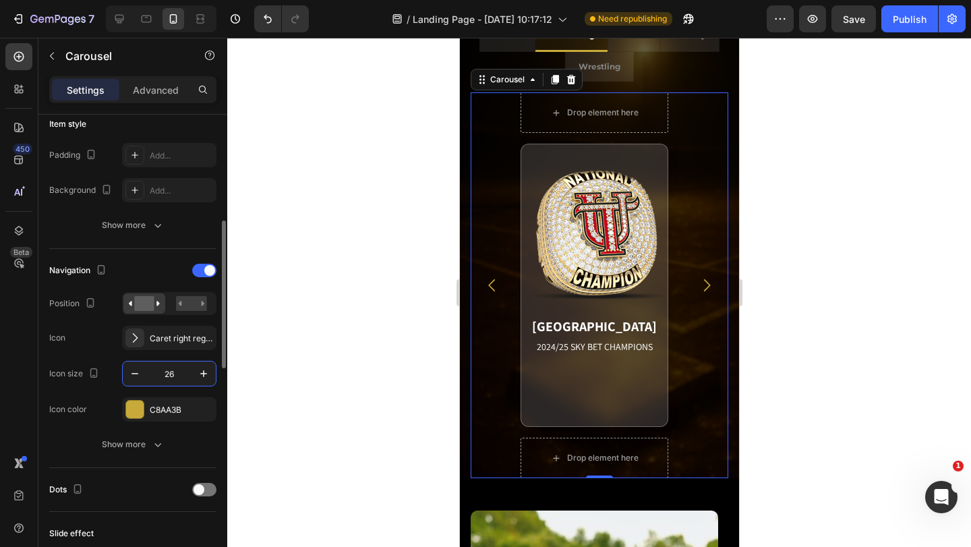
click at [171, 374] on input "26" at bounding box center [169, 373] width 45 height 24
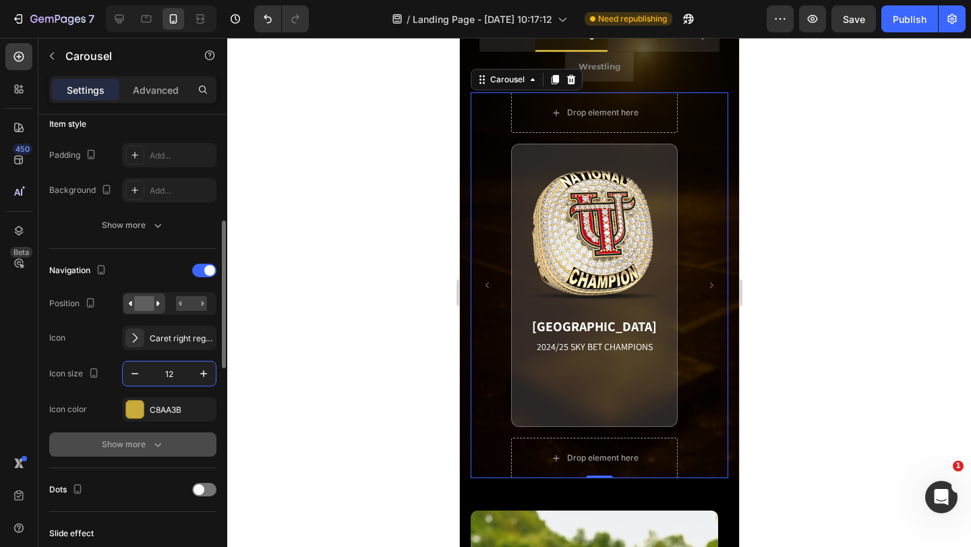
type input "12"
click at [152, 442] on icon "button" at bounding box center [157, 444] width 13 height 13
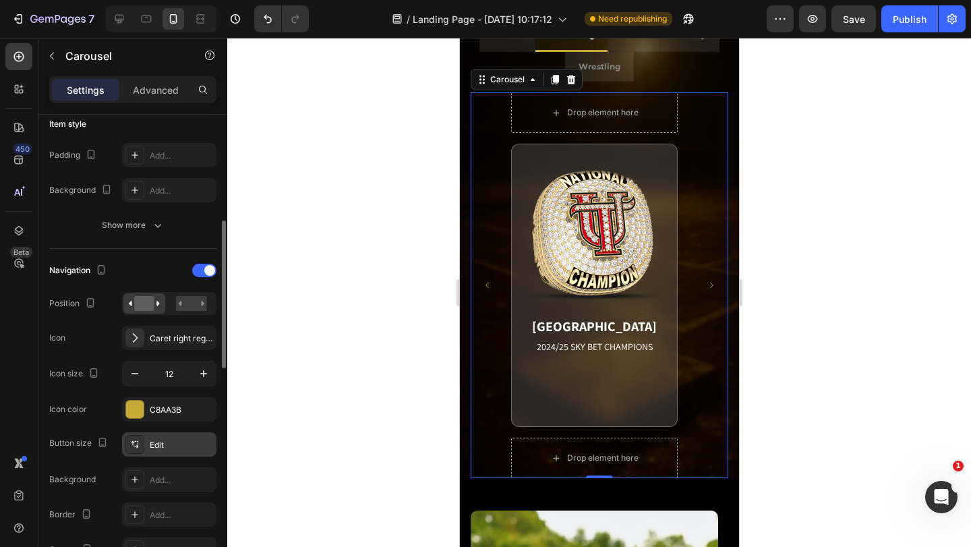
scroll to position [539, 0]
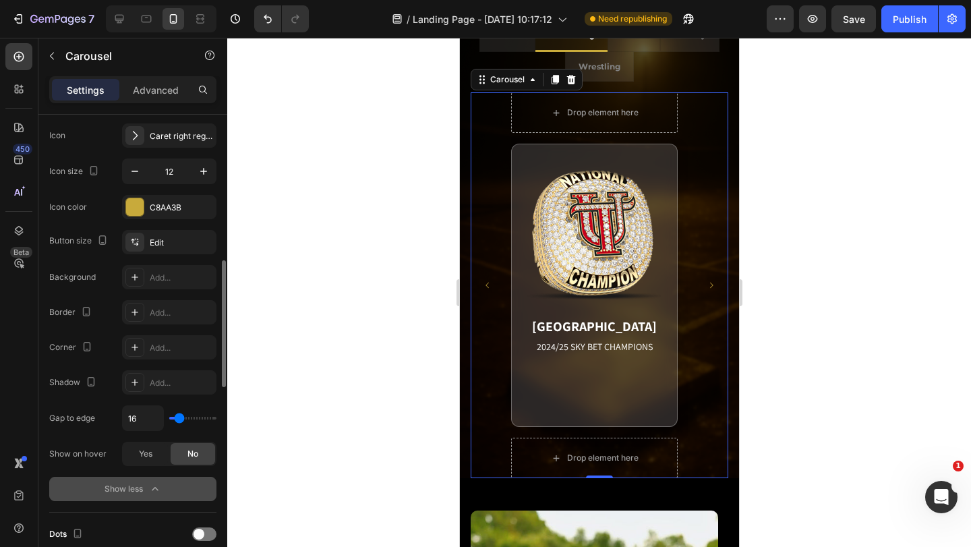
drag, startPoint x: 177, startPoint y: 416, endPoint x: 148, endPoint y: 421, distance: 29.4
type input "0"
click at [169, 419] on input "range" at bounding box center [192, 418] width 47 height 3
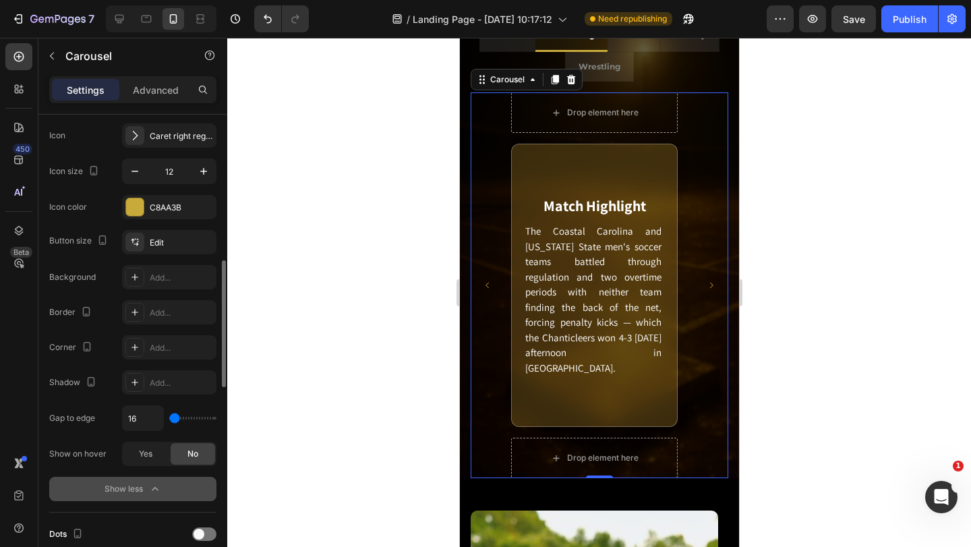
type input "0"
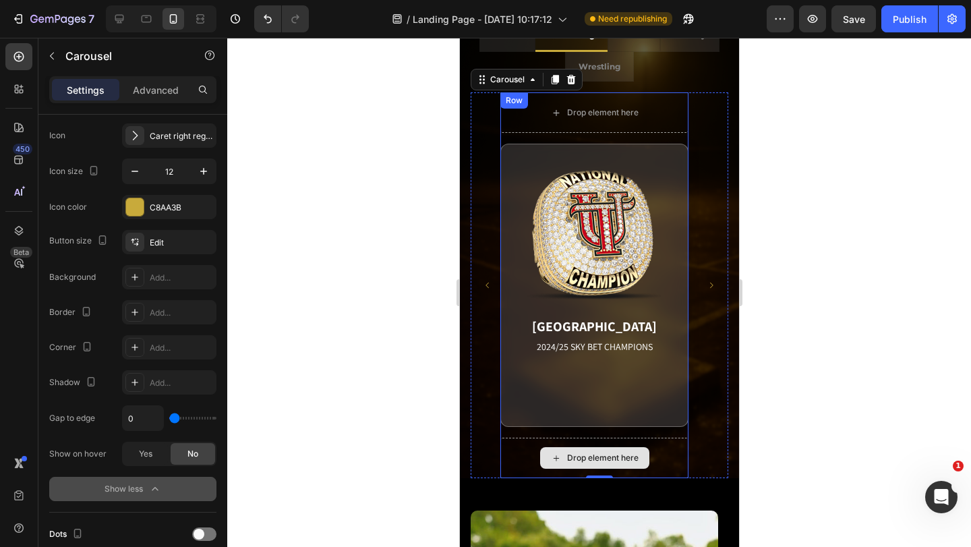
click at [680, 445] on div "Drop element here" at bounding box center [594, 458] width 188 height 40
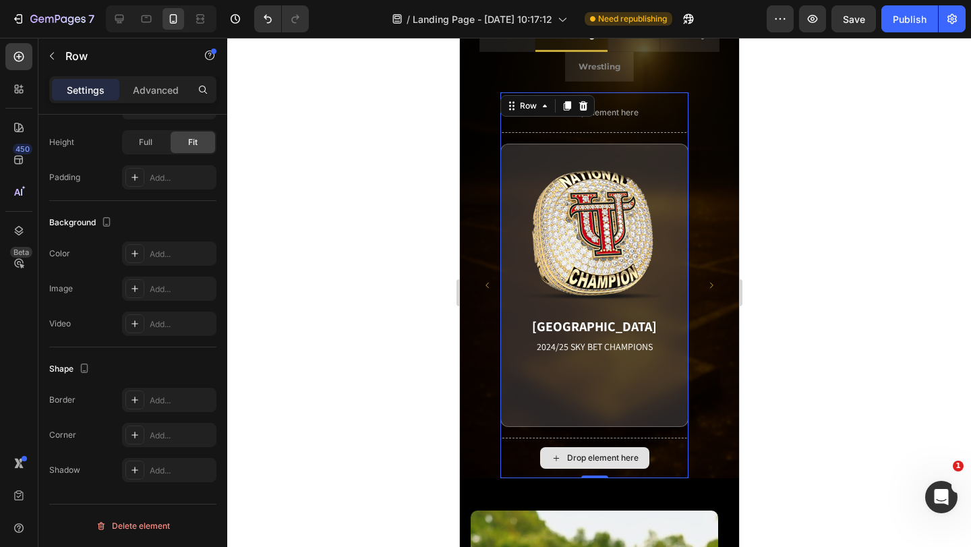
scroll to position [0, 0]
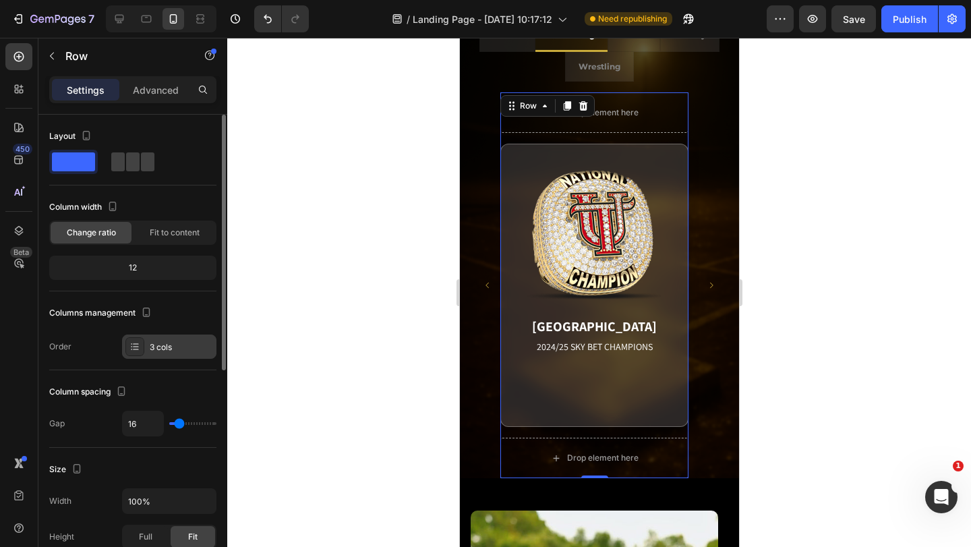
click at [138, 344] on icon at bounding box center [135, 343] width 5 height 1
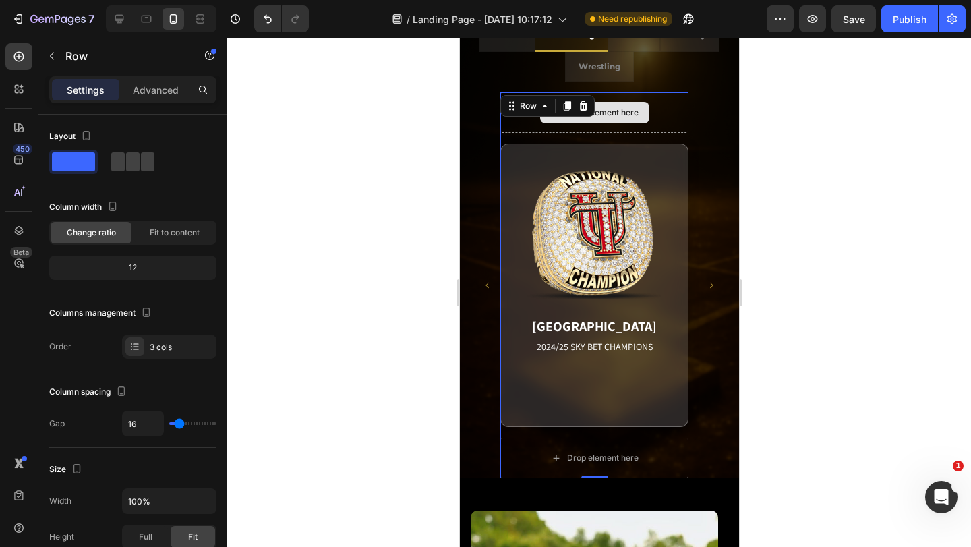
click at [645, 126] on div "Drop element here" at bounding box center [594, 112] width 188 height 40
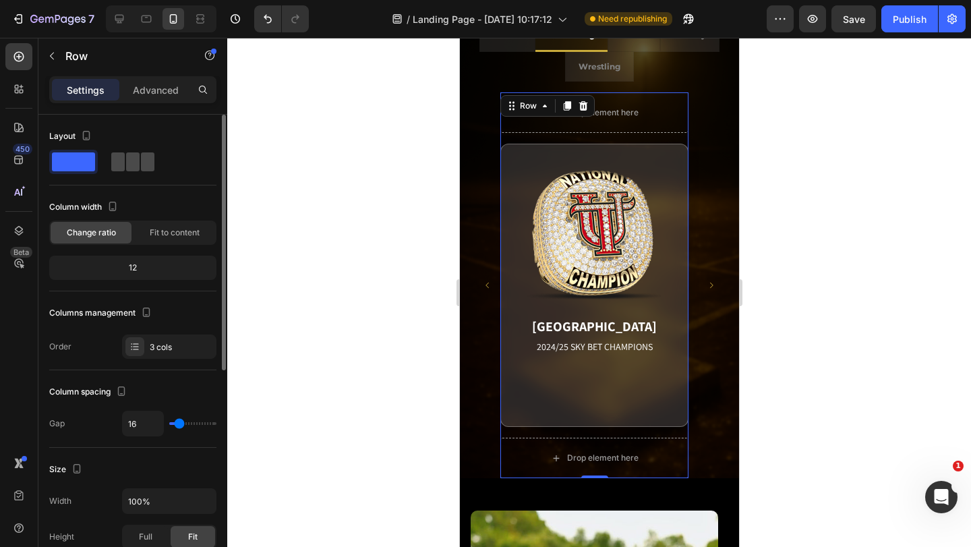
click at [141, 160] on span at bounding box center [147, 161] width 13 height 19
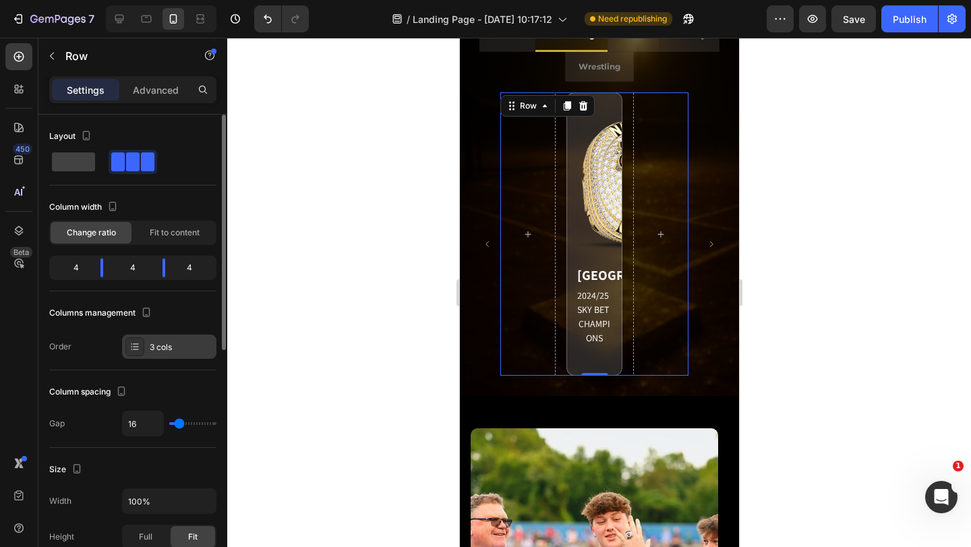
click at [174, 341] on div "3 cols" at bounding box center [181, 347] width 63 height 12
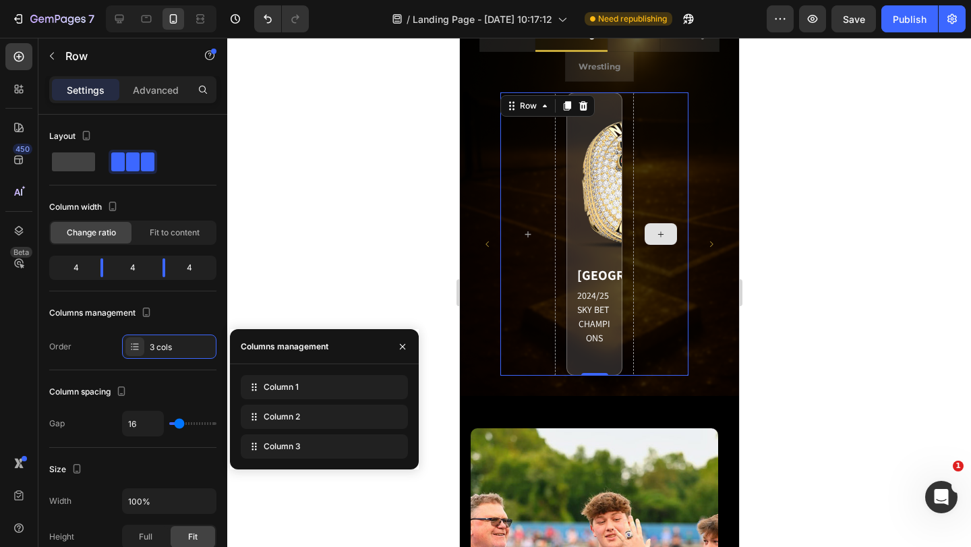
click at [683, 280] on div at bounding box center [660, 233] width 55 height 283
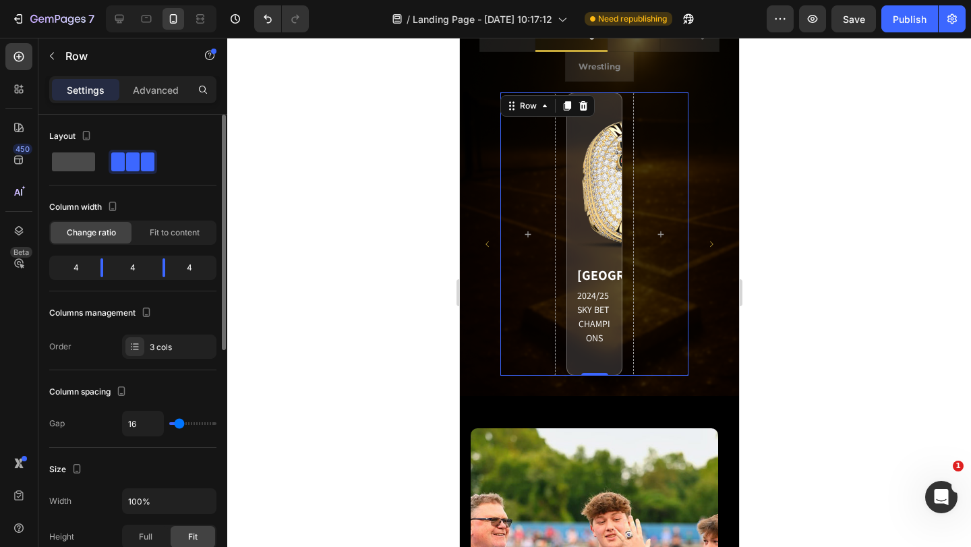
click at [84, 161] on span at bounding box center [73, 161] width 43 height 19
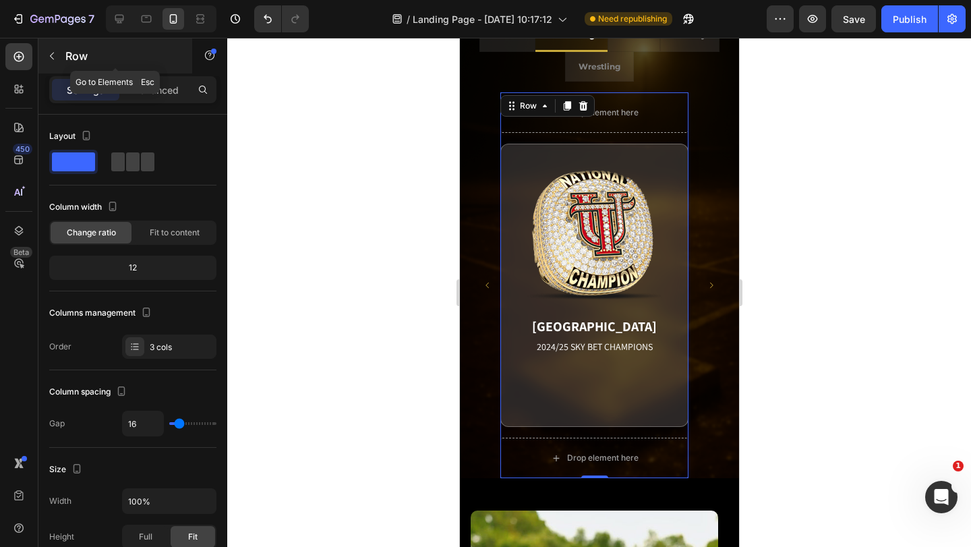
click at [61, 52] on button "button" at bounding box center [52, 56] width 22 height 22
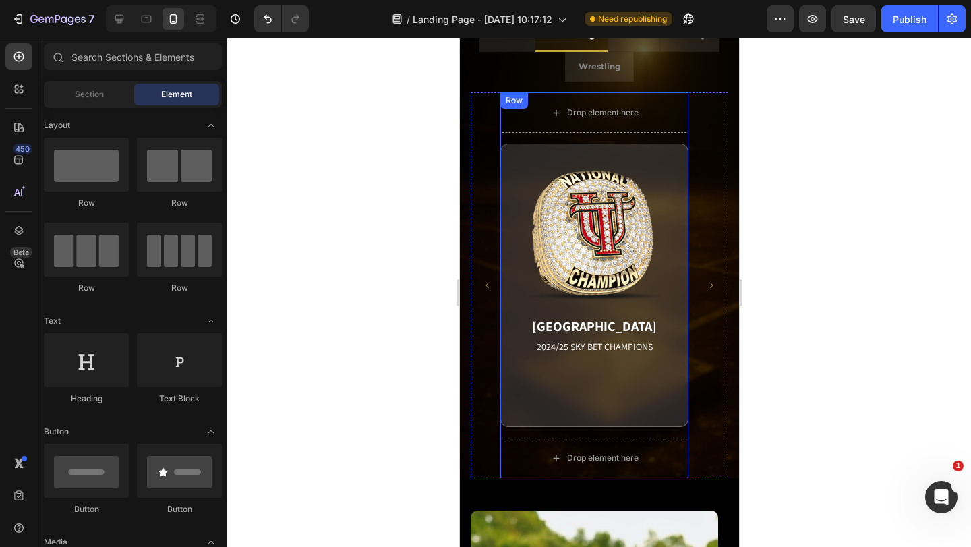
click at [512, 99] on div "Row" at bounding box center [513, 100] width 22 height 12
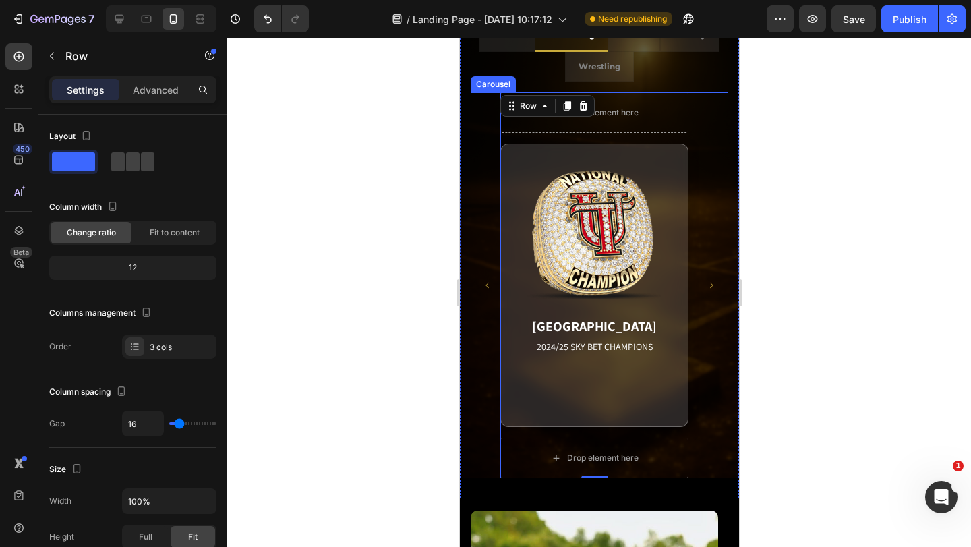
click at [707, 287] on icon "Carousel Next Arrow" at bounding box center [711, 285] width 8 height 8
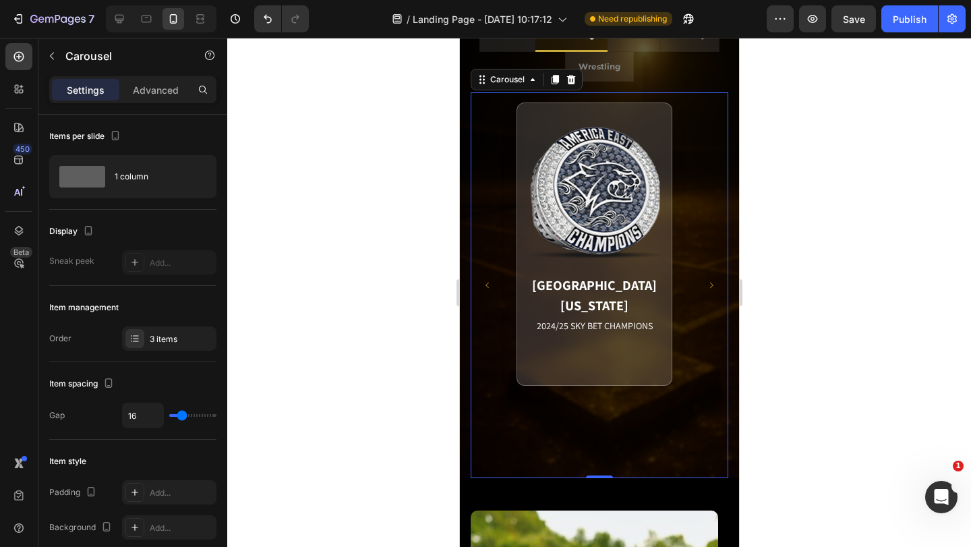
click at [490, 283] on icon "Carousel Back Arrow" at bounding box center [487, 285] width 8 height 8
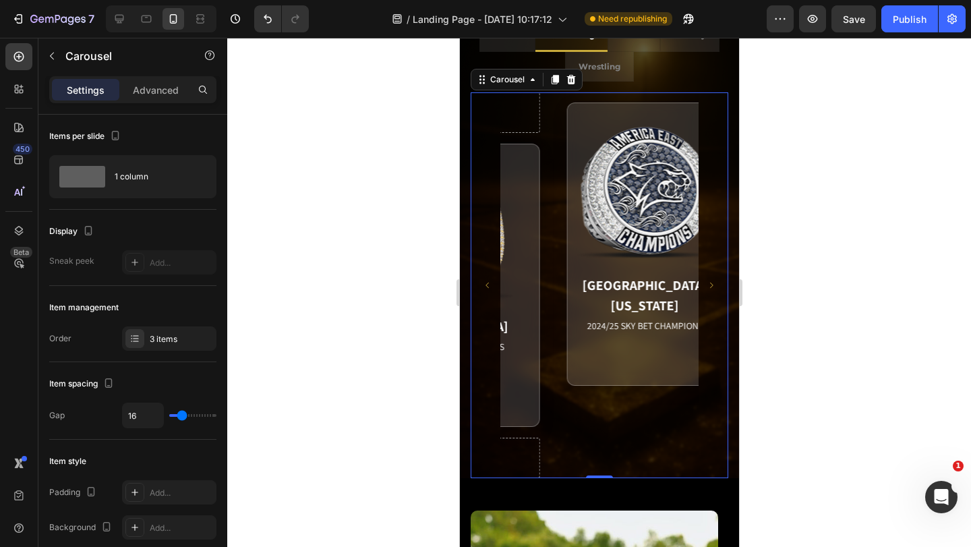
click at [490, 283] on icon "Carousel Back Arrow" at bounding box center [487, 285] width 8 height 8
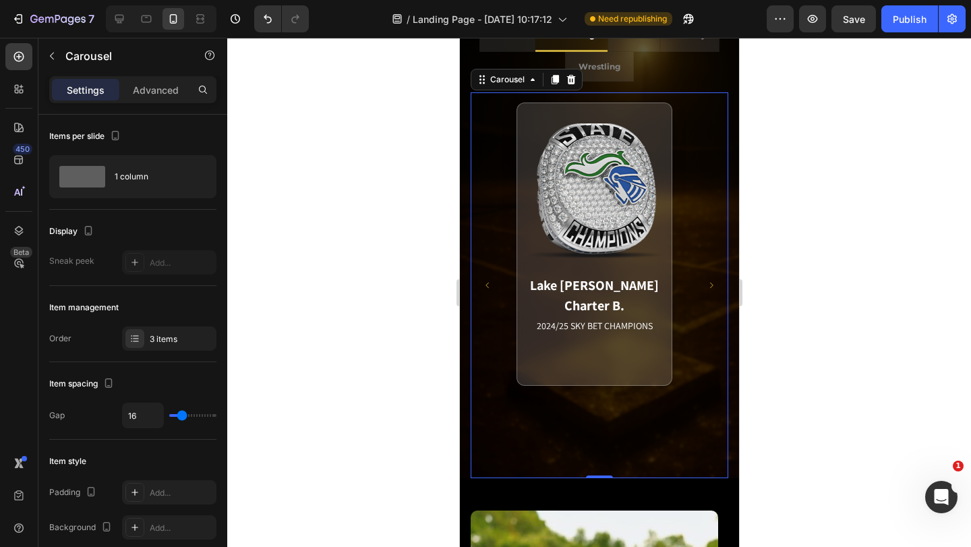
click at [490, 283] on icon "Carousel Back Arrow" at bounding box center [487, 285] width 8 height 8
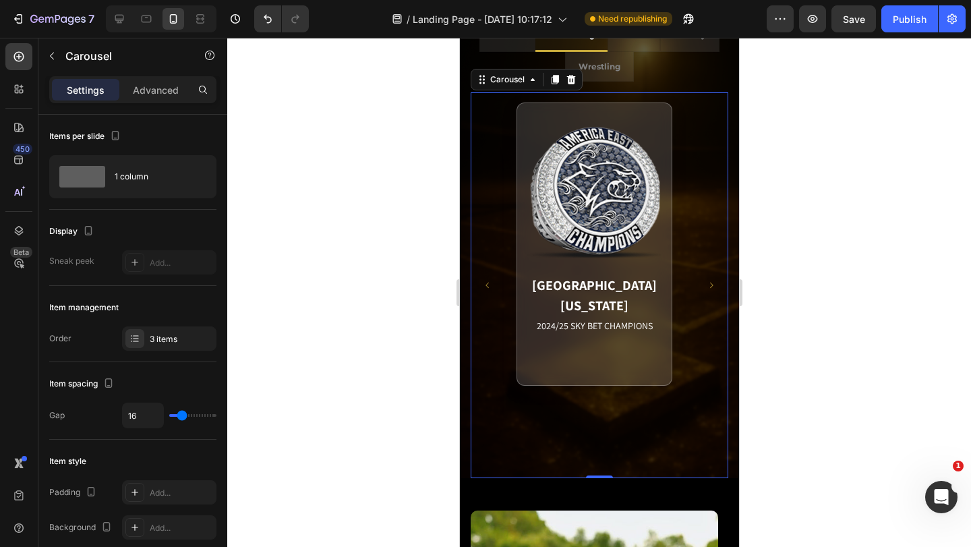
click at [490, 283] on icon "Carousel Back Arrow" at bounding box center [487, 285] width 8 height 8
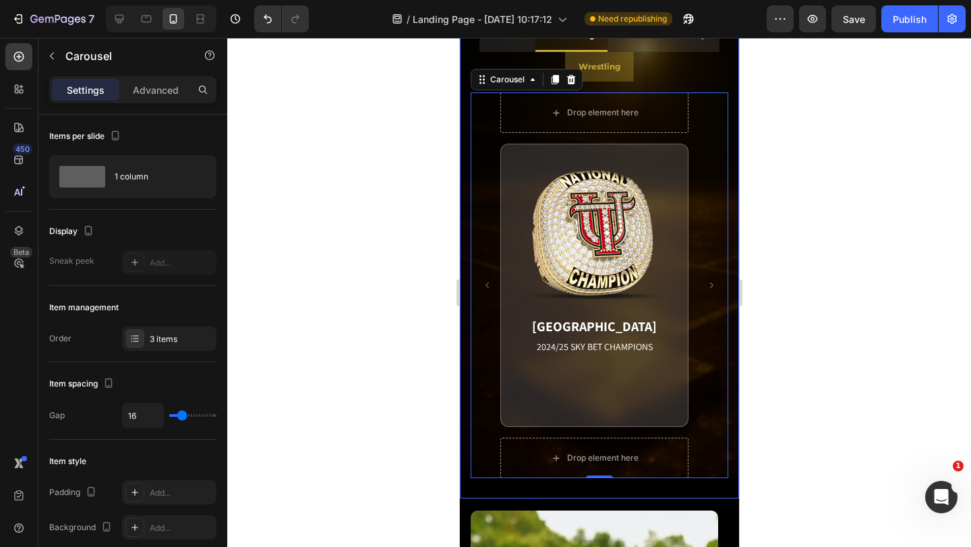
click at [593, 67] on p "Wrestling" at bounding box center [599, 66] width 42 height 15
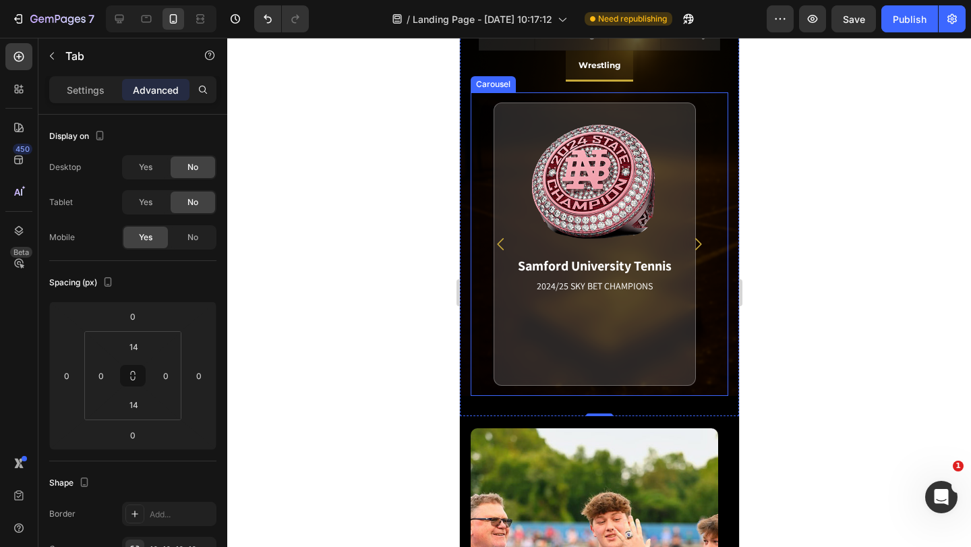
click at [696, 244] on button "Carousel Next Arrow" at bounding box center [697, 244] width 39 height 39
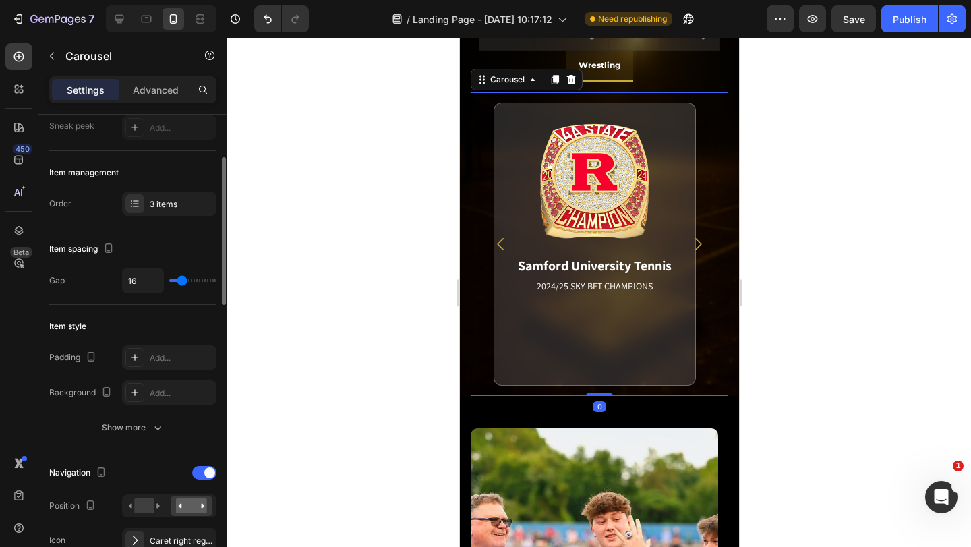
scroll to position [270, 0]
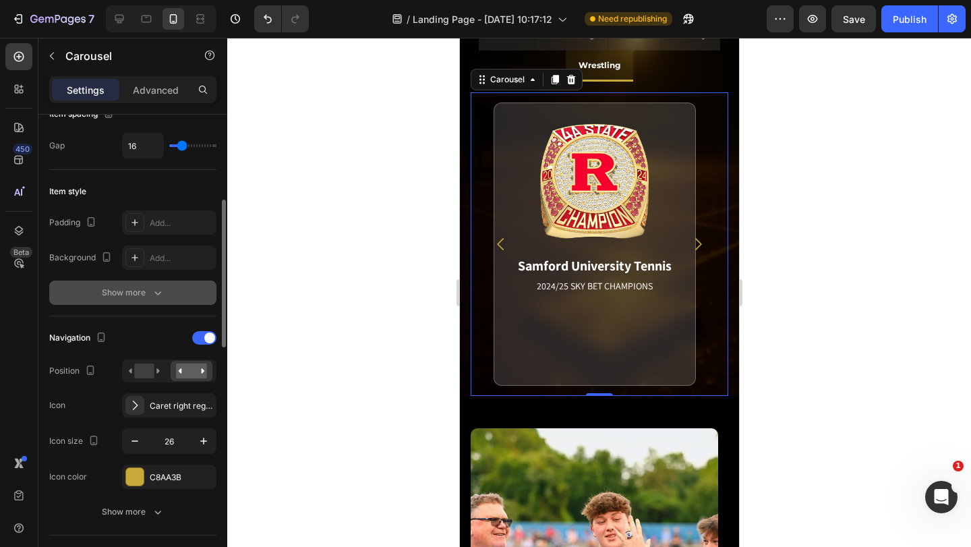
click at [149, 294] on div "Show more" at bounding box center [133, 292] width 63 height 13
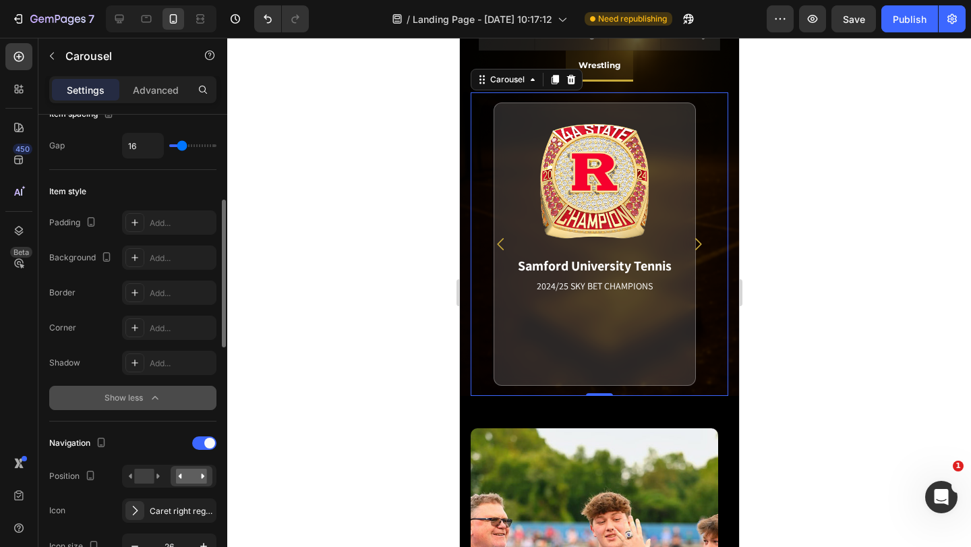
click at [146, 397] on div "Show less" at bounding box center [133, 397] width 57 height 13
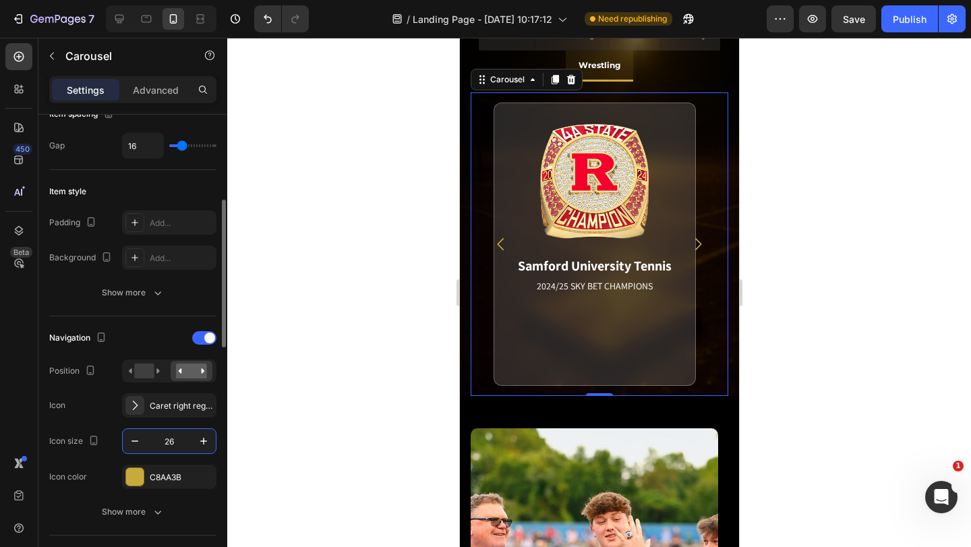
click at [164, 444] on input "26" at bounding box center [169, 441] width 45 height 24
type input "12"
click at [148, 511] on div "Show more" at bounding box center [133, 511] width 63 height 13
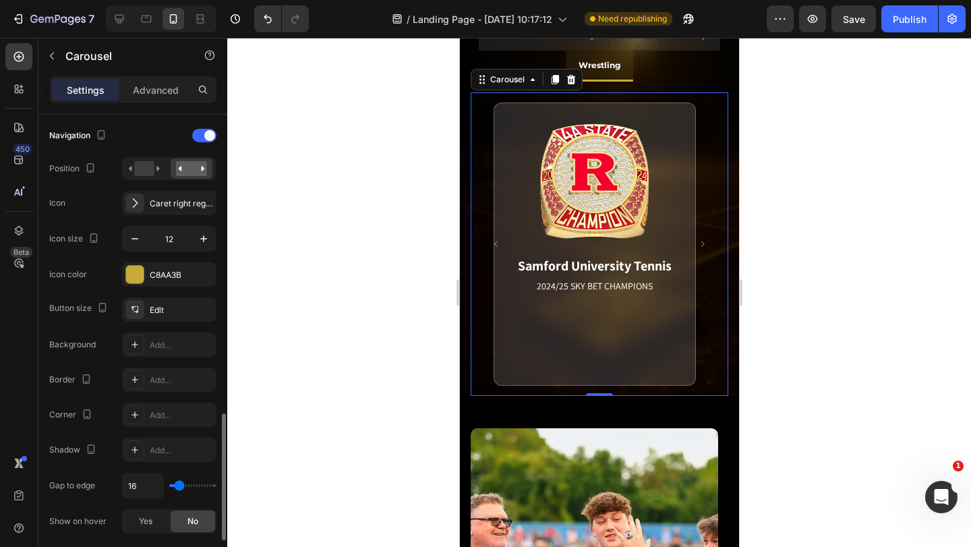
scroll to position [674, 0]
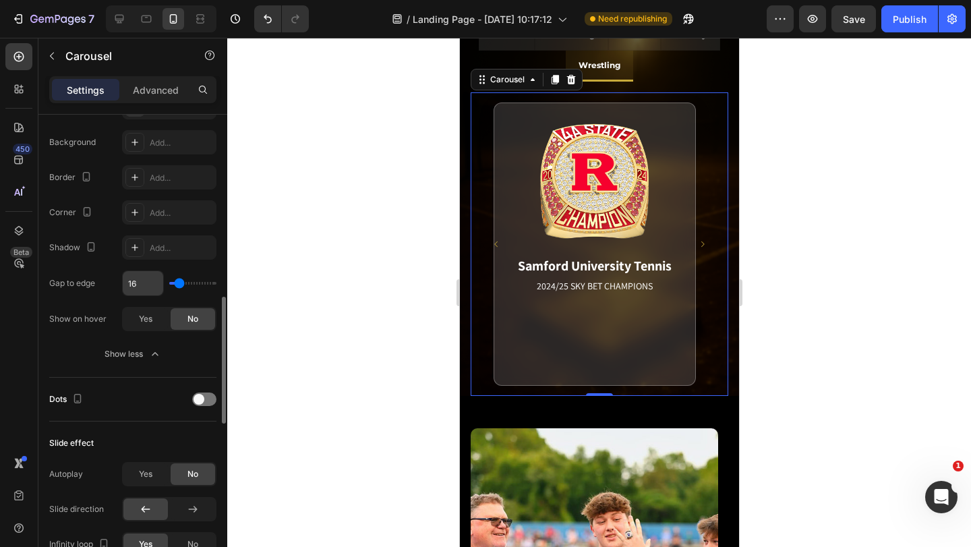
click at [138, 287] on input "16" at bounding box center [143, 283] width 40 height 24
drag, startPoint x: 176, startPoint y: 282, endPoint x: 152, endPoint y: 287, distance: 24.9
type input "0"
click at [169, 285] on input "range" at bounding box center [192, 283] width 47 height 3
type input "0"
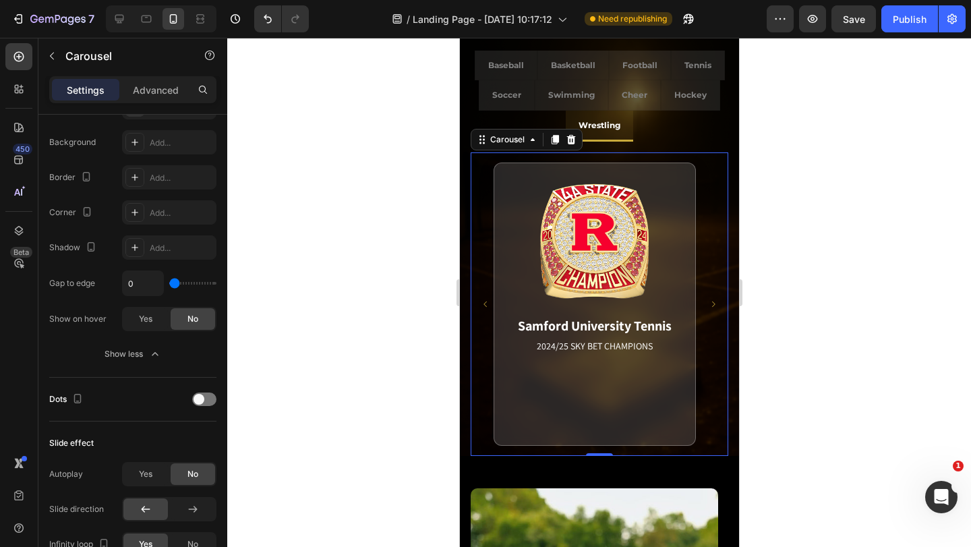
scroll to position [598, 0]
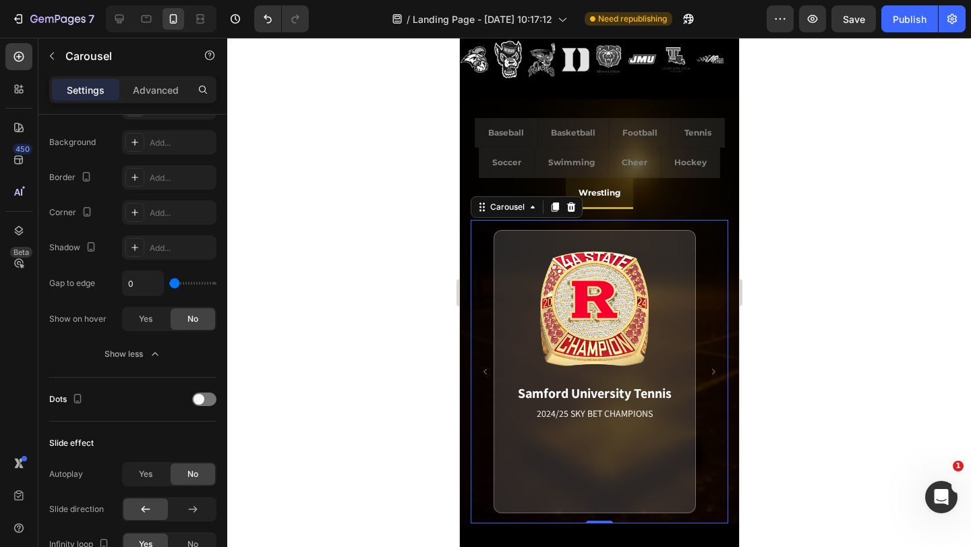
click at [711, 372] on icon "Carousel Next Arrow" at bounding box center [712, 371] width 3 height 5
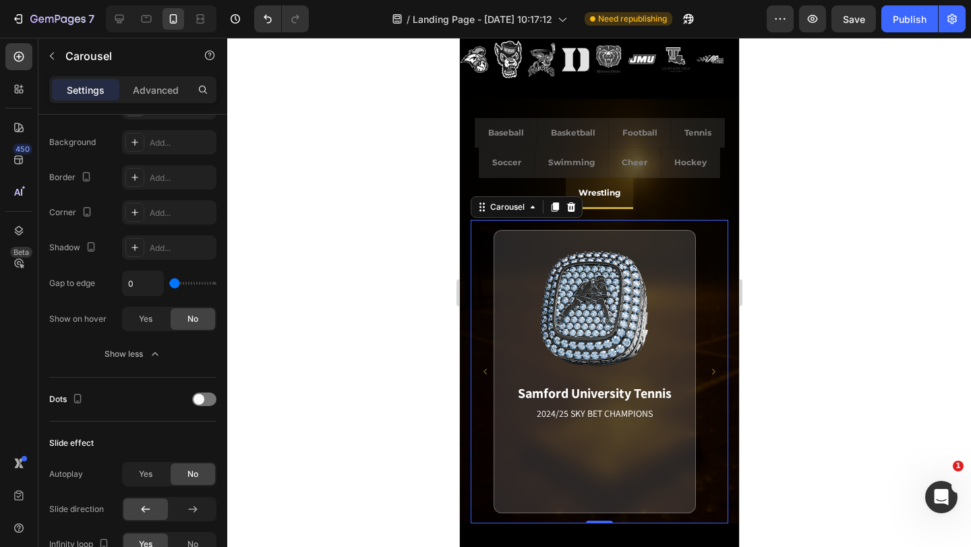
click at [708, 368] on button "Carousel Next Arrow" at bounding box center [713, 372] width 30 height 30
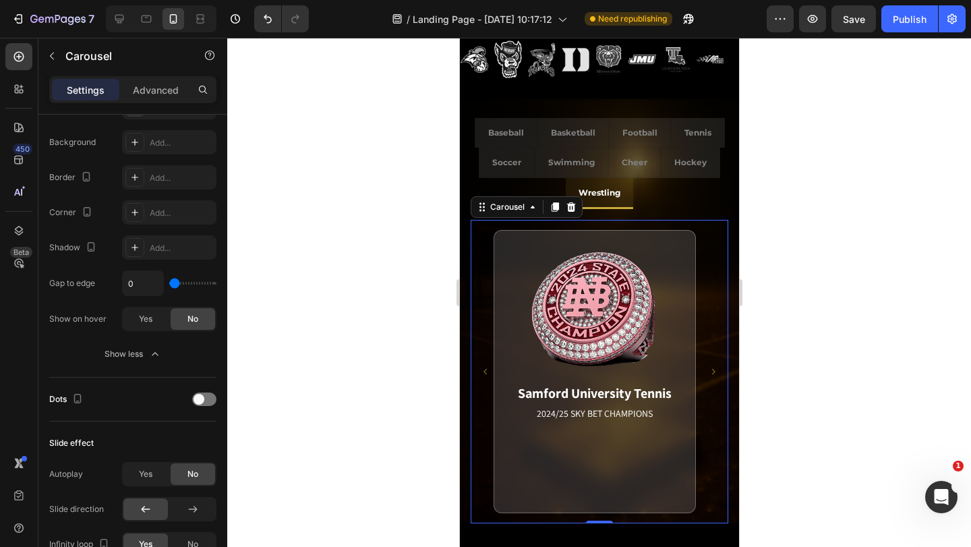
click at [708, 368] on button "Carousel Next Arrow" at bounding box center [713, 372] width 30 height 30
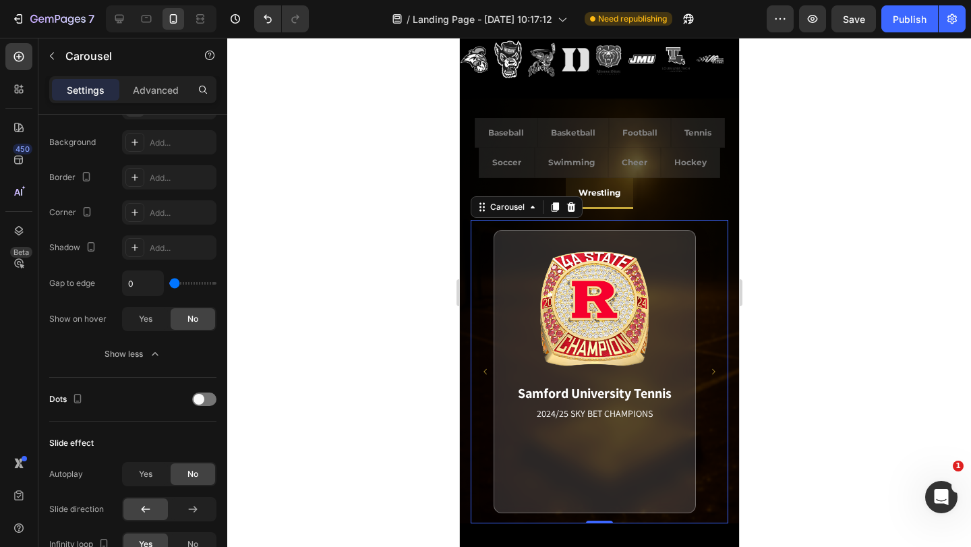
click at [708, 368] on button "Carousel Next Arrow" at bounding box center [713, 372] width 30 height 30
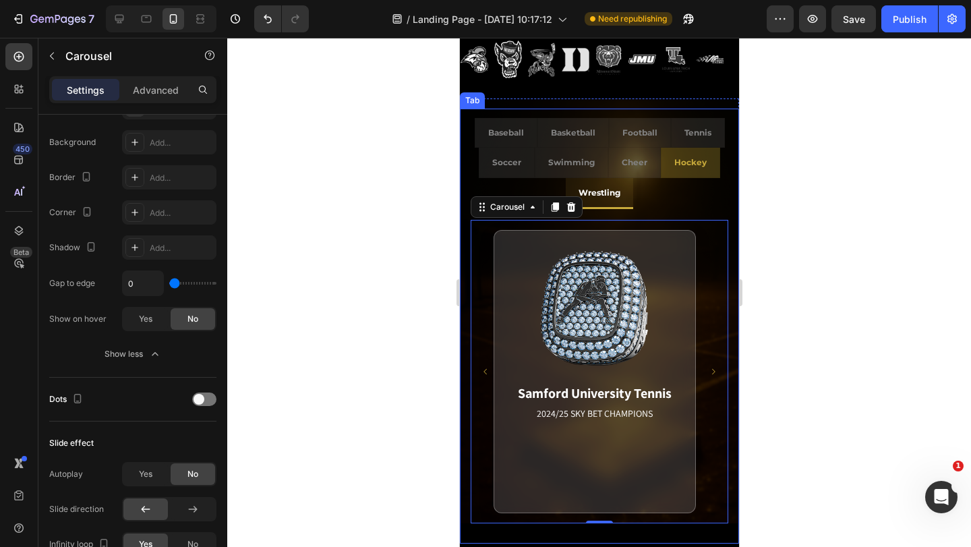
click at [687, 163] on p "Hockey" at bounding box center [690, 162] width 32 height 15
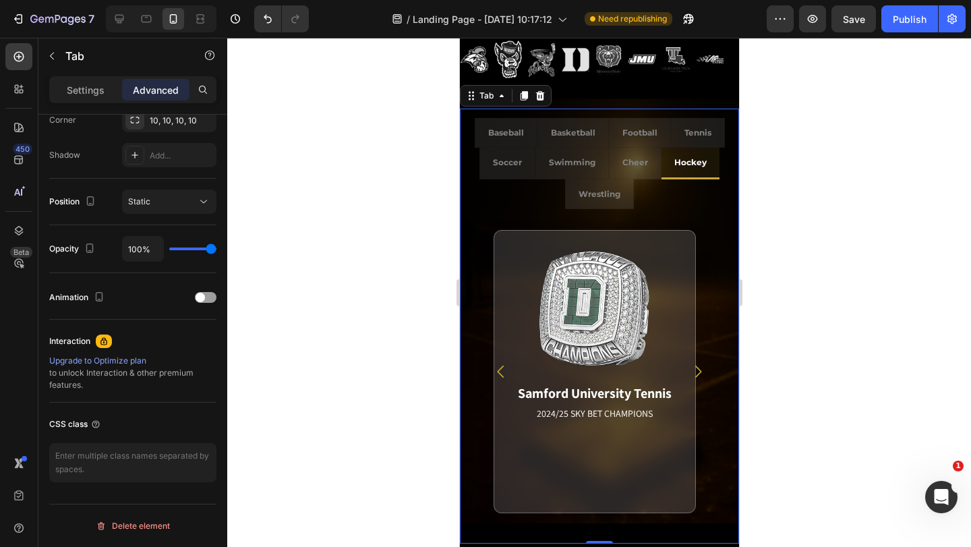
scroll to position [0, 0]
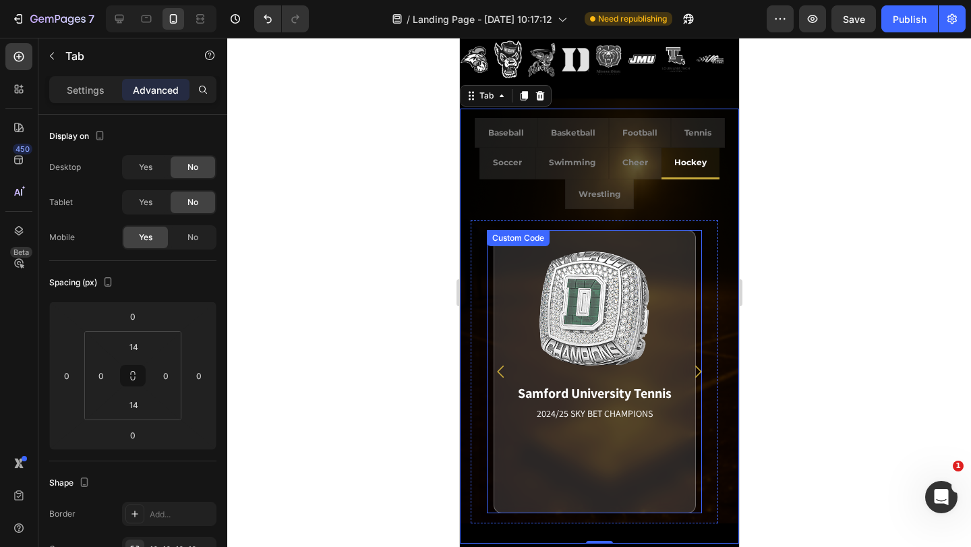
click at [697, 347] on div "Samford University Tennis 2024/25 SKY BET CHAMPIONS Match Highlight The Coastal…" at bounding box center [593, 371] width 215 height 283
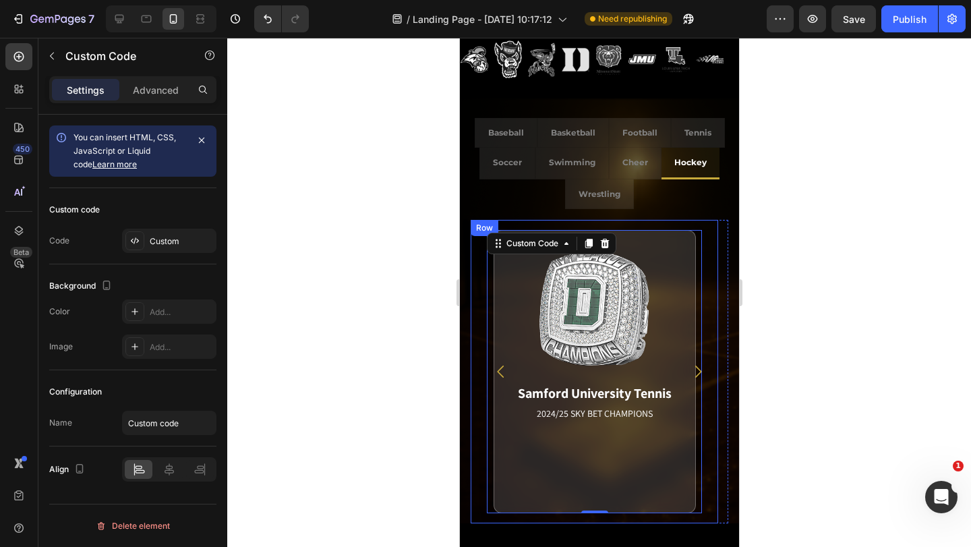
click at [479, 292] on div "Samford University Tennis 2024/25 SKY BET CHAMPIONS Match Highlight The Coastal…" at bounding box center [593, 371] width 247 height 303
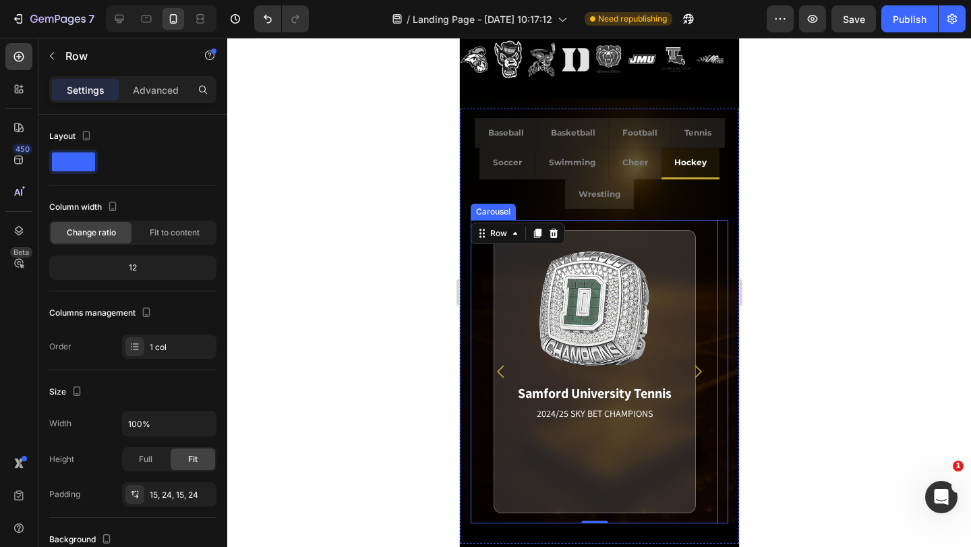
click at [506, 367] on icon "Carousel Back Arrow" at bounding box center [501, 372] width 18 height 18
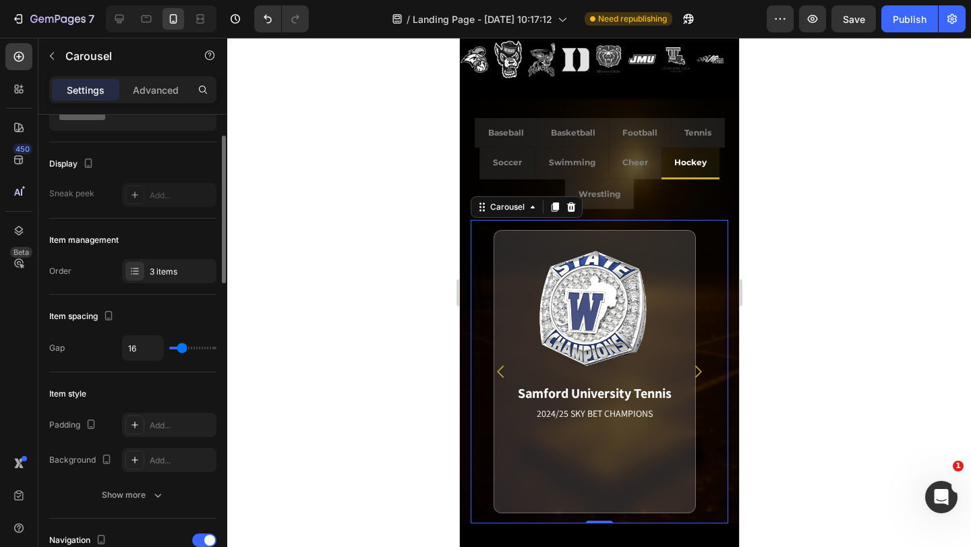
scroll to position [202, 0]
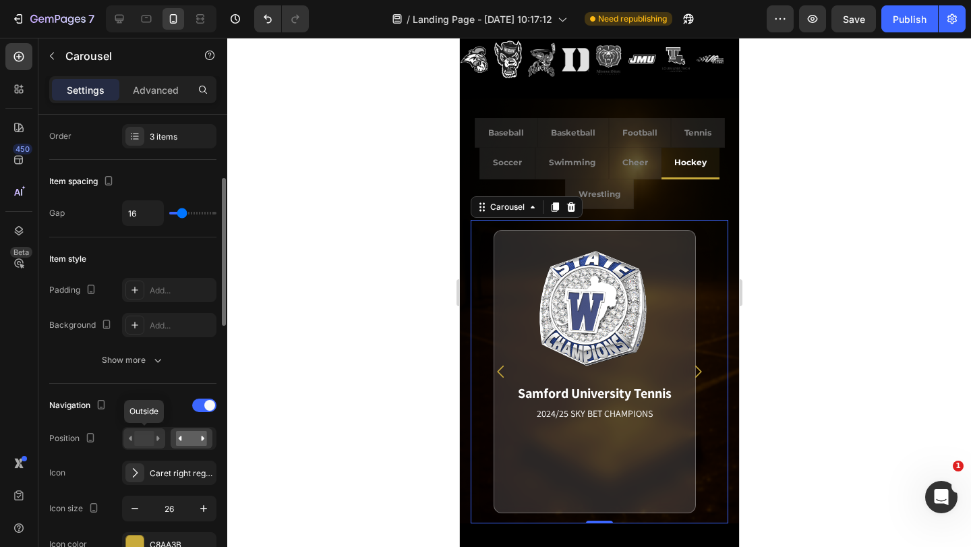
click at [148, 445] on rect at bounding box center [144, 438] width 20 height 15
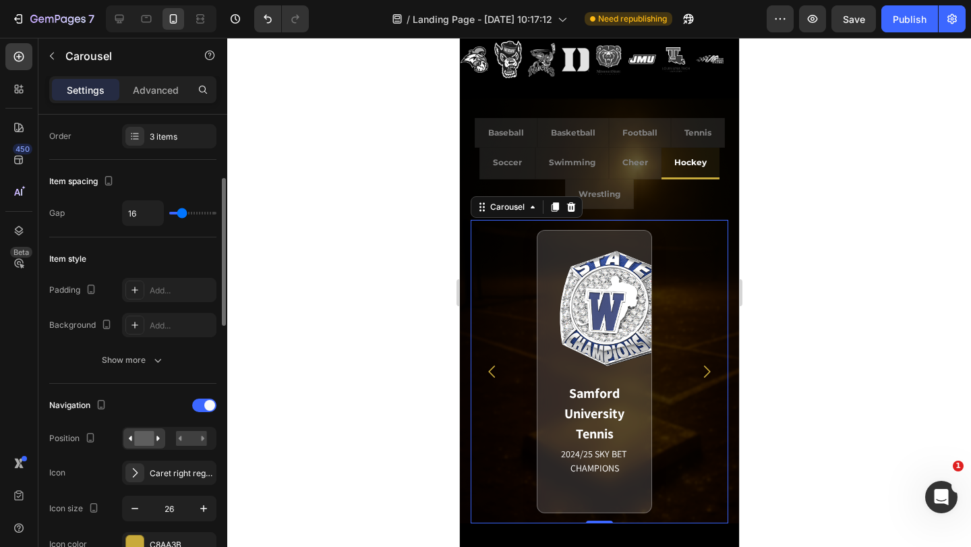
scroll to position [270, 0]
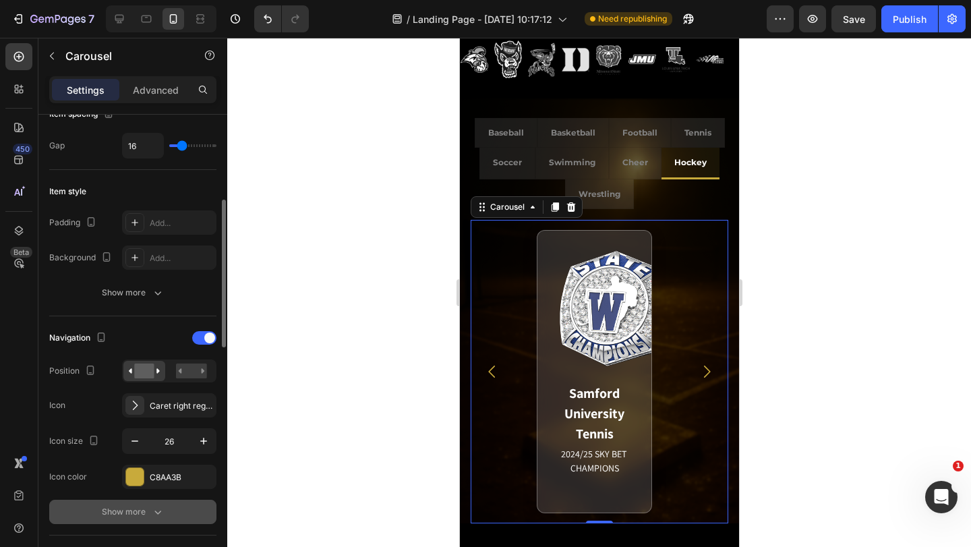
click at [152, 507] on icon "button" at bounding box center [157, 511] width 13 height 13
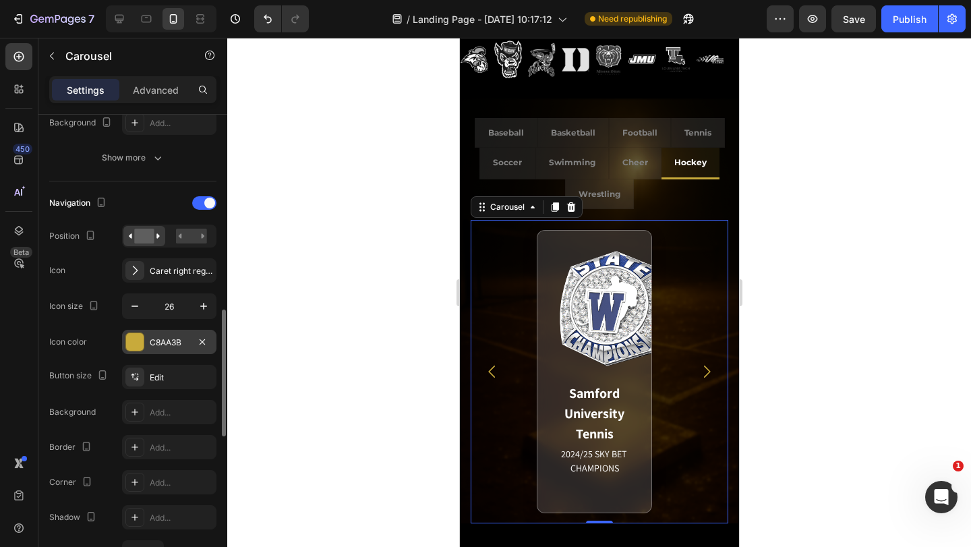
scroll to position [472, 0]
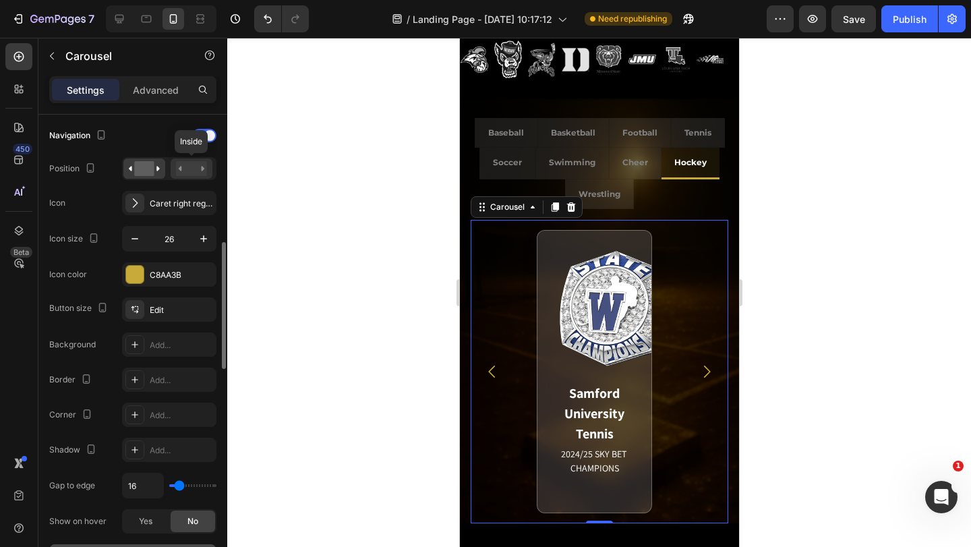
click at [194, 169] on rect at bounding box center [191, 168] width 31 height 15
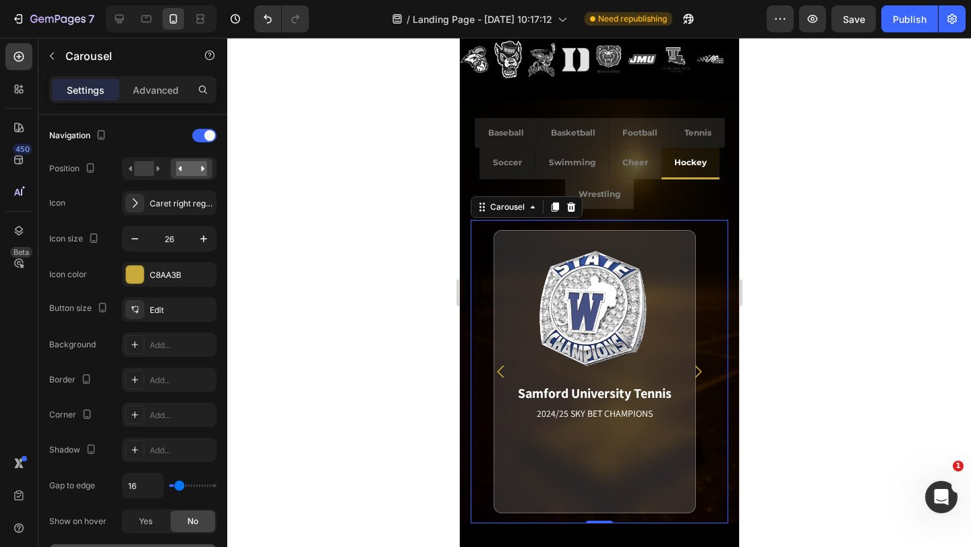
type input "0"
drag, startPoint x: 177, startPoint y: 484, endPoint x: 154, endPoint y: 486, distance: 23.6
type input "0"
click at [169, 486] on input "range" at bounding box center [192, 485] width 47 height 3
click at [177, 242] on input "26" at bounding box center [169, 239] width 45 height 24
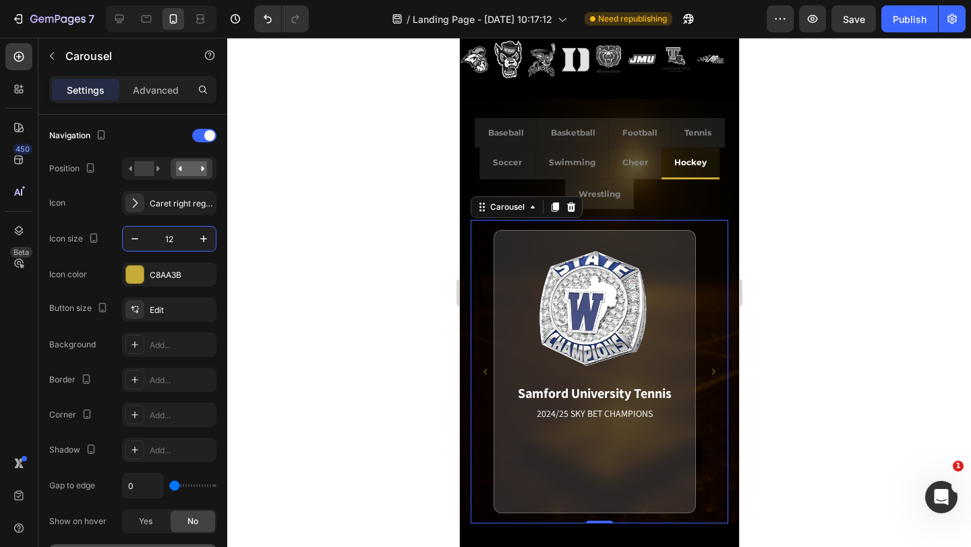
type input "12"
click at [709, 369] on icon "Carousel Next Arrow" at bounding box center [713, 372] width 8 height 8
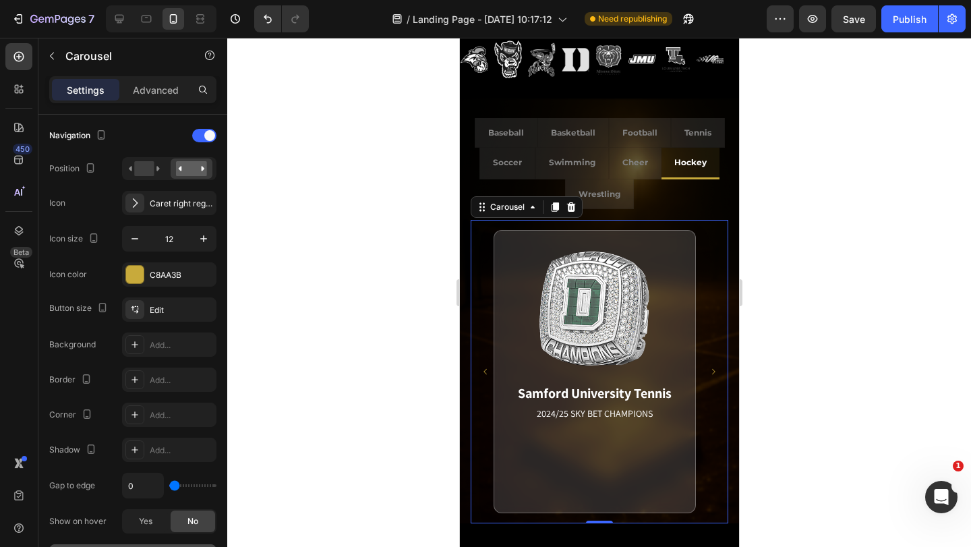
click at [709, 369] on icon "Carousel Next Arrow" at bounding box center [713, 372] width 8 height 8
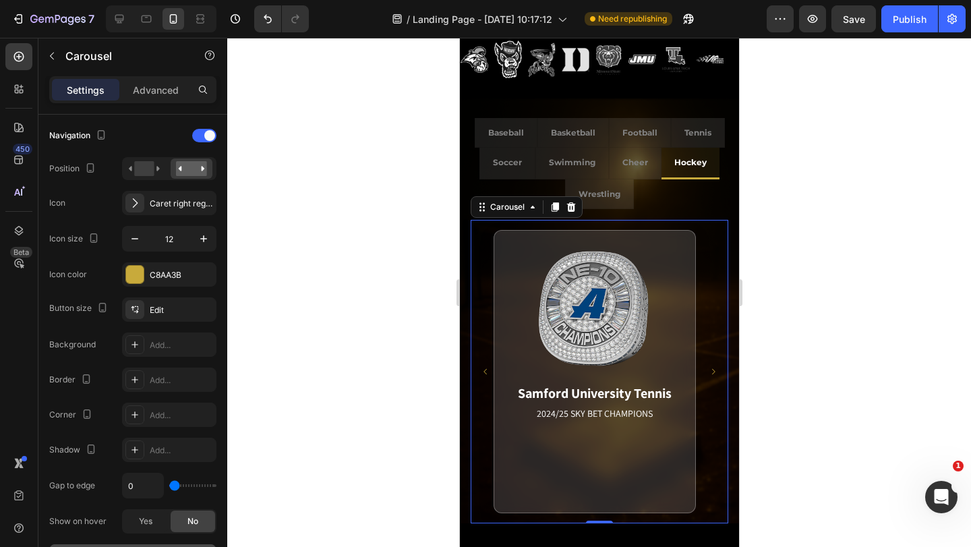
click at [709, 369] on icon "Carousel Next Arrow" at bounding box center [713, 372] width 8 height 8
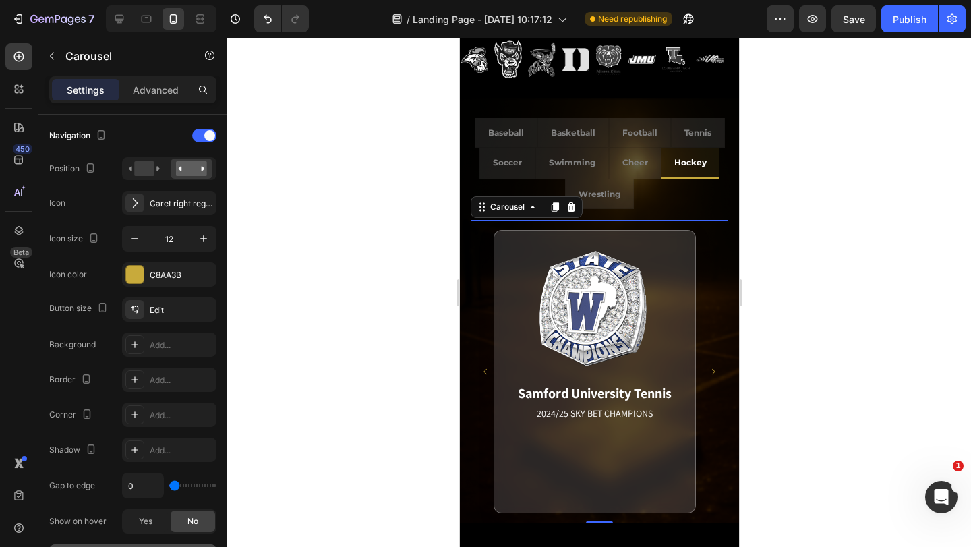
click at [709, 369] on icon "Carousel Next Arrow" at bounding box center [713, 372] width 8 height 8
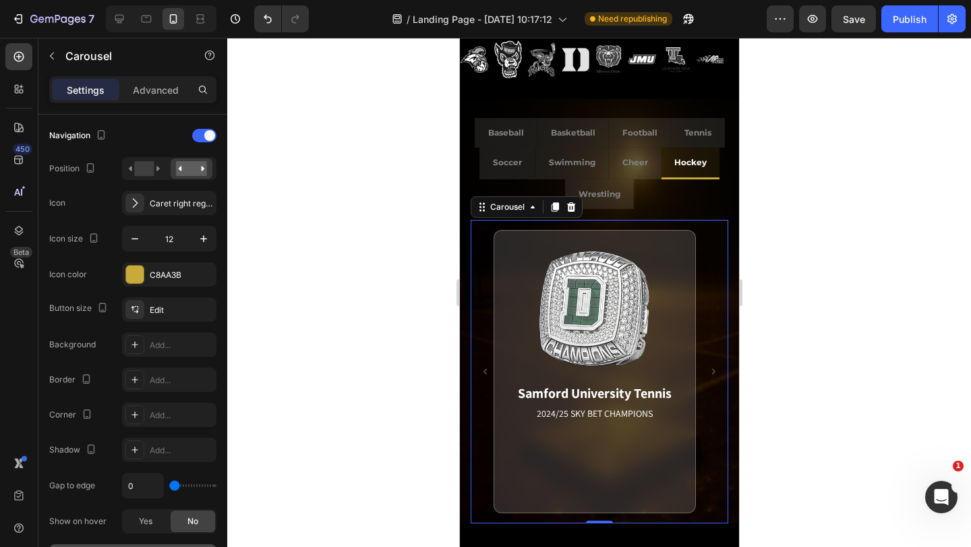
click at [709, 369] on icon "Carousel Next Arrow" at bounding box center [713, 372] width 8 height 8
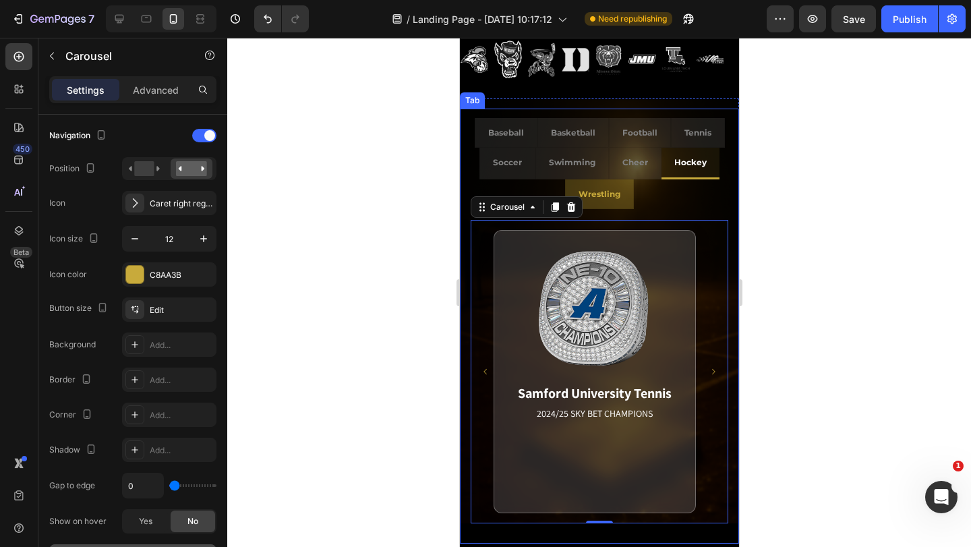
click at [618, 198] on li "Wrestling" at bounding box center [598, 194] width 69 height 30
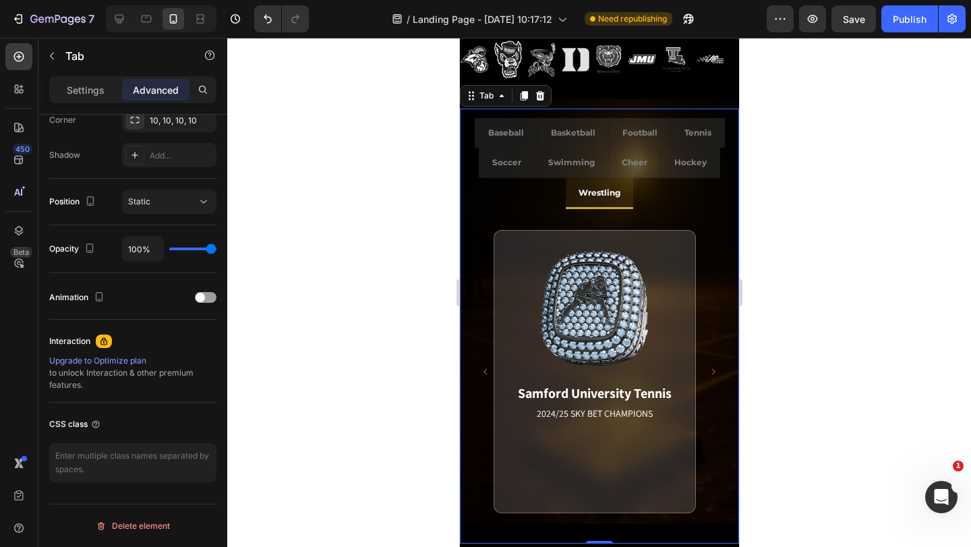
scroll to position [0, 0]
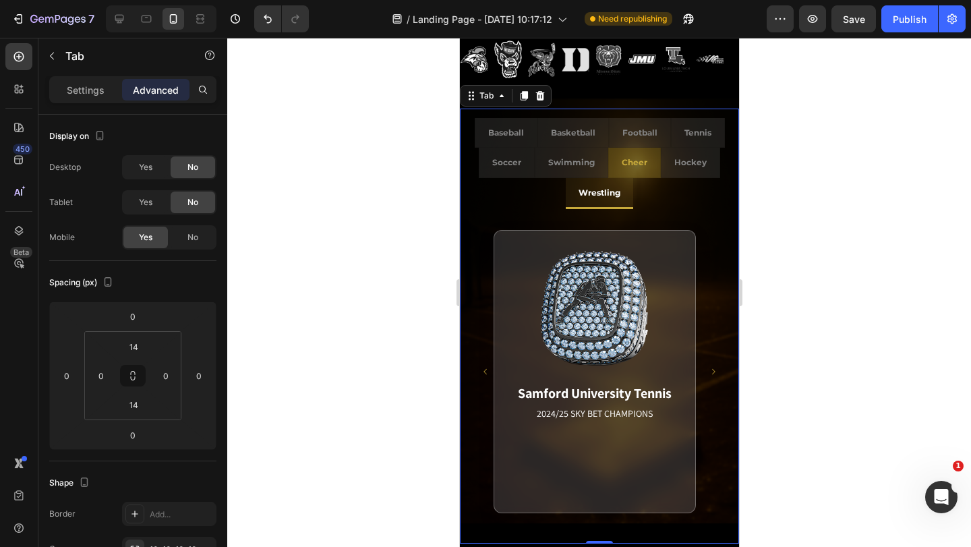
click at [646, 169] on li "Cheer" at bounding box center [634, 163] width 53 height 30
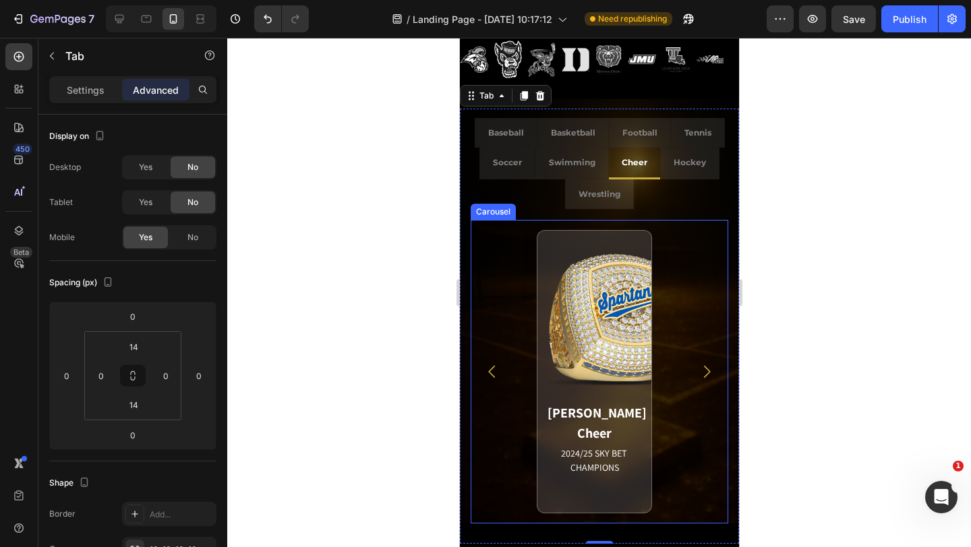
click at [697, 345] on div "[PERSON_NAME] Cheer 2024/25 SKY BET CHAMPIONS Match Highlight The [PERSON_NAME]…" at bounding box center [599, 371] width 258 height 303
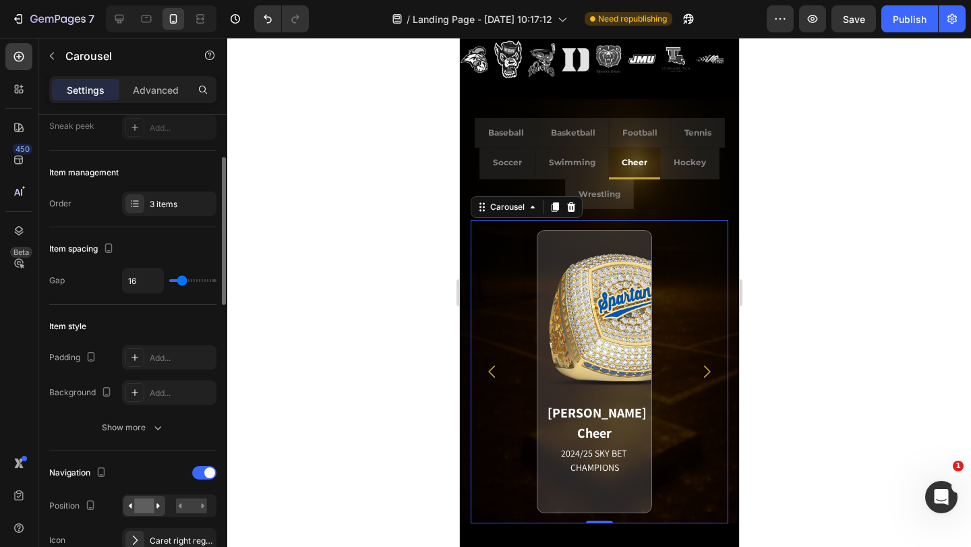
scroll to position [202, 0]
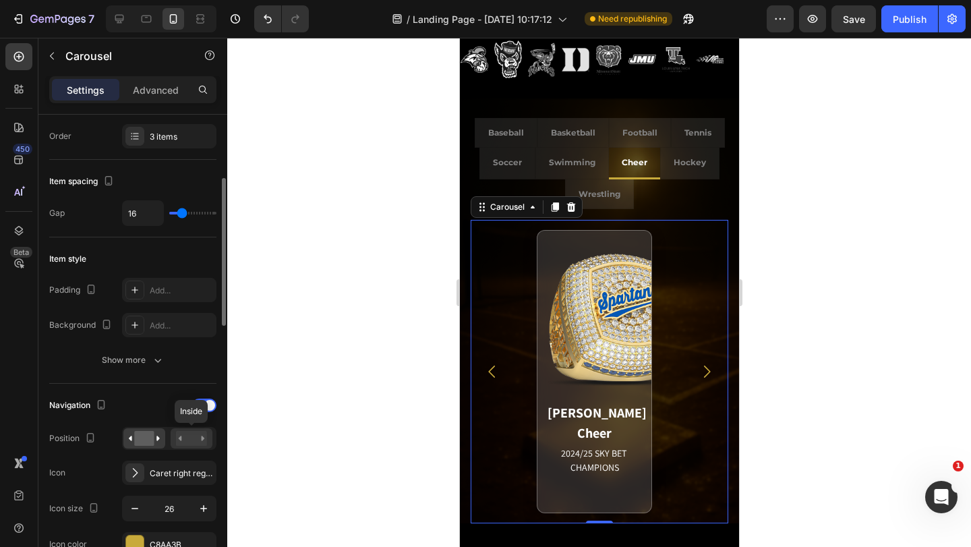
click at [185, 440] on rect at bounding box center [191, 438] width 31 height 15
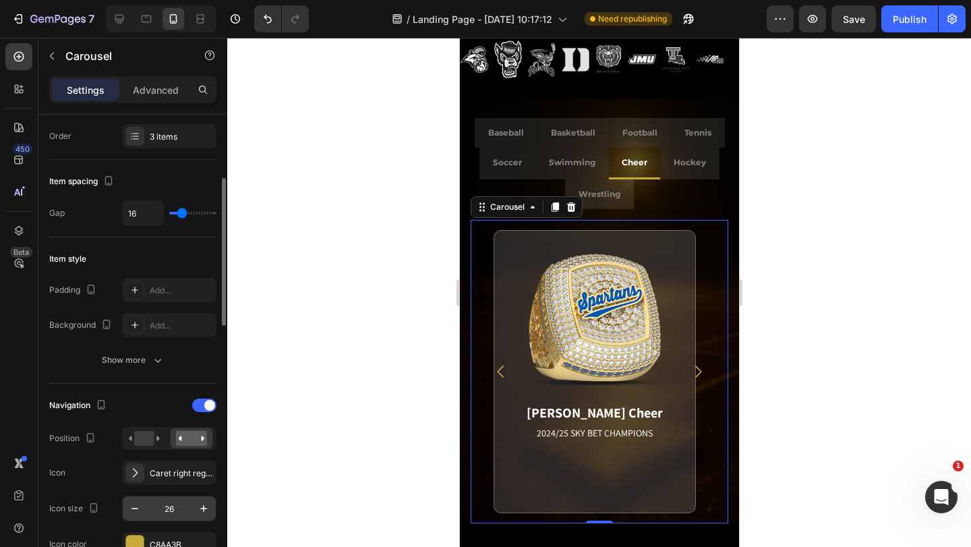
click at [178, 509] on input "26" at bounding box center [169, 508] width 45 height 24
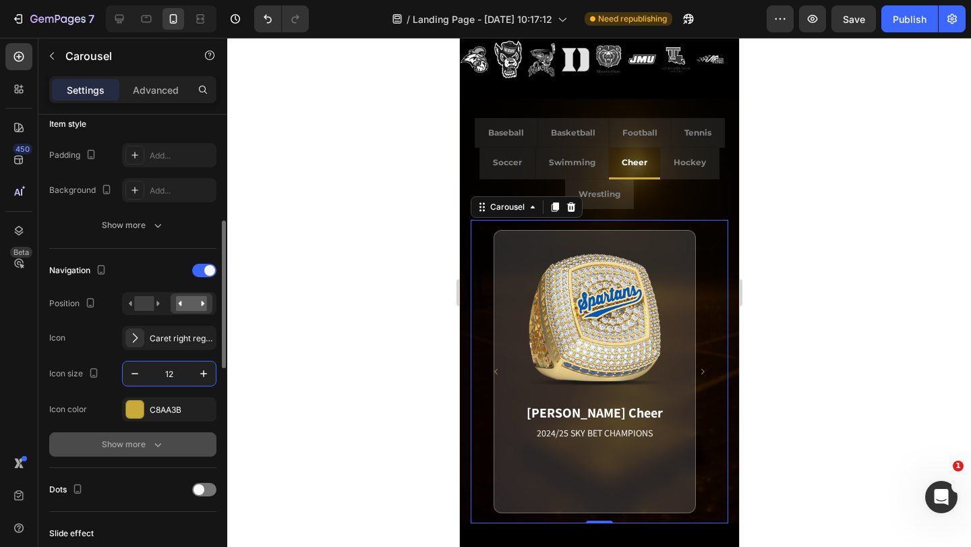
type input "12"
click at [152, 442] on icon "button" at bounding box center [157, 444] width 13 height 13
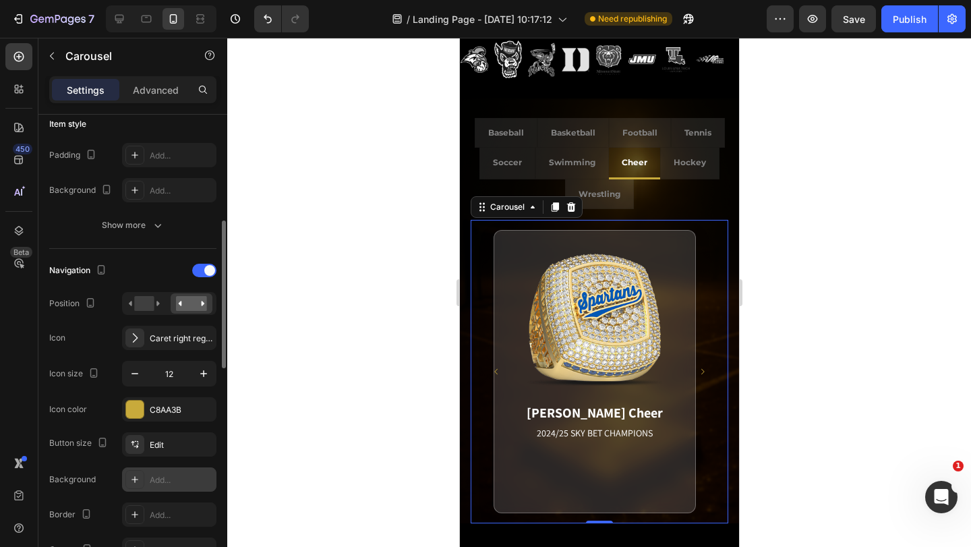
scroll to position [539, 0]
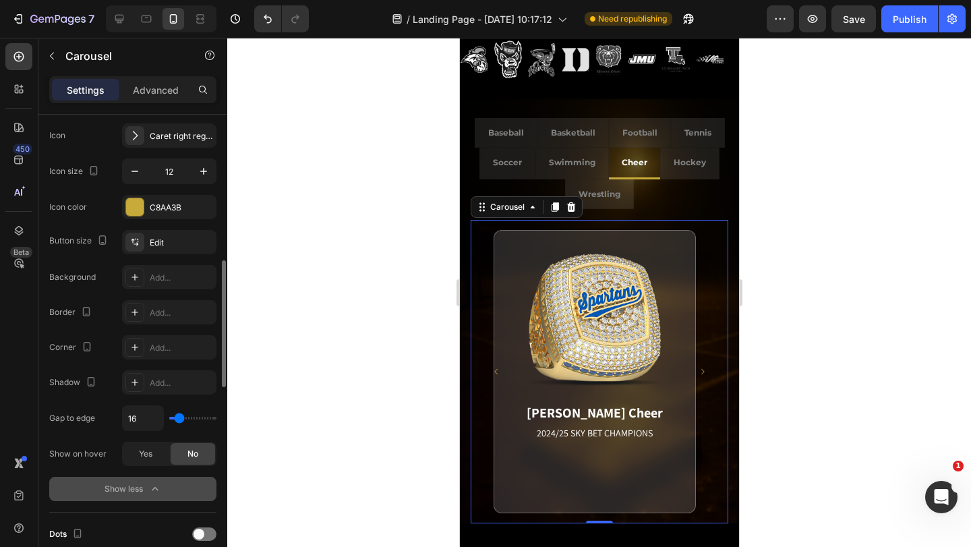
type input "0"
drag, startPoint x: 176, startPoint y: 417, endPoint x: 52, endPoint y: 370, distance: 132.8
type input "0"
click at [169, 418] on input "range" at bounding box center [192, 418] width 47 height 3
click at [709, 369] on icon "Carousel Next Arrow" at bounding box center [713, 372] width 8 height 8
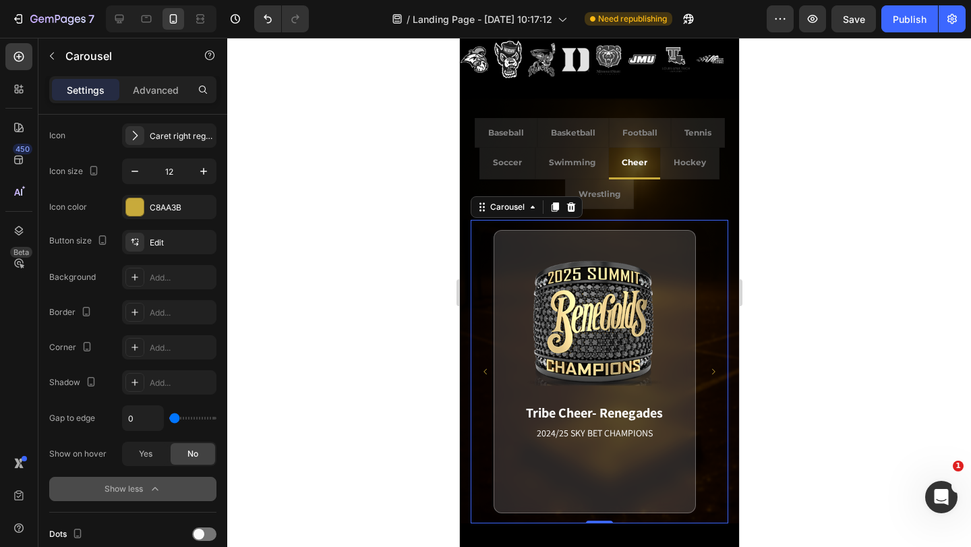
click at [709, 369] on icon "Carousel Next Arrow" at bounding box center [713, 372] width 8 height 8
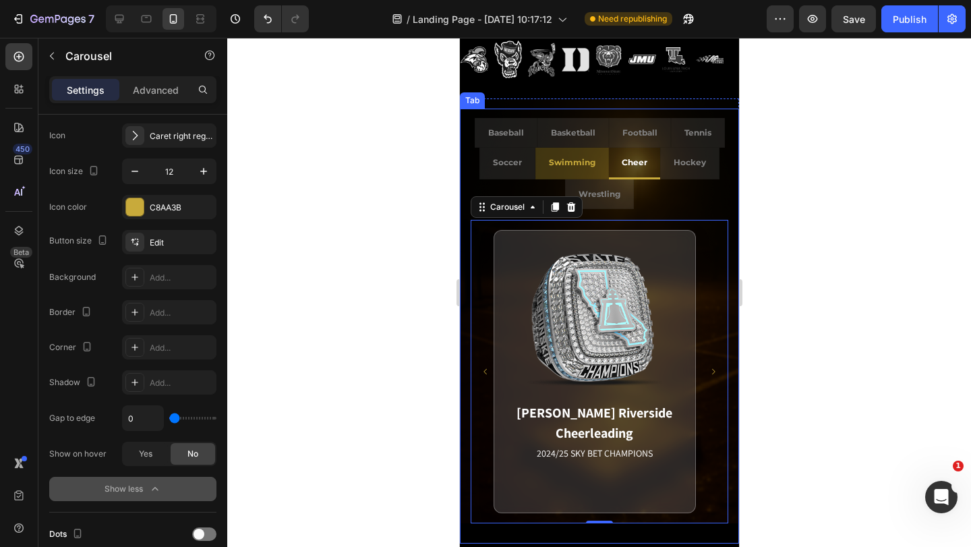
click at [576, 161] on p "Swimming" at bounding box center [571, 162] width 47 height 15
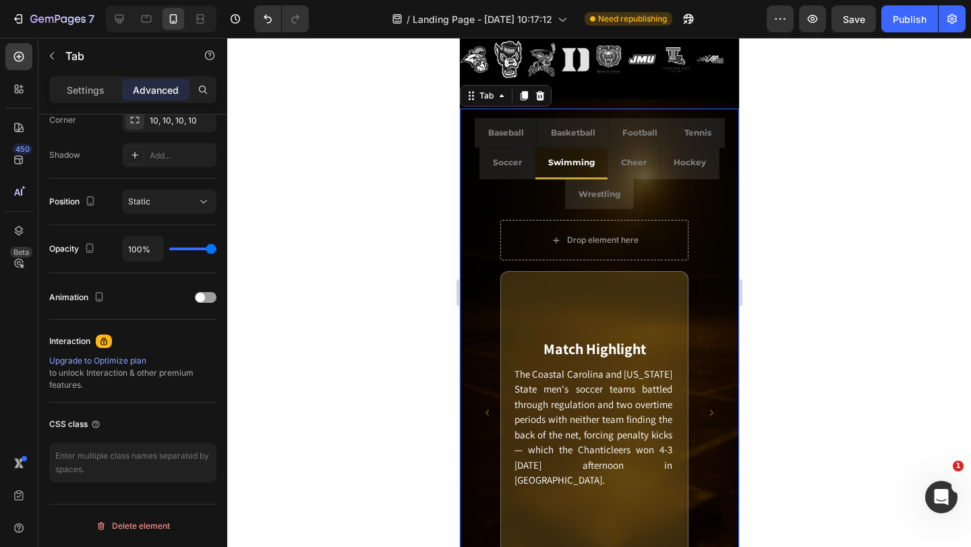
scroll to position [0, 0]
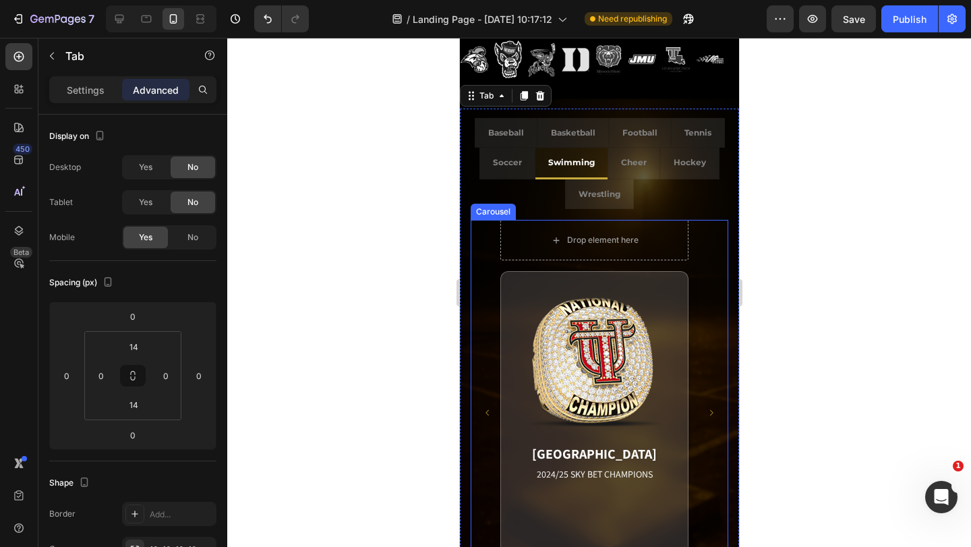
click at [479, 225] on div "Drop element here University of Tampa 2024/25 SKY BET CHAMPIONS Match Highlight…" at bounding box center [599, 413] width 258 height 386
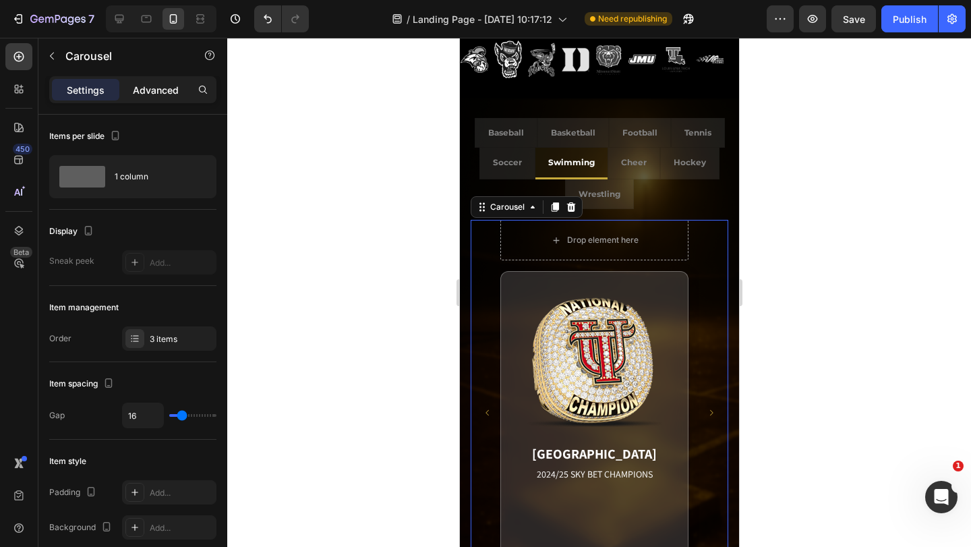
click at [170, 96] on p "Advanced" at bounding box center [156, 90] width 46 height 14
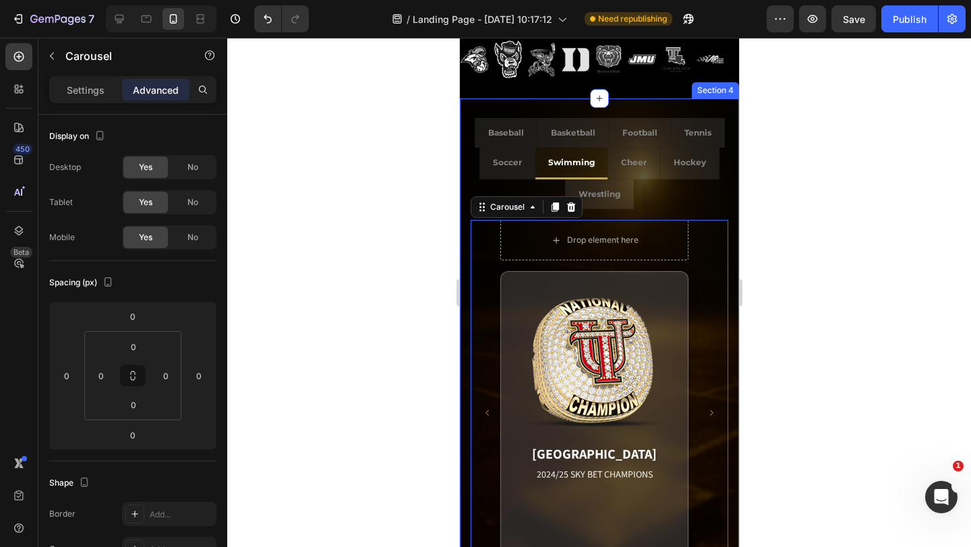
click at [502, 100] on div "Baseball Basketball Football Tennis Soccer Swimming Cheer Hockey Wrestling Band…" at bounding box center [598, 363] width 279 height 531
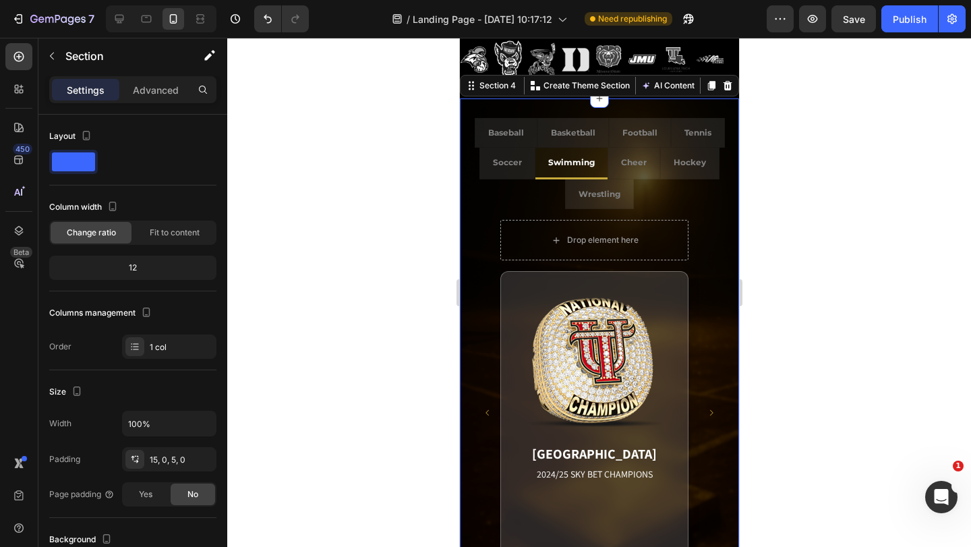
click at [168, 102] on div "Settings Advanced" at bounding box center [132, 89] width 167 height 27
click at [168, 97] on div "Advanced" at bounding box center [155, 90] width 67 height 22
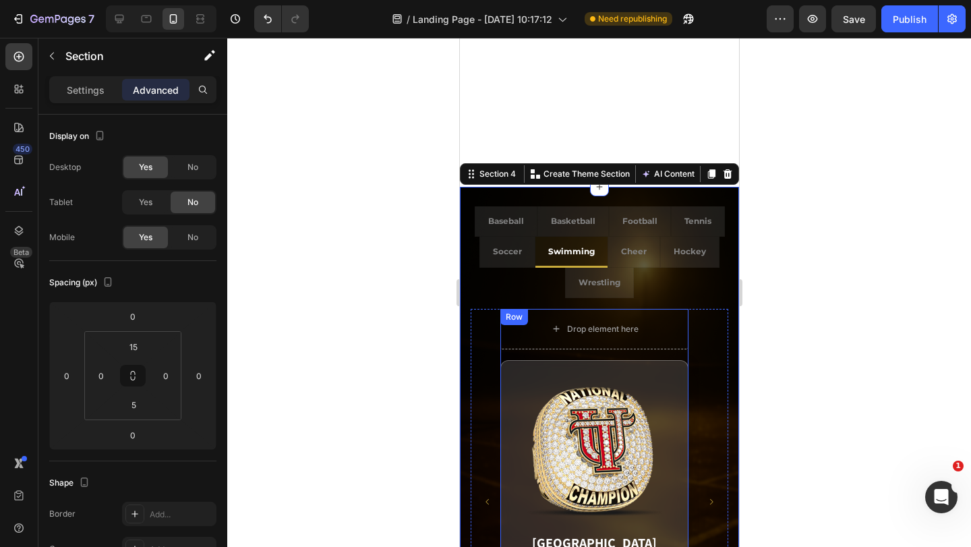
scroll to position [1003, 0]
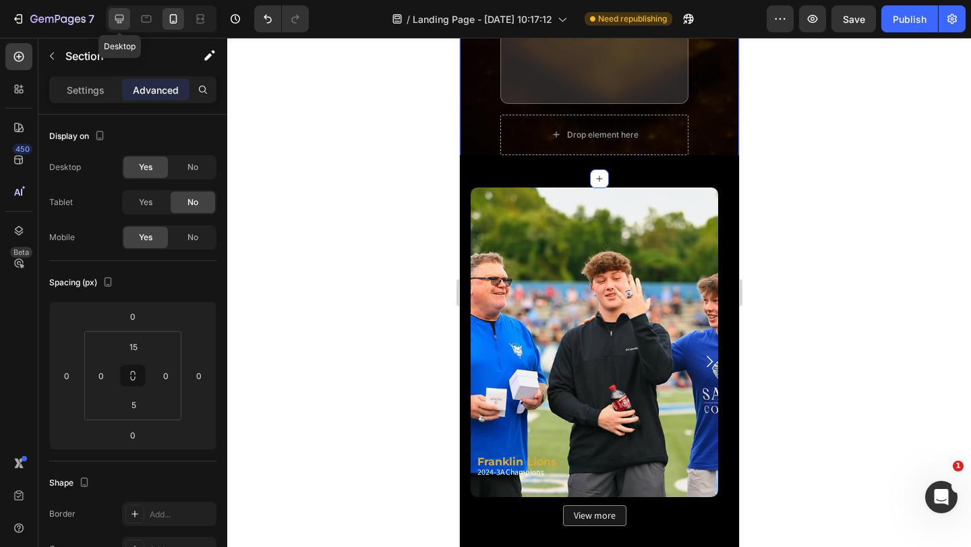
click at [124, 16] on icon at bounding box center [119, 18] width 13 height 13
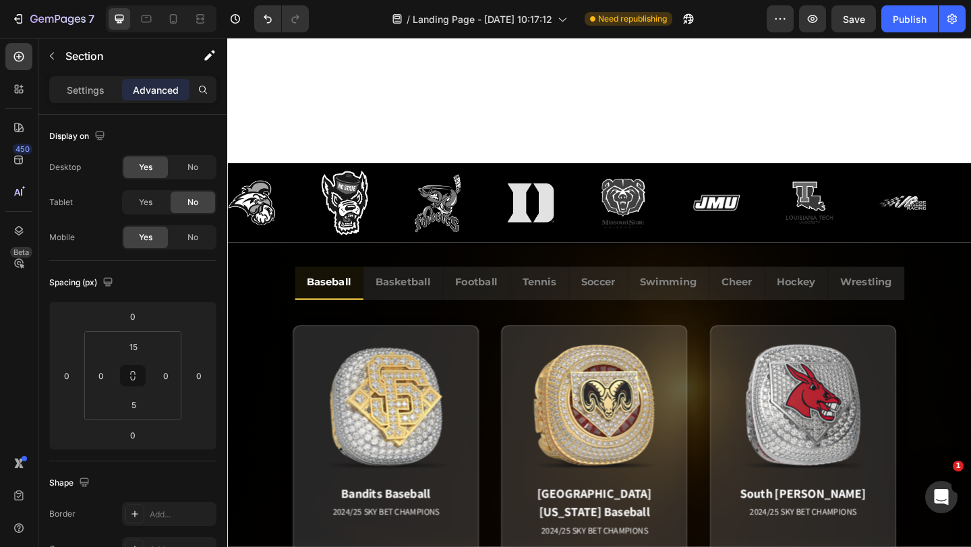
scroll to position [378, 0]
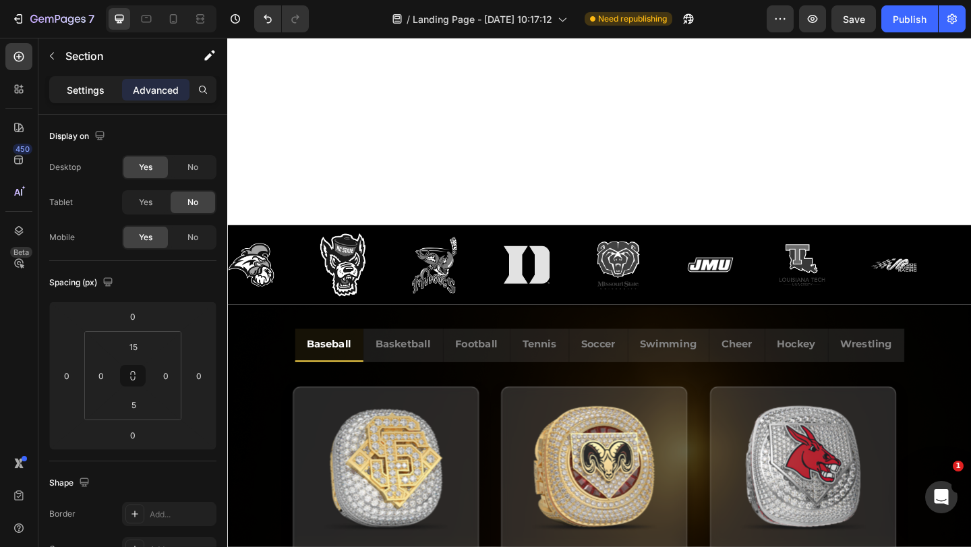
click at [90, 84] on p "Settings" at bounding box center [86, 90] width 38 height 14
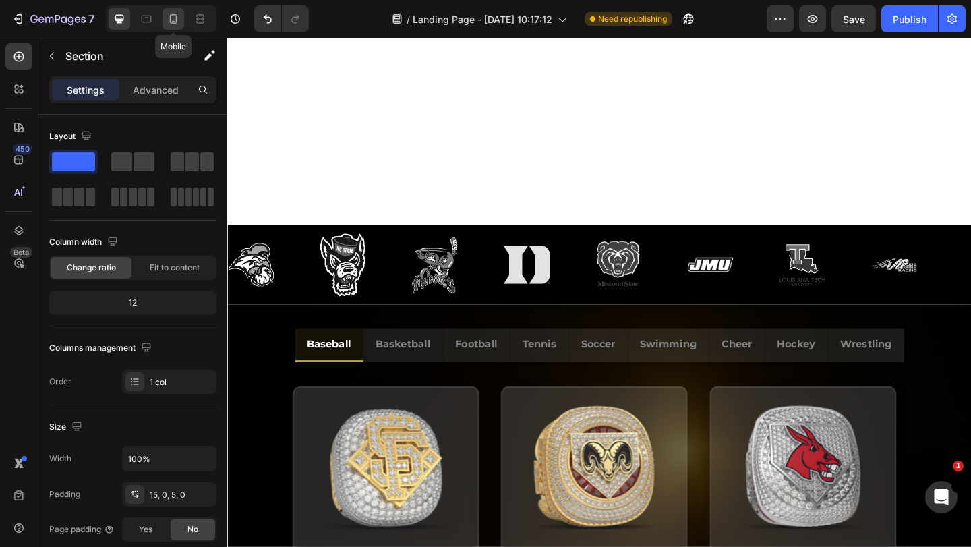
click at [167, 24] on icon at bounding box center [173, 18] width 13 height 13
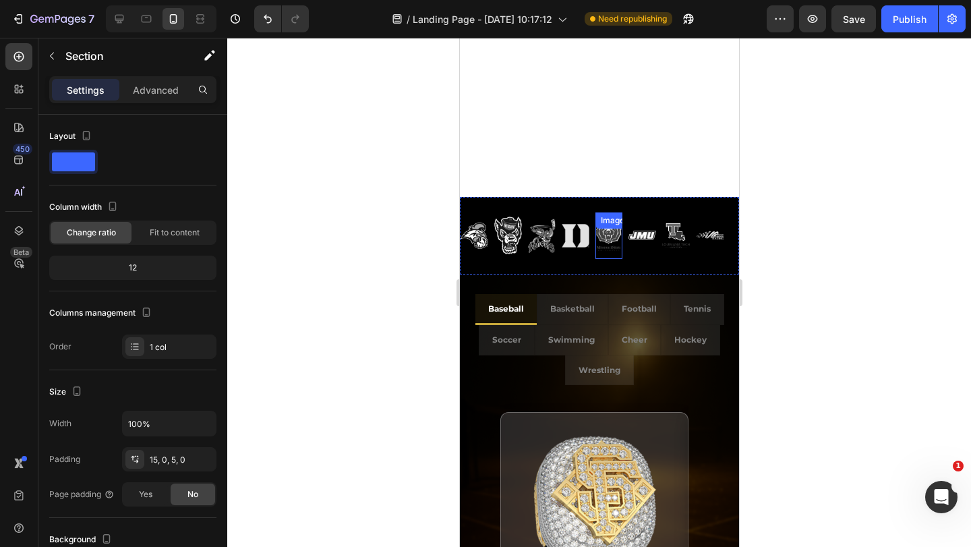
scroll to position [565, 0]
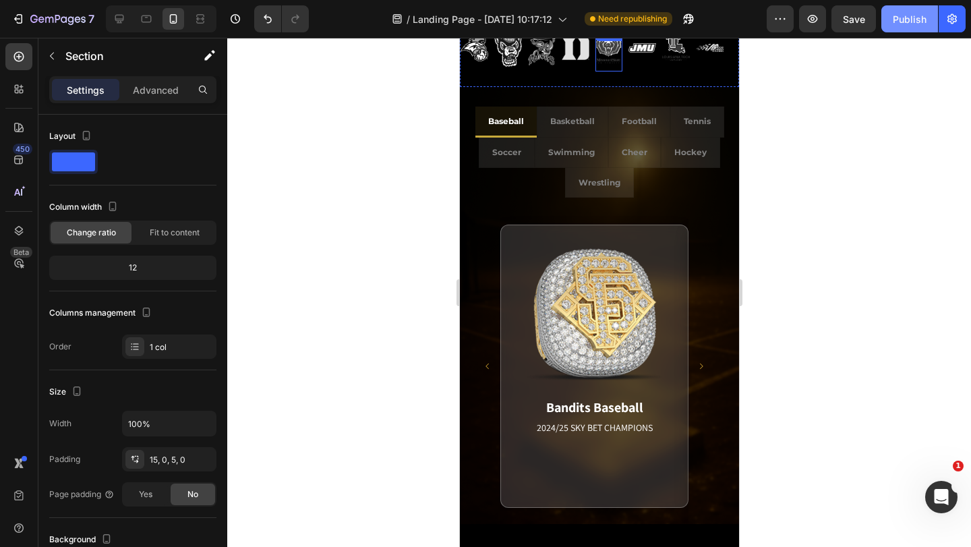
click at [918, 18] on div "Publish" at bounding box center [910, 19] width 34 height 14
click at [917, 18] on button "Publish" at bounding box center [909, 18] width 57 height 27
